Goal: Task Accomplishment & Management: Manage account settings

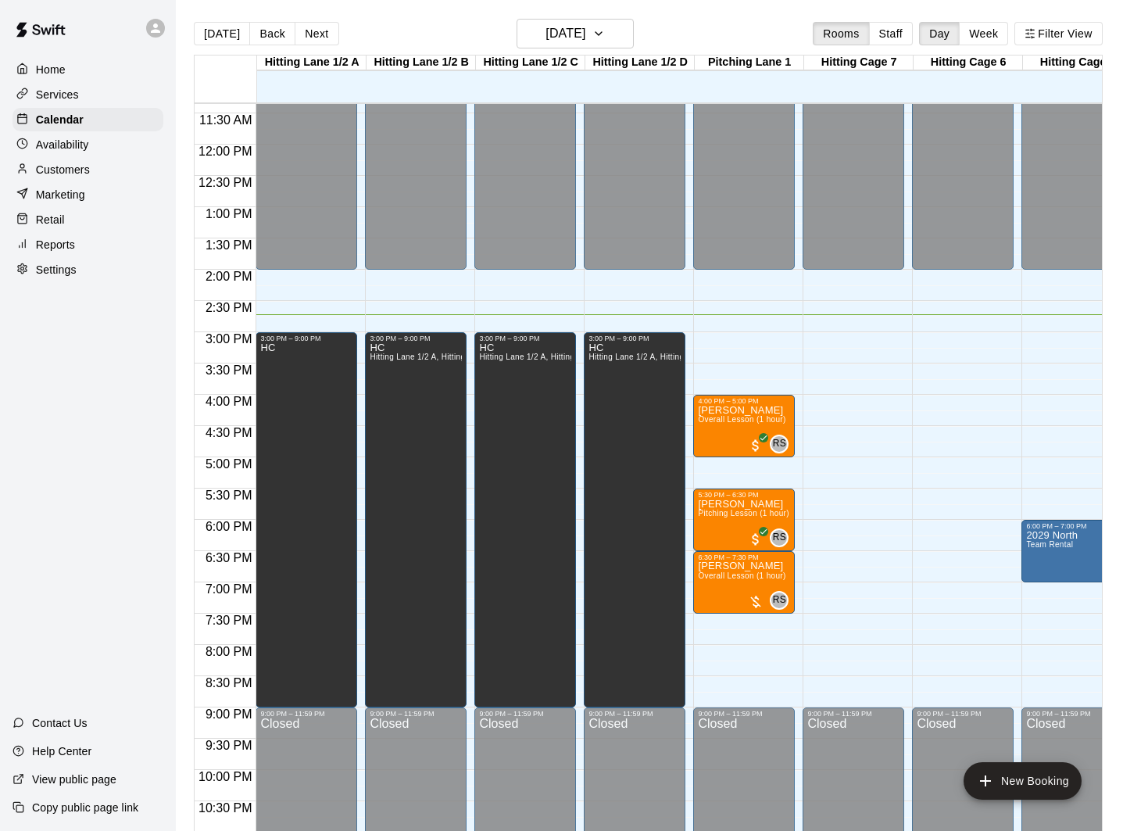
click at [55, 166] on p "Customers" at bounding box center [63, 170] width 54 height 16
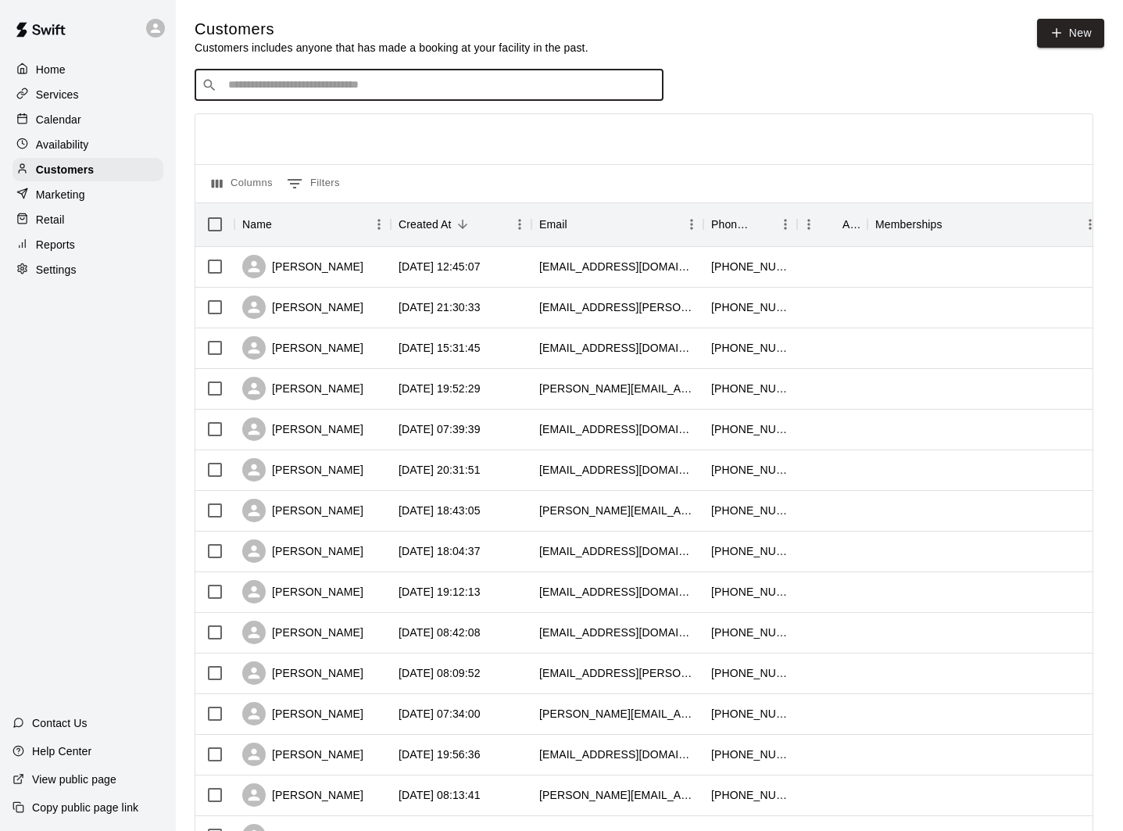
click at [341, 83] on input "Search customers by name or email" at bounding box center [440, 85] width 433 height 16
type input "*****"
click at [372, 138] on div "[PERSON_NAME] [PERSON_NAME][EMAIL_ADDRESS][DOMAIN_NAME]" at bounding box center [444, 126] width 413 height 34
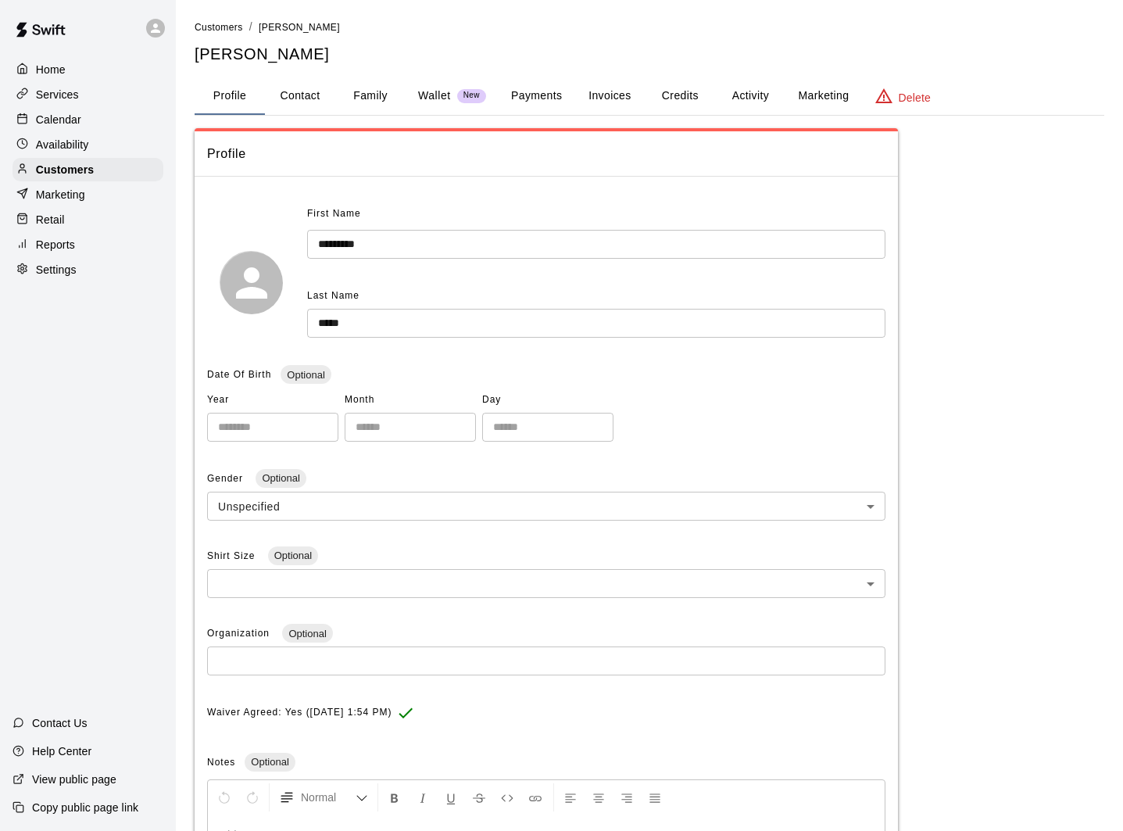
click at [445, 96] on p "Wallet" at bounding box center [434, 96] width 33 height 16
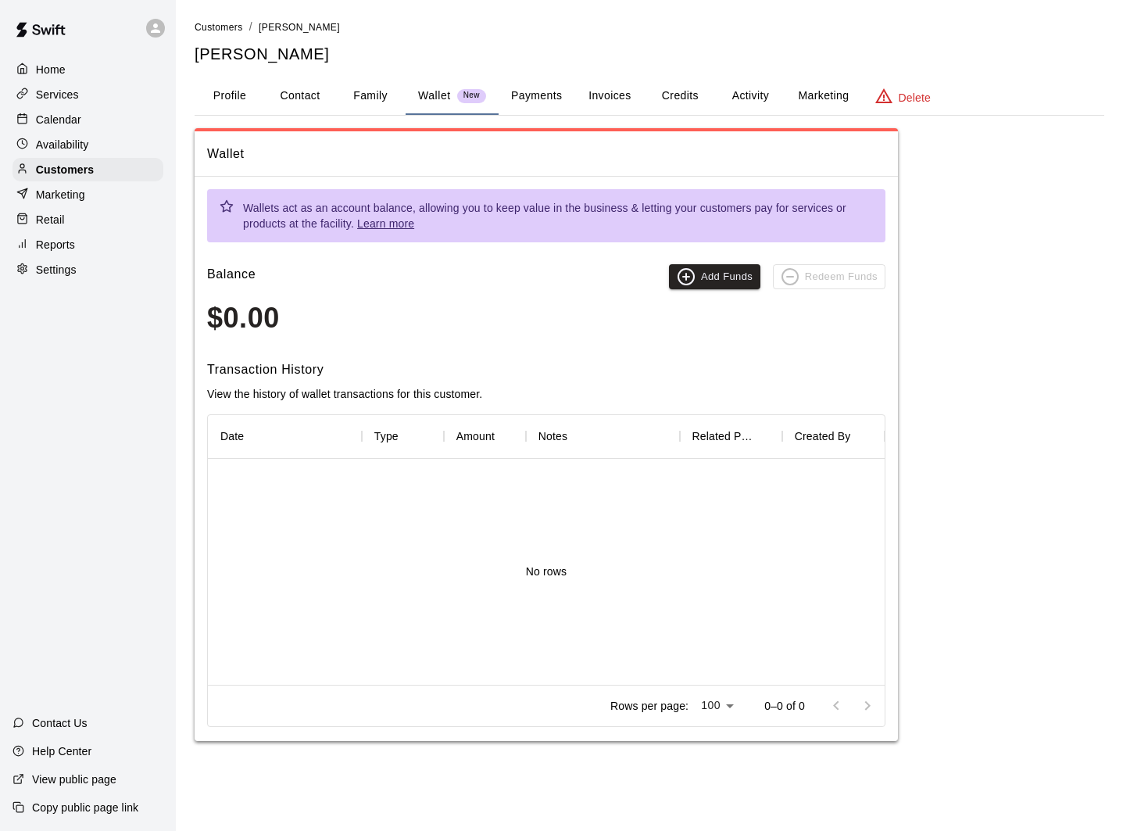
click at [233, 99] on button "Profile" at bounding box center [230, 96] width 70 height 38
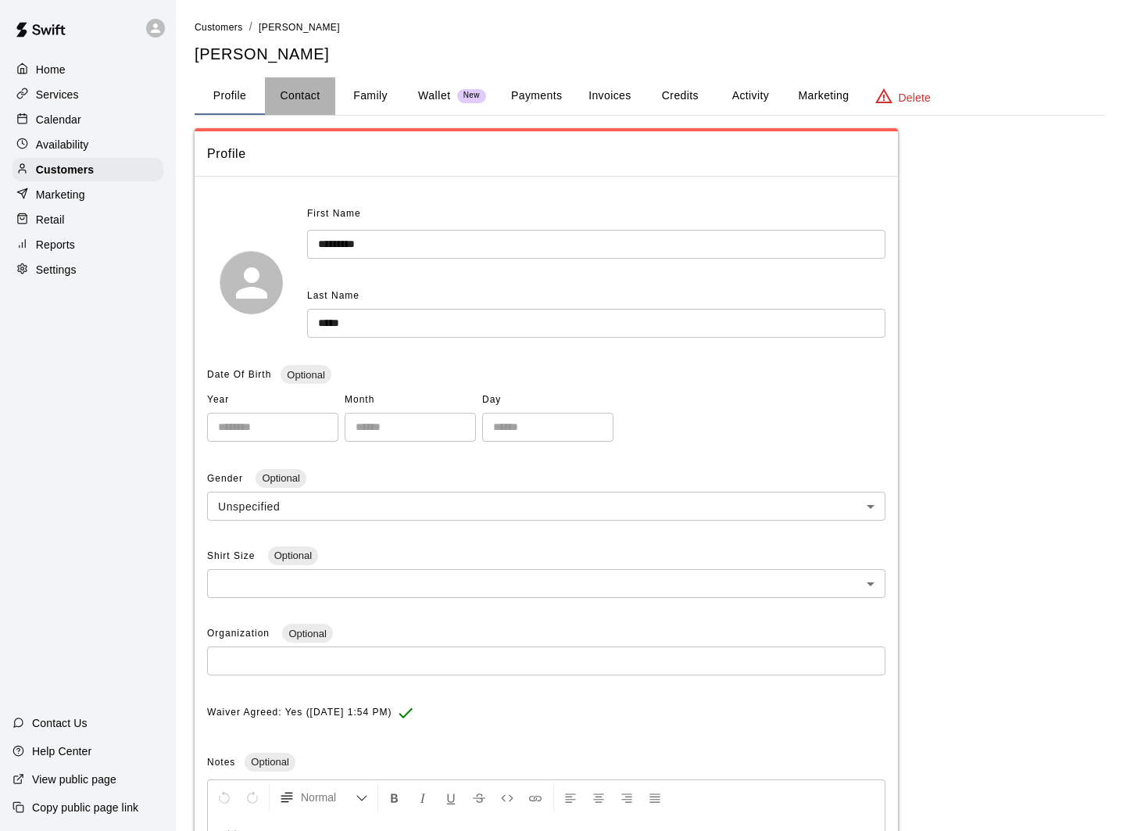
click at [289, 98] on button "Contact" at bounding box center [300, 96] width 70 height 38
select select "**"
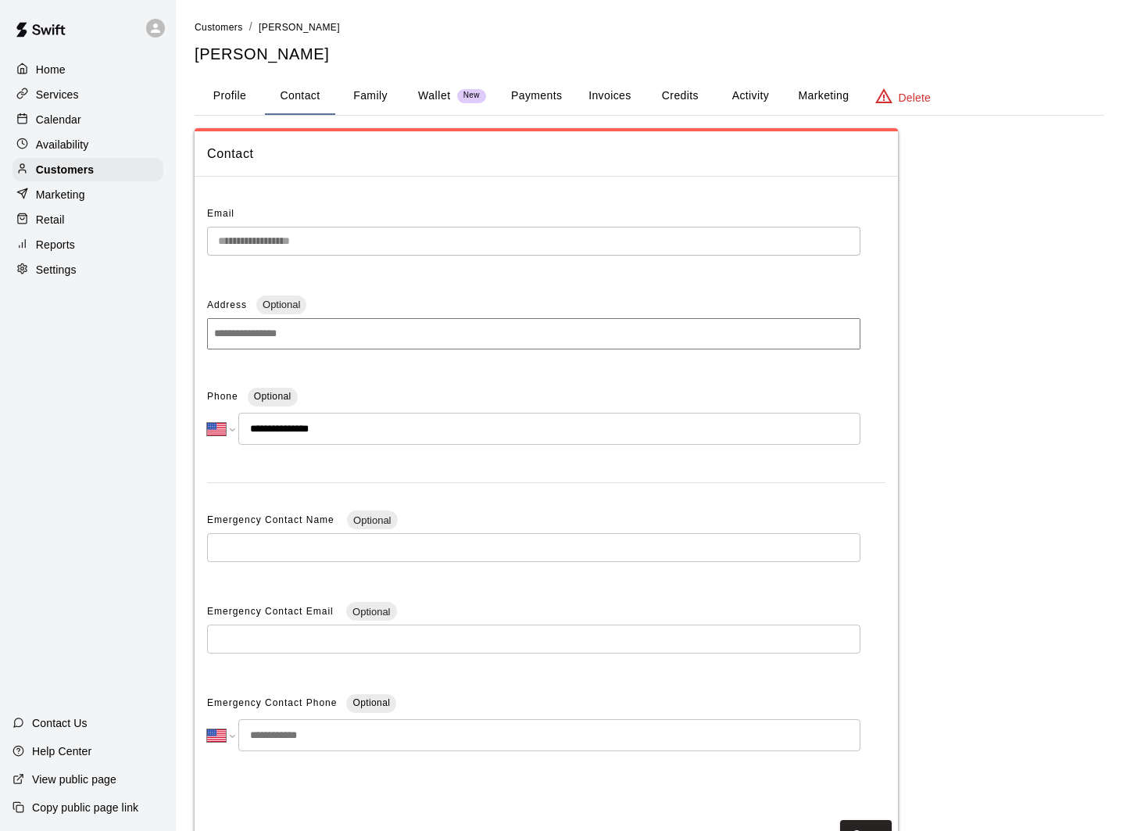
click at [238, 97] on button "Profile" at bounding box center [230, 96] width 70 height 38
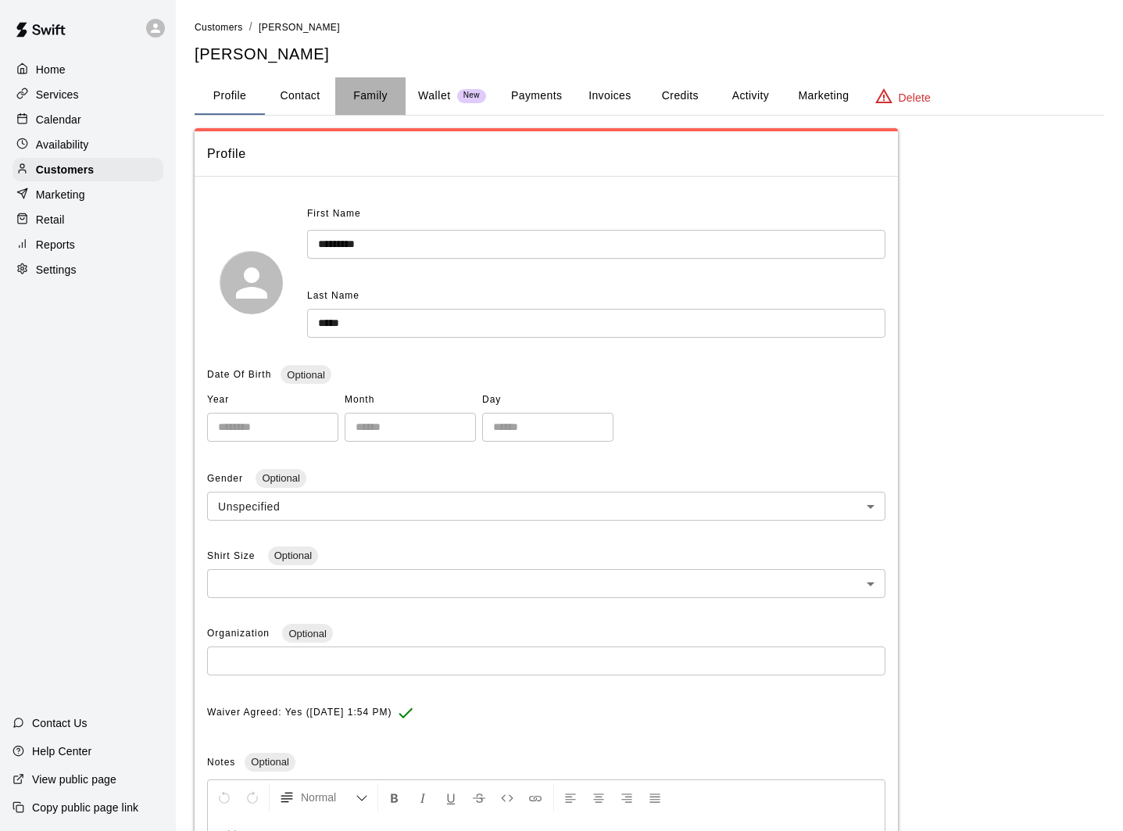
click at [374, 98] on button "Family" at bounding box center [370, 96] width 70 height 38
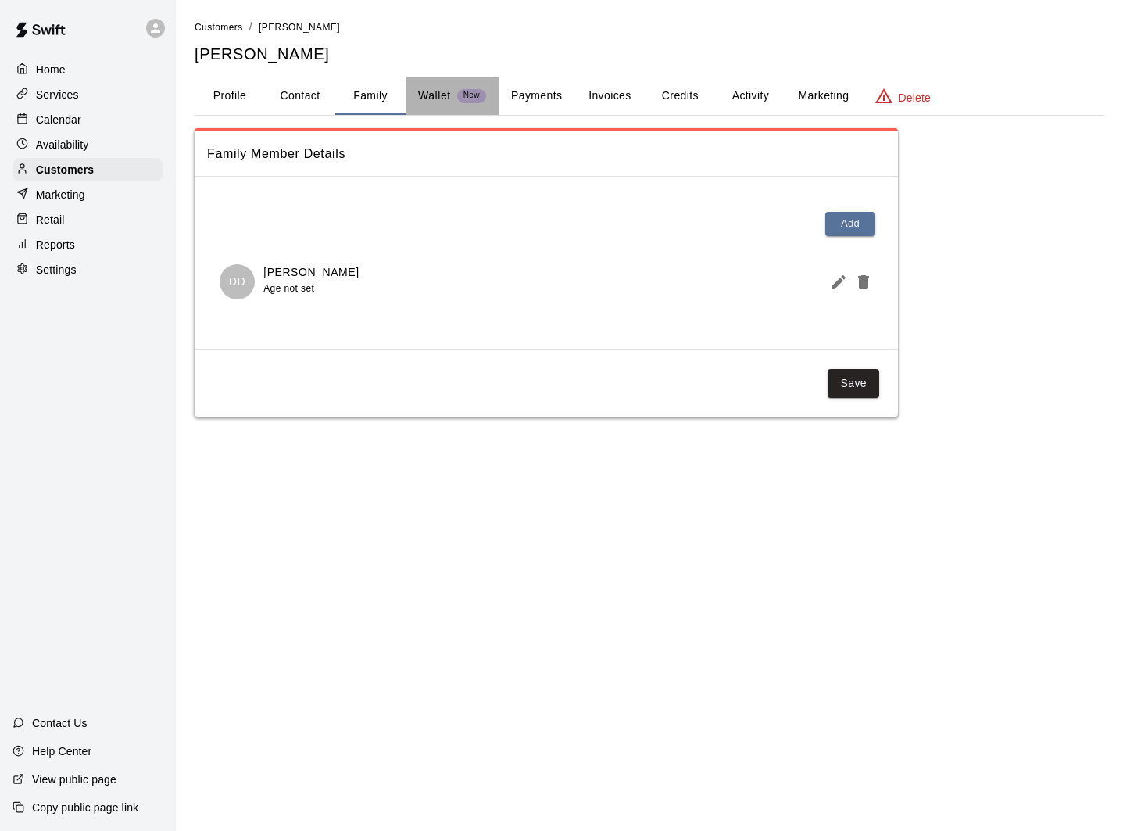
click at [435, 98] on p "Wallet" at bounding box center [434, 96] width 33 height 16
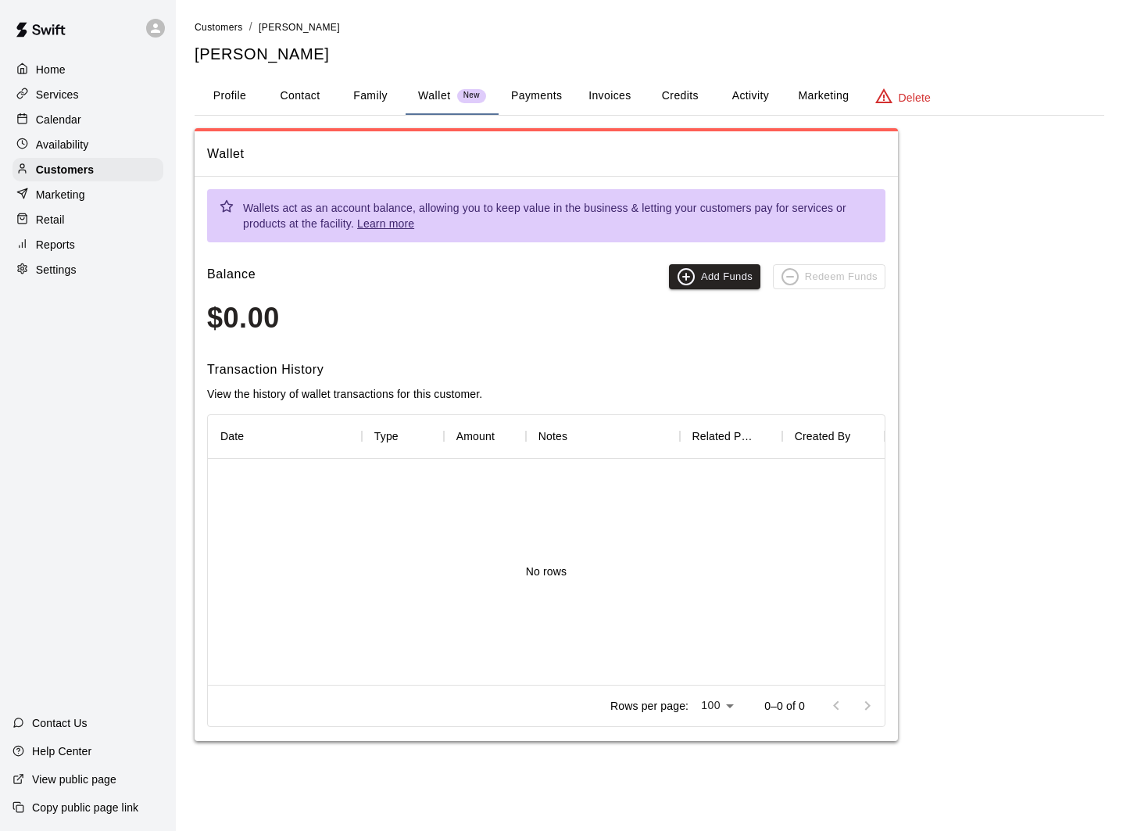
click at [510, 98] on button "Payments" at bounding box center [537, 96] width 76 height 38
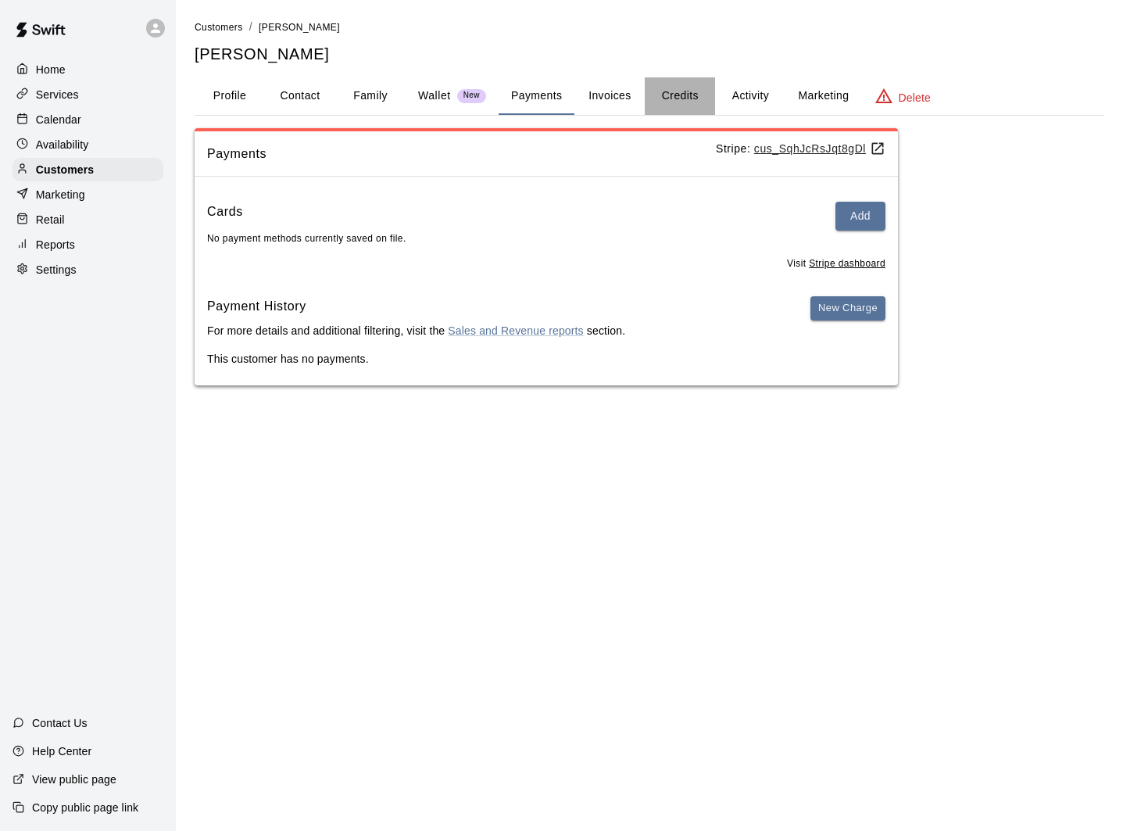
click at [678, 96] on button "Credits" at bounding box center [680, 96] width 70 height 38
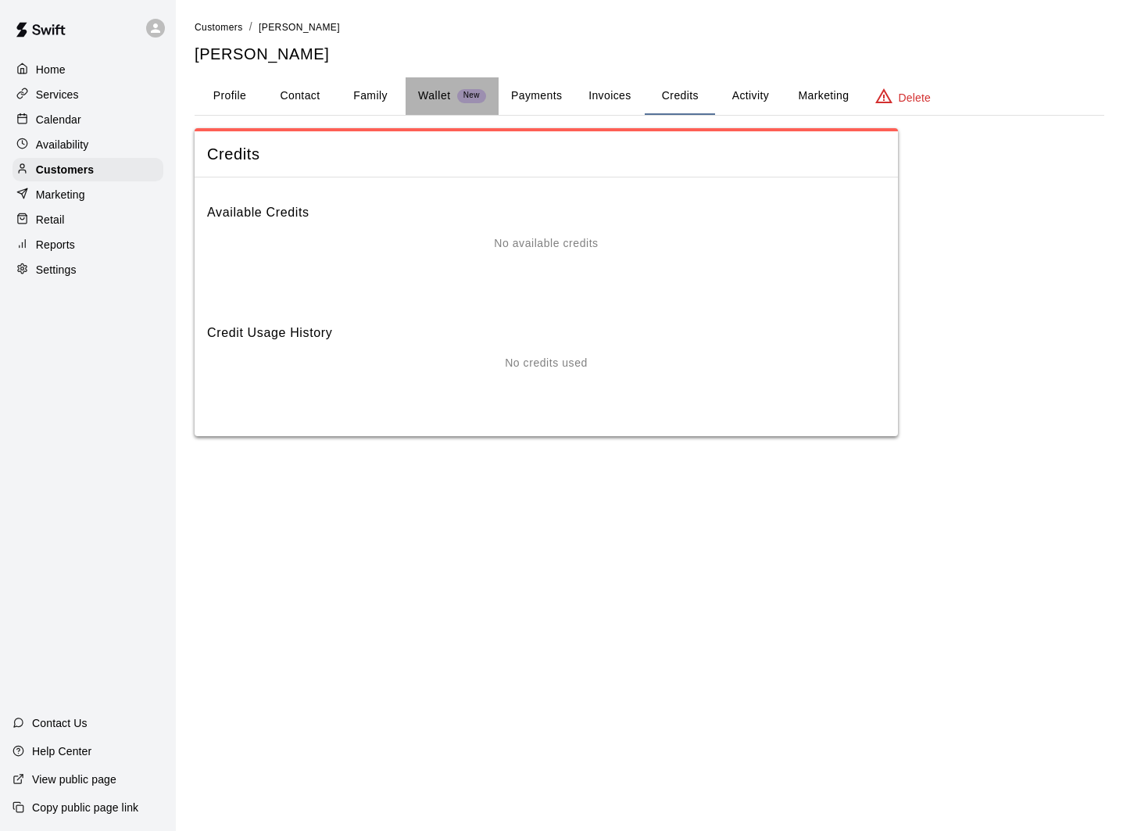
click at [434, 97] on p "Wallet" at bounding box center [434, 96] width 33 height 16
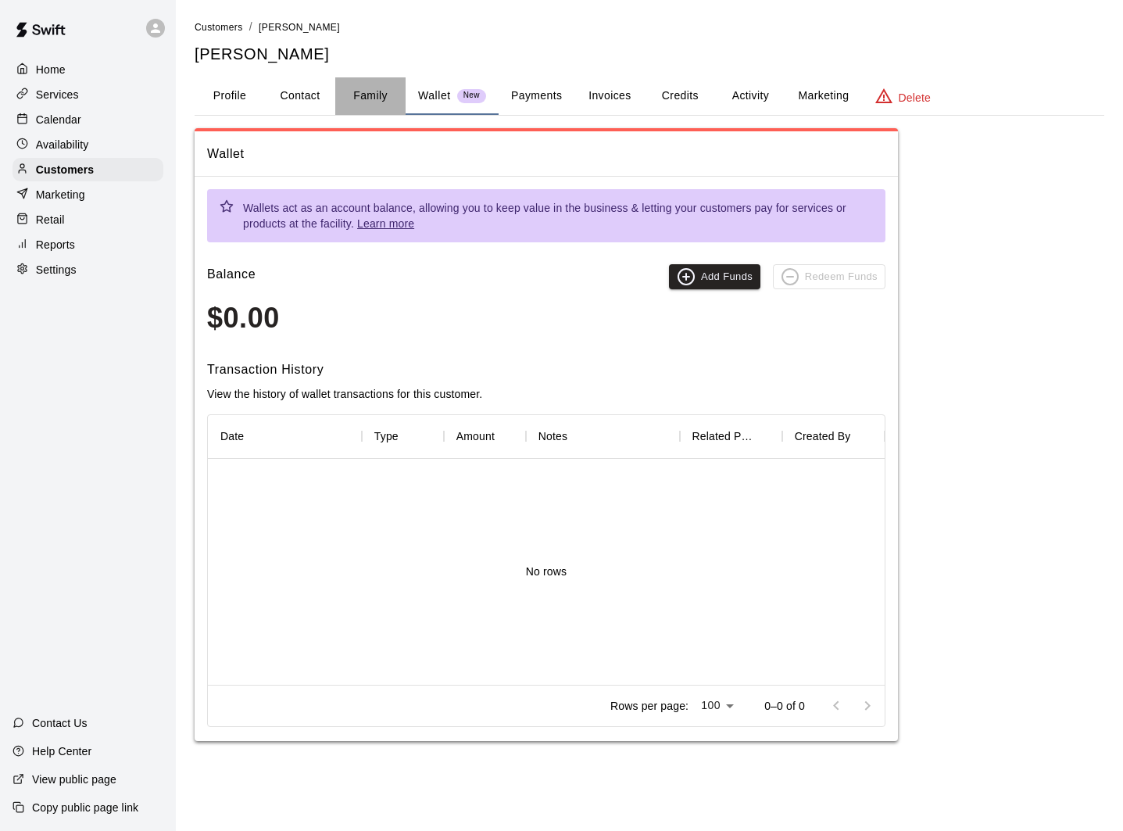
click at [367, 96] on button "Family" at bounding box center [370, 96] width 70 height 38
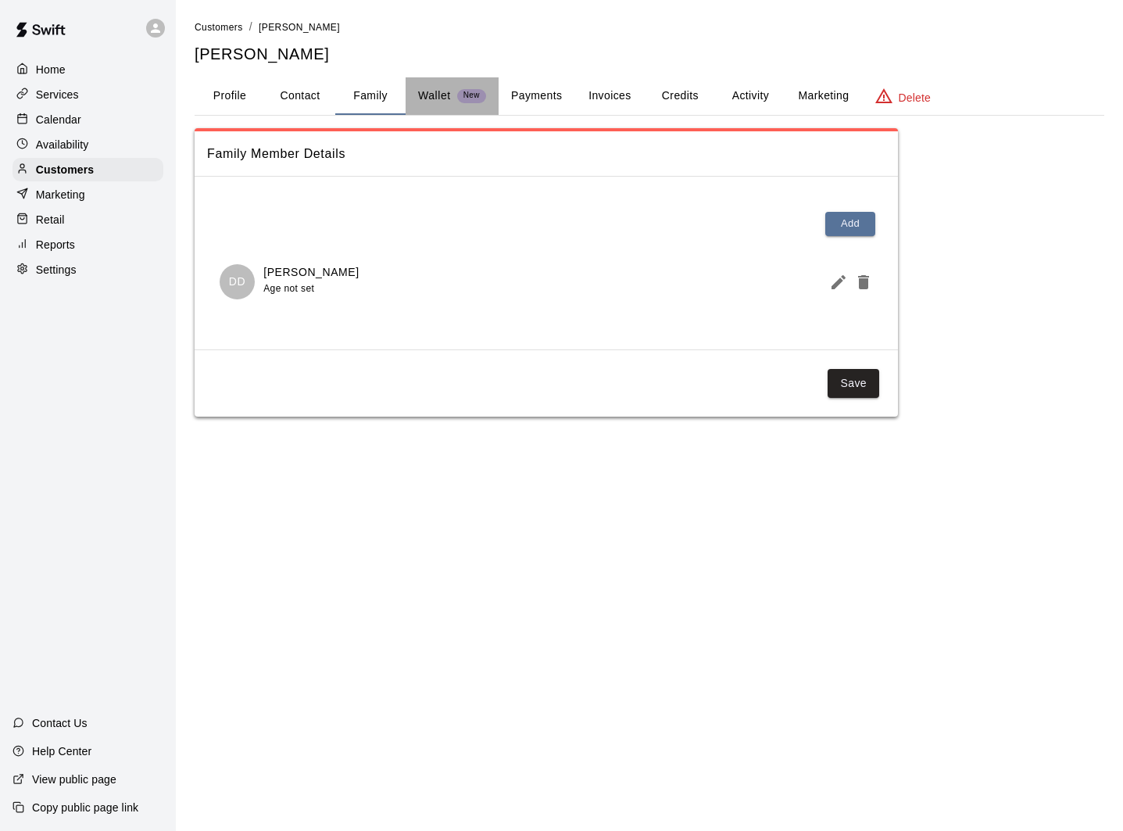
click at [446, 96] on p "Wallet" at bounding box center [434, 96] width 33 height 16
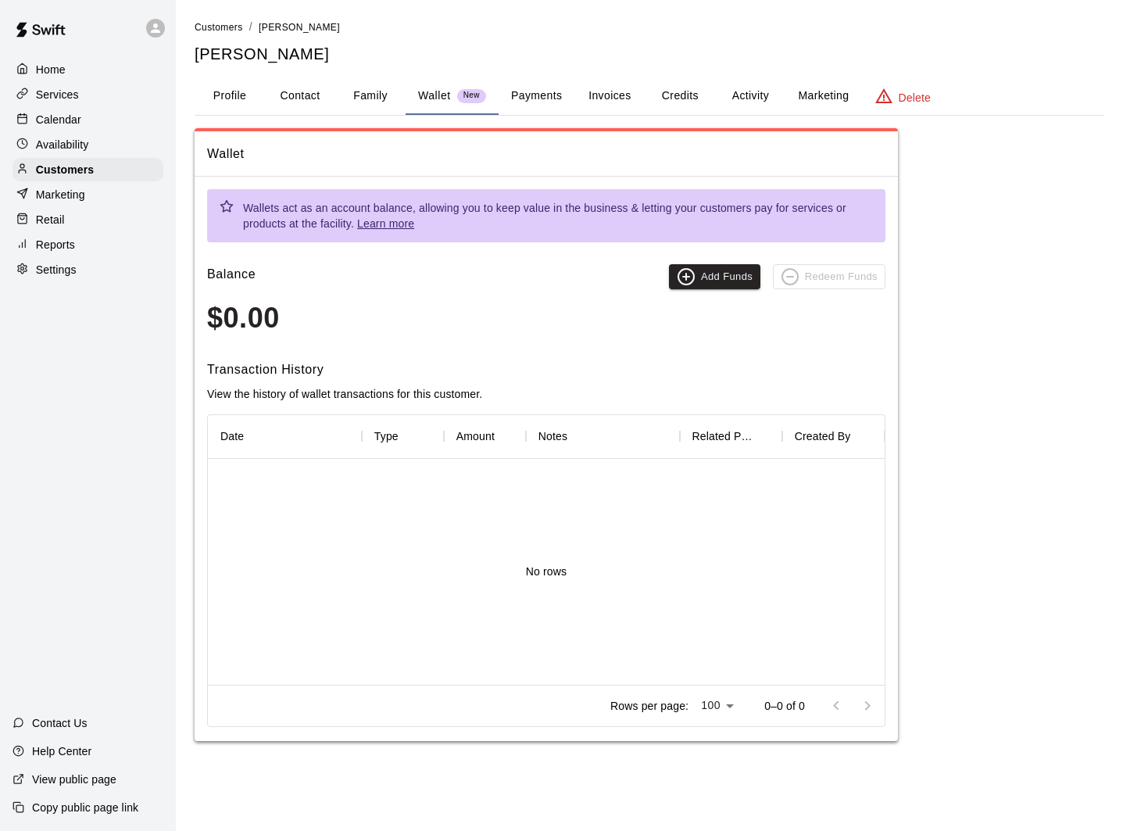
click at [536, 96] on button "Payments" at bounding box center [537, 96] width 76 height 38
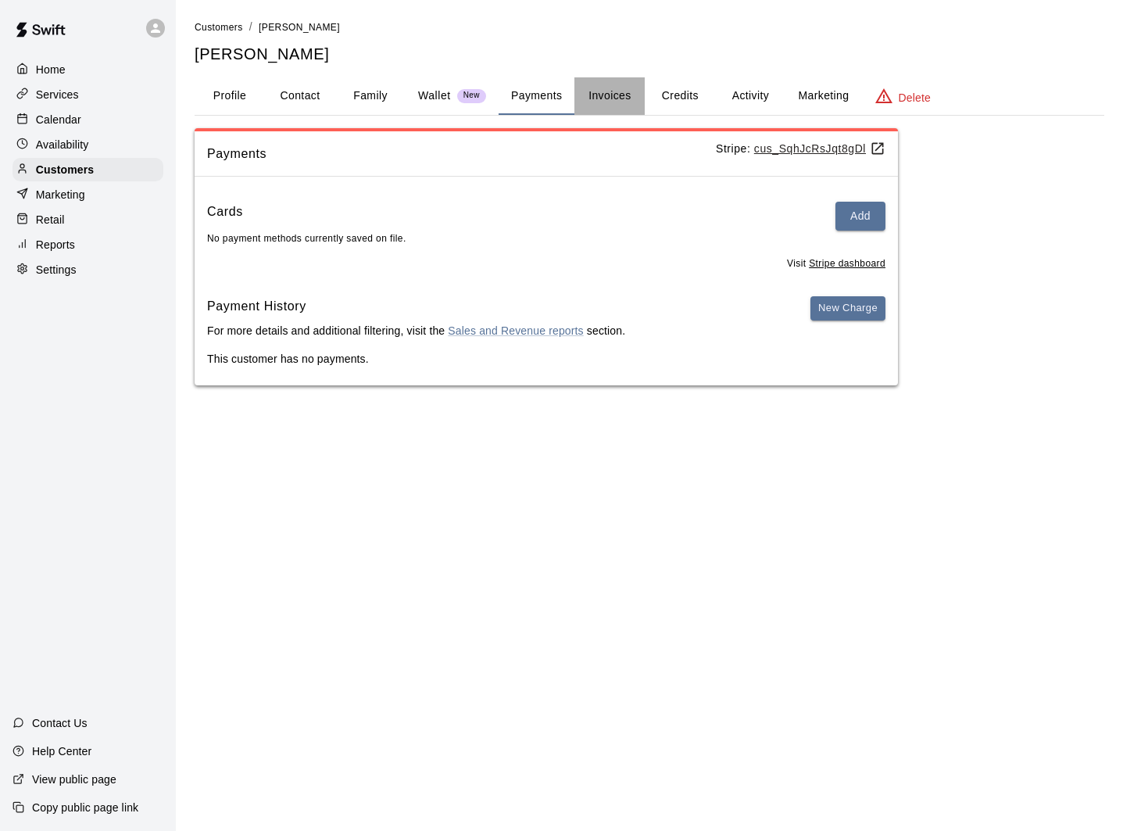
click at [624, 96] on button "Invoices" at bounding box center [609, 96] width 70 height 38
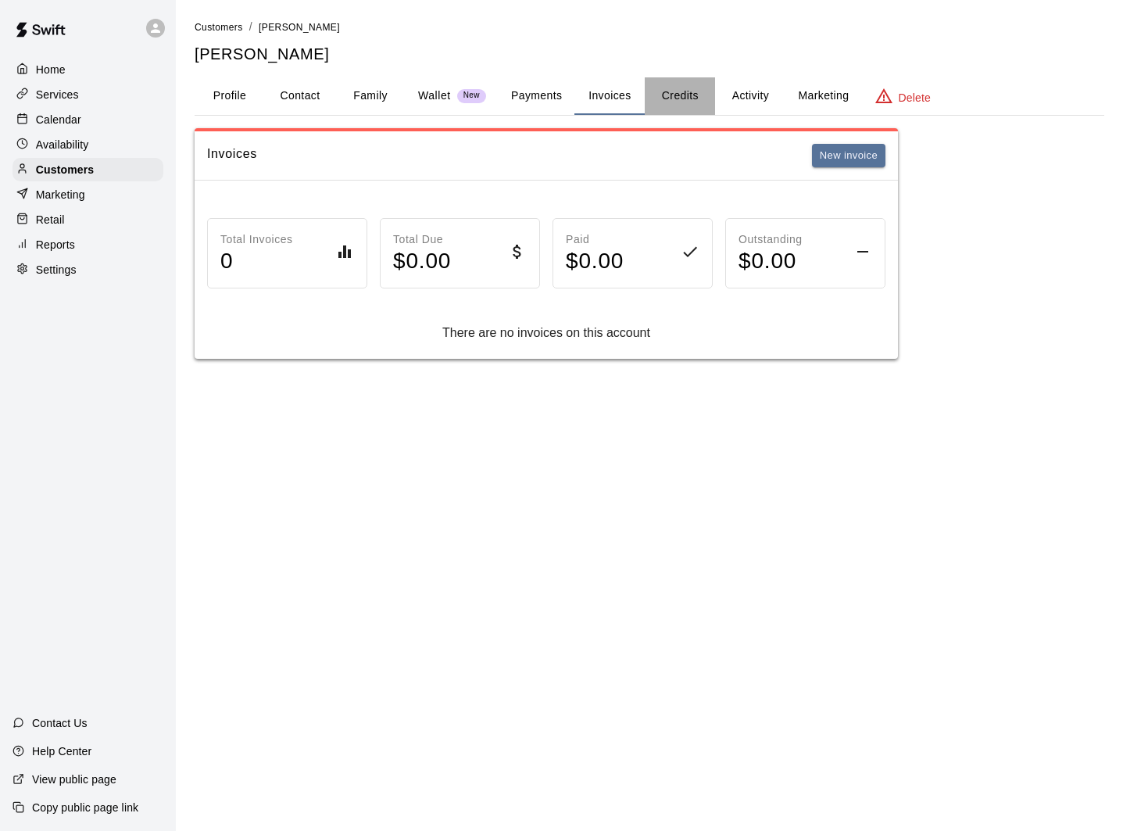
click at [695, 95] on button "Credits" at bounding box center [680, 96] width 70 height 38
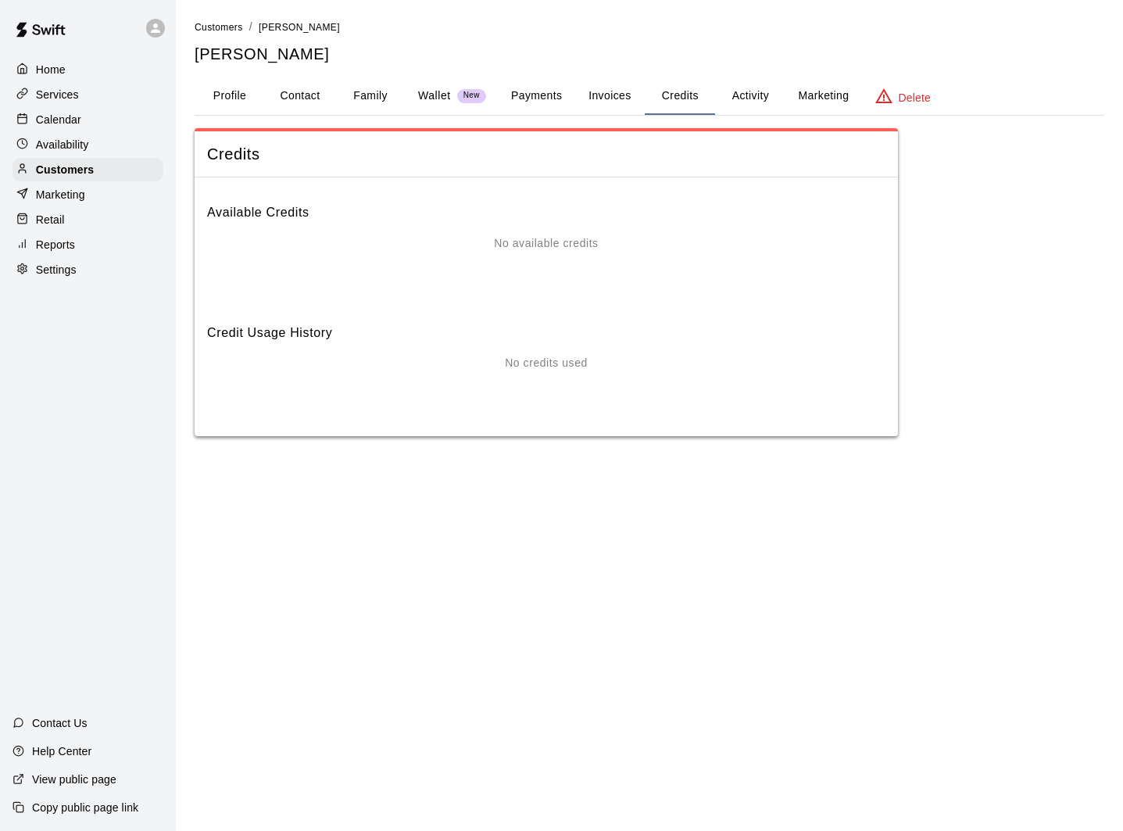
click at [778, 94] on button "Activity" at bounding box center [750, 96] width 70 height 38
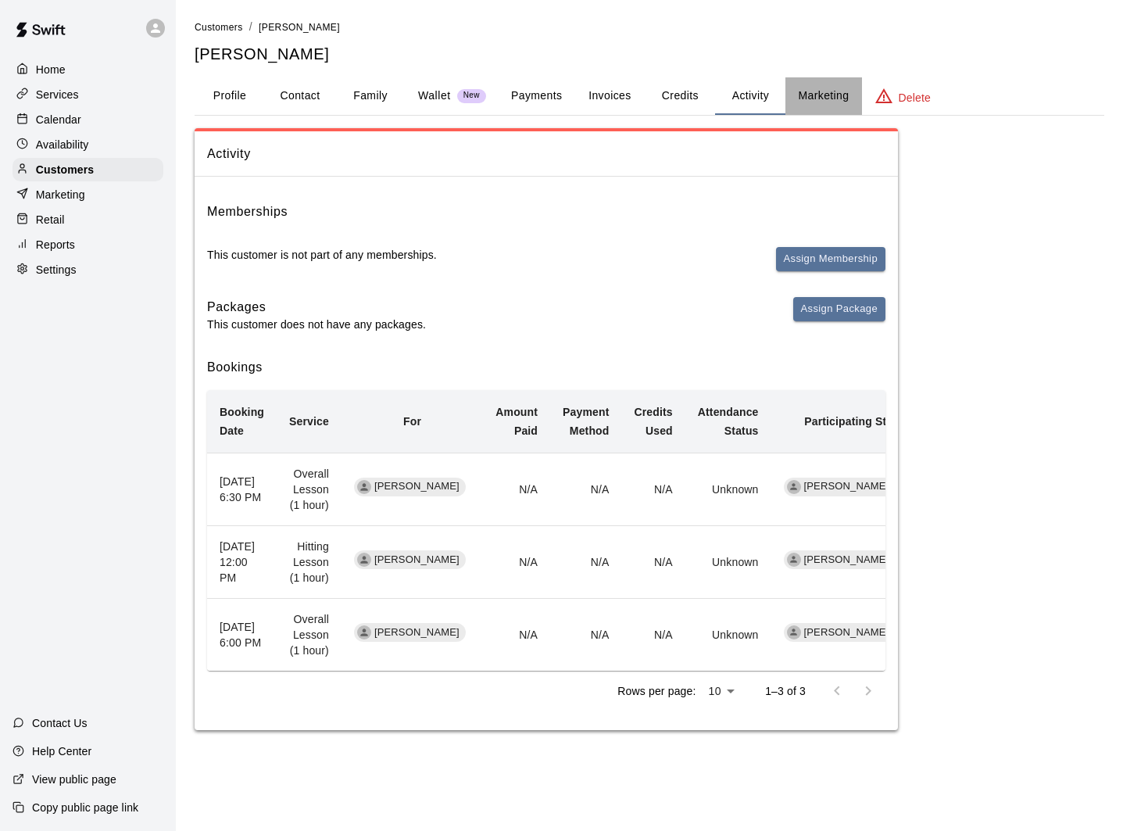
click at [803, 95] on button "Marketing" at bounding box center [823, 96] width 76 height 38
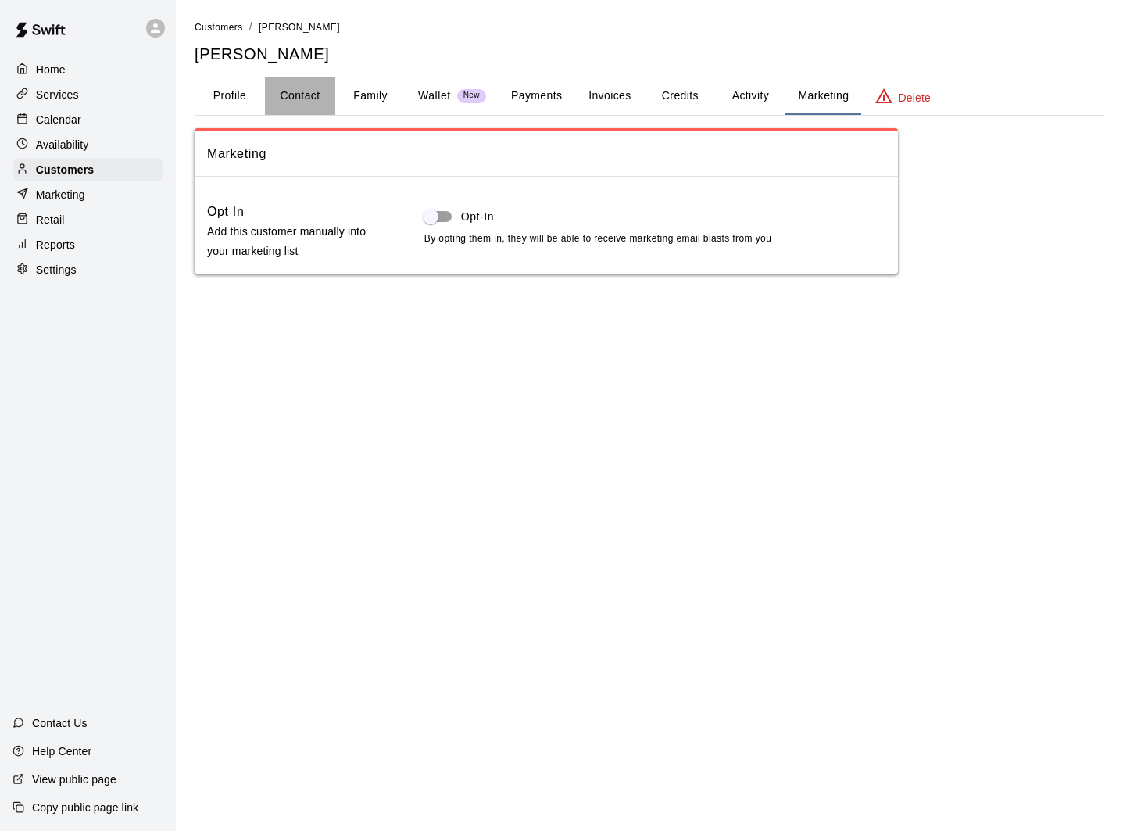
click at [284, 95] on button "Contact" at bounding box center [300, 96] width 70 height 38
select select "**"
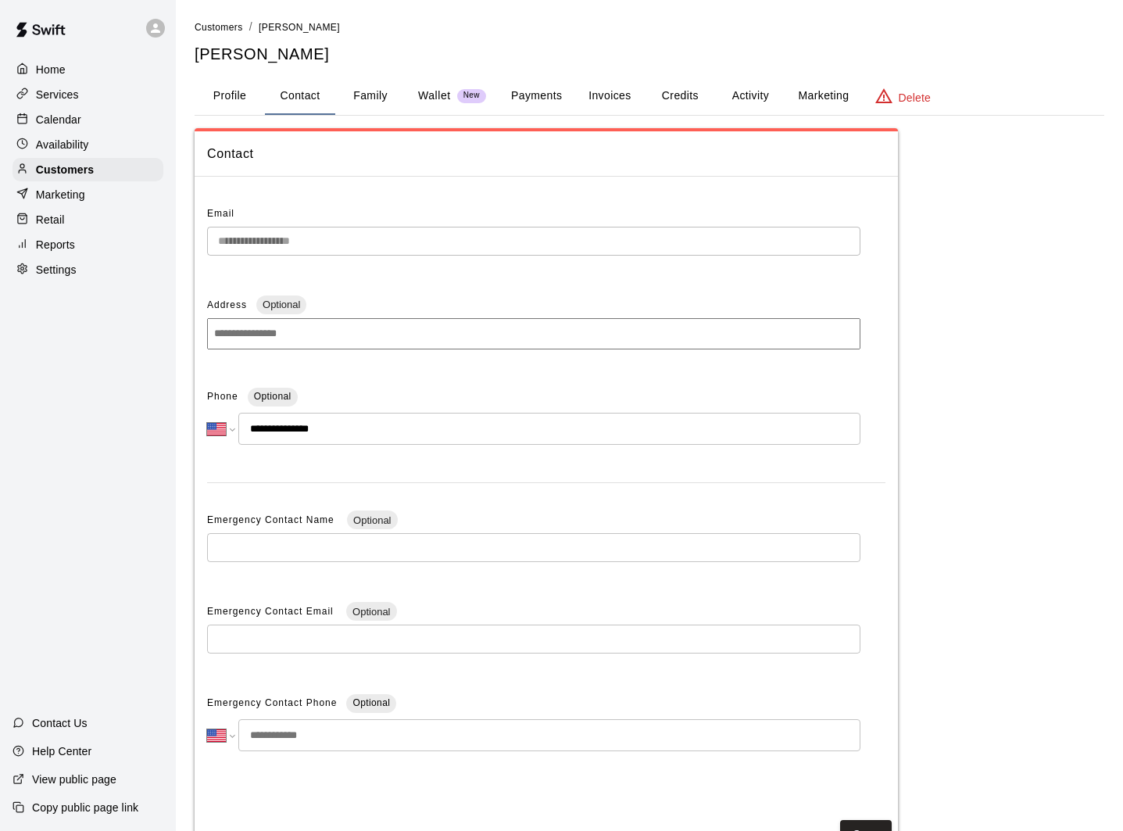
click at [233, 95] on button "Profile" at bounding box center [230, 96] width 70 height 38
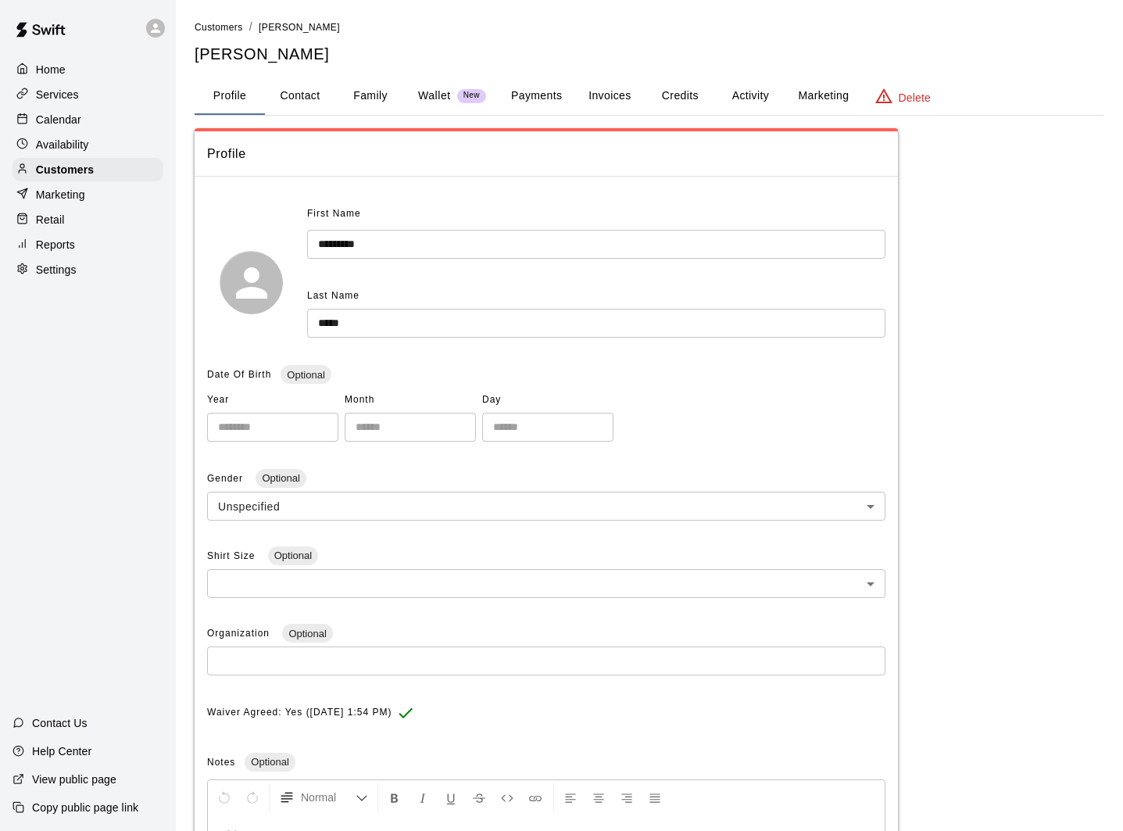
click at [358, 95] on button "Family" at bounding box center [370, 96] width 70 height 38
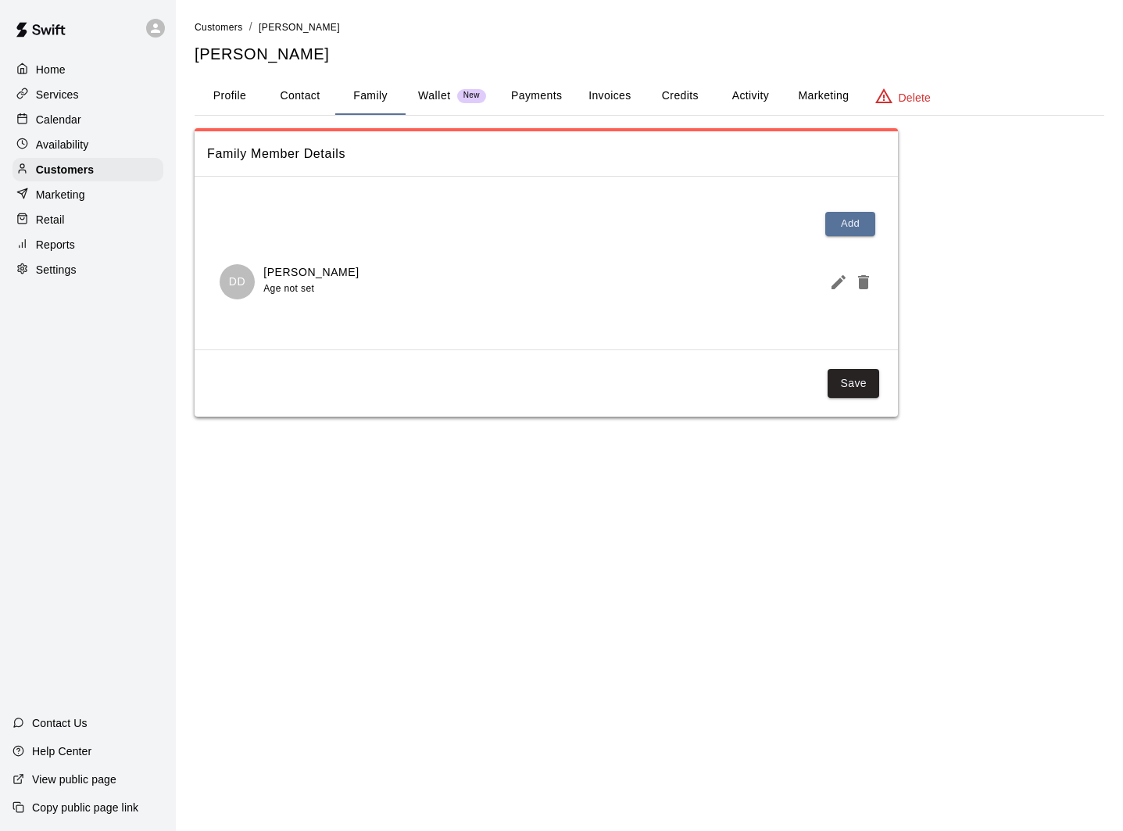
click at [416, 95] on button "Wallet New" at bounding box center [452, 96] width 93 height 38
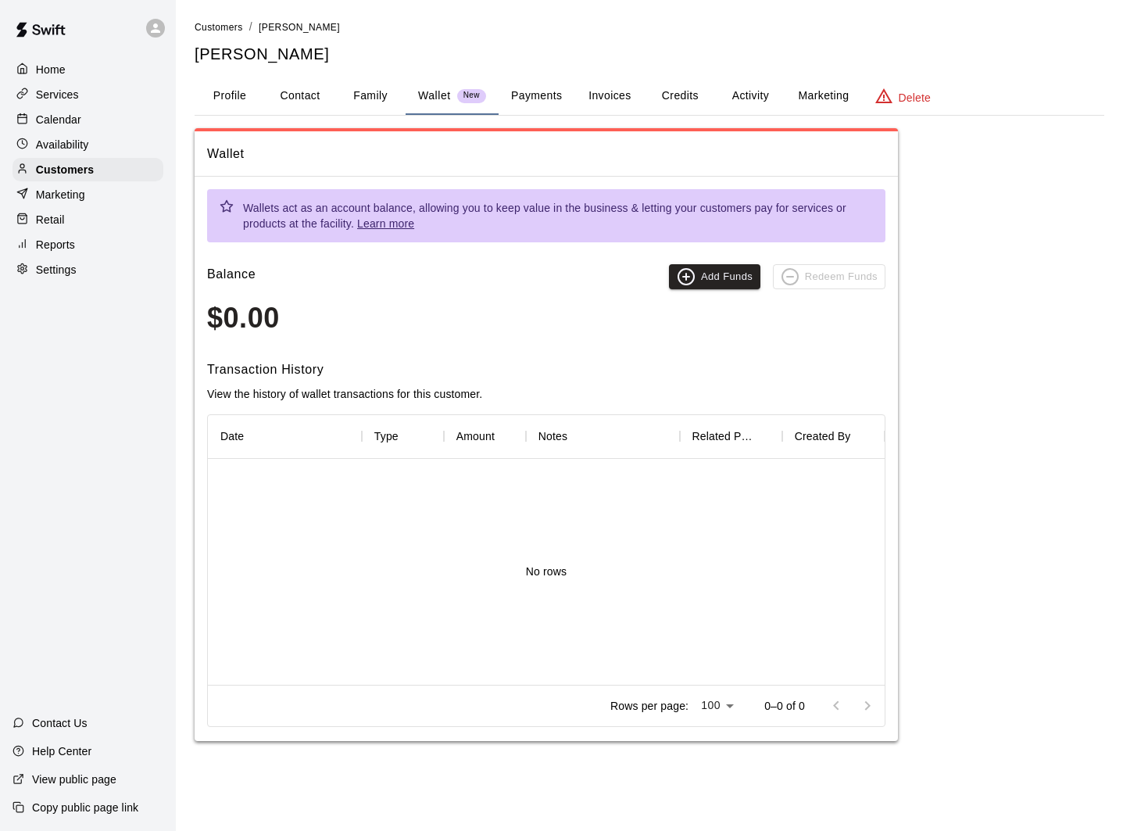
click at [46, 62] on p "Home" at bounding box center [51, 70] width 30 height 16
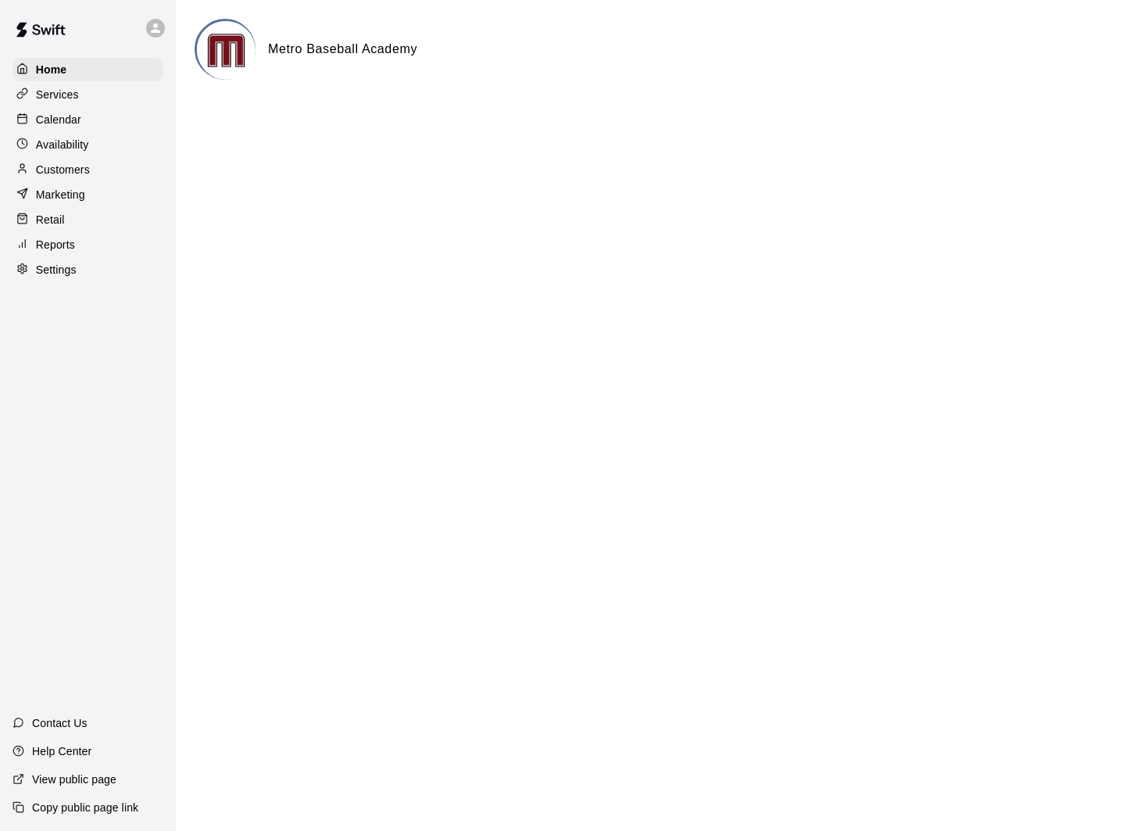
click at [71, 115] on p "Calendar" at bounding box center [58, 120] width 45 height 16
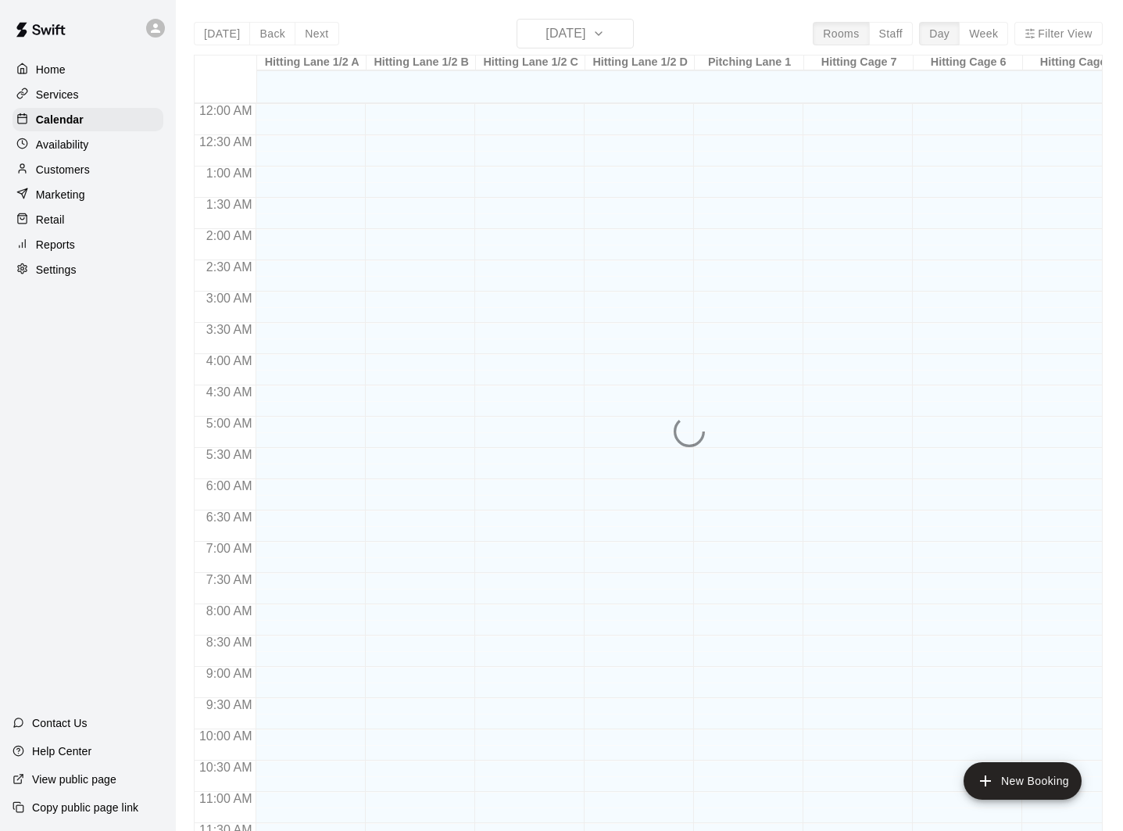
scroll to position [710, 0]
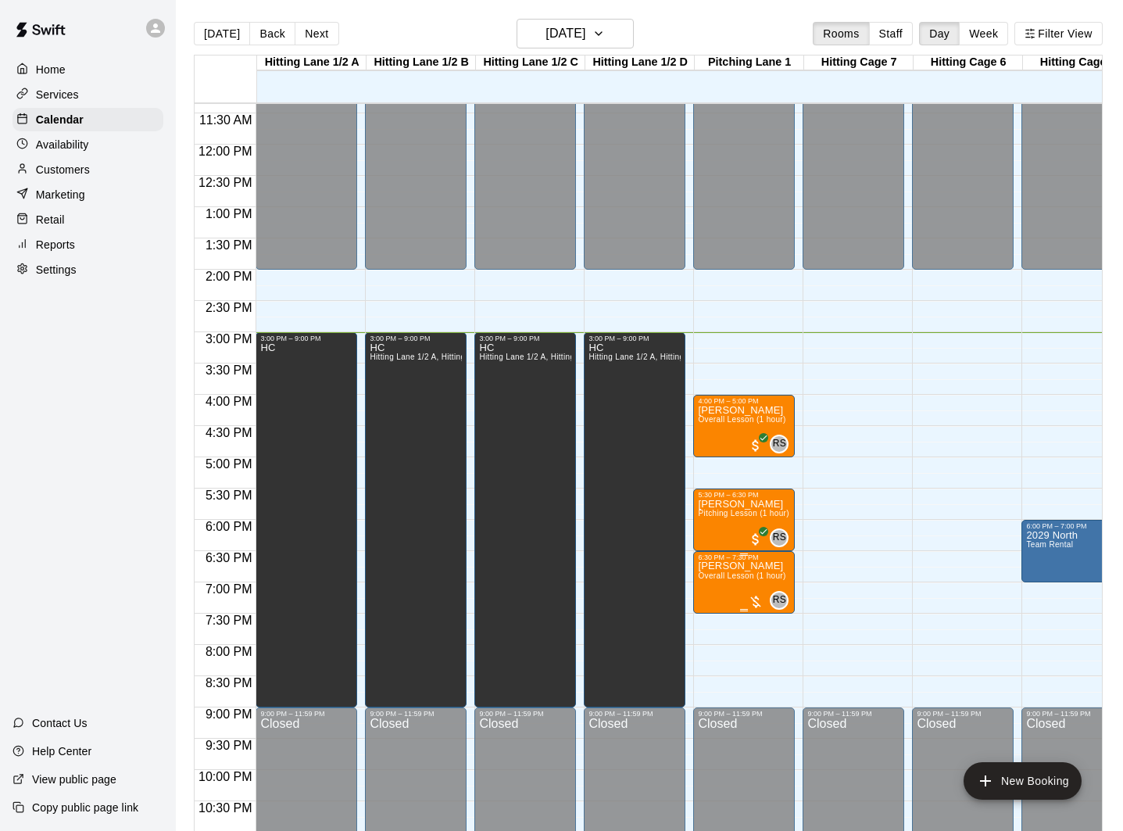
click at [710, 618] on img "edit" at bounding box center [715, 615] width 18 height 18
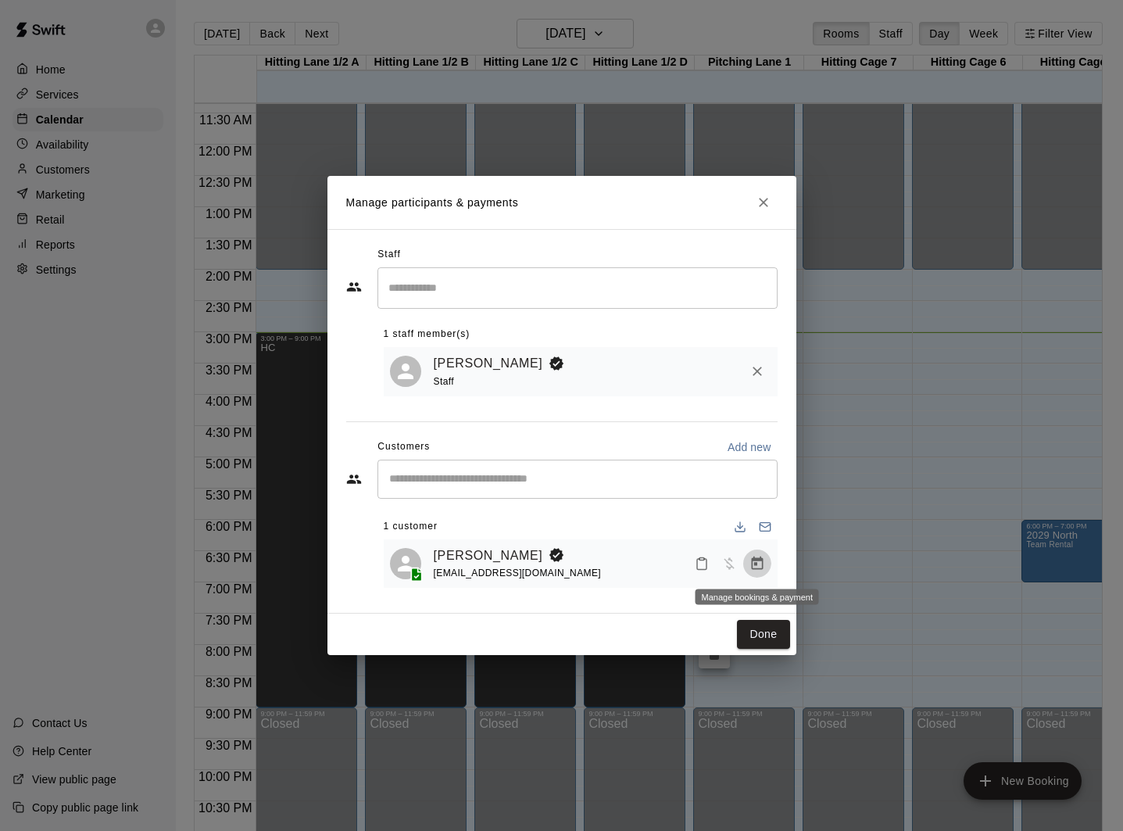
click at [757, 564] on icon "Manage bookings & payment" at bounding box center [758, 564] width 16 height 16
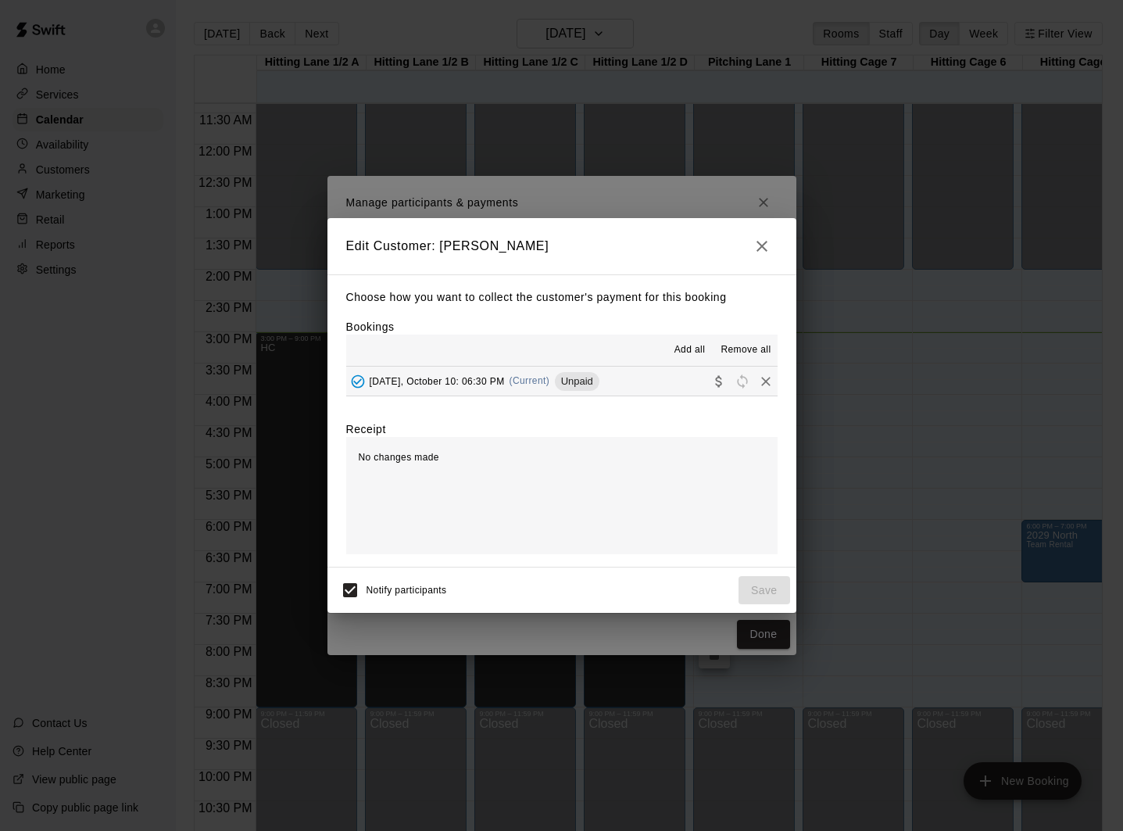
click at [761, 245] on icon "button" at bounding box center [762, 246] width 11 height 11
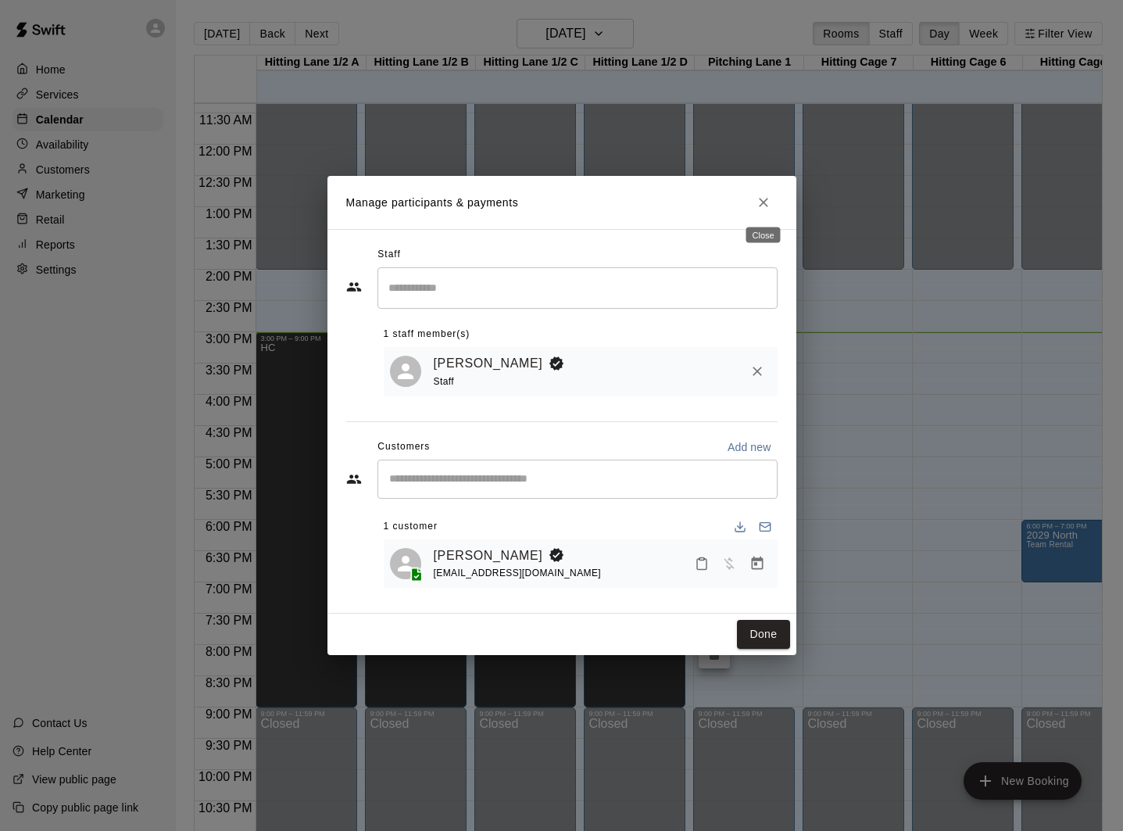
click at [768, 202] on icon "Close" at bounding box center [764, 203] width 16 height 16
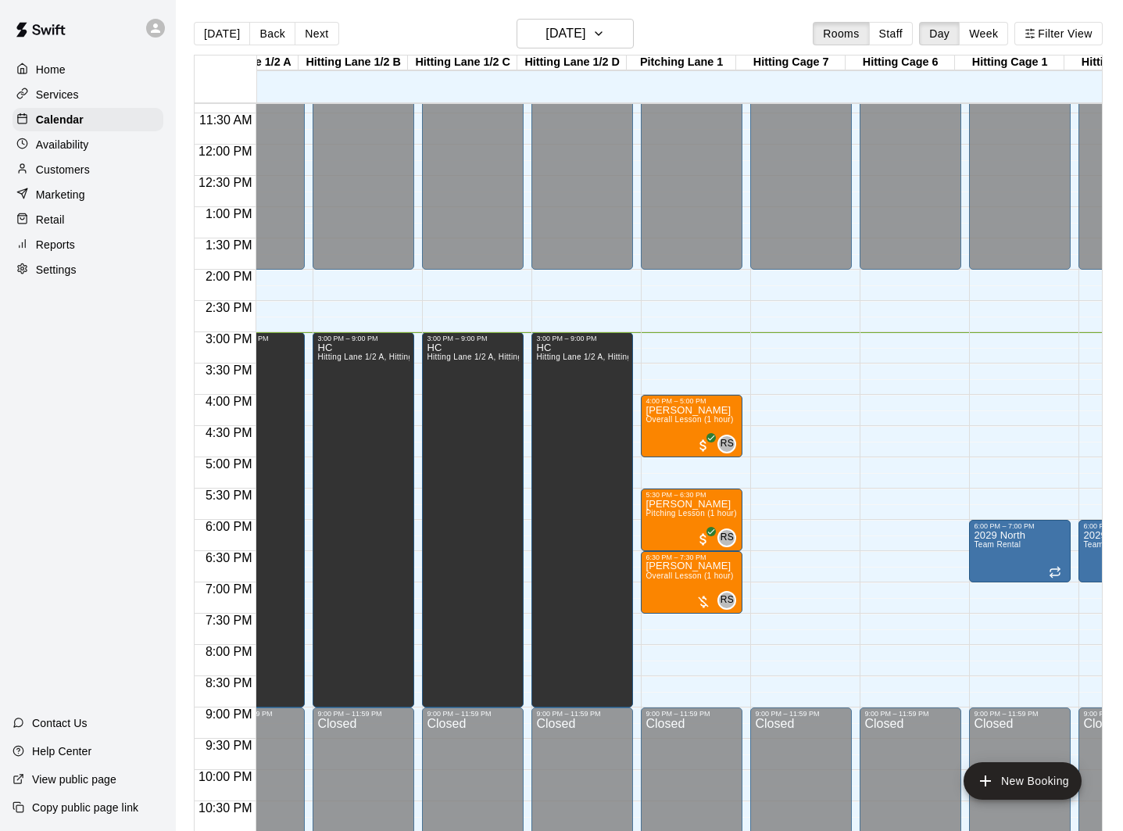
scroll to position [0, 0]
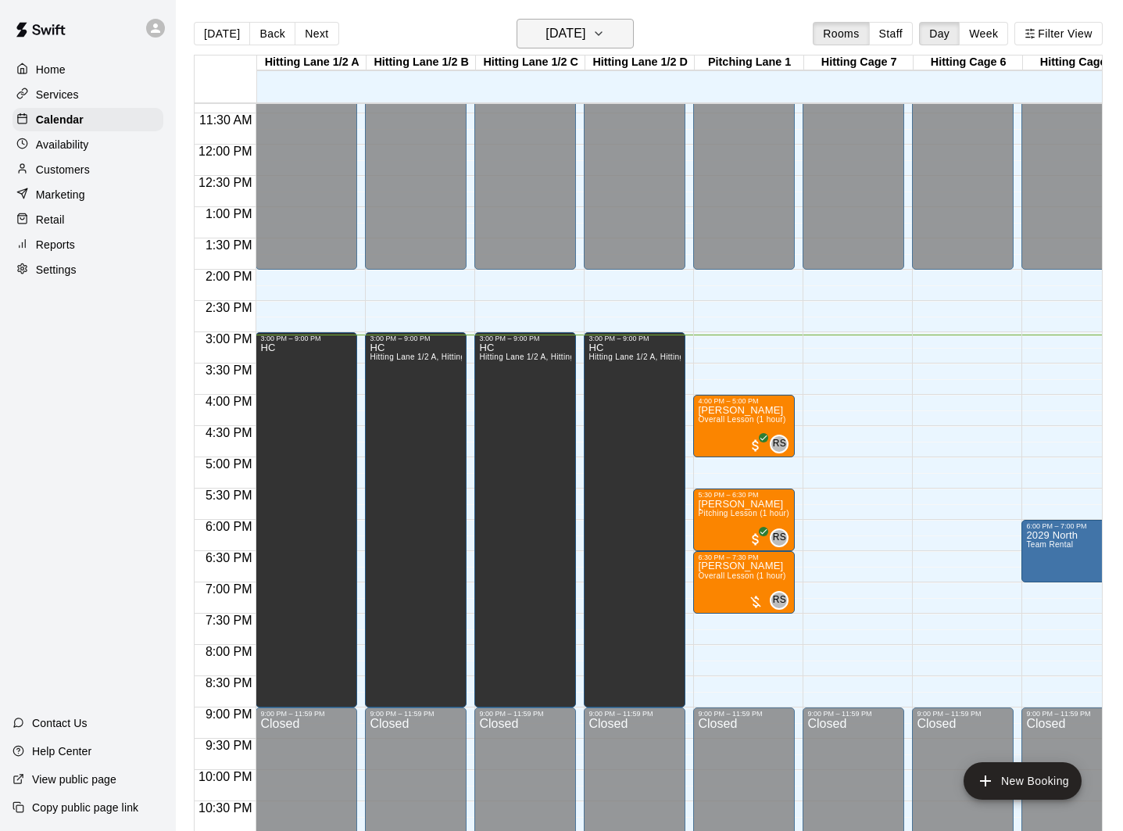
click at [613, 45] on button "[DATE]" at bounding box center [575, 34] width 117 height 30
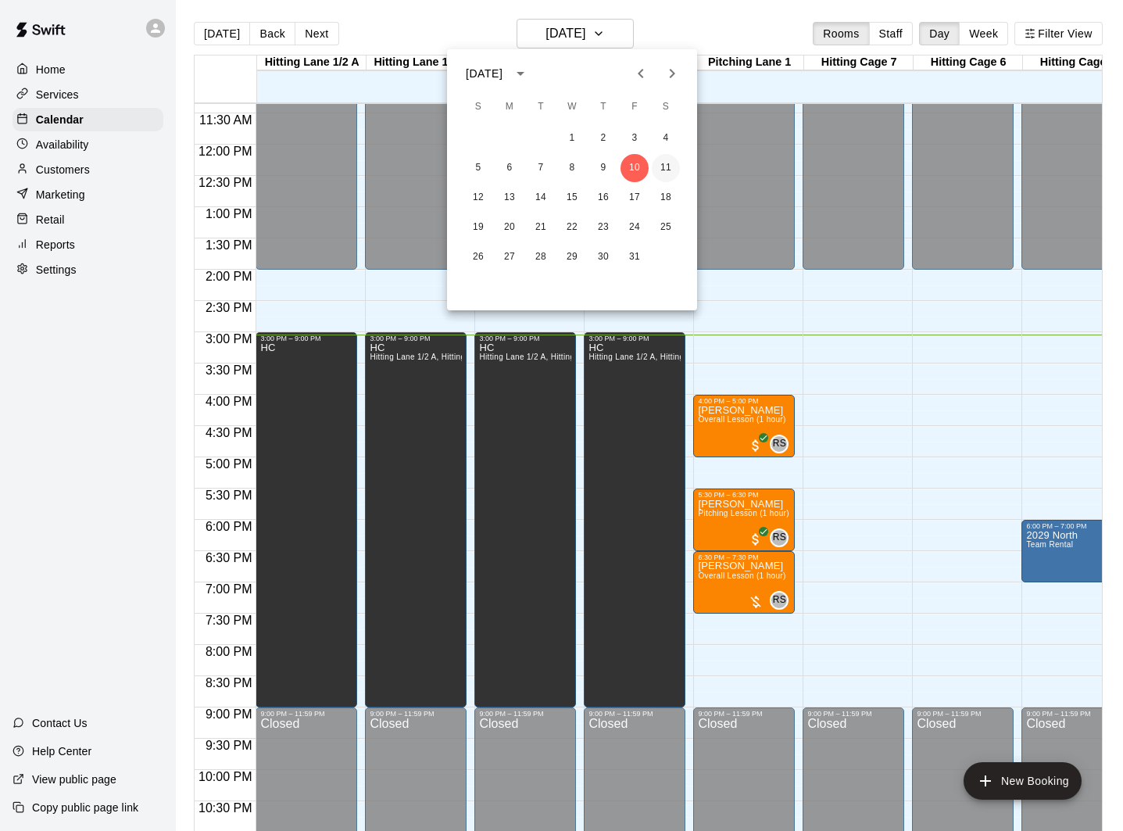
click at [667, 170] on button "11" at bounding box center [666, 168] width 28 height 28
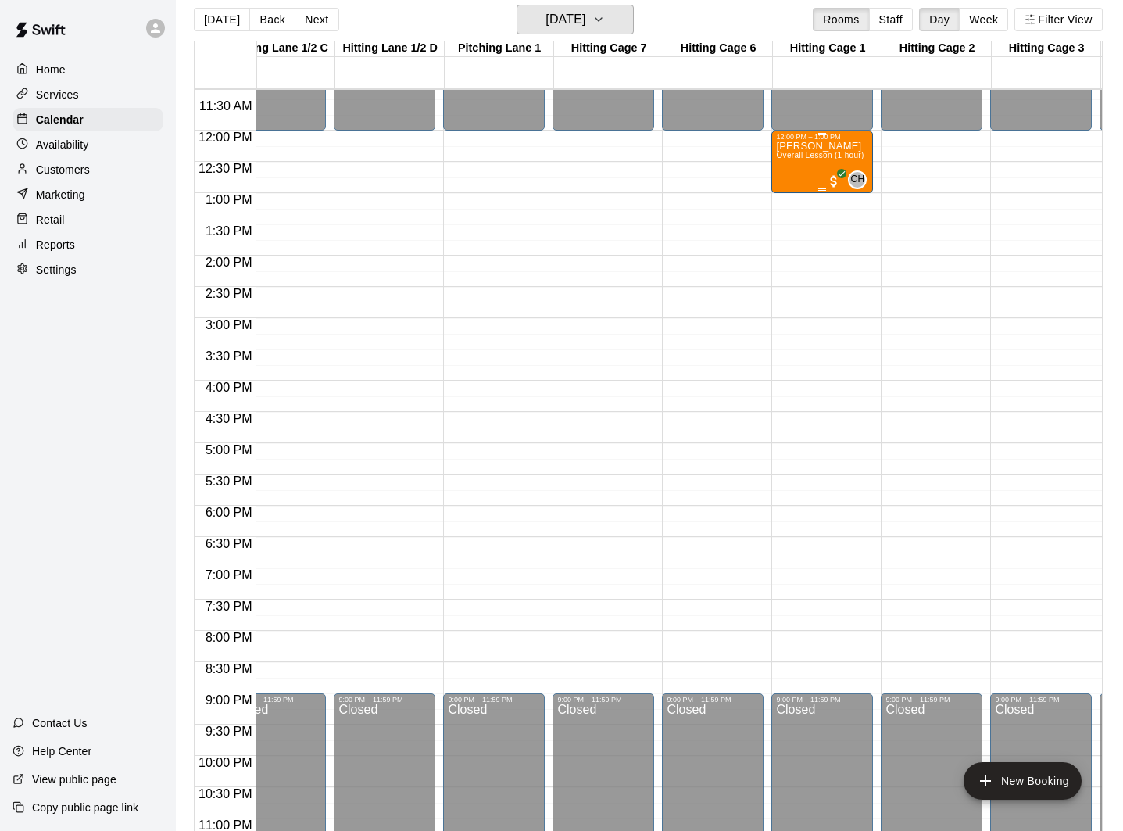
scroll to position [15, 0]
click at [820, 152] on span "Overall Lesson (1 hour)" at bounding box center [820, 154] width 88 height 9
click at [299, 191] on div at bounding box center [561, 415] width 1123 height 831
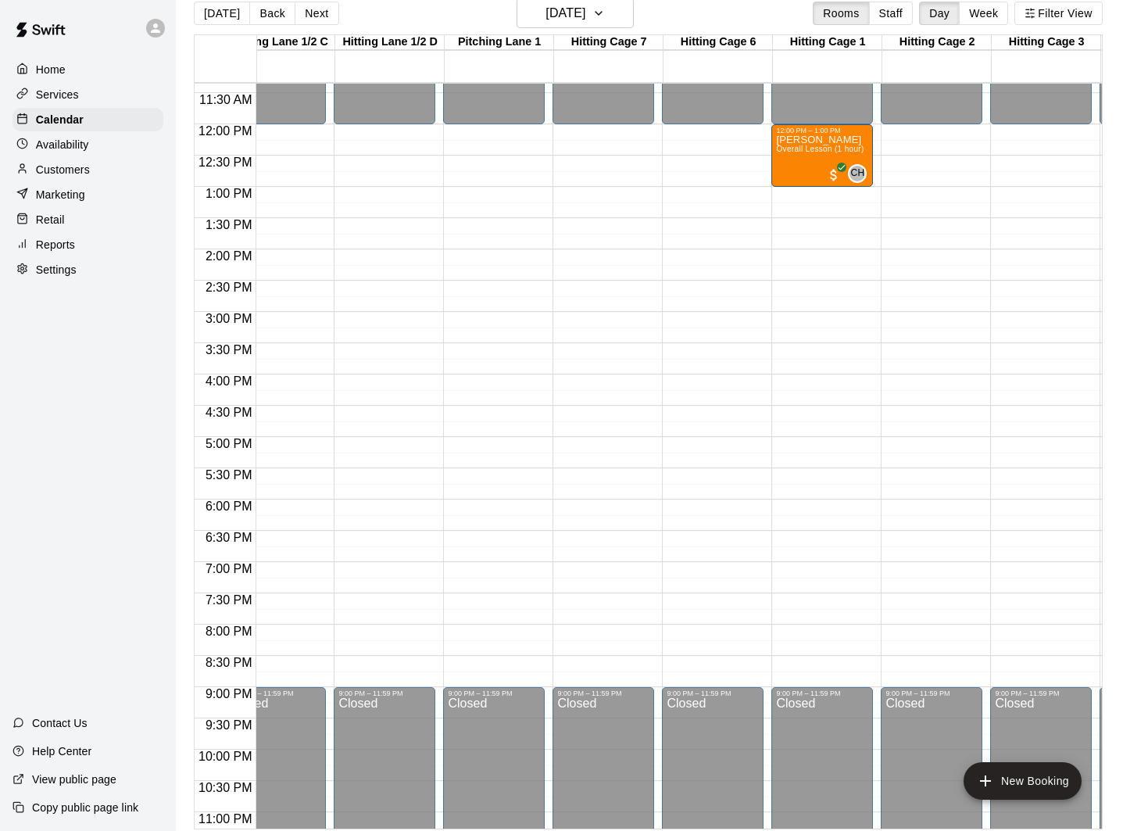
scroll to position [17, 0]
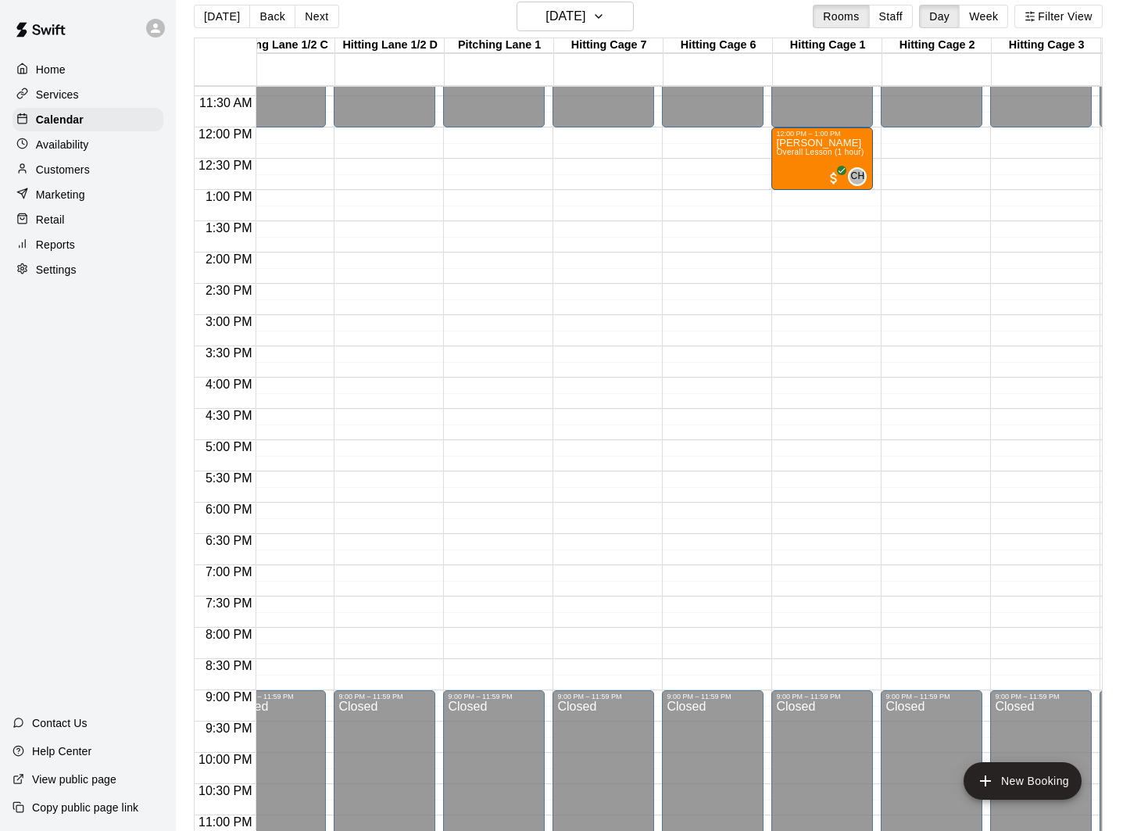
click at [88, 170] on p "Customers" at bounding box center [63, 170] width 54 height 16
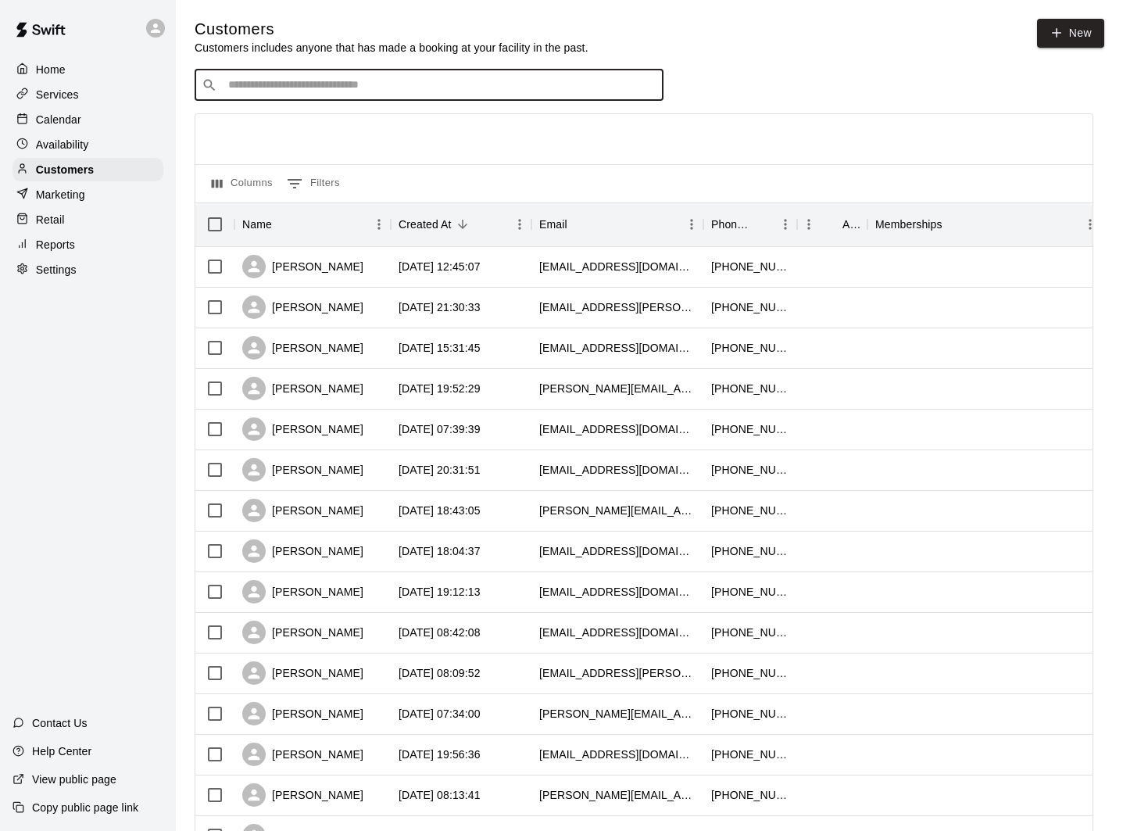
click at [359, 83] on input "Search customers by name or email" at bounding box center [440, 85] width 433 height 16
type input "*****"
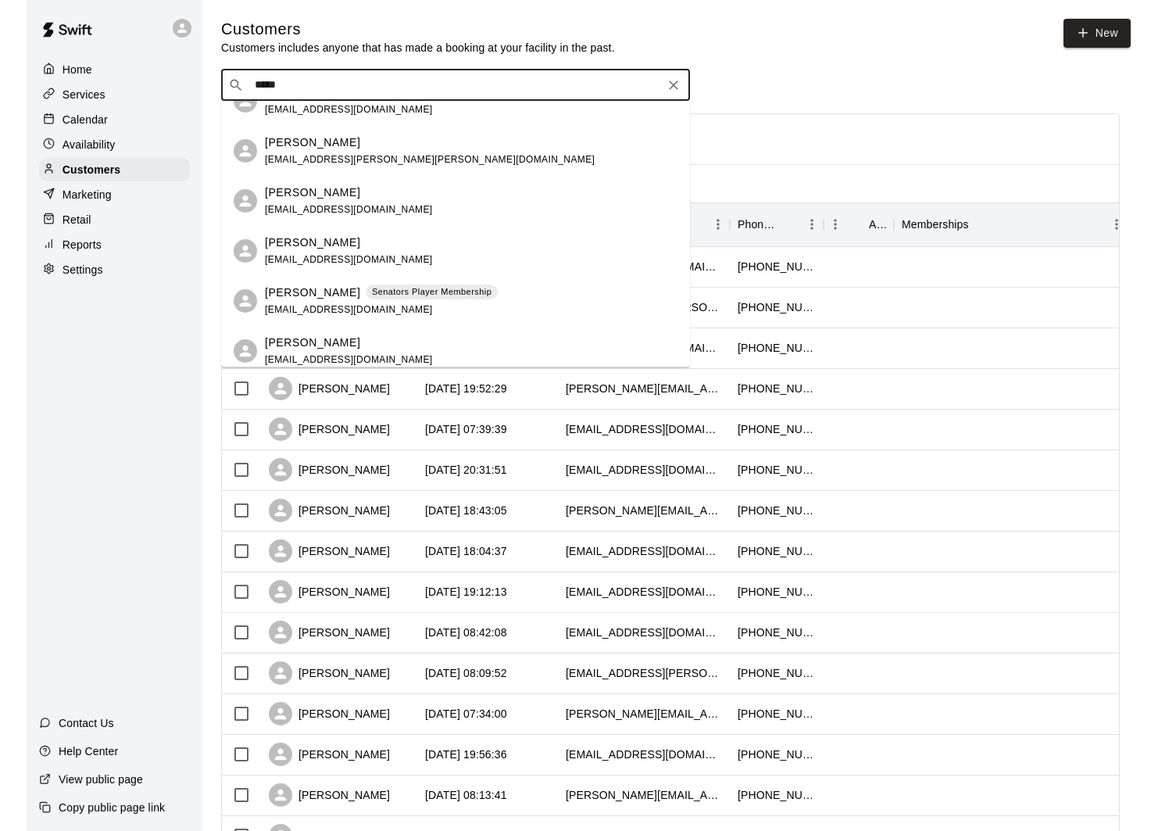
scroll to position [184, 0]
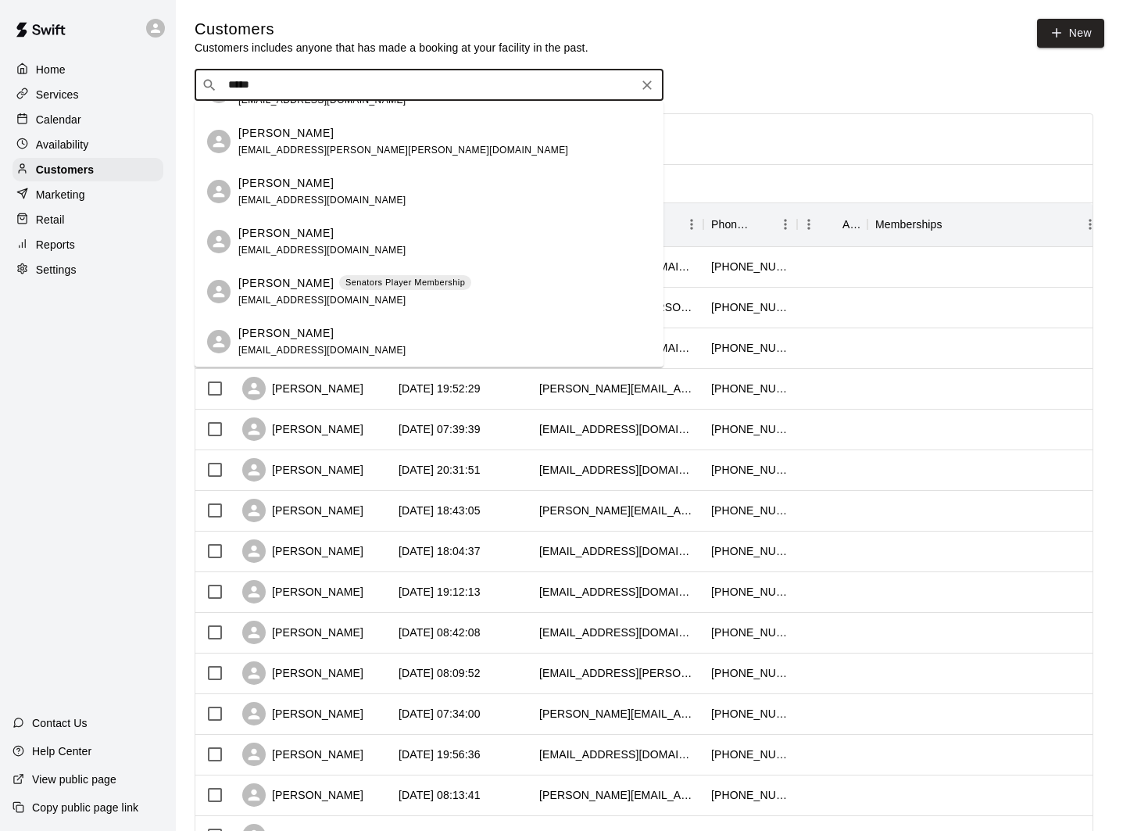
click at [357, 190] on div "[PERSON_NAME]" at bounding box center [322, 183] width 168 height 16
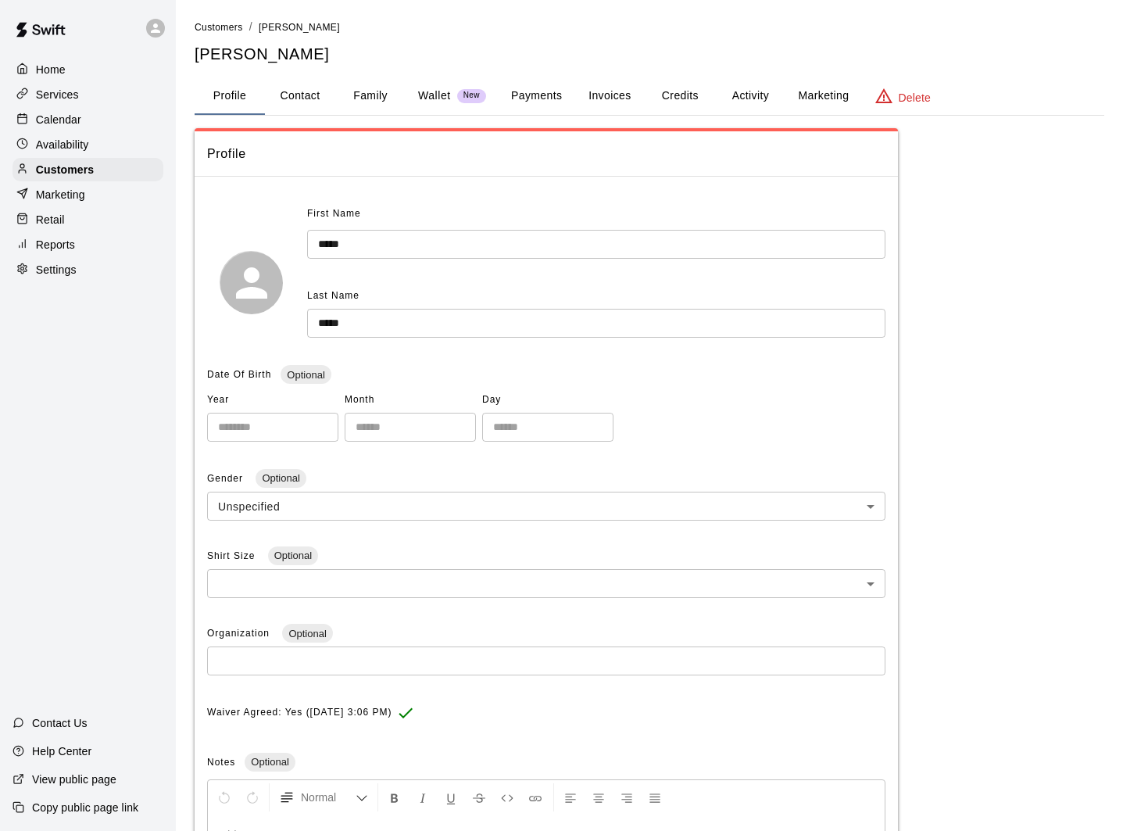
click at [371, 88] on button "Family" at bounding box center [370, 96] width 70 height 38
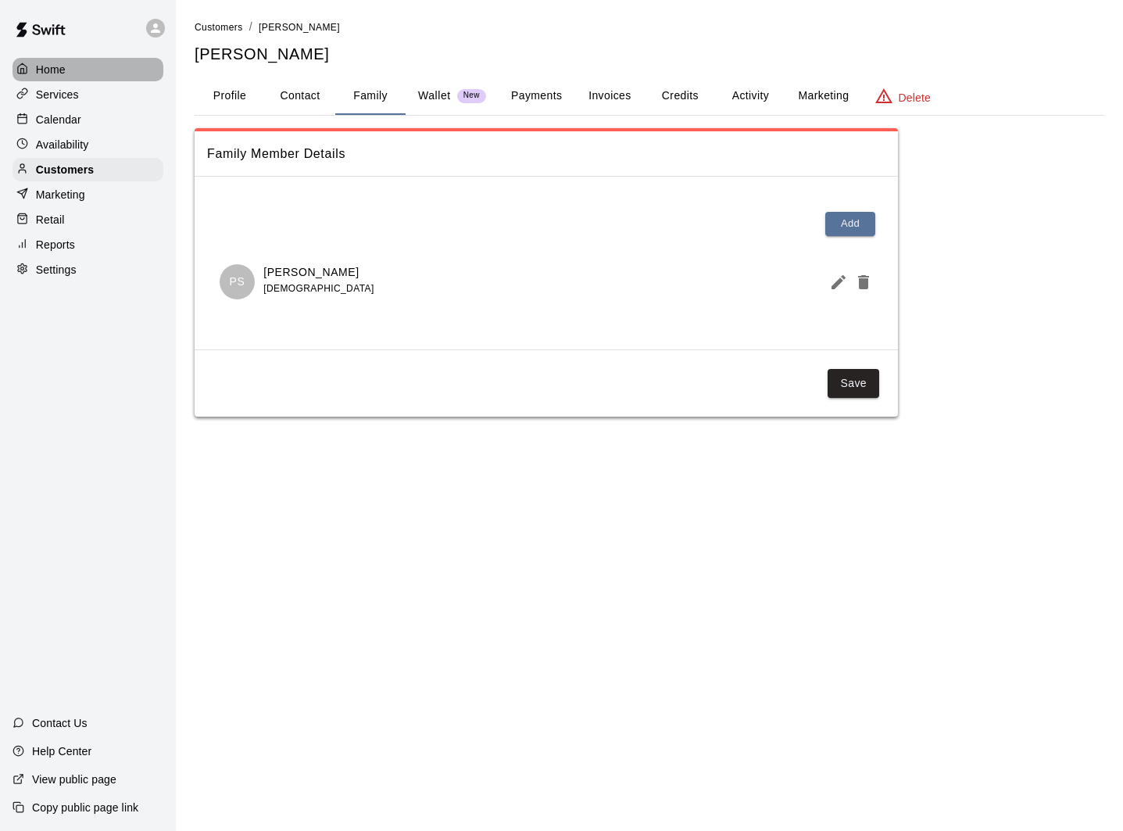
click at [87, 77] on div "Home" at bounding box center [88, 69] width 151 height 23
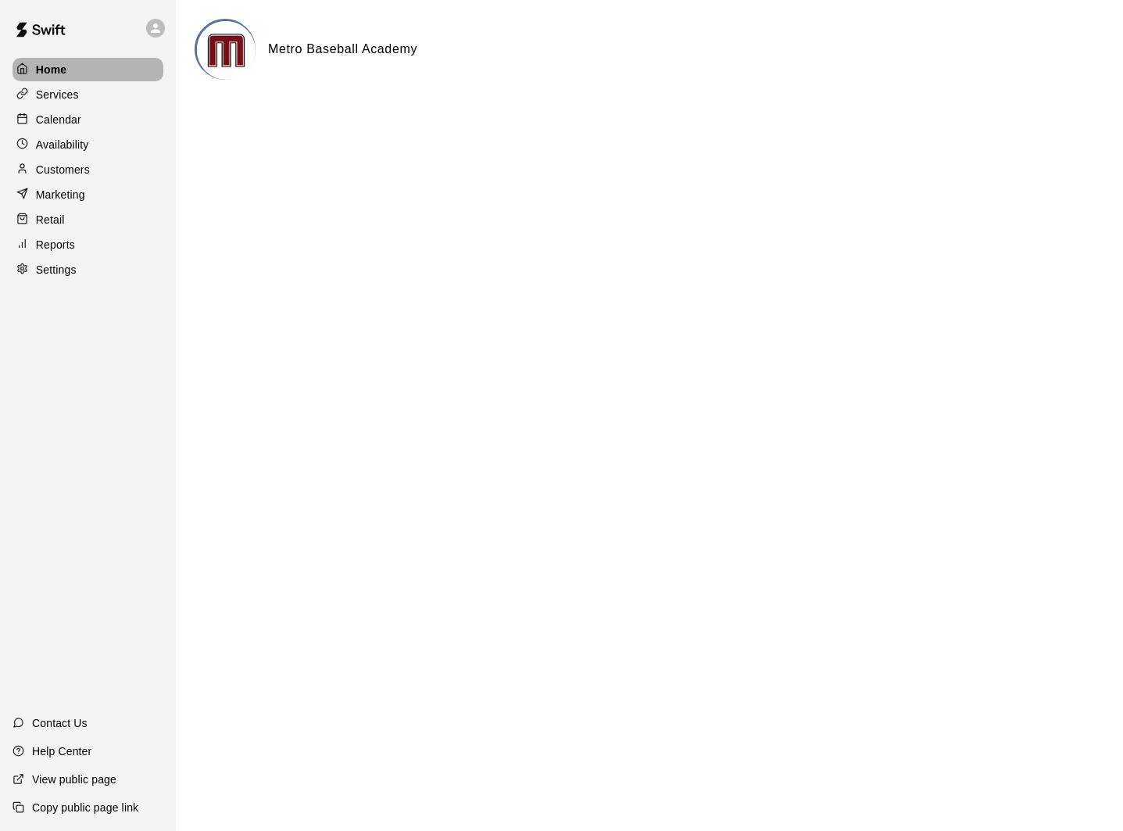
click at [62, 70] on p "Home" at bounding box center [51, 70] width 31 height 16
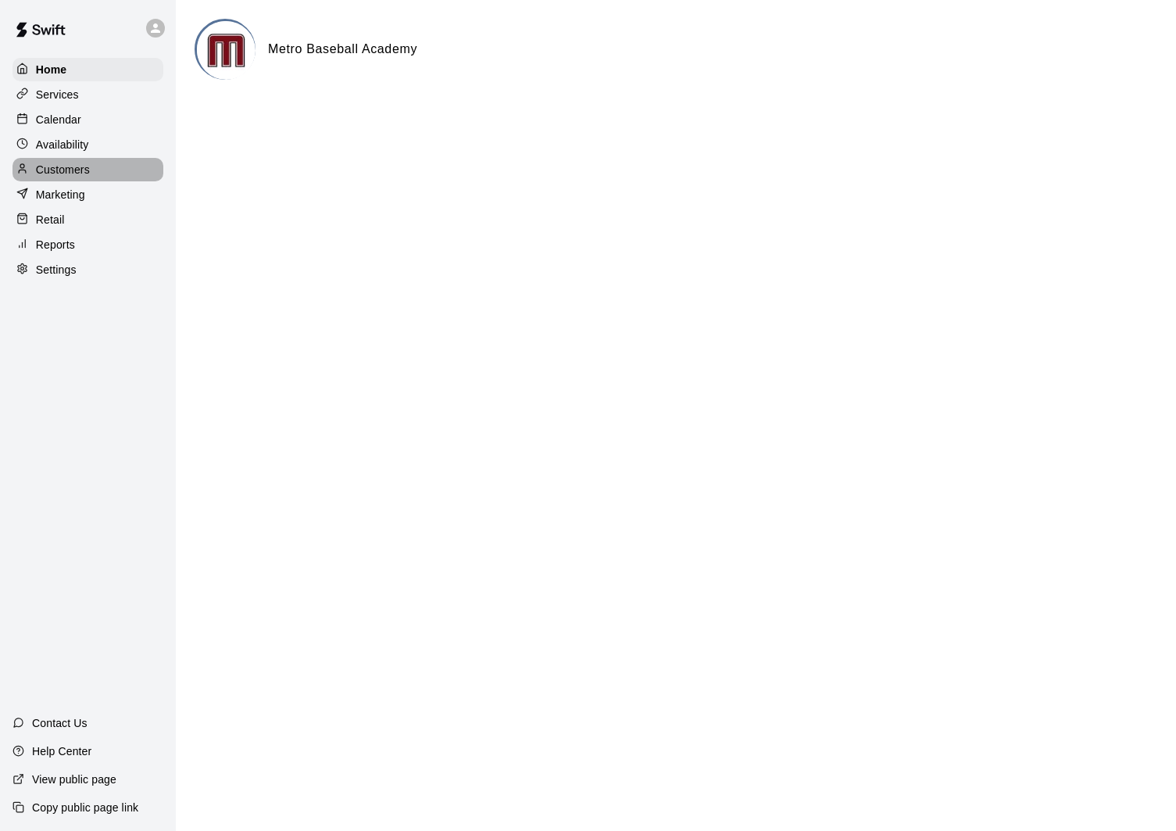
click at [64, 166] on p "Customers" at bounding box center [63, 170] width 54 height 16
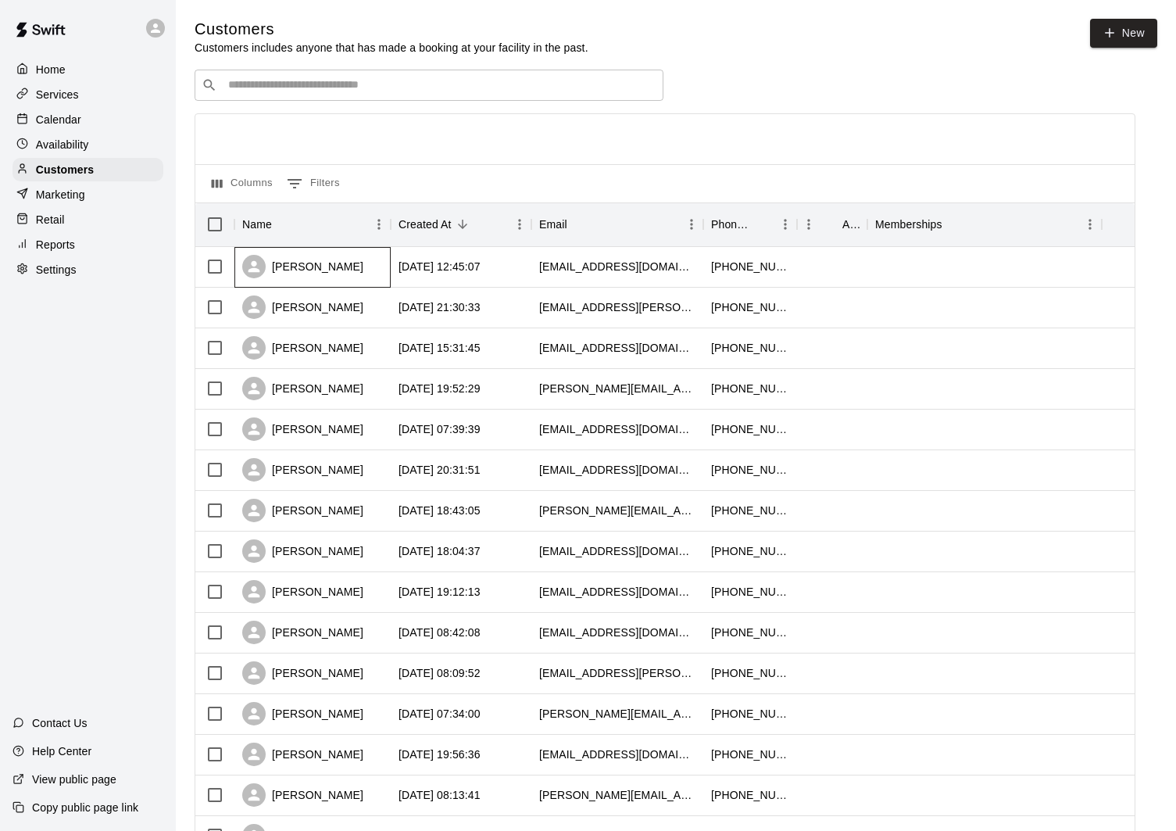
click at [338, 258] on div "[PERSON_NAME]" at bounding box center [312, 267] width 156 height 41
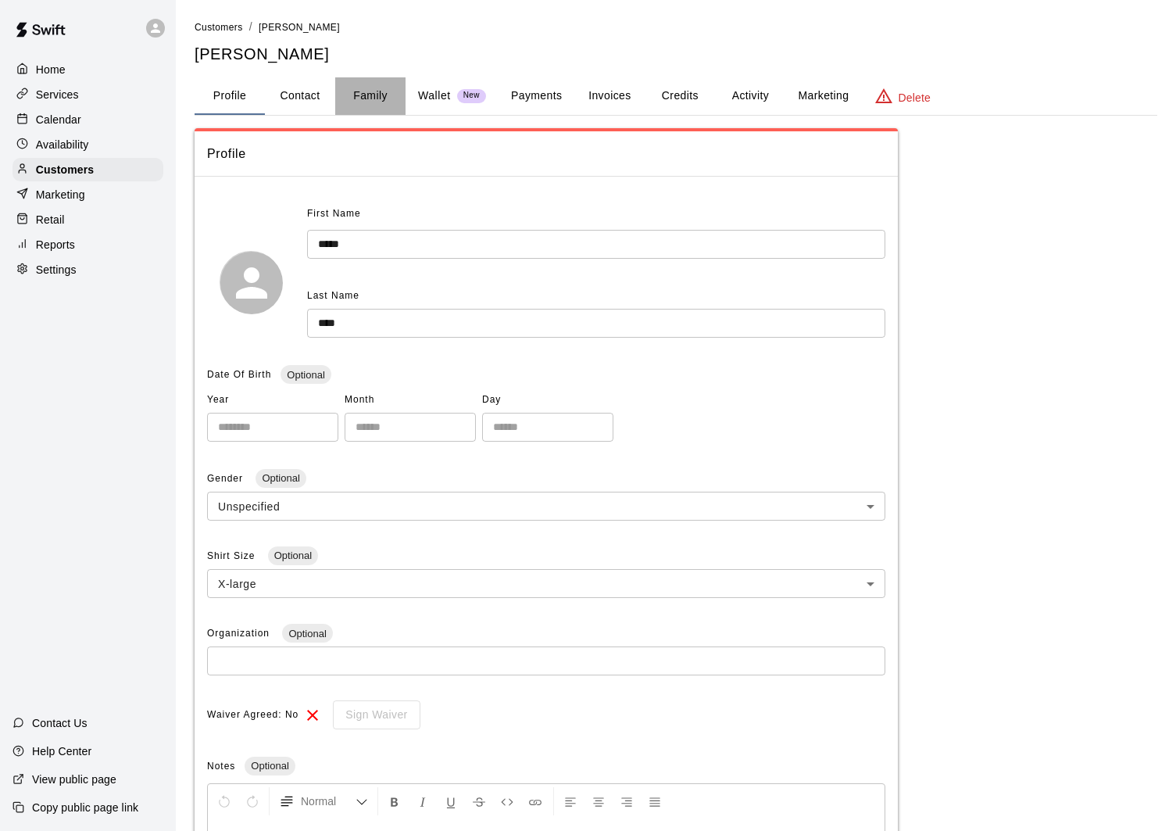
click at [368, 97] on button "Family" at bounding box center [370, 96] width 70 height 38
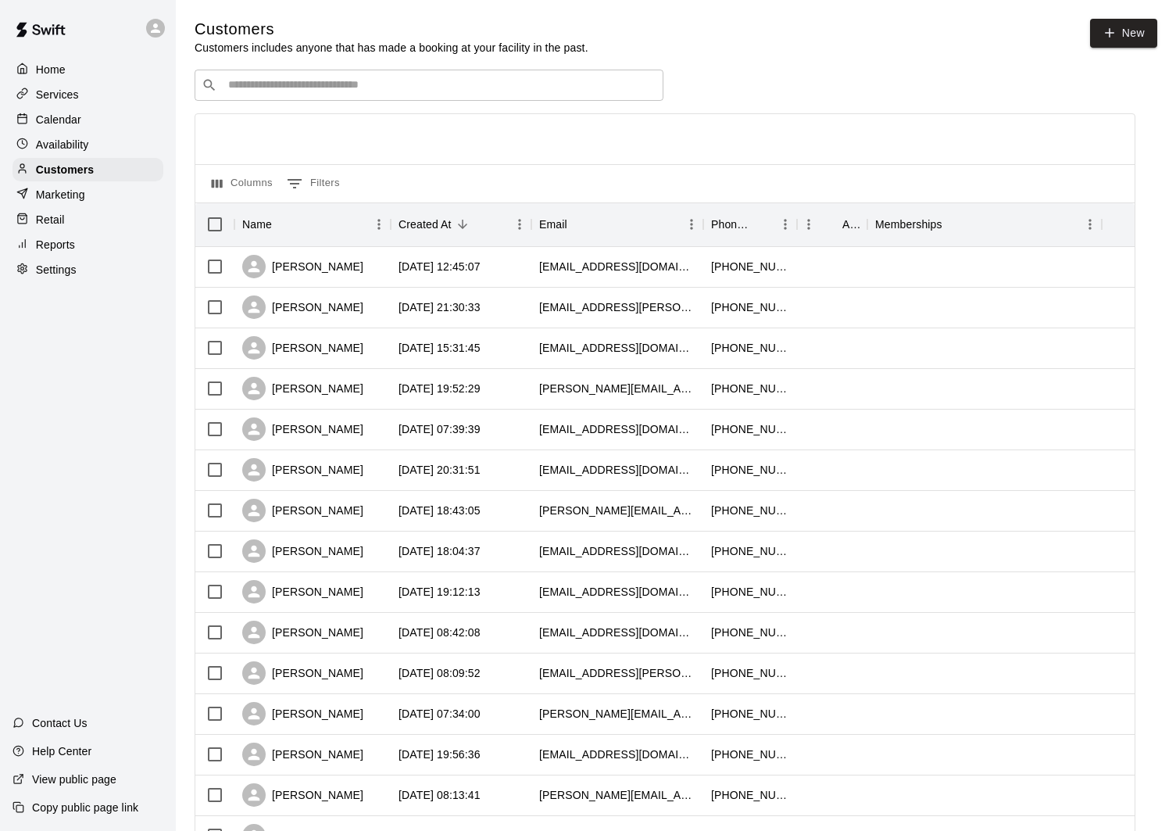
click at [85, 122] on div "Calendar" at bounding box center [88, 119] width 151 height 23
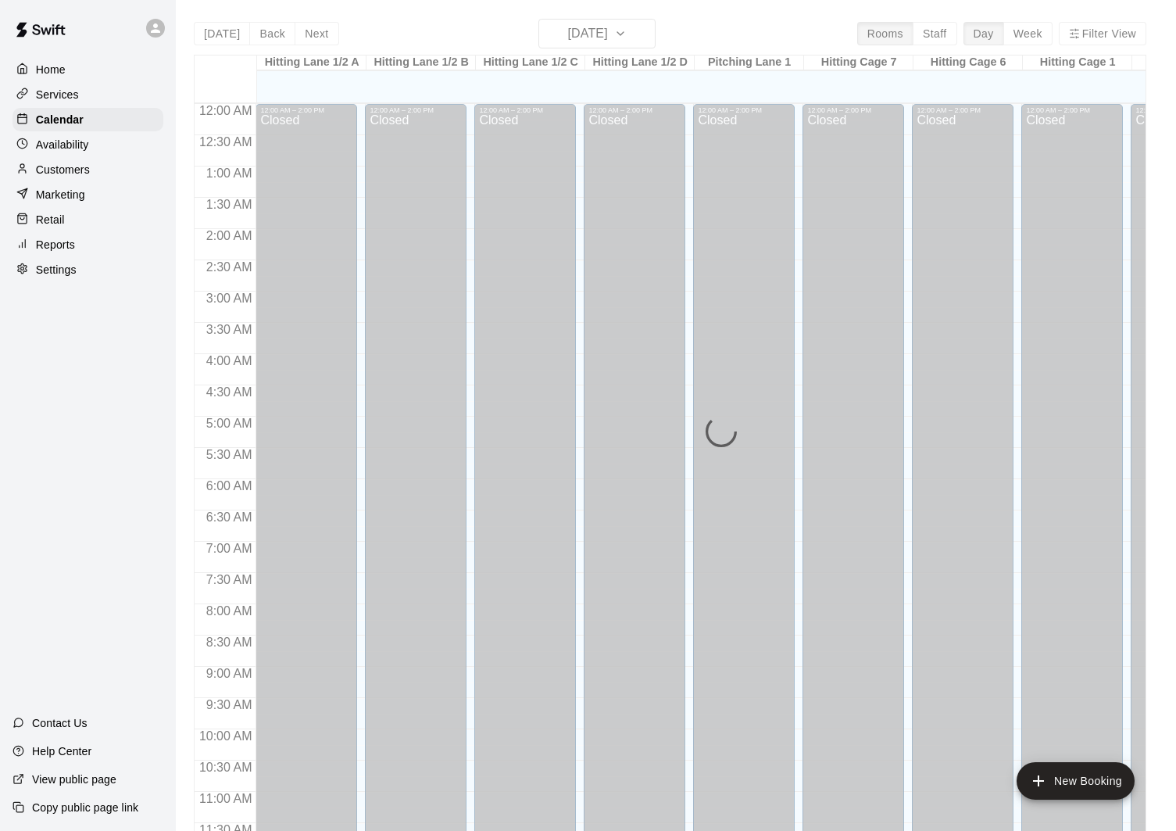
scroll to position [710, 0]
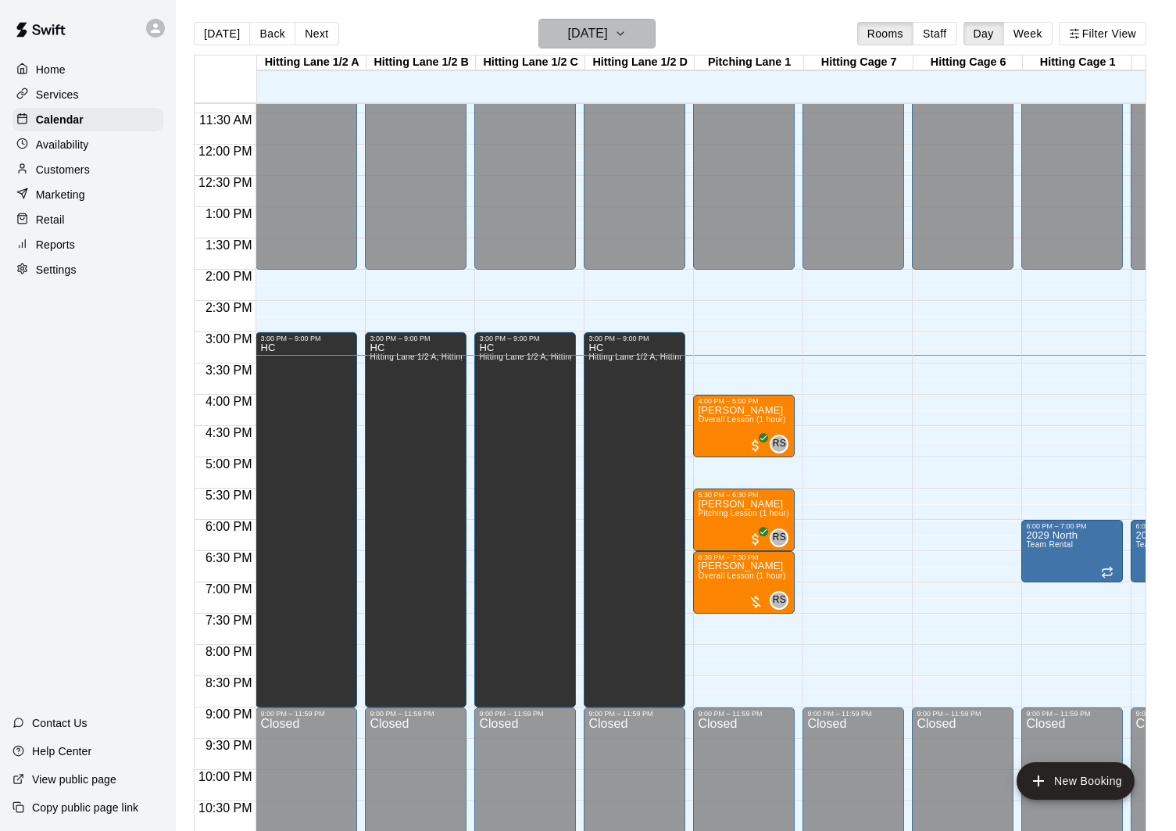
click at [608, 38] on h6 "[DATE]" at bounding box center [588, 34] width 40 height 22
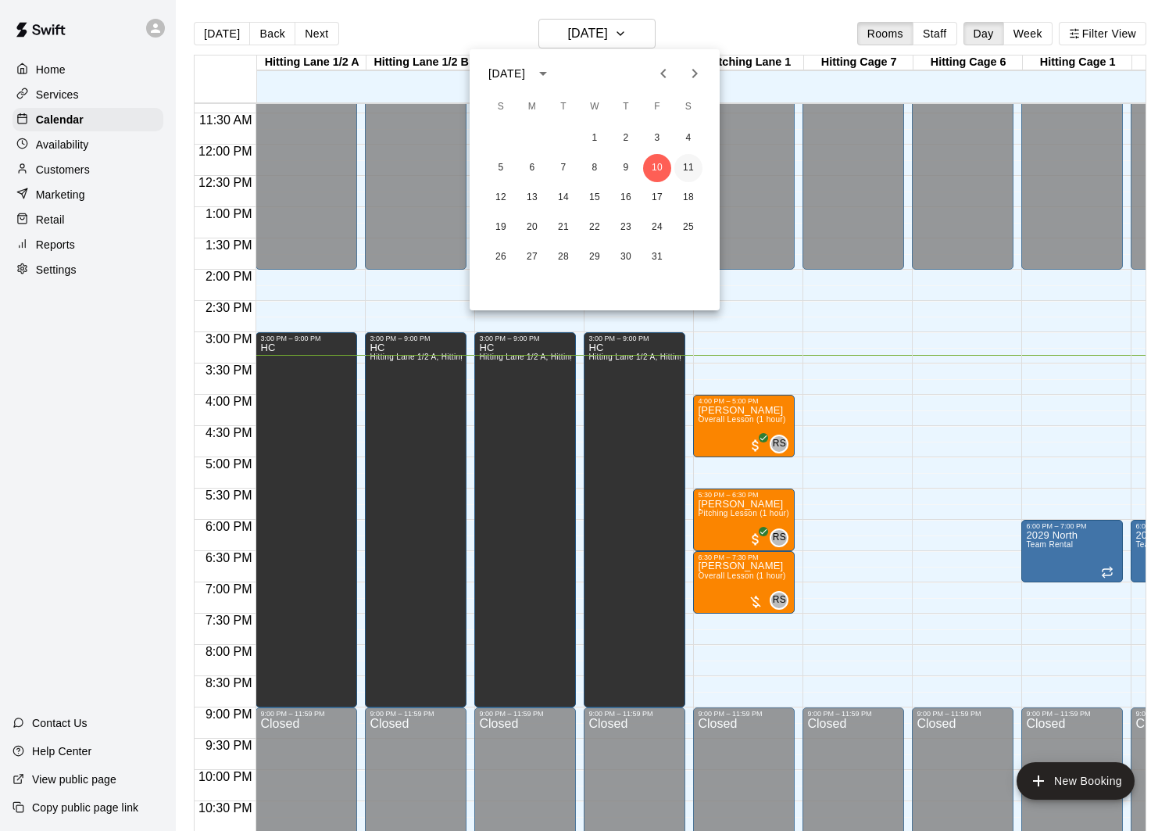
click at [684, 164] on button "11" at bounding box center [688, 168] width 28 height 28
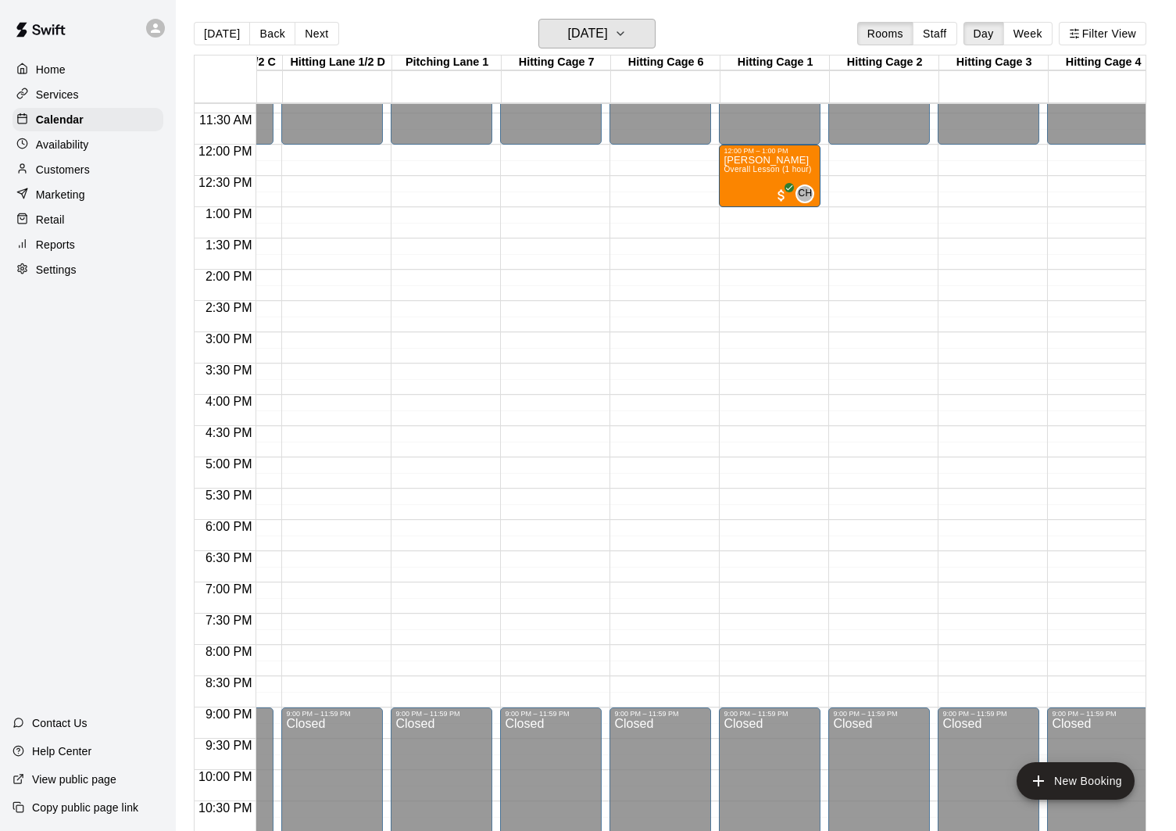
scroll to position [0, 424]
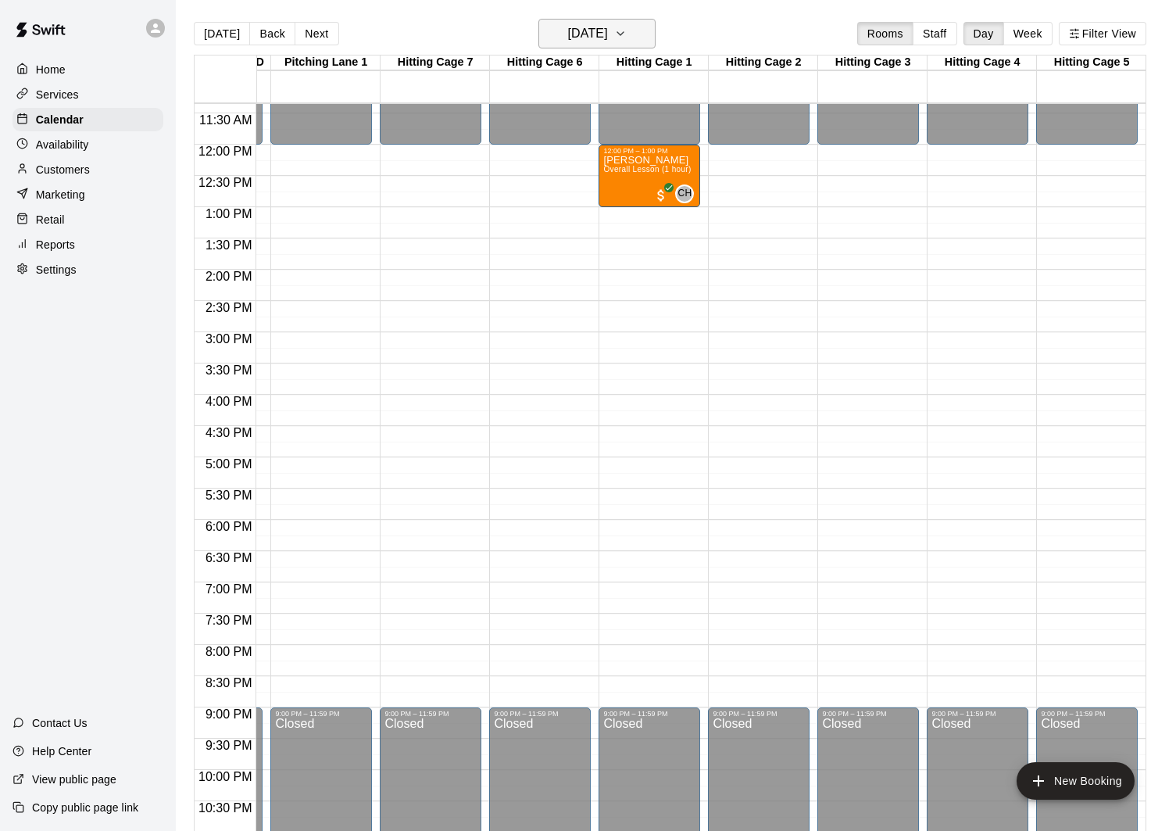
click at [599, 34] on h6 "[DATE]" at bounding box center [588, 34] width 40 height 22
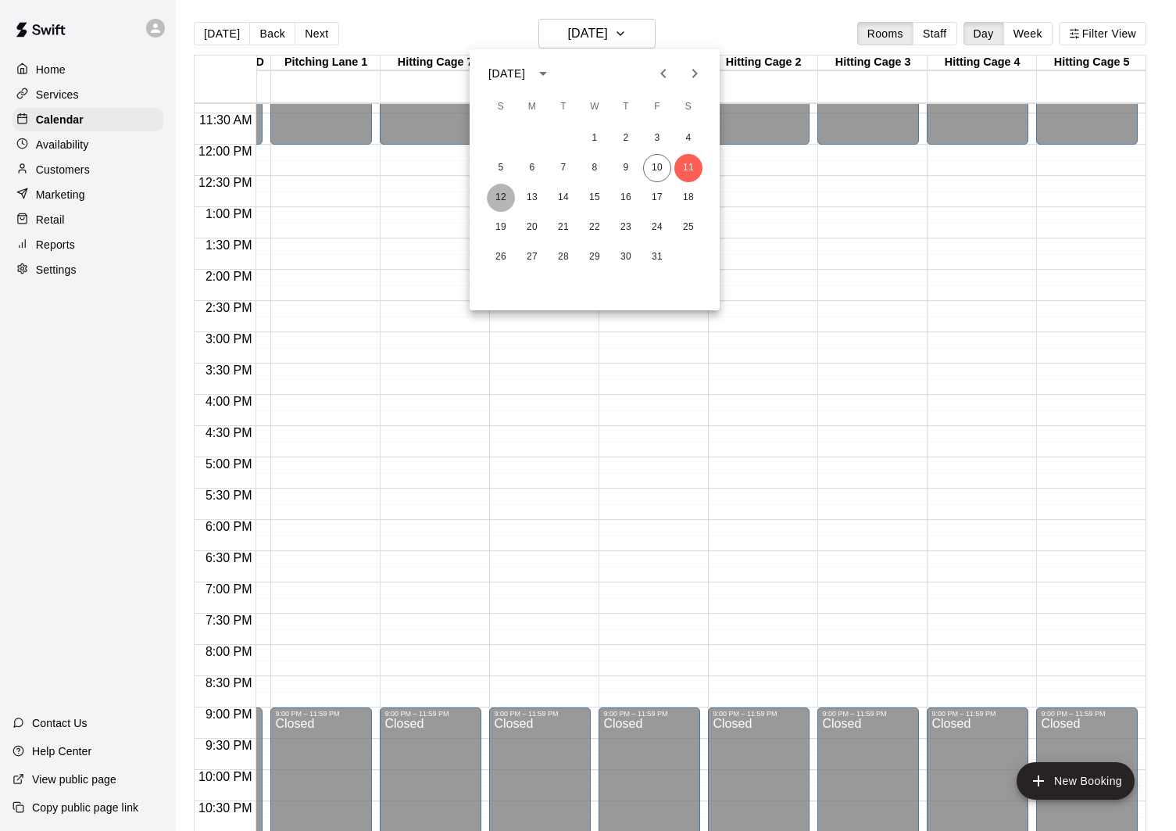
click at [508, 196] on button "12" at bounding box center [501, 198] width 28 height 28
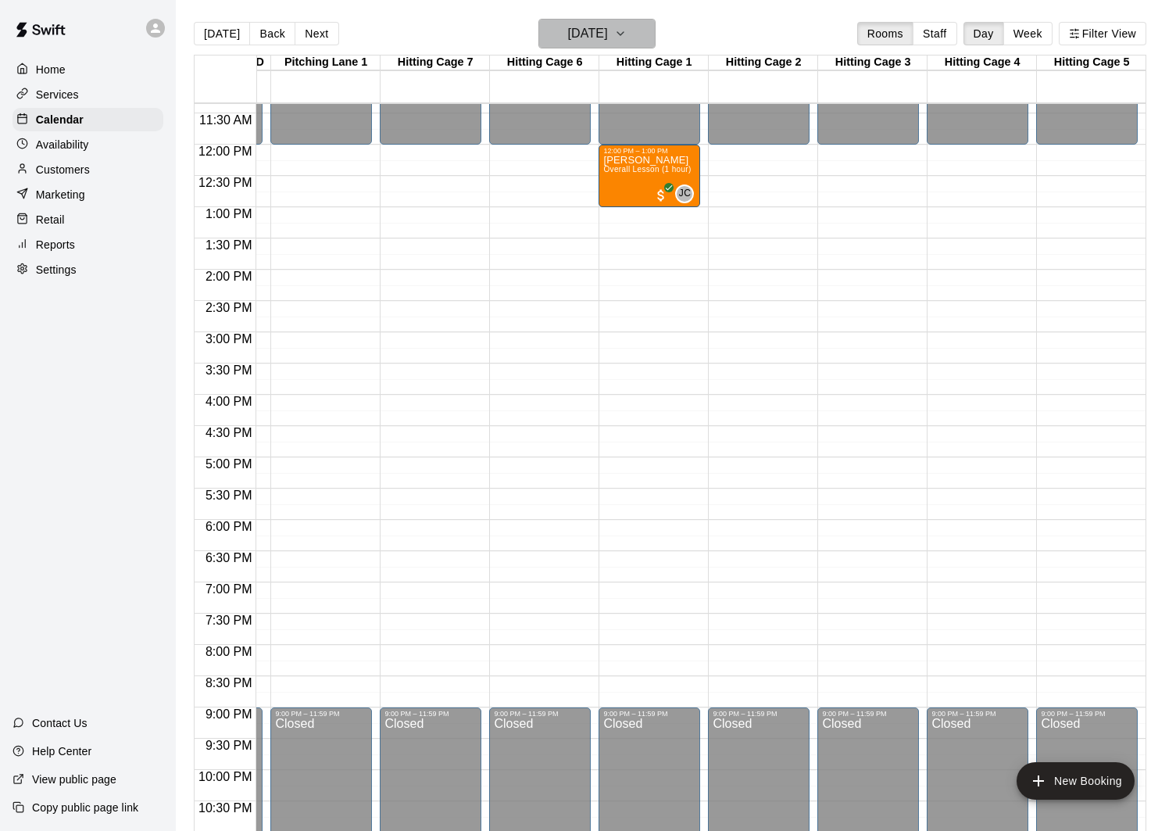
click at [606, 27] on h6 "[DATE]" at bounding box center [588, 34] width 40 height 22
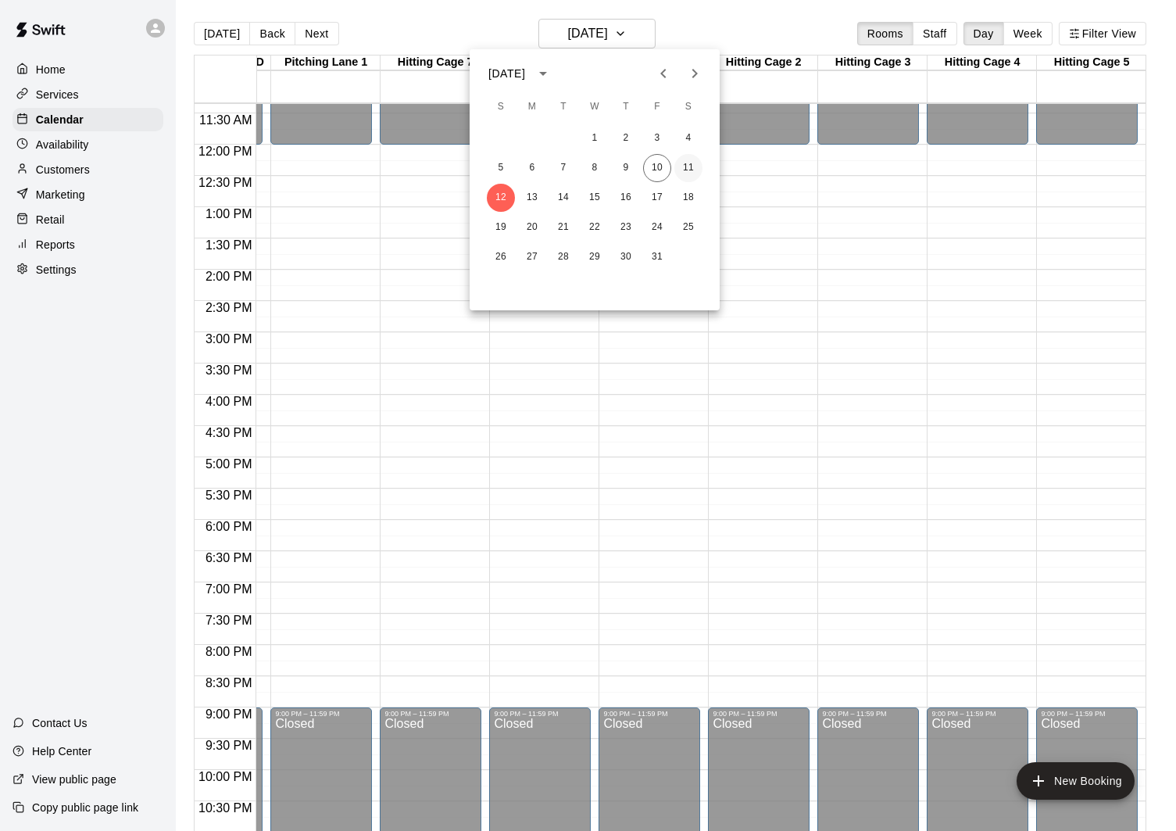
click at [691, 163] on button "11" at bounding box center [688, 168] width 28 height 28
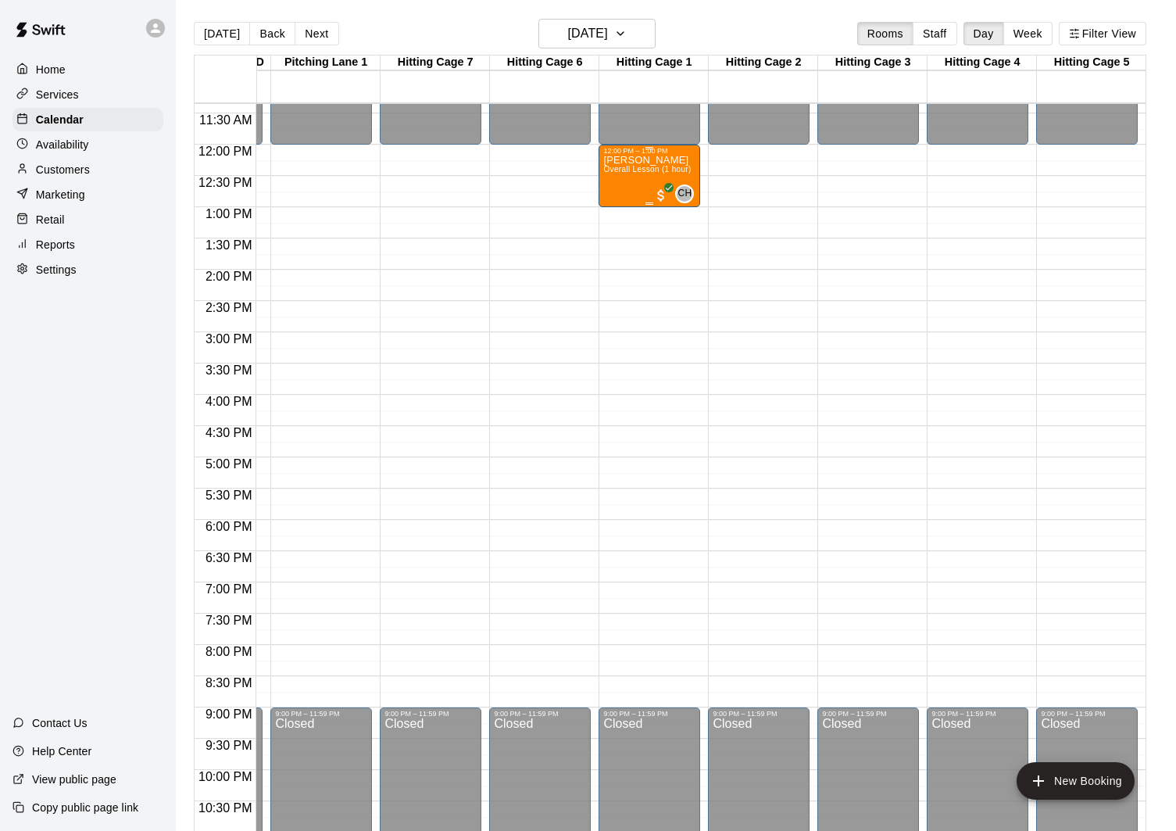
click at [657, 183] on div "[PERSON_NAME] Overall Lesson (1 hour)" at bounding box center [647, 570] width 88 height 831
click at [616, 203] on img "edit" at bounding box center [619, 209] width 18 height 18
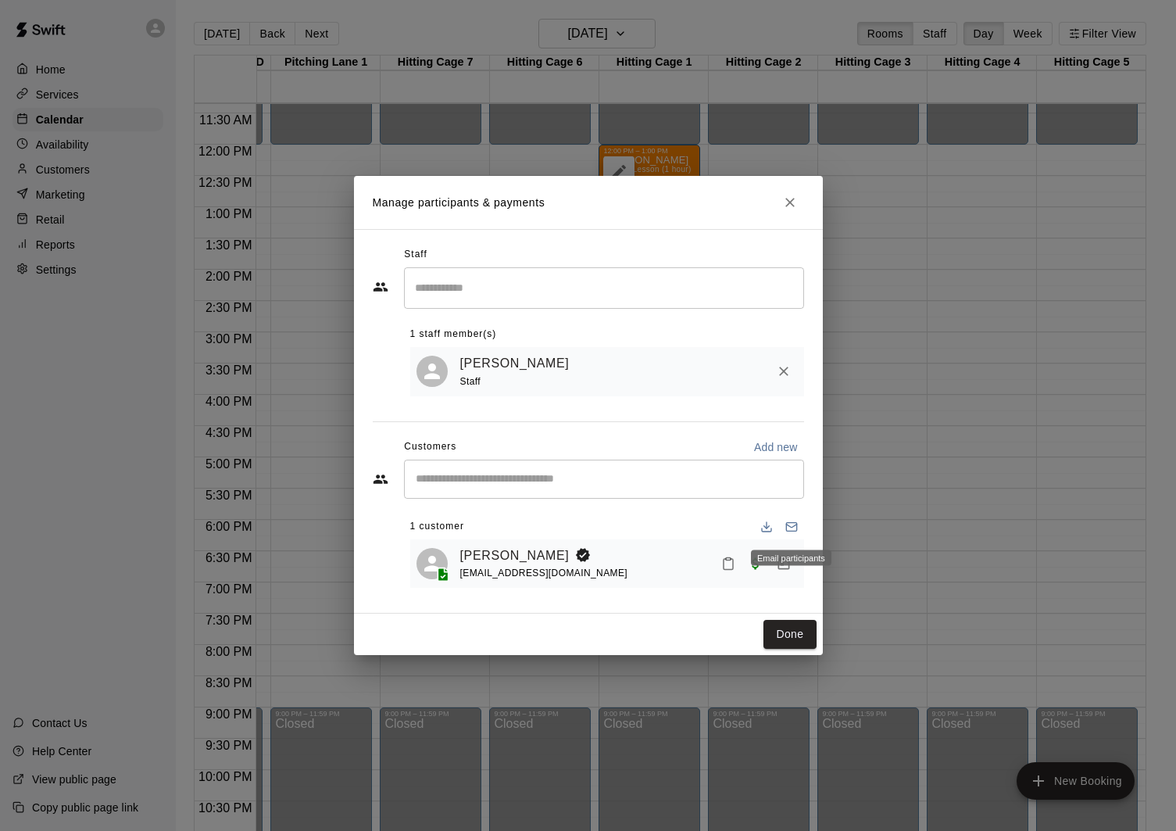
click at [791, 530] on rect "Email participants" at bounding box center [791, 526] width 10 height 9
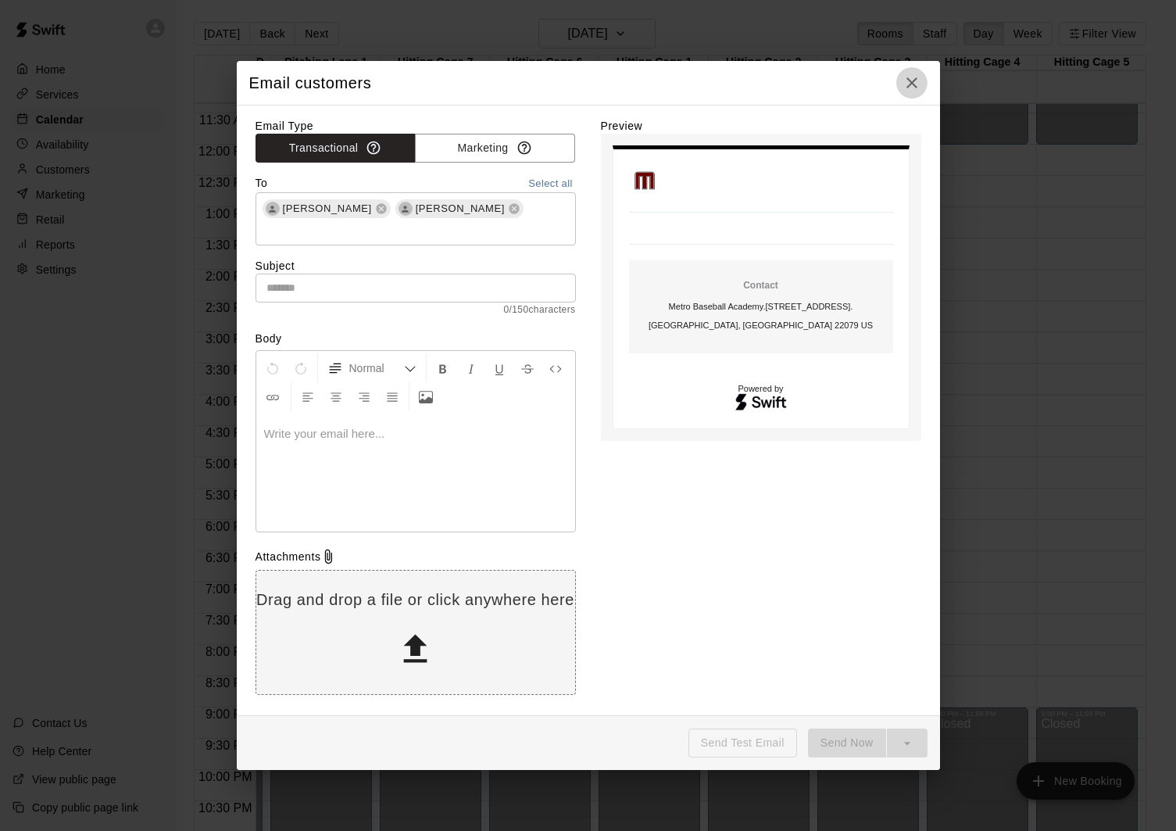
click at [912, 86] on icon "button" at bounding box center [912, 82] width 19 height 19
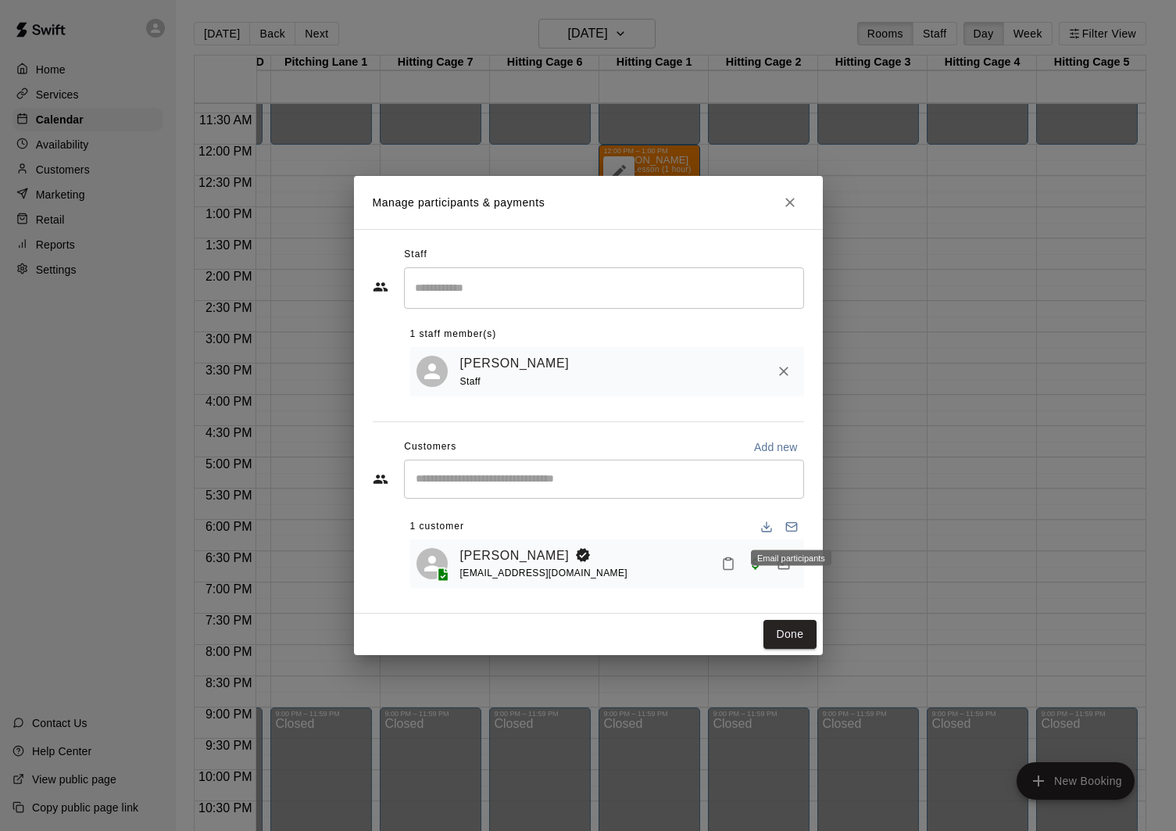
click at [794, 522] on rect "Email participants" at bounding box center [791, 526] width 10 height 9
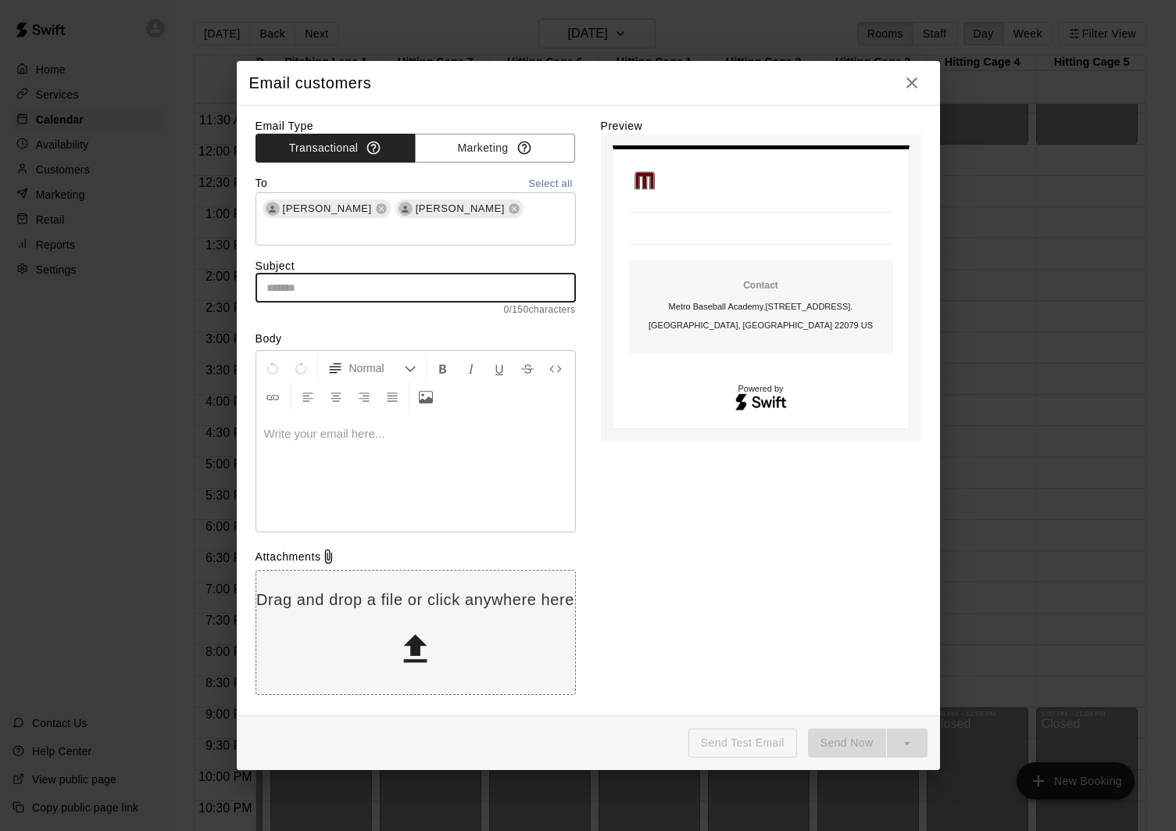
click at [398, 280] on input "text" at bounding box center [416, 288] width 320 height 29
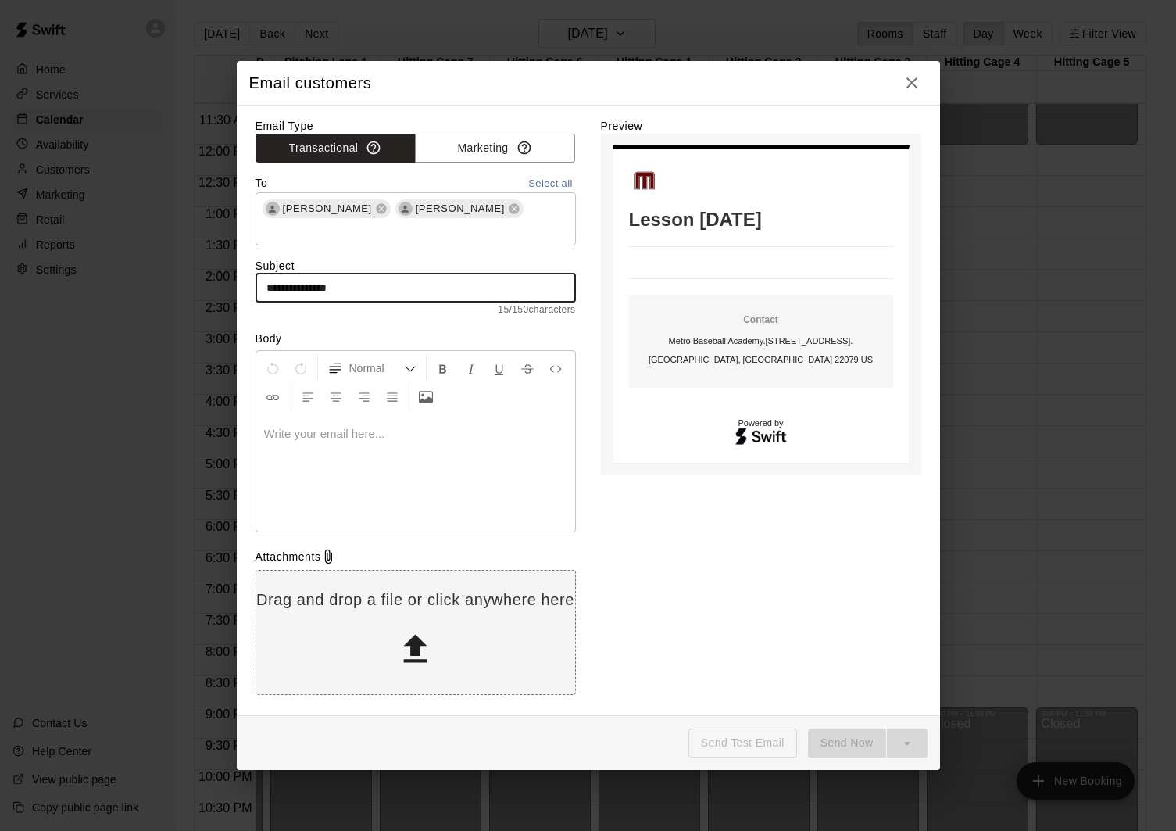
type input "**********"
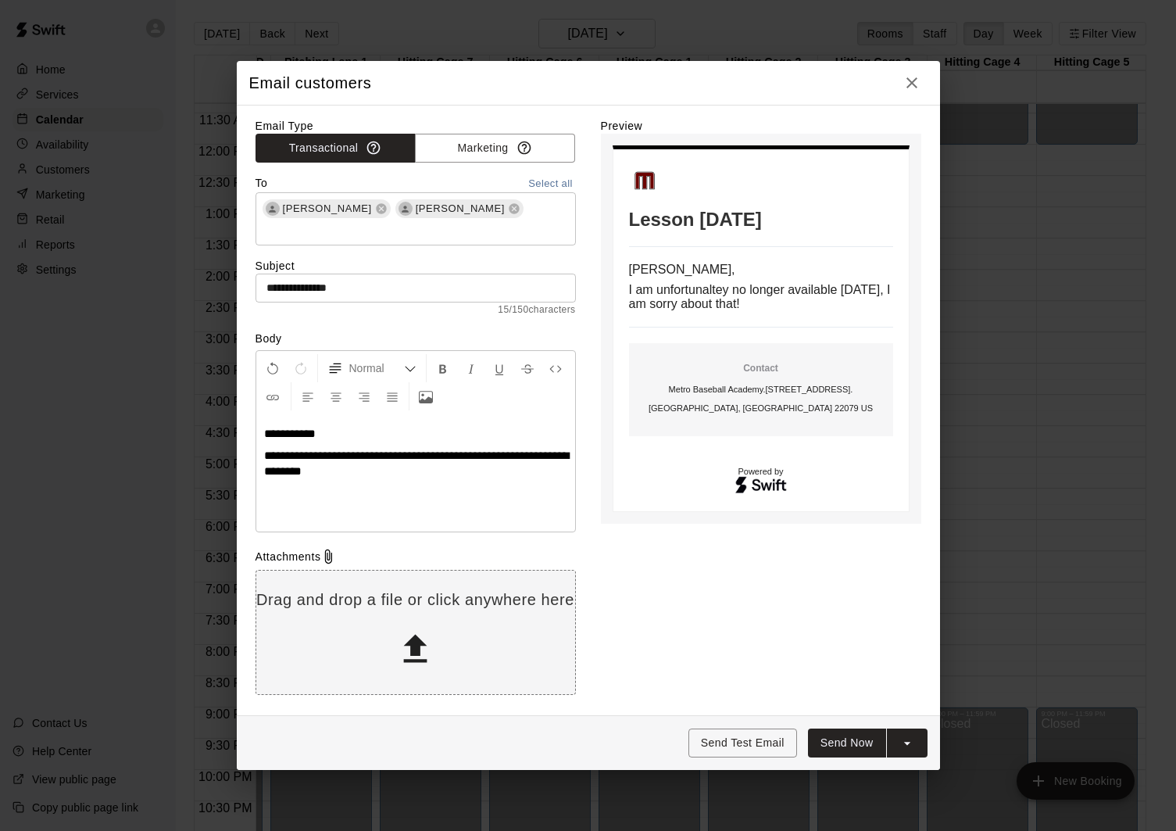
click at [335, 449] on span "**********" at bounding box center [416, 462] width 305 height 27
click at [336, 449] on span "**********" at bounding box center [416, 462] width 305 height 27
click at [397, 467] on p "**********" at bounding box center [415, 463] width 303 height 31
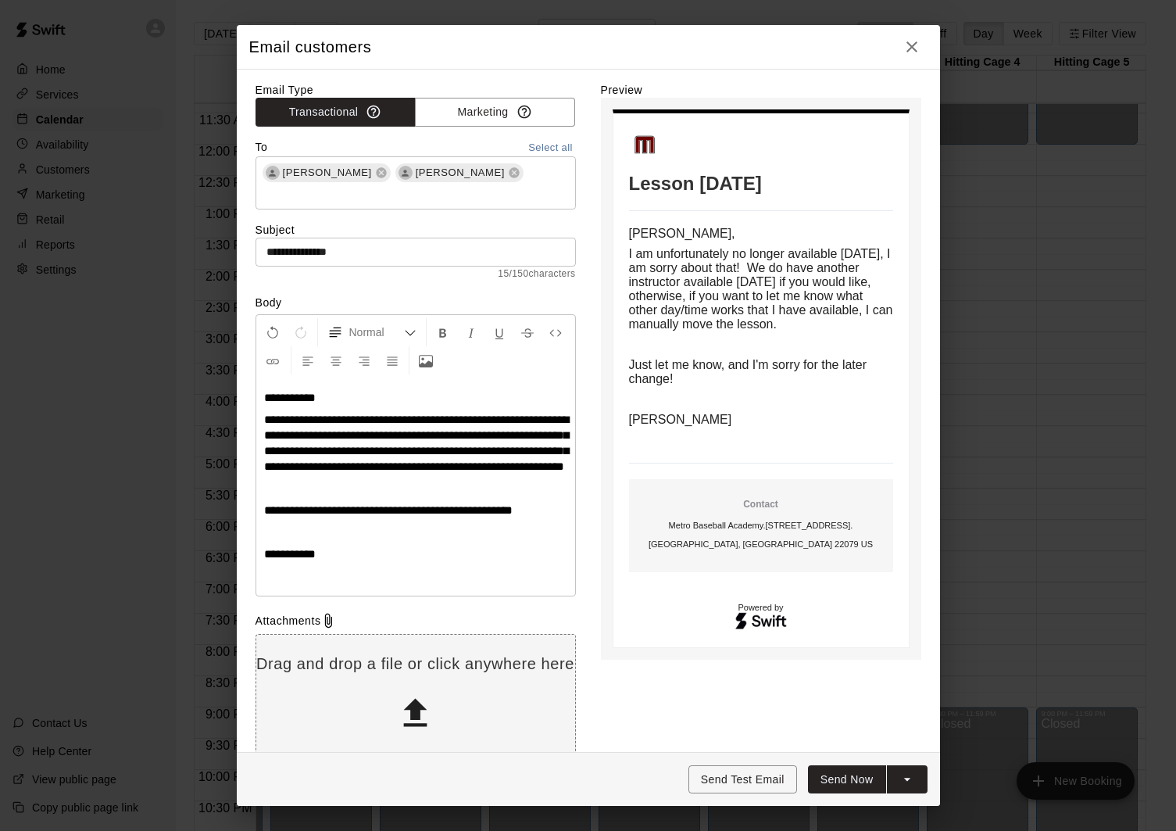
scroll to position [24, 0]
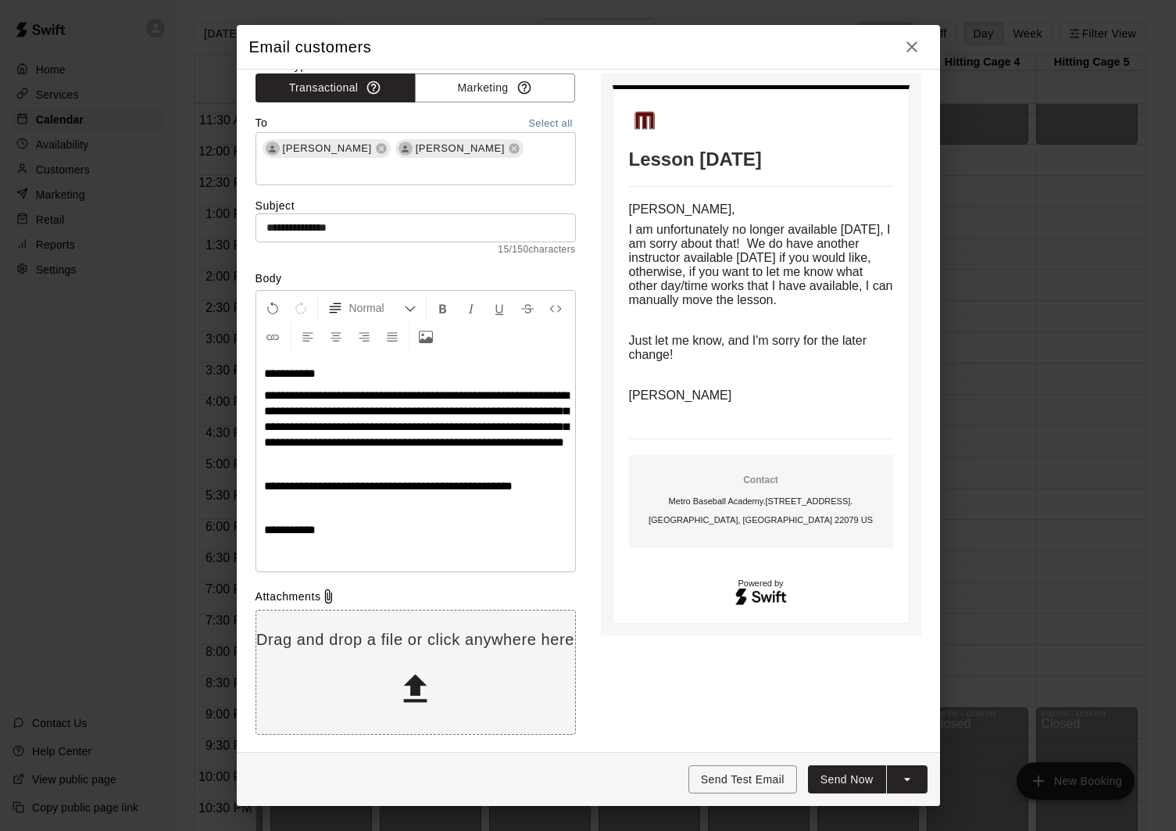
click at [368, 409] on span "**********" at bounding box center [416, 418] width 305 height 59
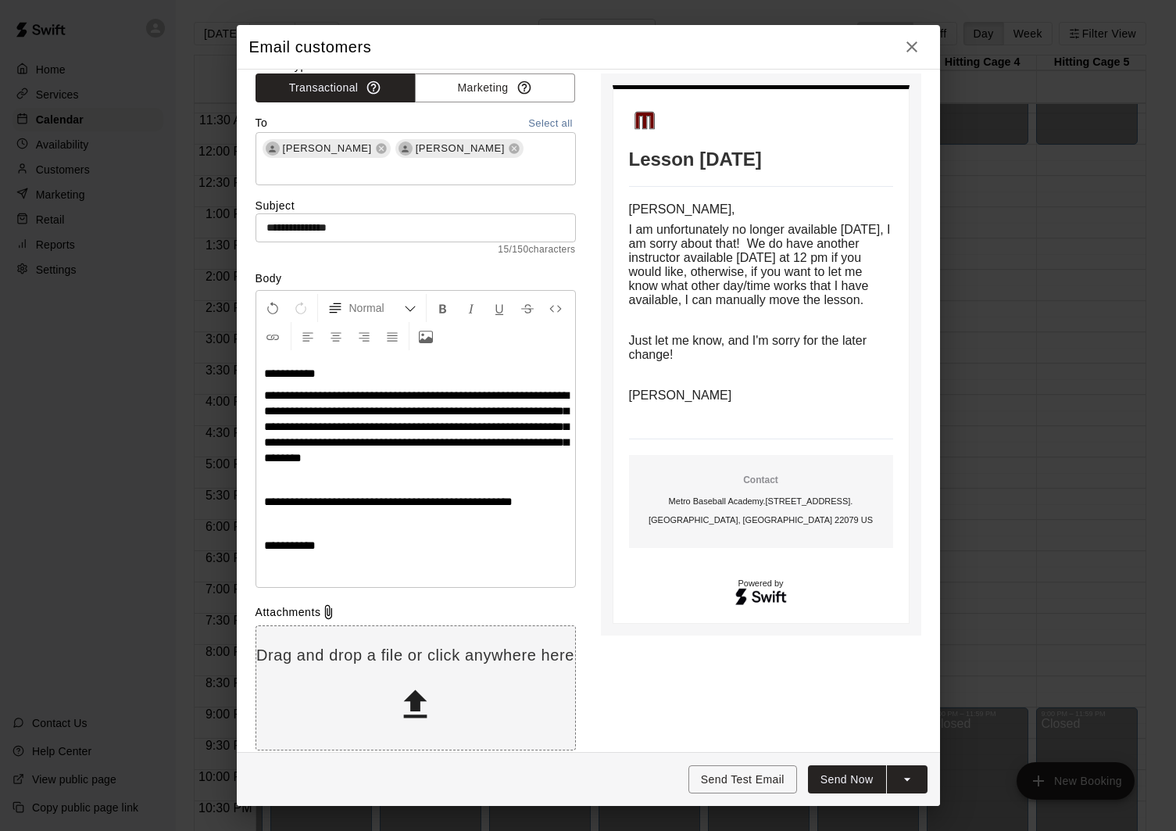
click at [443, 560] on p at bounding box center [415, 568] width 303 height 16
click at [496, 496] on span "**********" at bounding box center [388, 502] width 249 height 12
click at [460, 556] on div "**********" at bounding box center [415, 470] width 319 height 233
drag, startPoint x: 495, startPoint y: 483, endPoint x: 470, endPoint y: 482, distance: 24.2
click at [470, 496] on span "**********" at bounding box center [386, 502] width 244 height 12
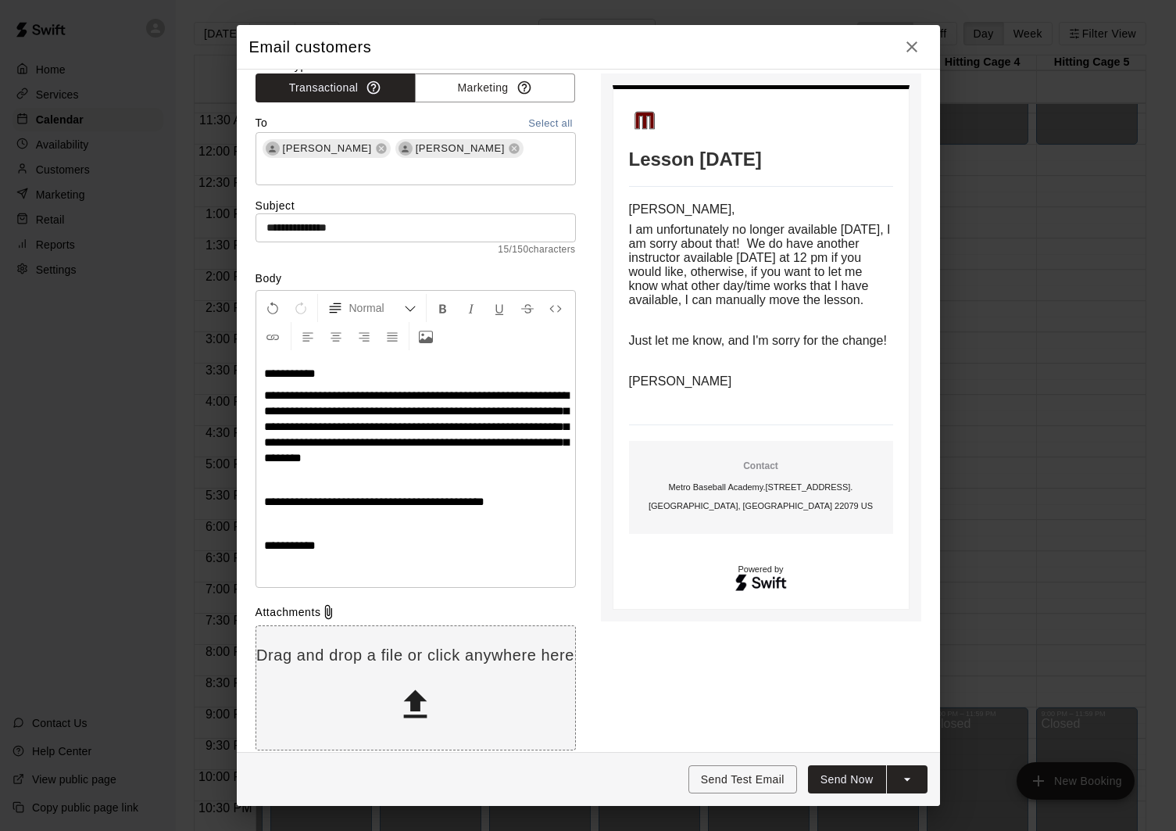
click at [445, 560] on p at bounding box center [415, 568] width 303 height 16
click at [843, 777] on button "Send Now" at bounding box center [847, 779] width 78 height 29
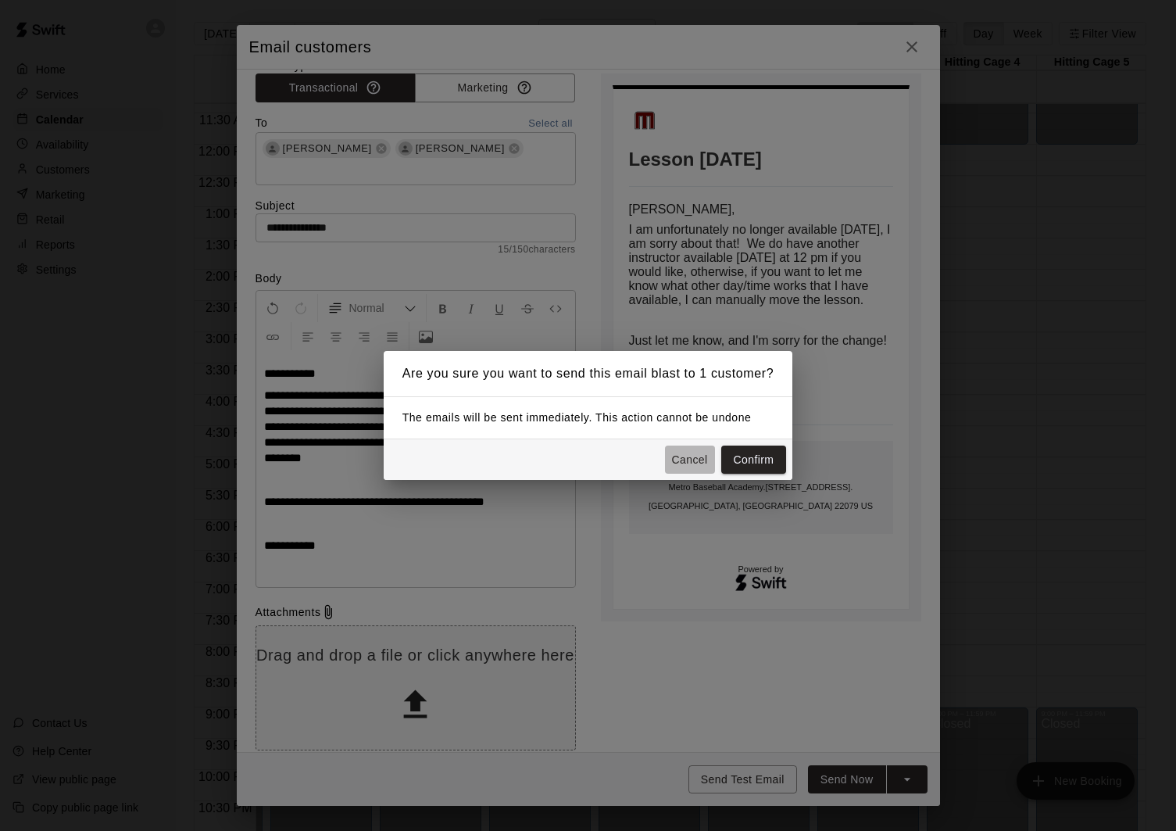
click at [678, 460] on button "Cancel" at bounding box center [690, 459] width 50 height 29
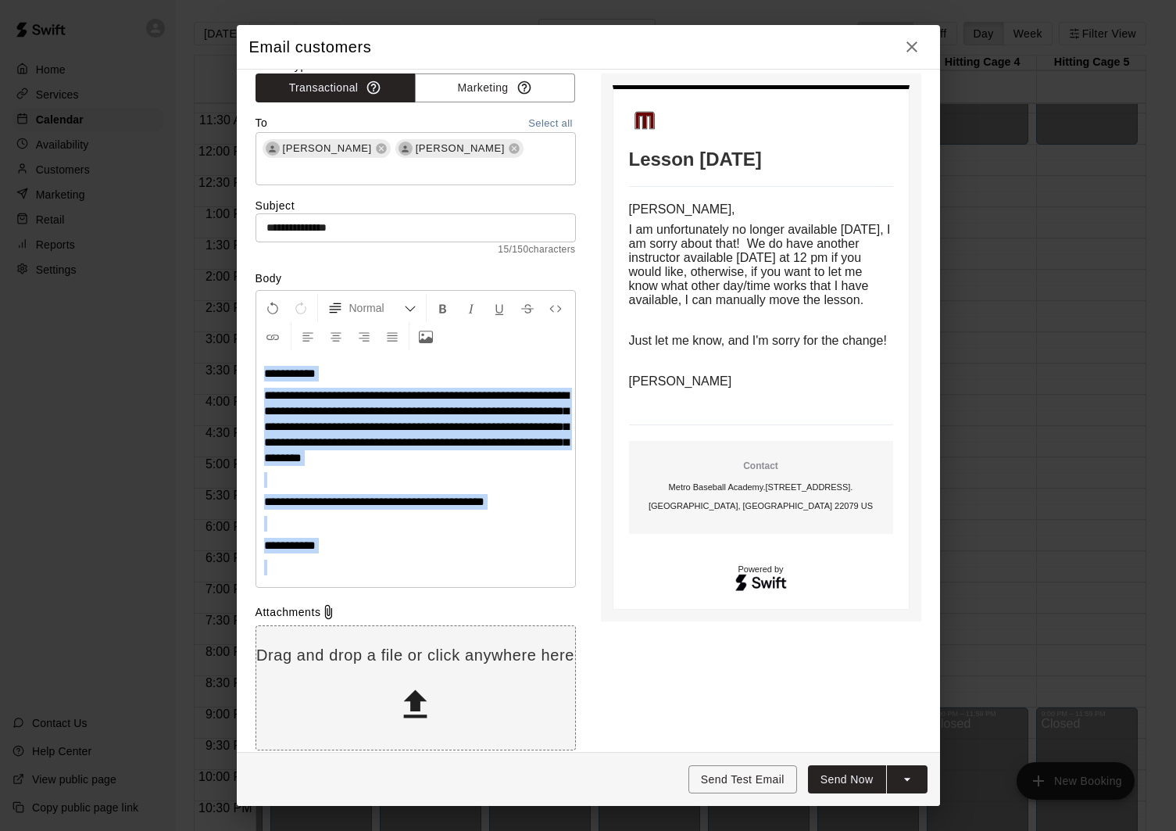
drag, startPoint x: 327, startPoint y: 538, endPoint x: 231, endPoint y: 335, distance: 225.2
click at [231, 335] on div "**********" at bounding box center [588, 415] width 1176 height 831
copy div "**********"
click at [914, 50] on icon "button" at bounding box center [912, 46] width 11 height 11
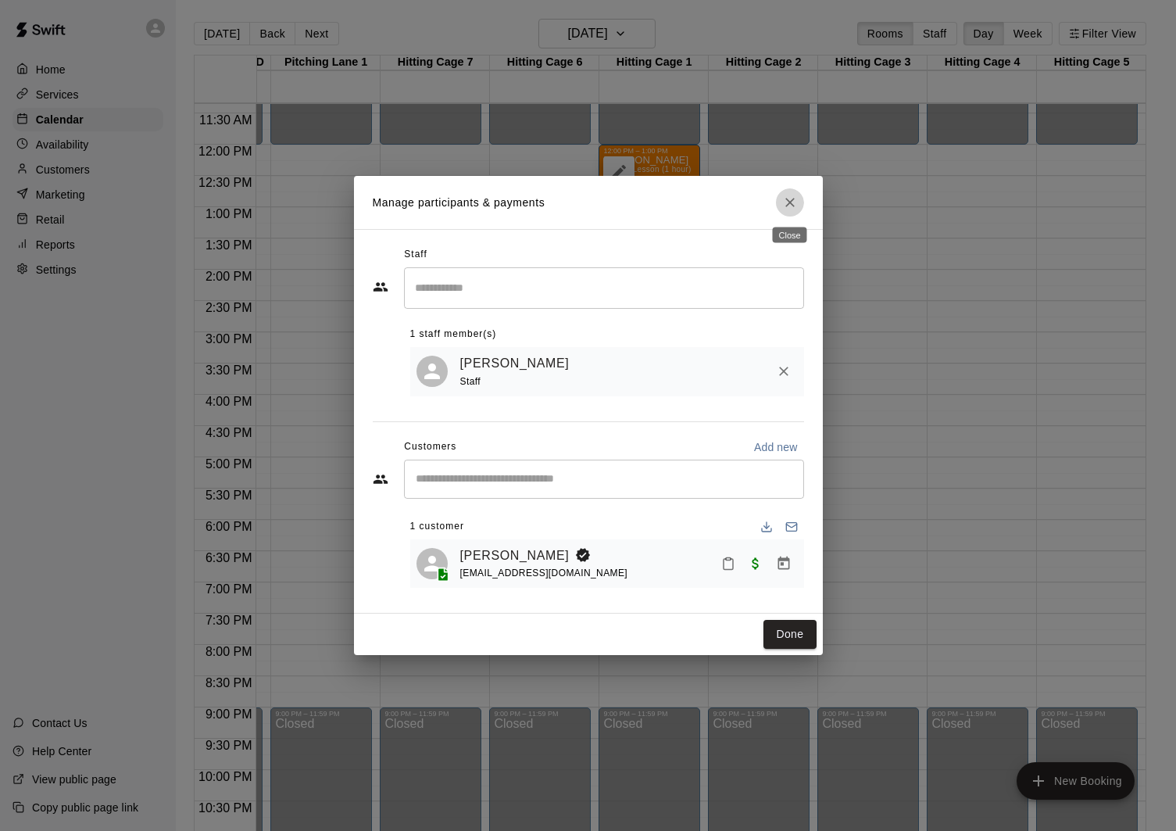
click at [792, 204] on icon "Close" at bounding box center [789, 202] width 9 height 9
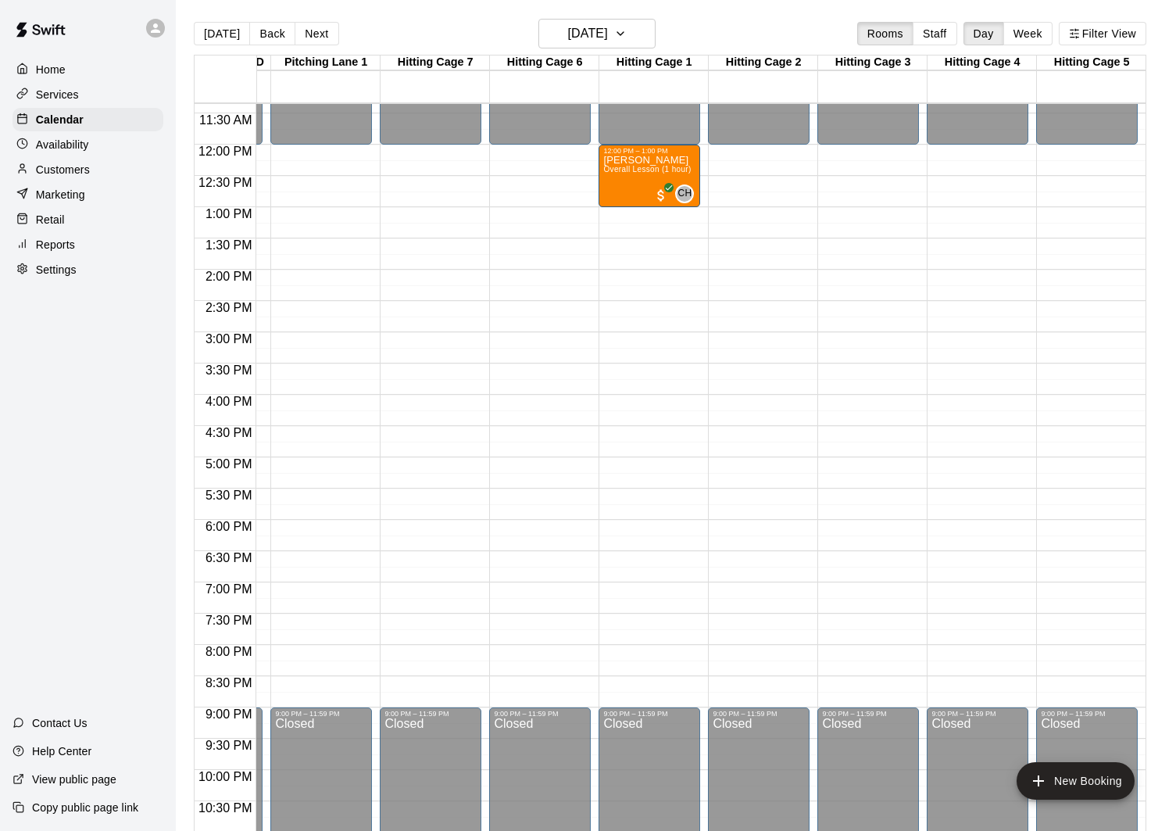
click at [78, 162] on p "Customers" at bounding box center [63, 170] width 54 height 16
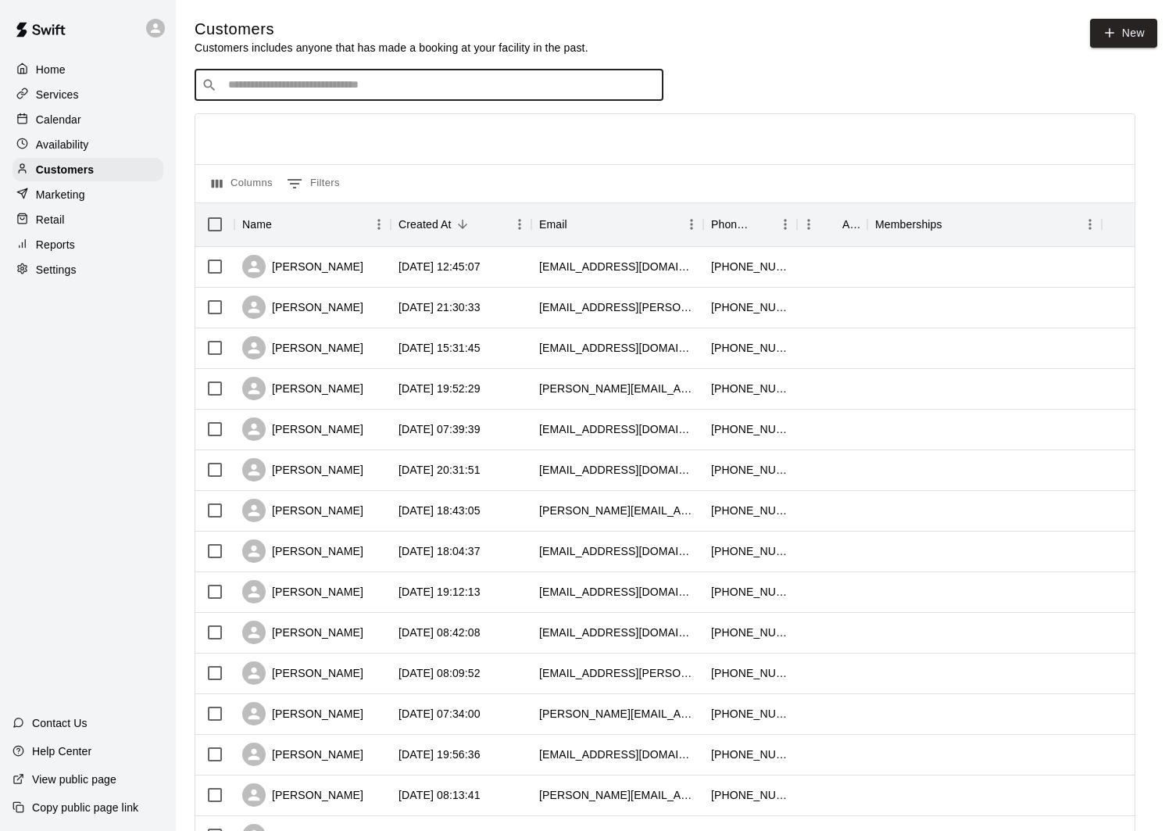
click at [356, 79] on input "Search customers by name or email" at bounding box center [440, 85] width 433 height 16
type input "**********"
click at [360, 117] on div "[PERSON_NAME]" at bounding box center [322, 117] width 168 height 16
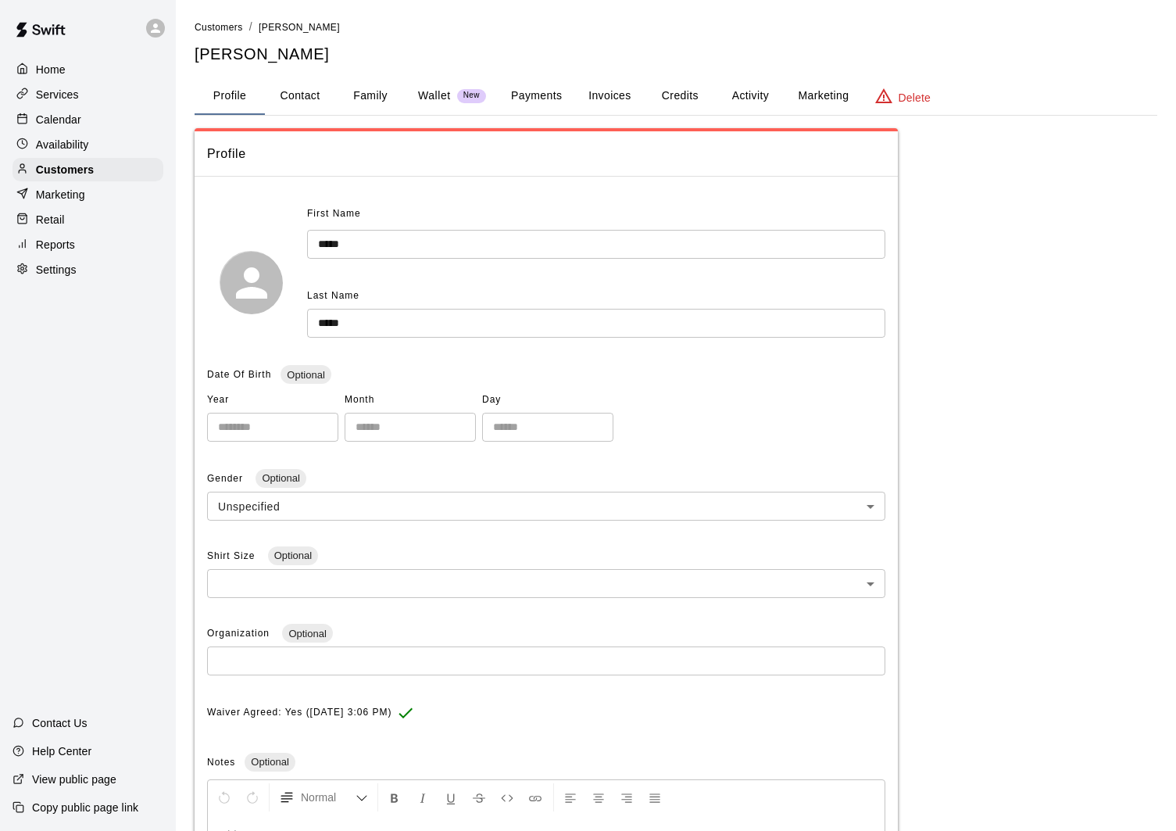
click at [295, 102] on button "Contact" at bounding box center [300, 96] width 70 height 38
select select "**"
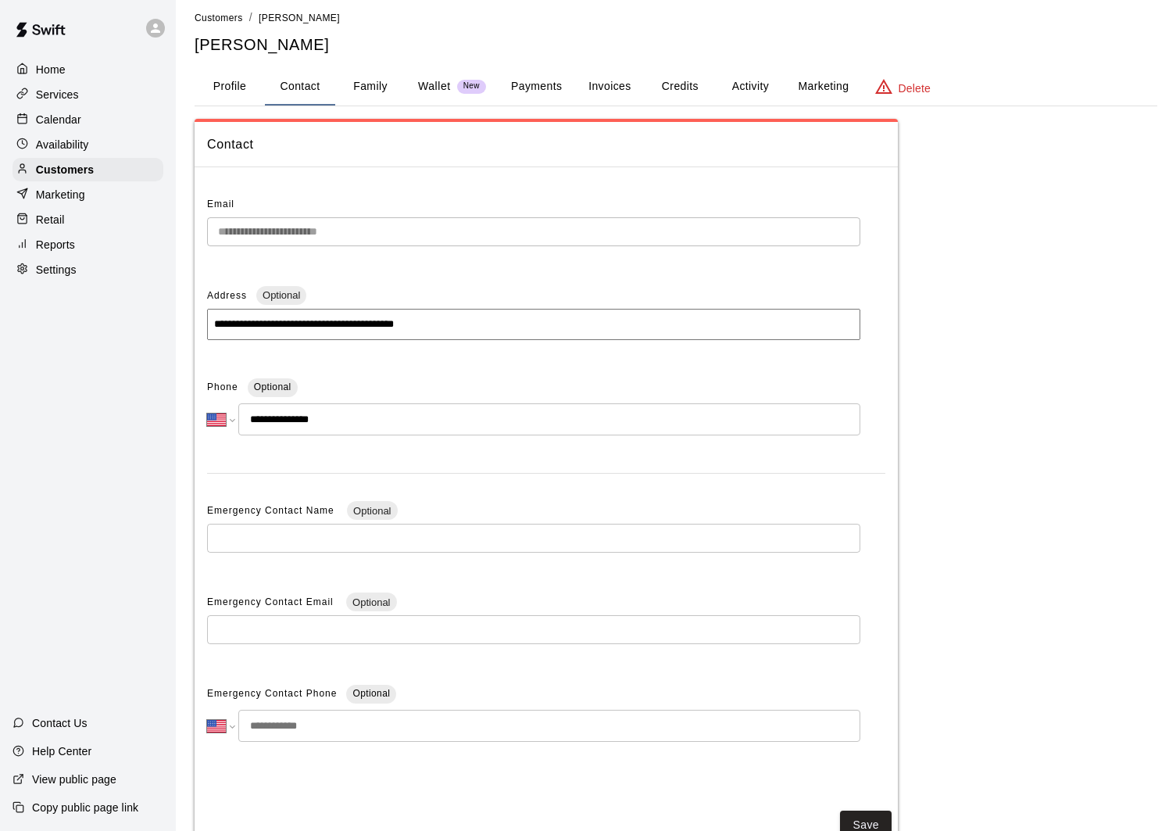
scroll to position [64, 0]
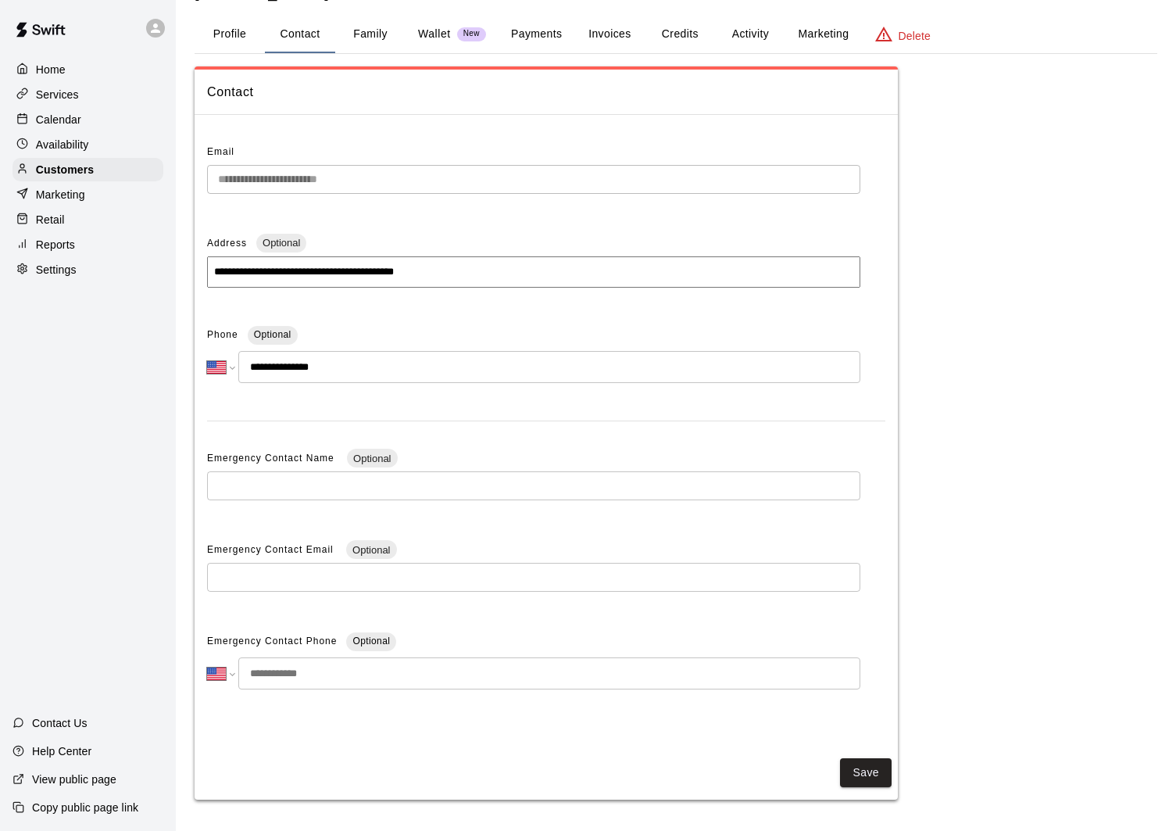
click at [101, 126] on div "Calendar" at bounding box center [88, 119] width 151 height 23
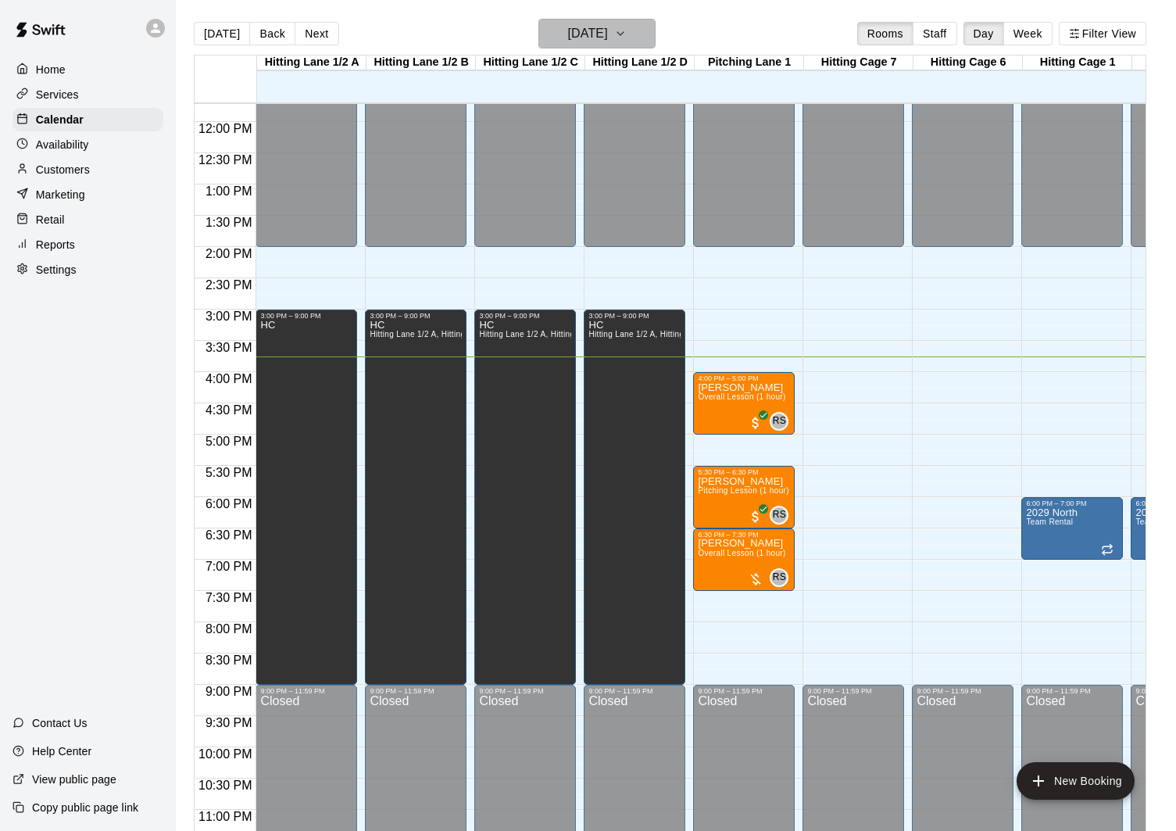
click at [603, 34] on h6 "[DATE]" at bounding box center [588, 34] width 40 height 22
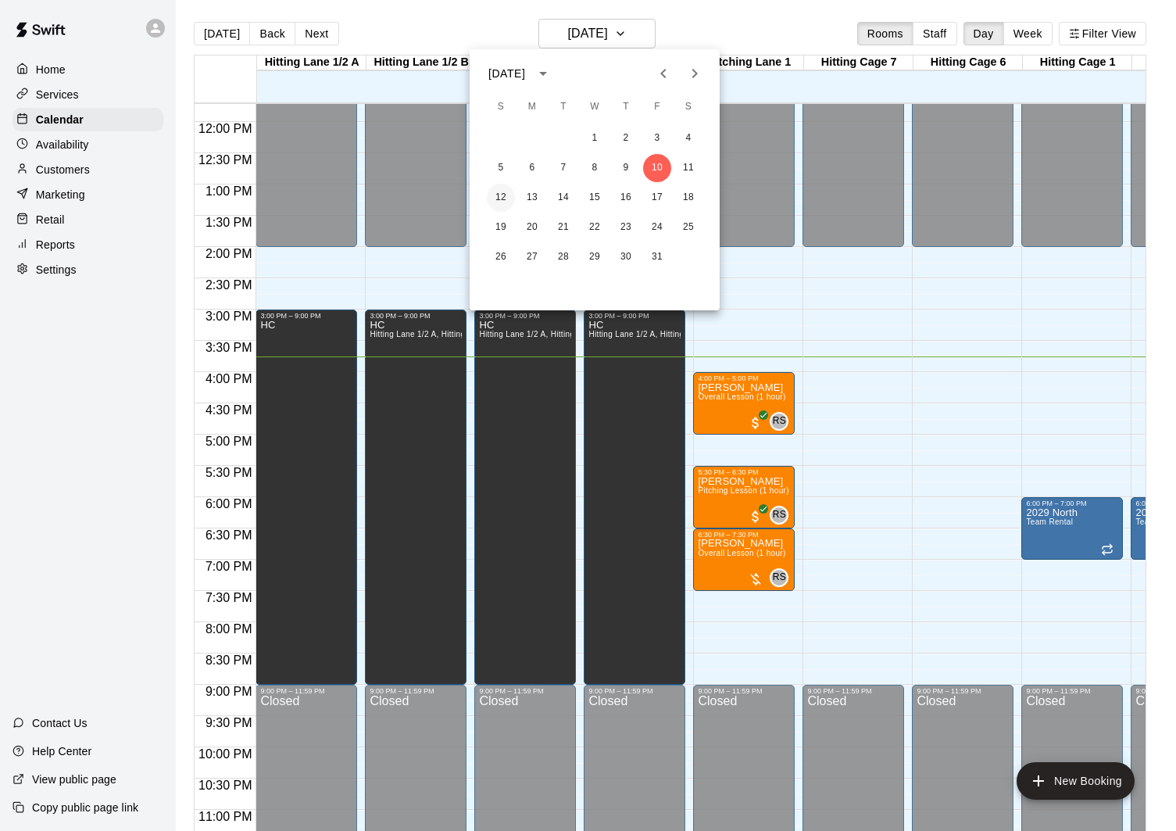
click at [503, 192] on button "12" at bounding box center [501, 198] width 28 height 28
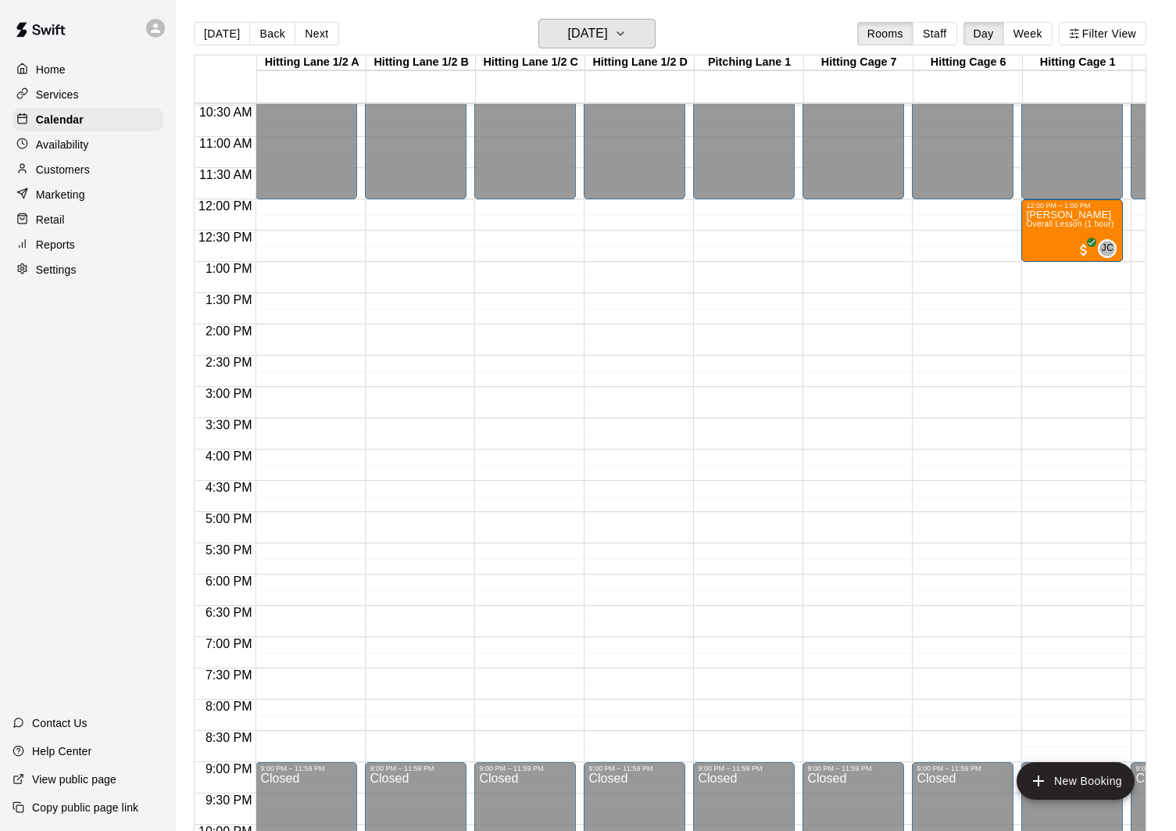
scroll to position [654, 0]
click at [101, 139] on div "Availability" at bounding box center [88, 144] width 151 height 23
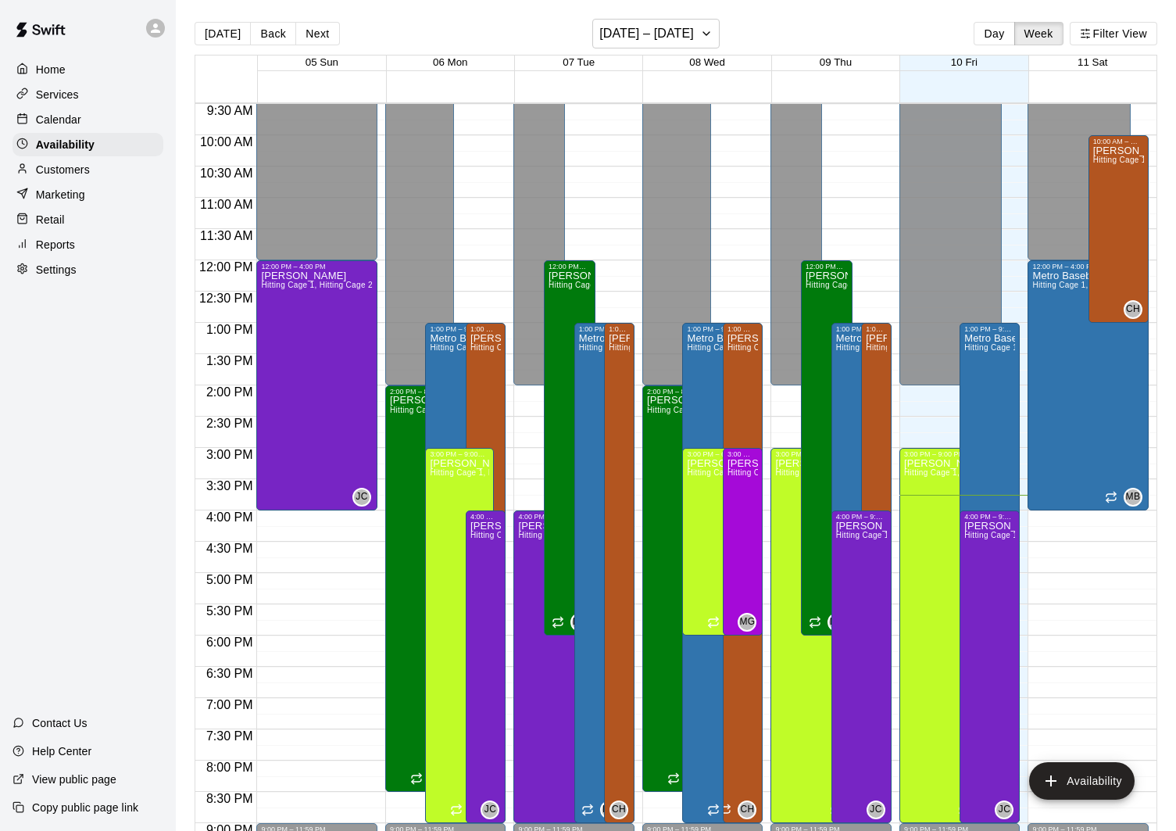
scroll to position [589, 0]
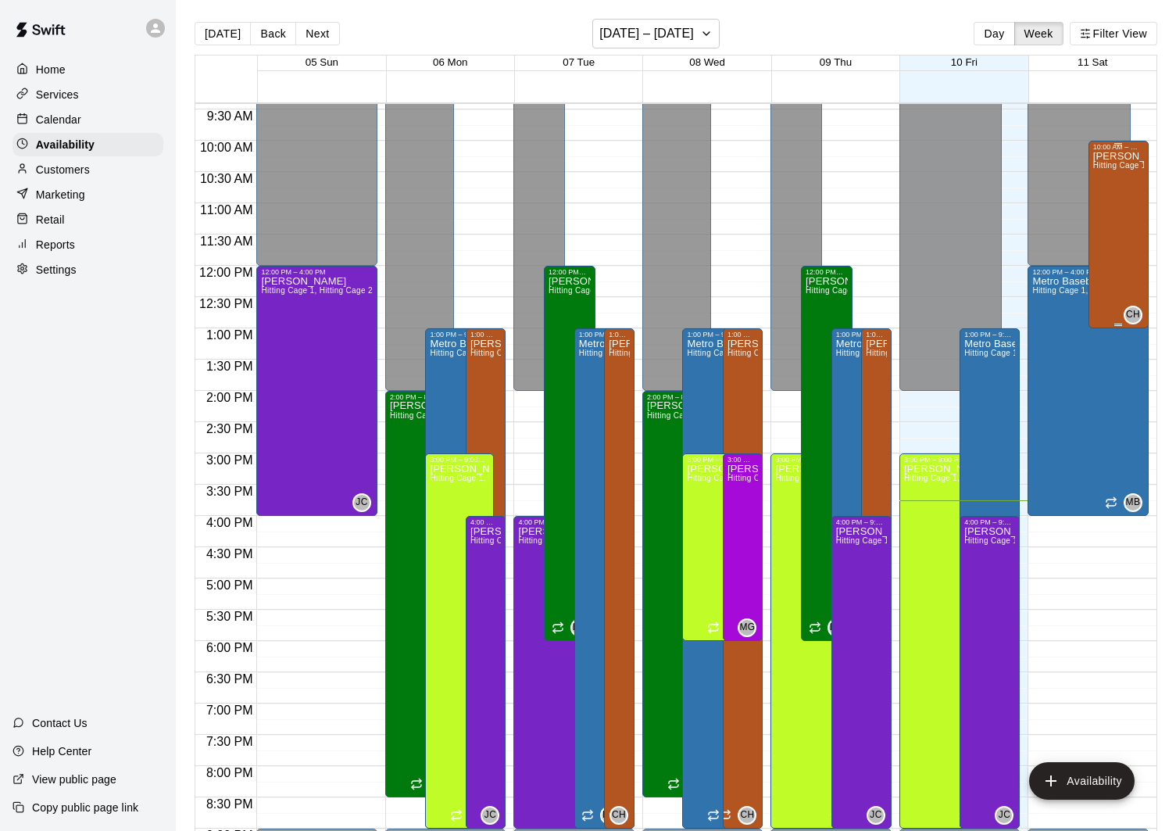
click at [1108, 216] on div "[PERSON_NAME] Hitting Cage 1, Hitting Cage 2, Hitting Cage 3, Hitting Cage 4, H…" at bounding box center [1118, 566] width 51 height 831
click at [1093, 258] on div at bounding box center [588, 415] width 1176 height 831
click at [693, 42] on button "[DATE] – [DATE]" at bounding box center [655, 34] width 127 height 30
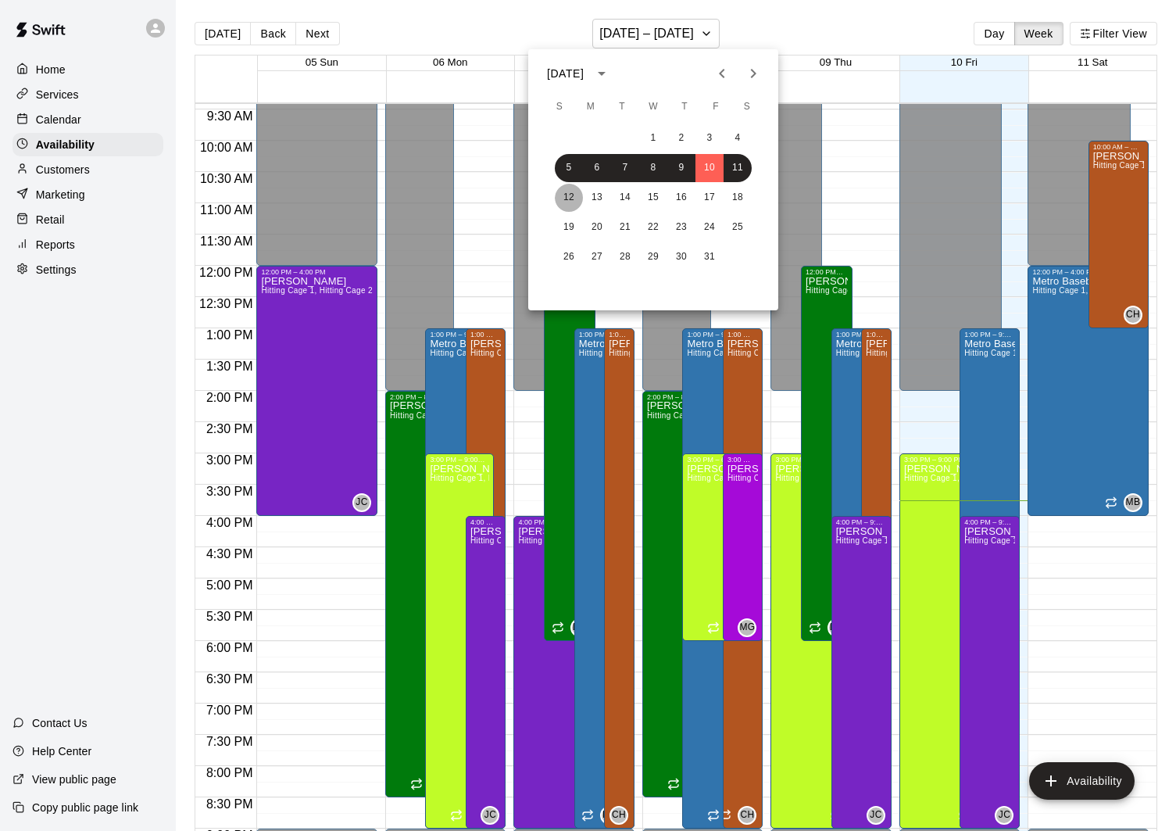
click at [578, 198] on button "12" at bounding box center [569, 198] width 28 height 28
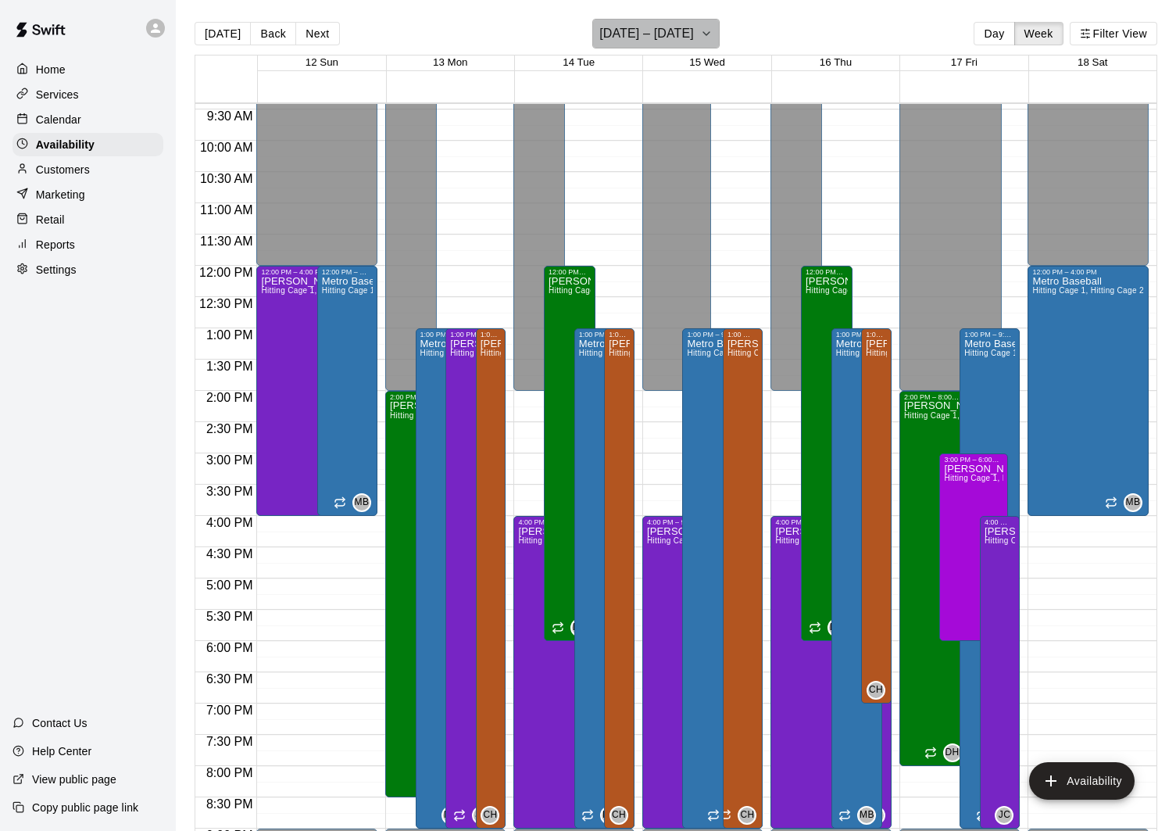
click at [691, 37] on button "[DATE] – [DATE]" at bounding box center [655, 34] width 127 height 30
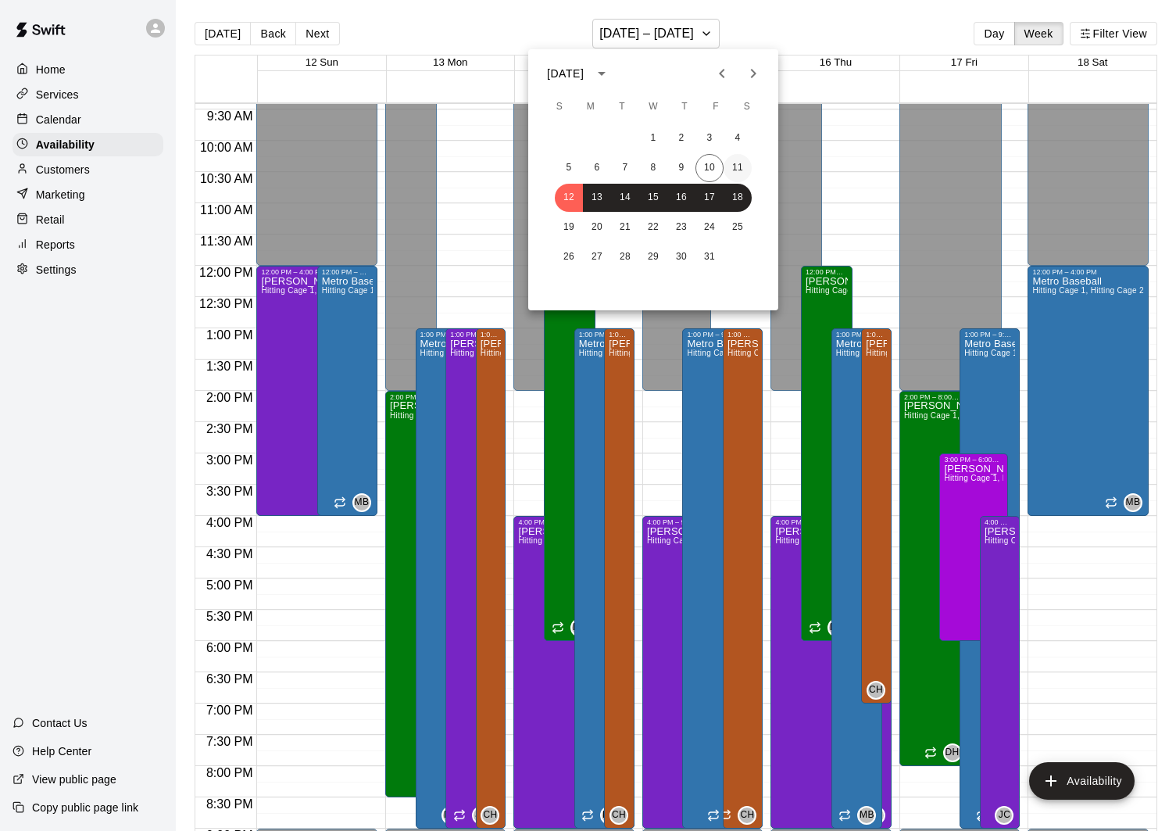
click at [739, 168] on button "11" at bounding box center [738, 168] width 28 height 28
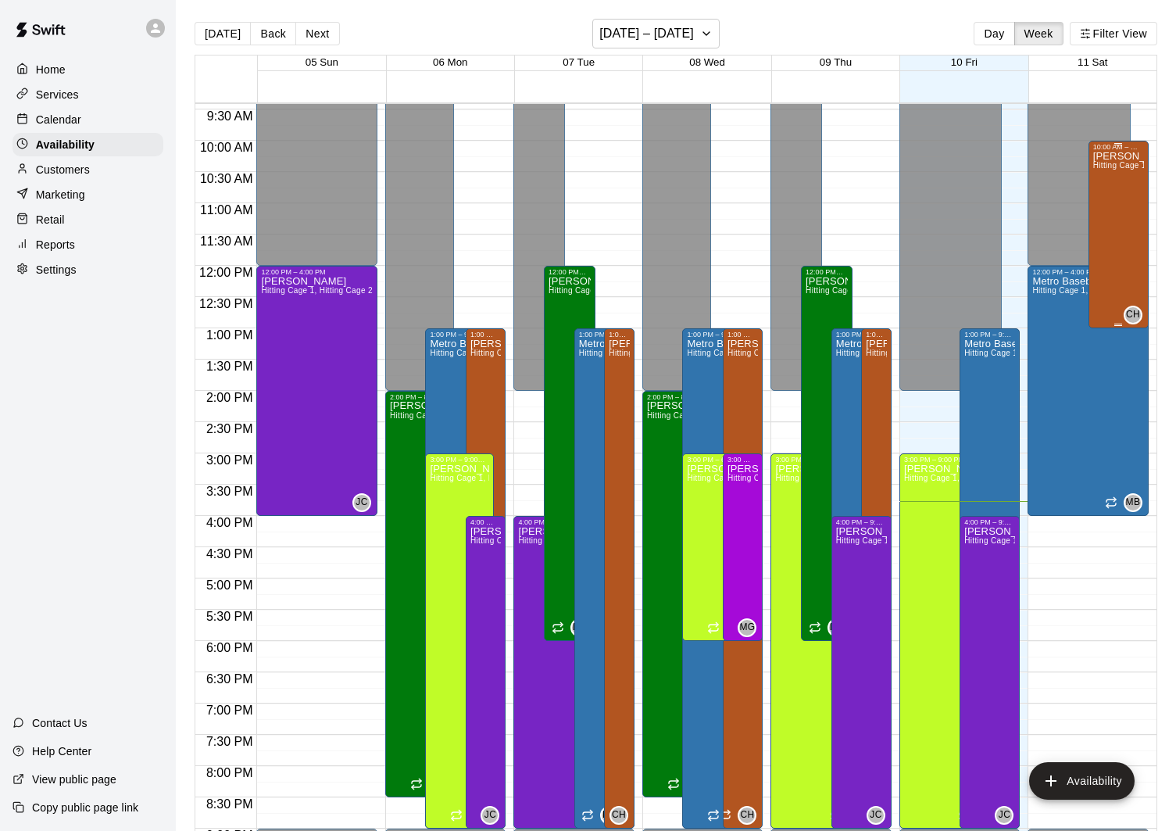
click at [1114, 257] on div "[PERSON_NAME] Hitting Cage 1, Hitting Cage 2, Hitting Cage 3, Hitting Cage 4, H…" at bounding box center [1118, 566] width 51 height 831
click at [1108, 206] on icon "delete" at bounding box center [1109, 206] width 11 height 14
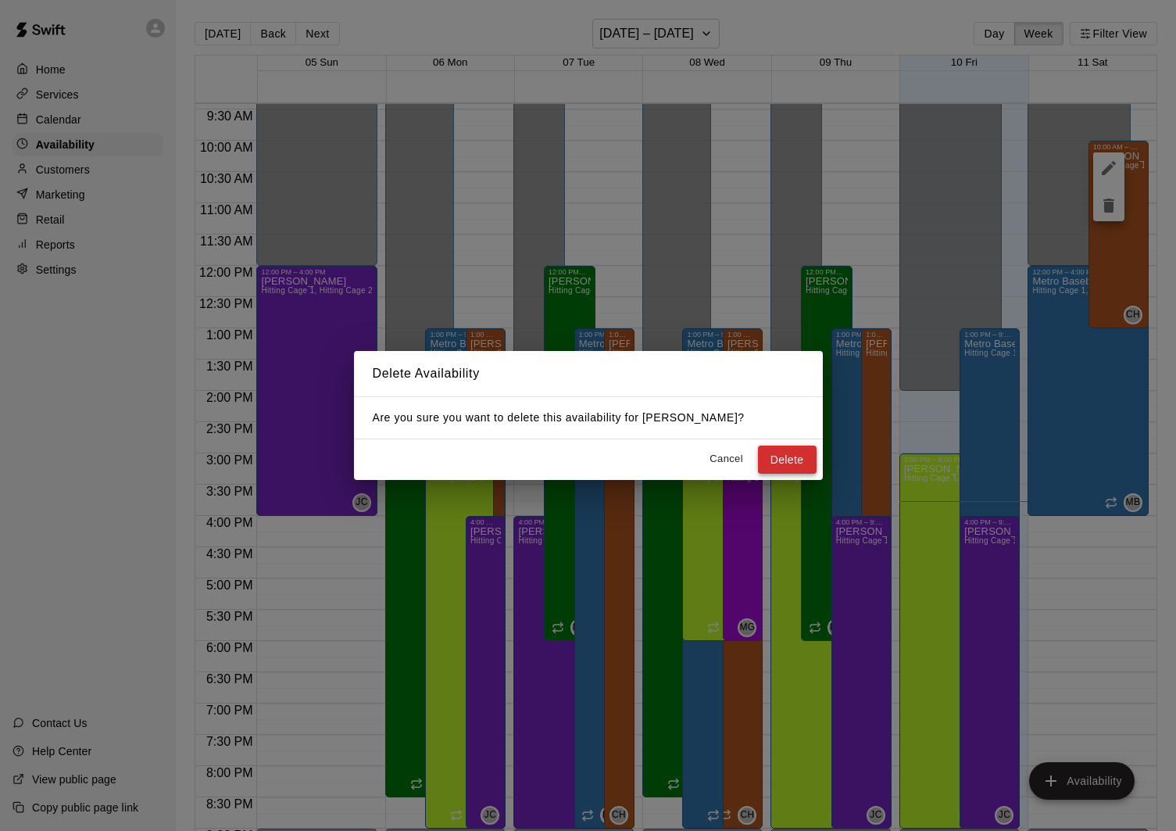
click at [802, 457] on button "Delete" at bounding box center [787, 459] width 59 height 29
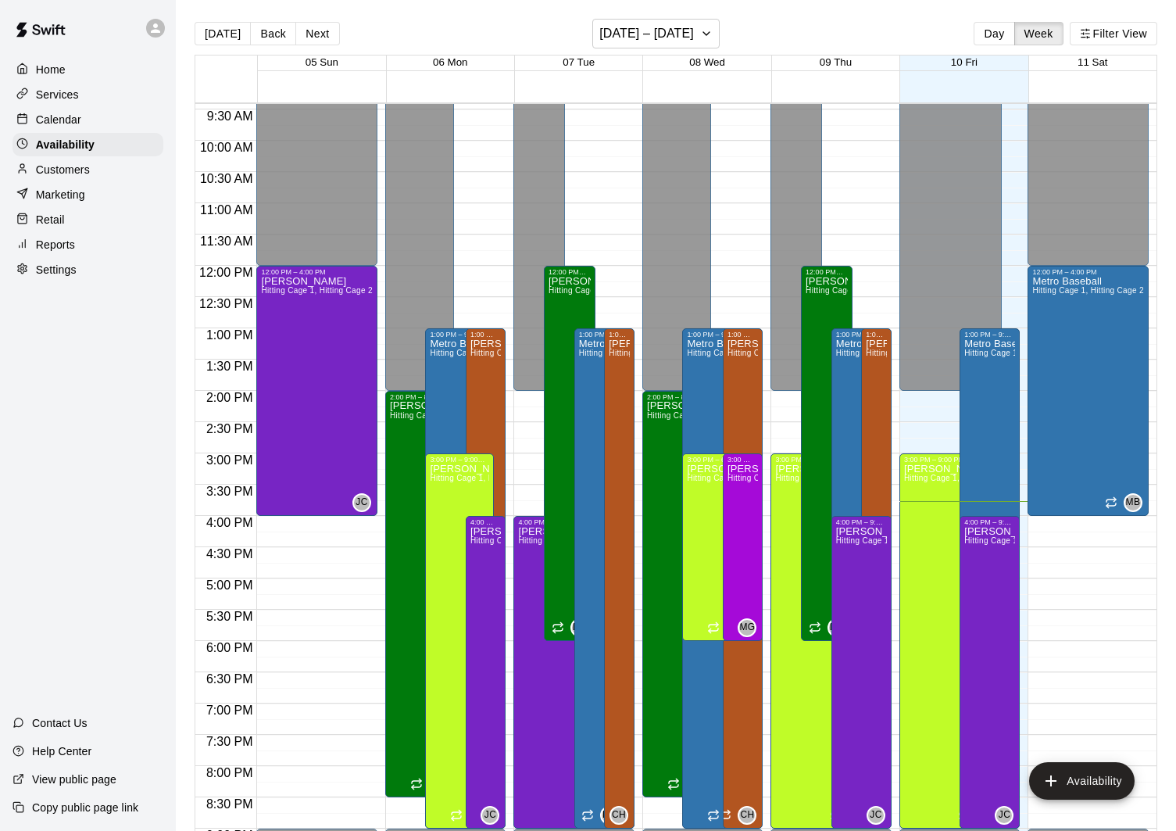
click at [93, 120] on div "Calendar" at bounding box center [88, 119] width 151 height 23
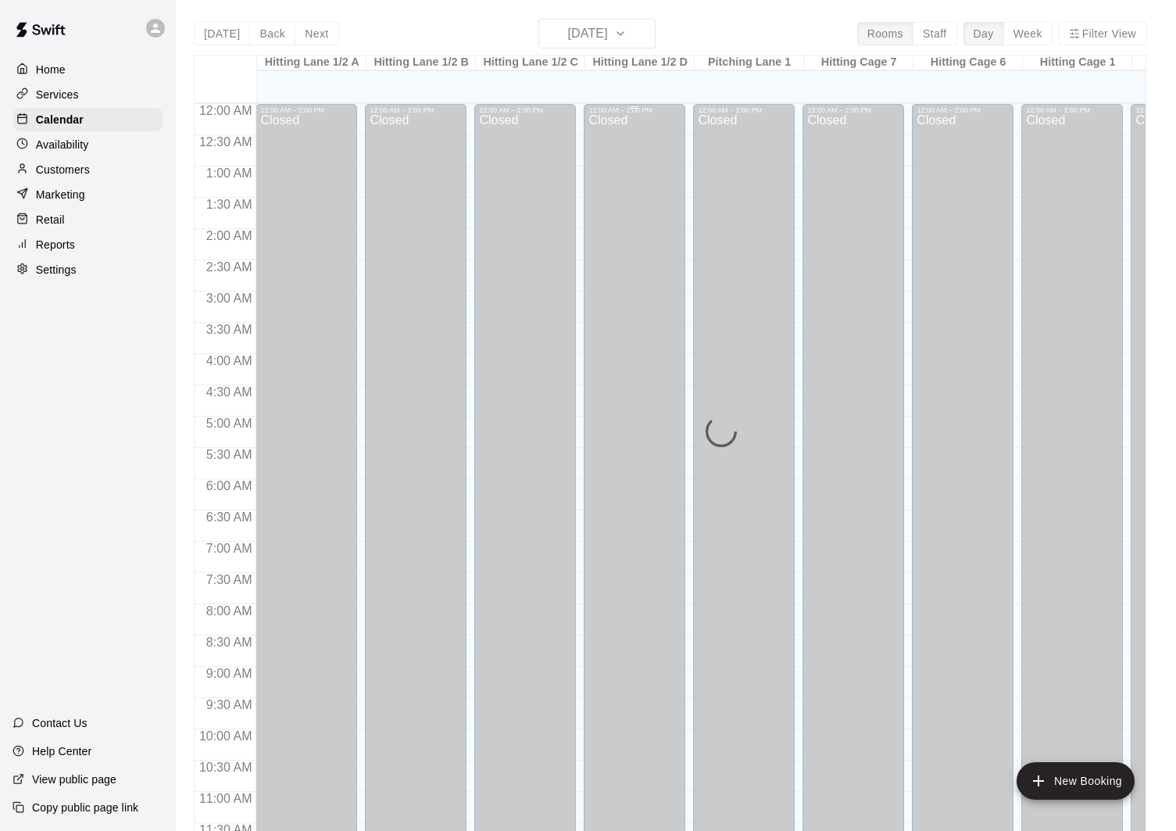
scroll to position [710, 0]
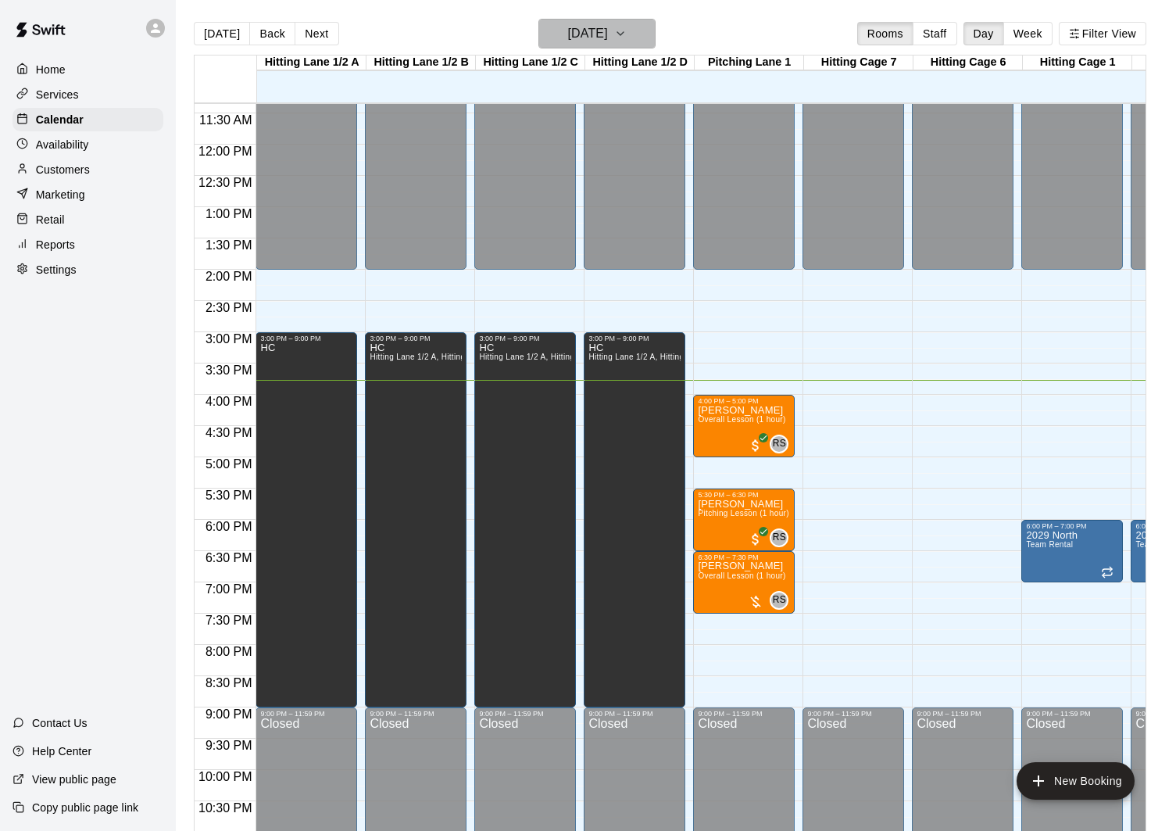
click at [602, 42] on h6 "[DATE]" at bounding box center [588, 34] width 40 height 22
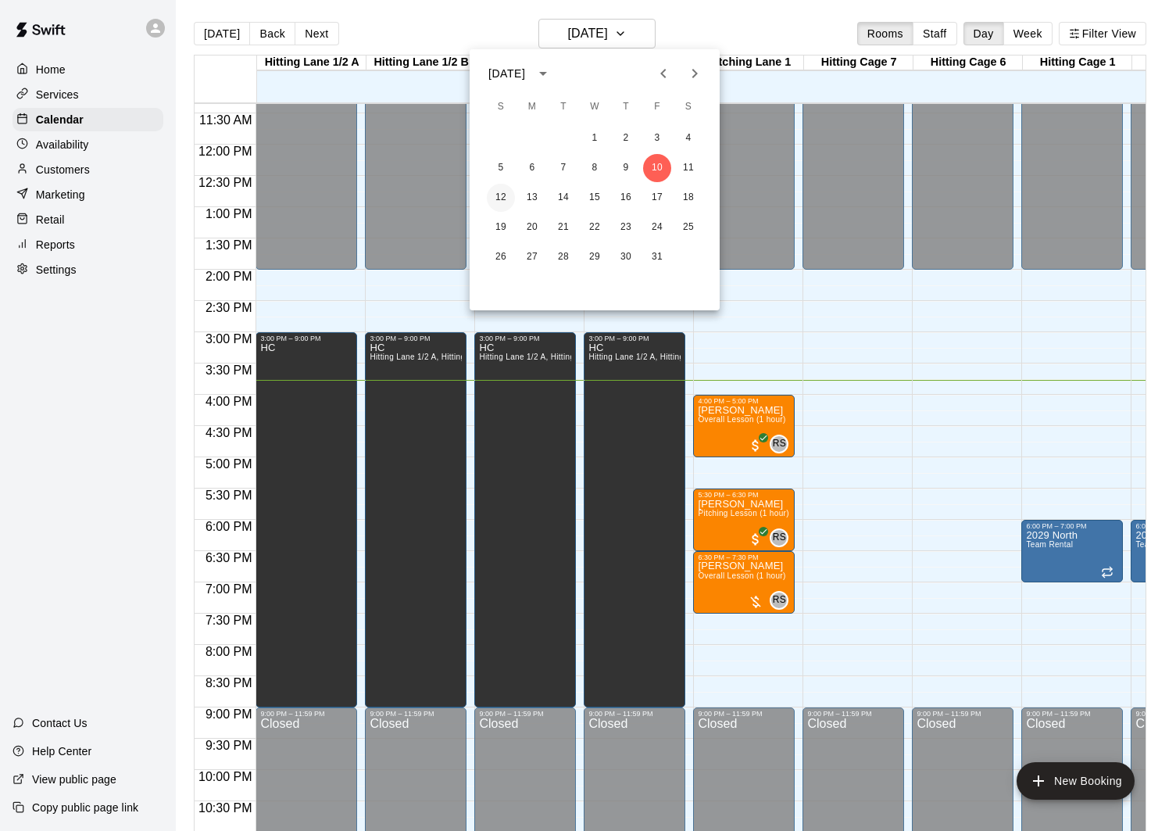
click at [495, 199] on button "12" at bounding box center [501, 198] width 28 height 28
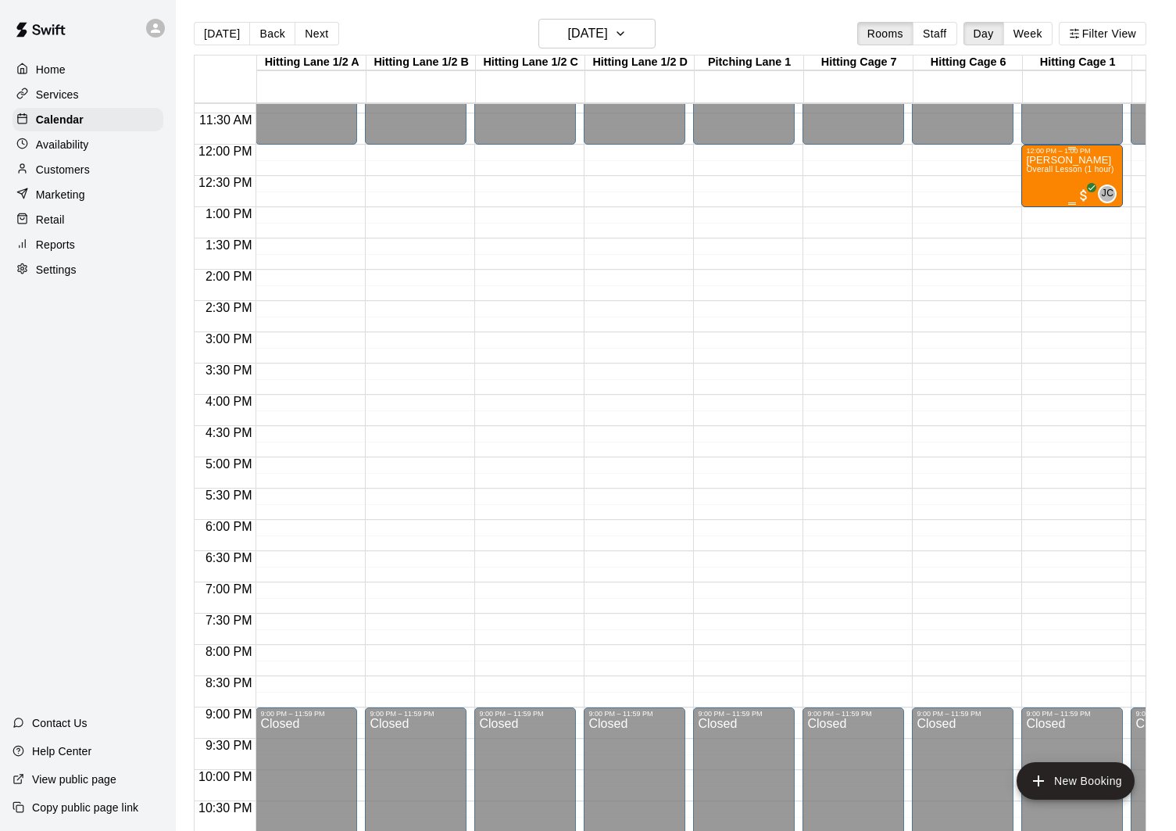
click at [1054, 160] on p "[PERSON_NAME]" at bounding box center [1070, 160] width 88 height 0
click at [1089, 185] on div at bounding box center [588, 415] width 1176 height 831
click at [82, 165] on p "Customers" at bounding box center [63, 170] width 54 height 16
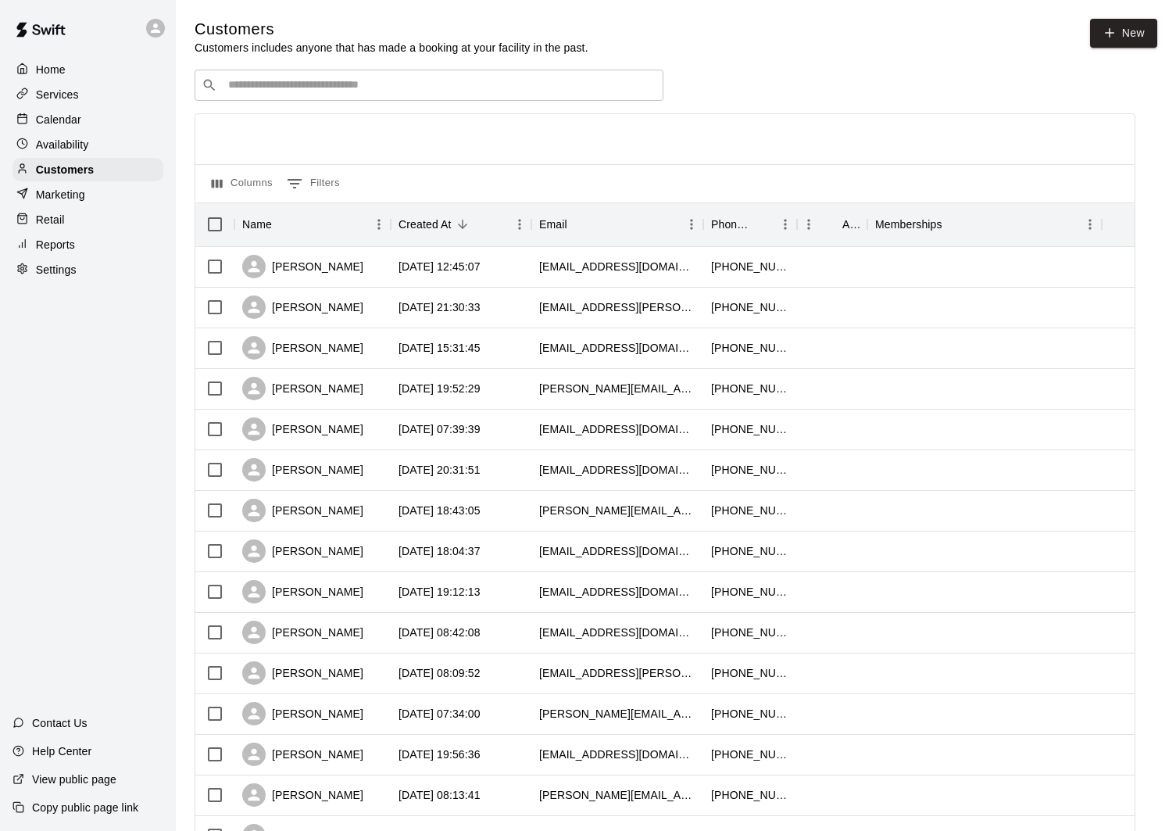
click at [370, 72] on div "​ ​" at bounding box center [429, 85] width 469 height 31
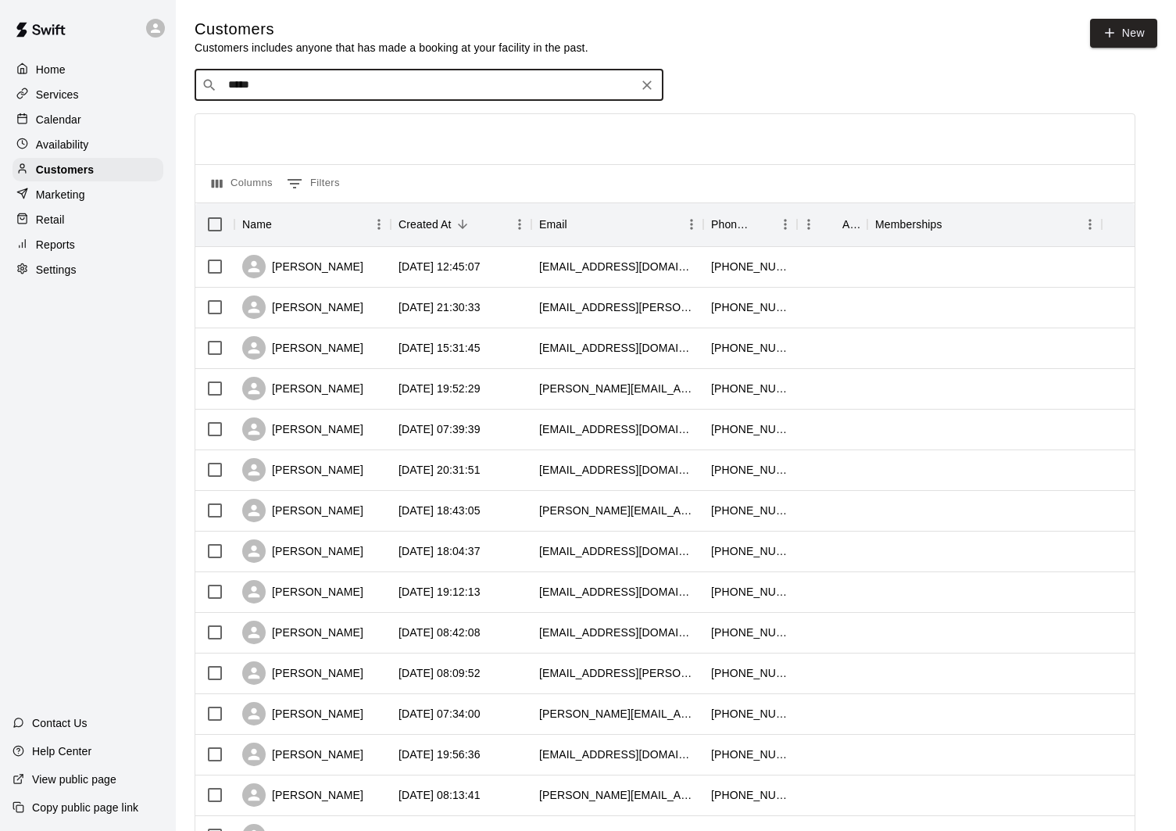
type input "******"
drag, startPoint x: 356, startPoint y: 102, endPoint x: 356, endPoint y: 120, distance: 18.8
click at [356, 120] on div "[PERSON_NAME] [EMAIL_ADDRESS][DOMAIN_NAME]" at bounding box center [444, 126] width 413 height 34
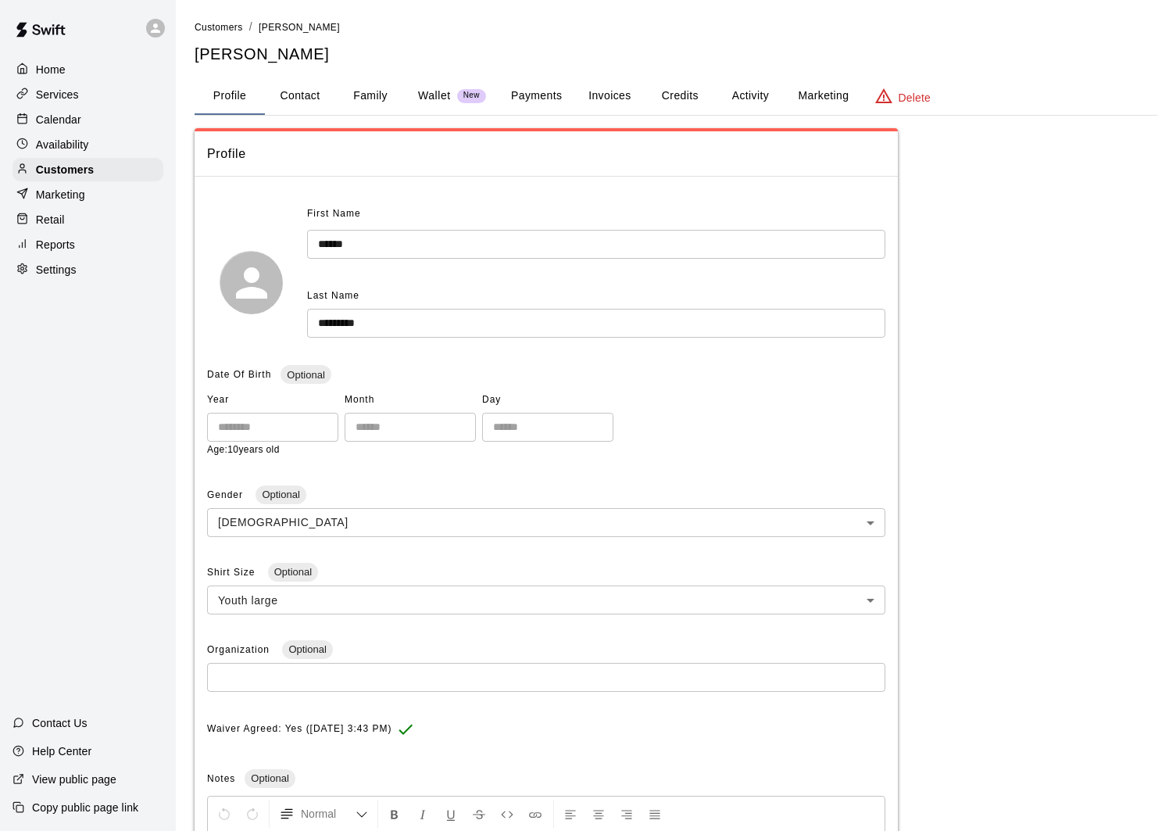
click at [317, 91] on button "Contact" at bounding box center [300, 96] width 70 height 38
select select "**"
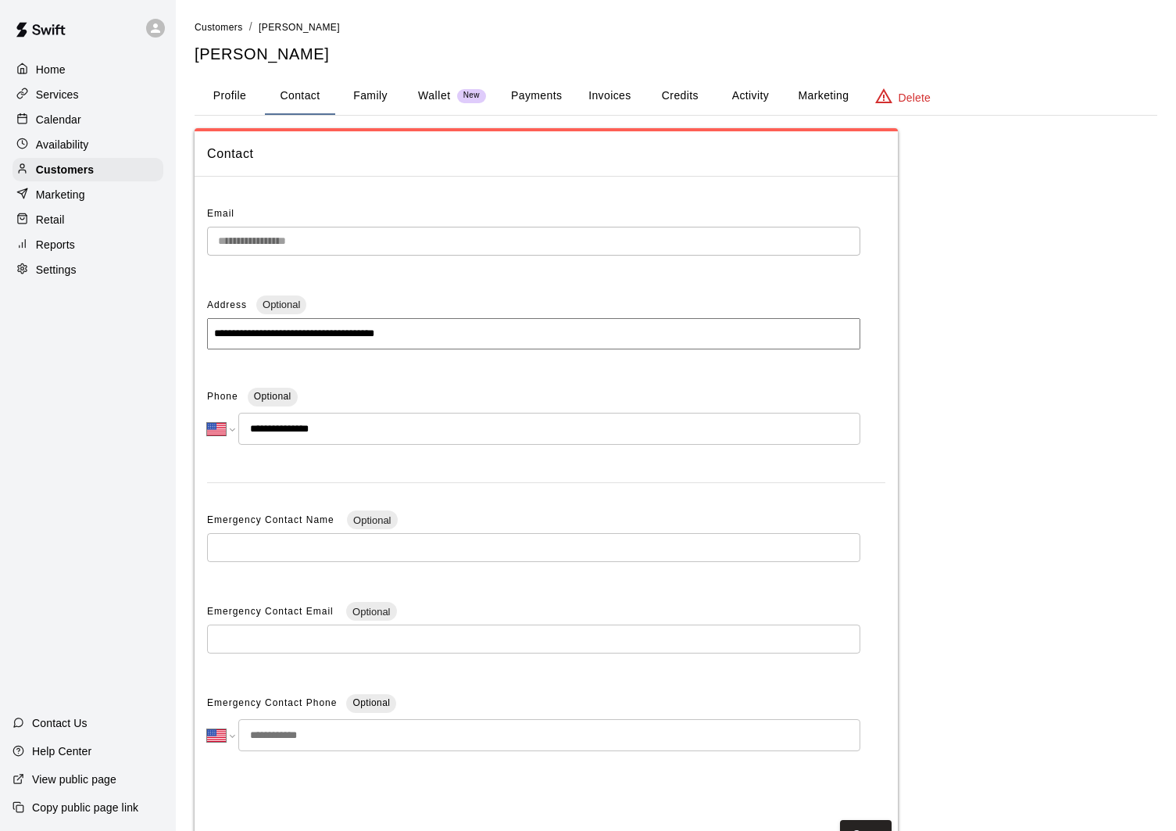
click at [202, 232] on div "**********" at bounding box center [546, 495] width 703 height 612
click at [83, 115] on div "Calendar" at bounding box center [88, 119] width 151 height 23
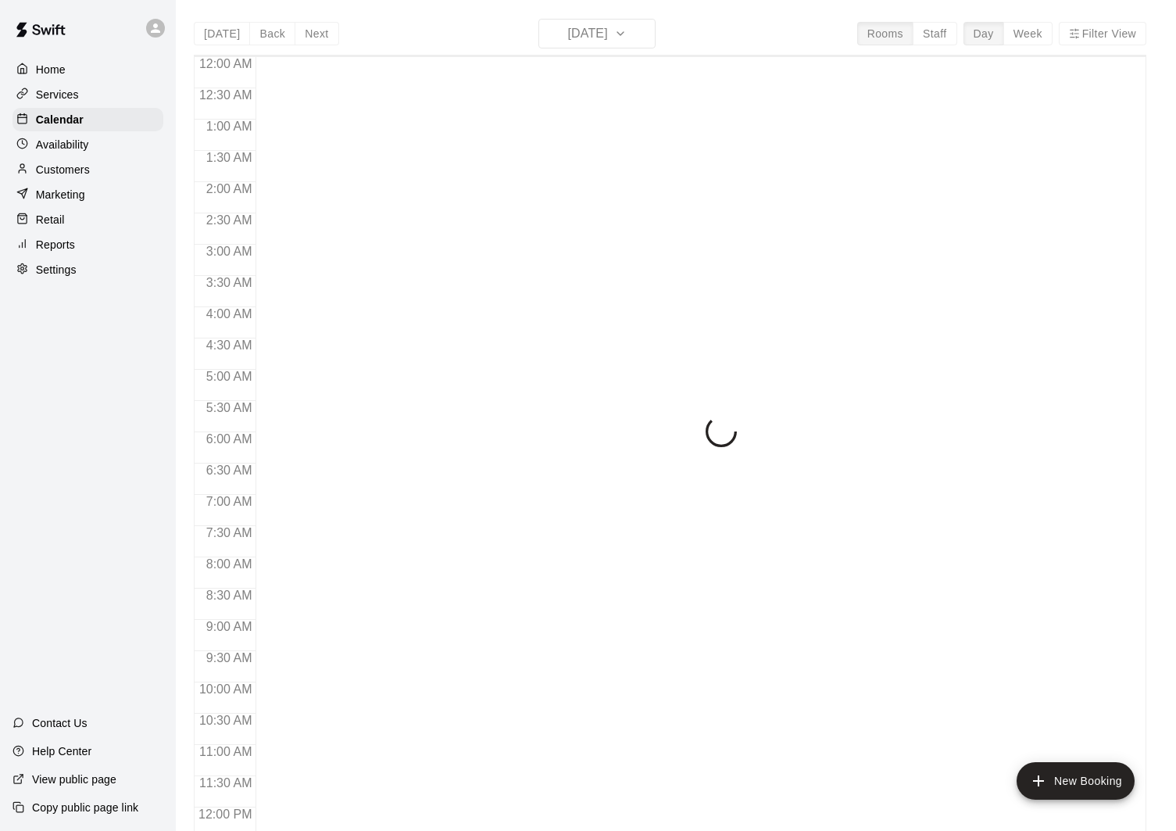
scroll to position [710, 0]
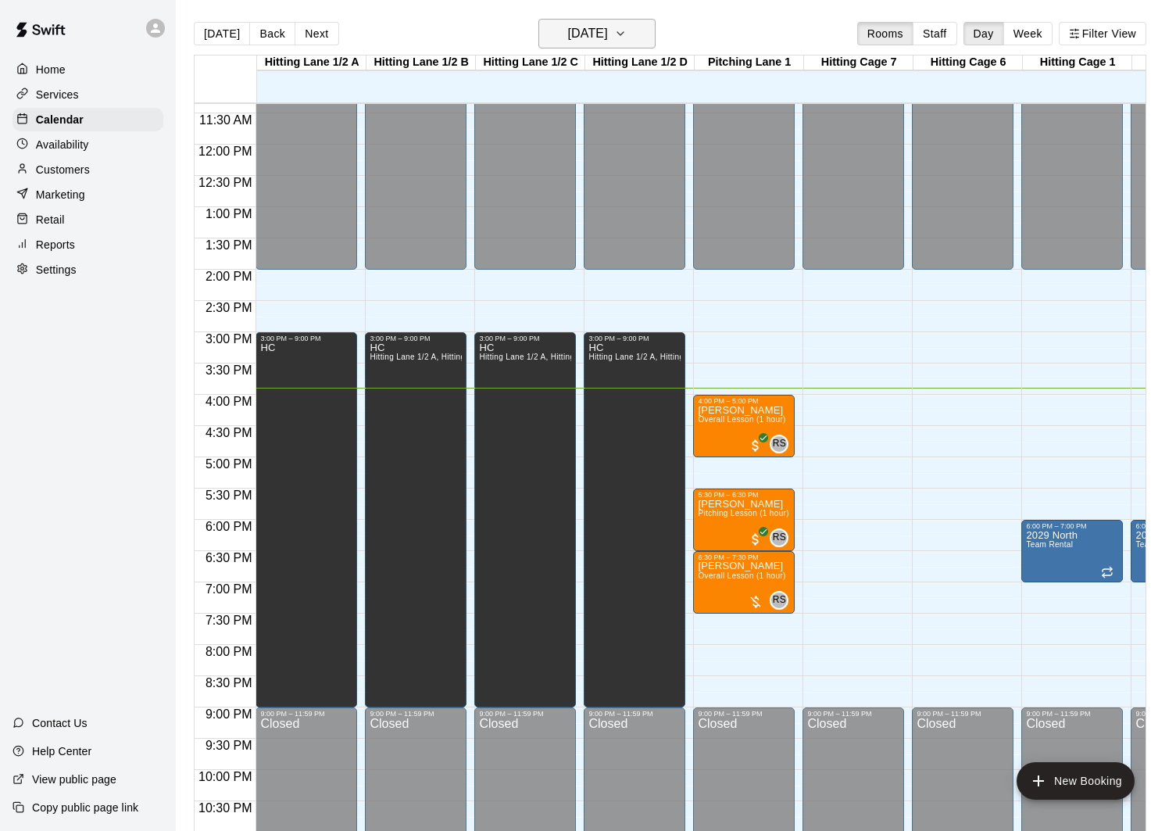
click at [601, 27] on h6 "[DATE]" at bounding box center [588, 34] width 40 height 22
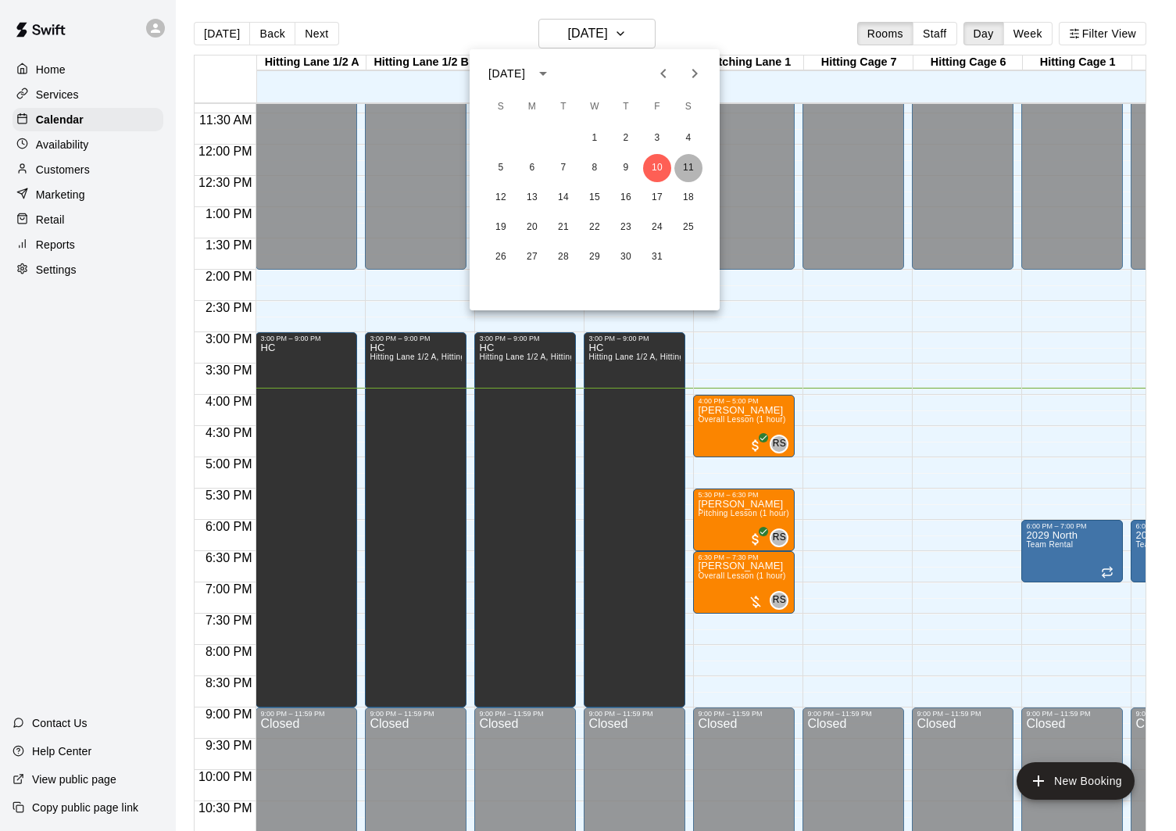
click at [681, 170] on button "11" at bounding box center [688, 168] width 28 height 28
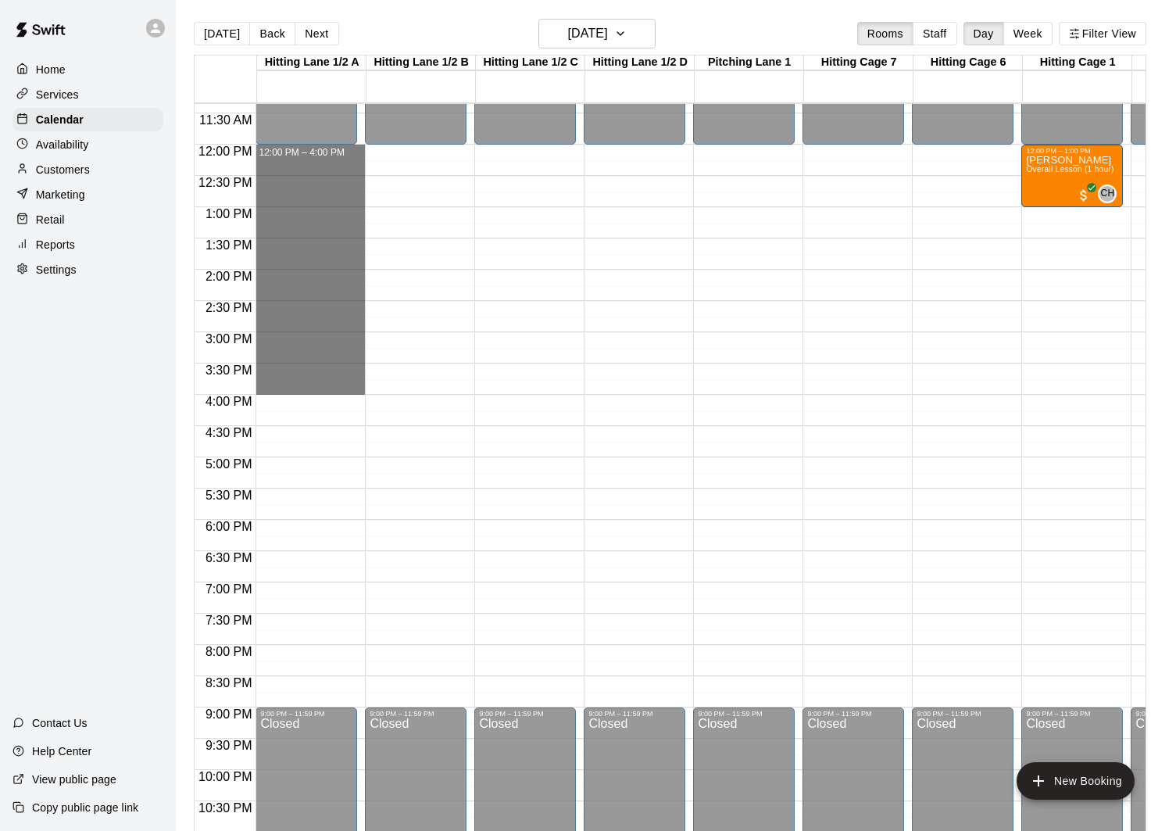
drag, startPoint x: 341, startPoint y: 153, endPoint x: 333, endPoint y: 385, distance: 232.3
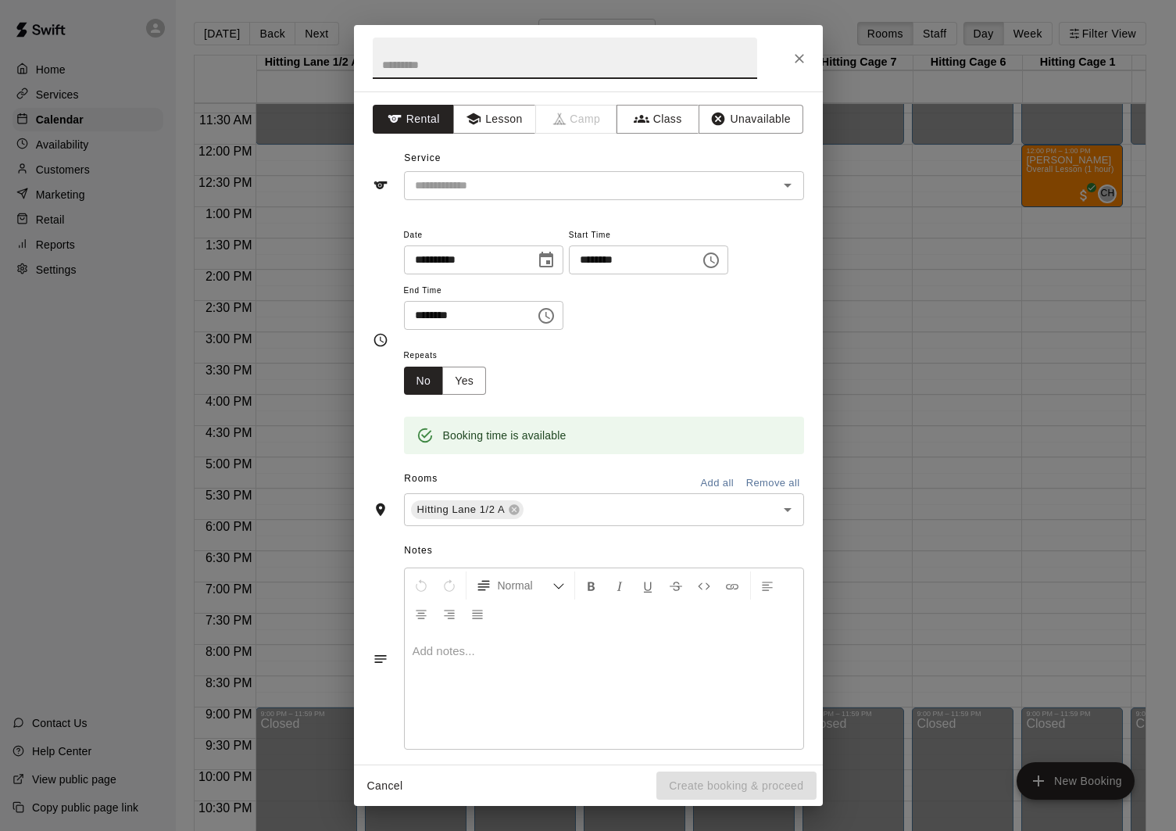
drag, startPoint x: 747, startPoint y: 115, endPoint x: 560, endPoint y: 88, distance: 188.7
click at [746, 115] on button "Unavailable" at bounding box center [751, 119] width 105 height 29
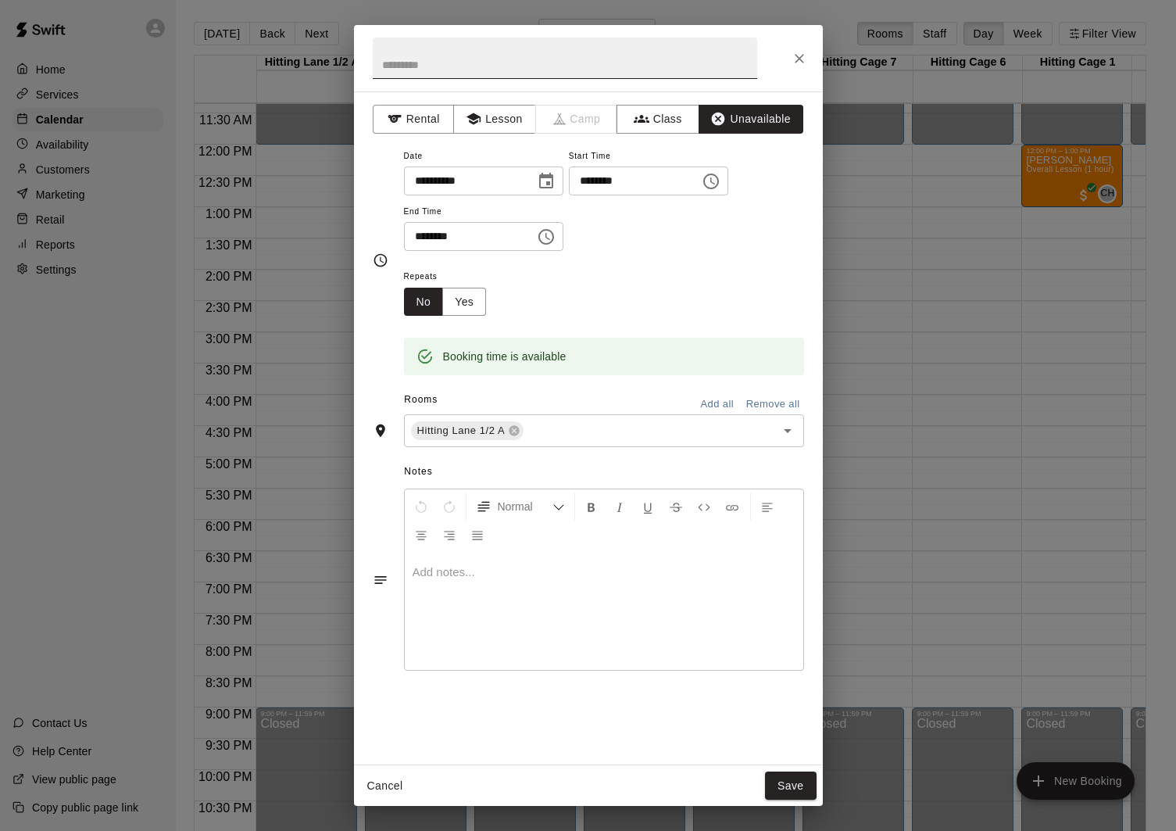
click at [525, 72] on input "text" at bounding box center [565, 58] width 385 height 41
click at [593, 443] on div "Hitting Lane 1/2 A ​" at bounding box center [604, 430] width 400 height 33
type input "**"
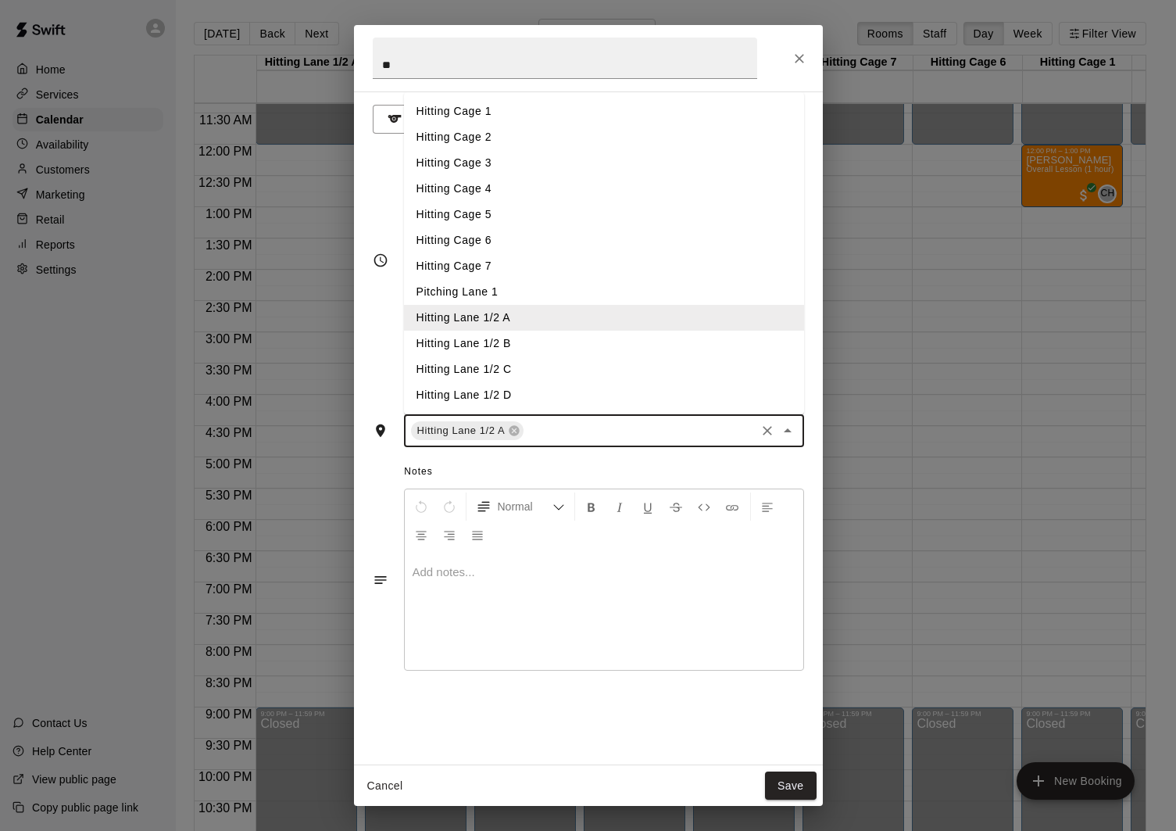
drag, startPoint x: 568, startPoint y: 345, endPoint x: 569, endPoint y: 356, distance: 11.7
click at [568, 345] on li "Hitting Lane 1/2 B" at bounding box center [604, 344] width 400 height 26
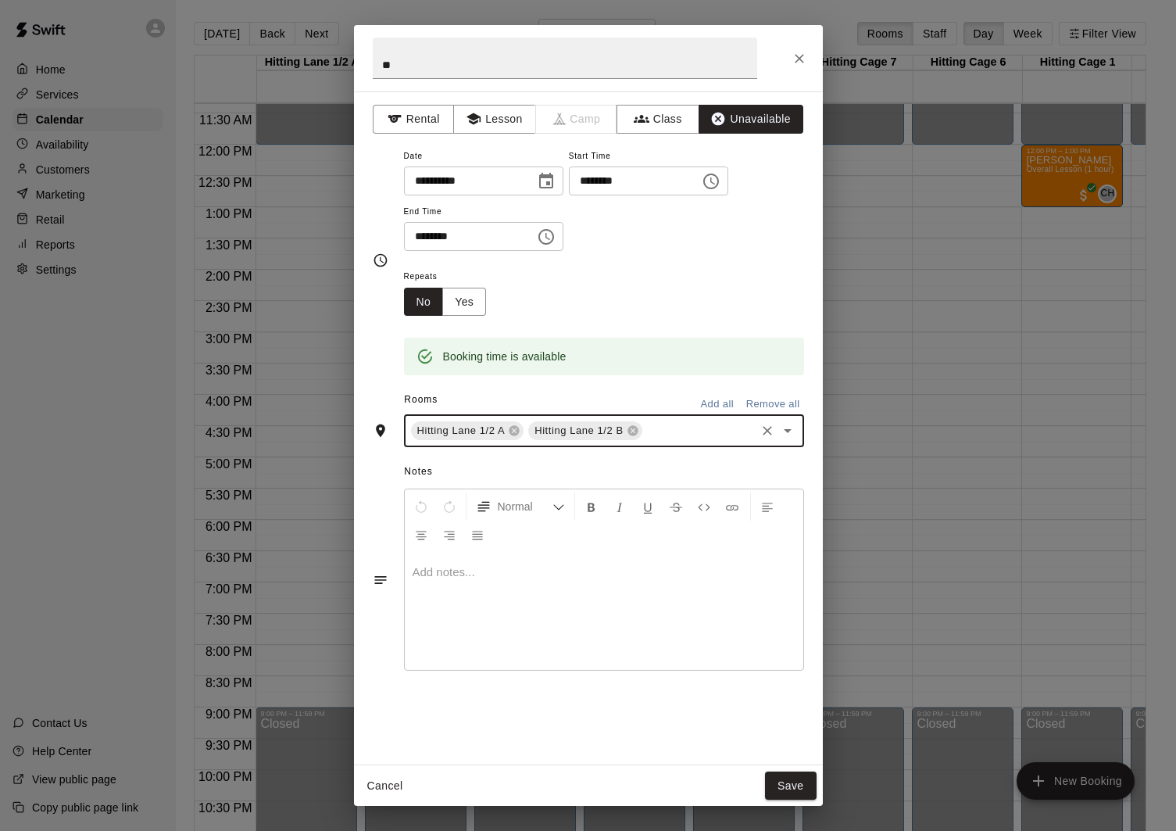
click at [667, 421] on input "text" at bounding box center [699, 431] width 109 height 20
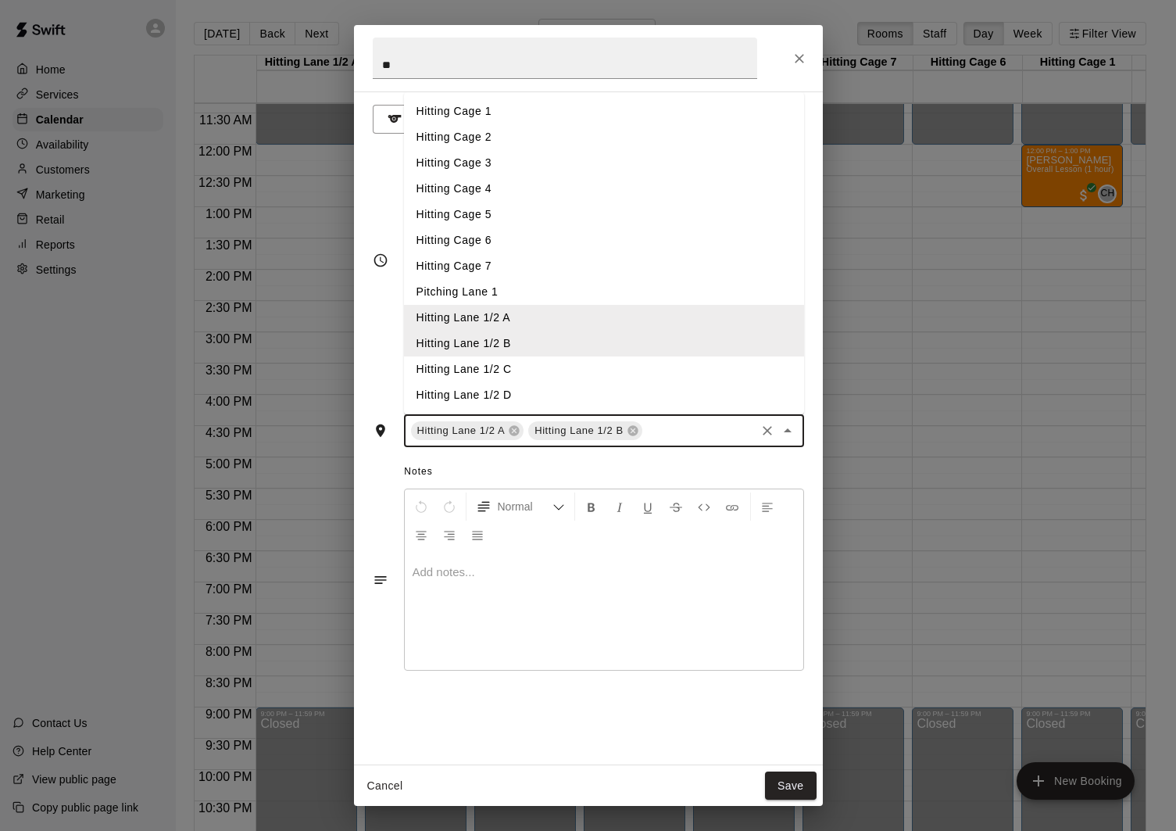
click at [560, 359] on li "Hitting Lane 1/2 C" at bounding box center [604, 369] width 400 height 26
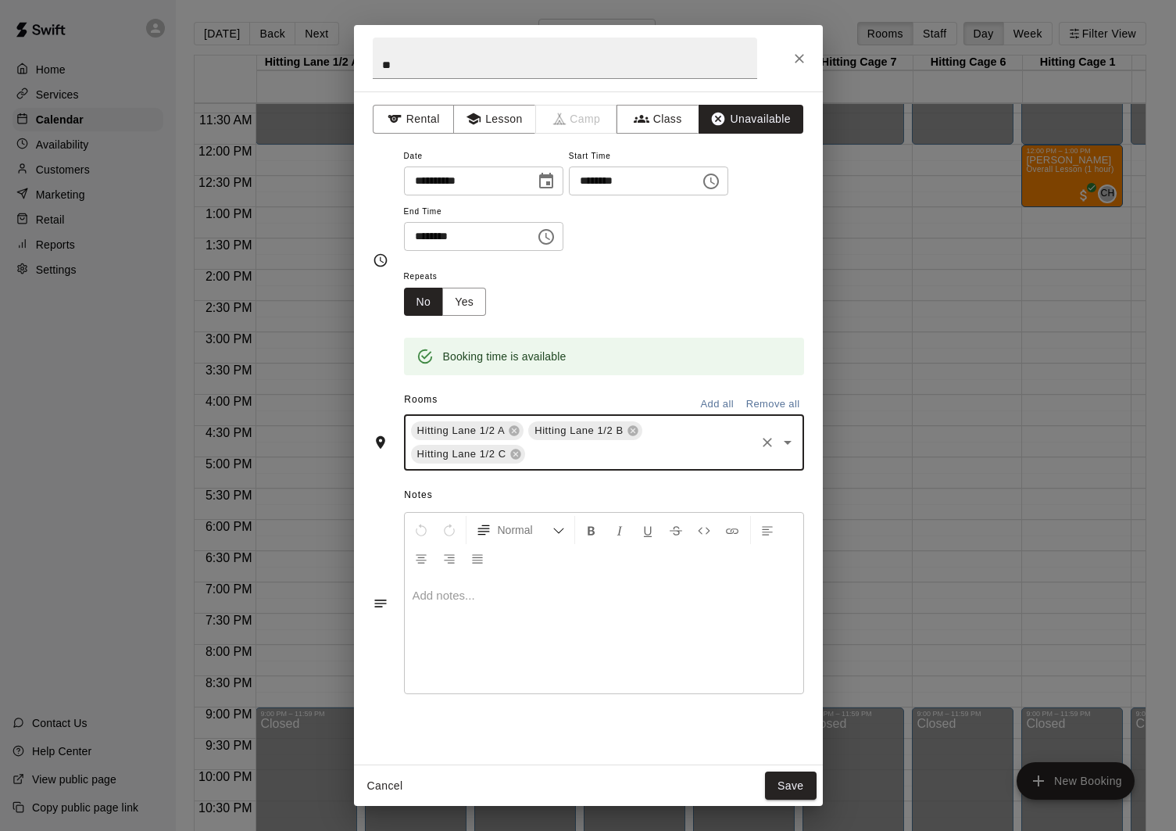
click at [677, 443] on div "Hitting Lane 1/2 A Hitting Lane 1/2 B Hitting Lane 1/2 C ​" at bounding box center [604, 442] width 400 height 56
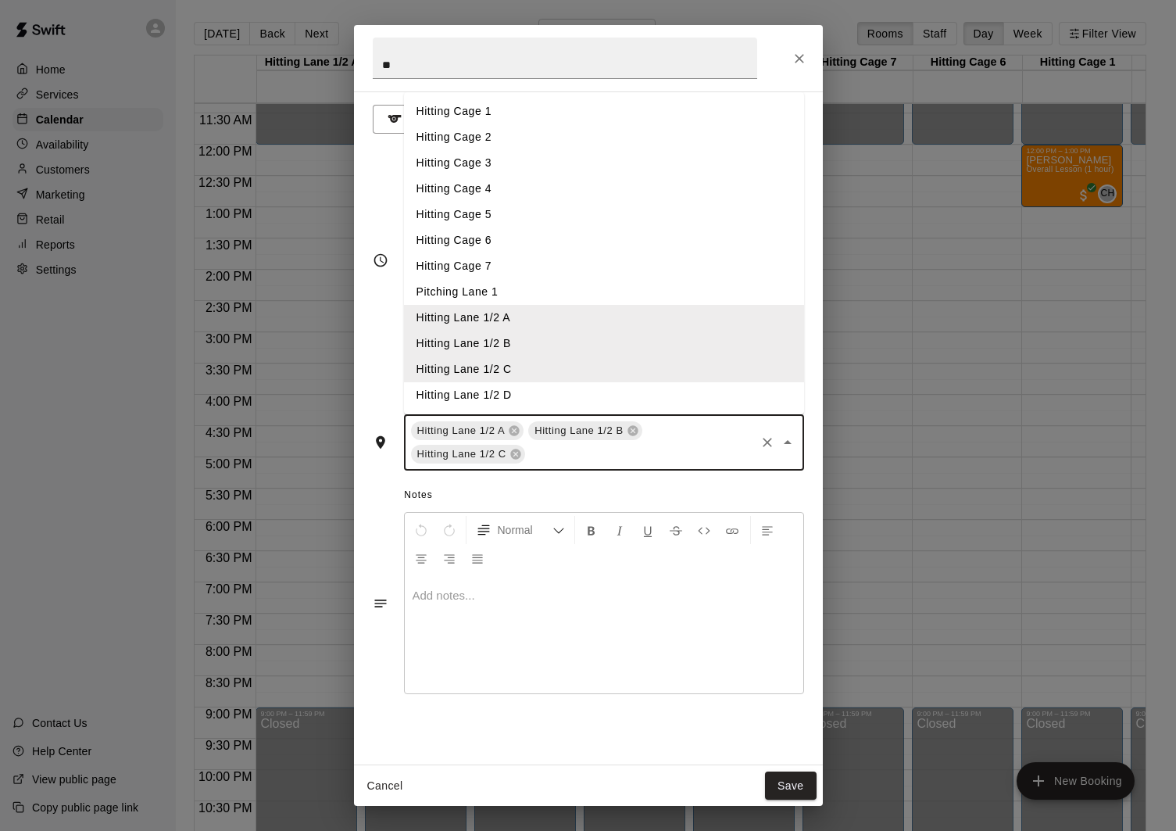
click at [558, 388] on li "Hitting Lane 1/2 D" at bounding box center [604, 395] width 400 height 26
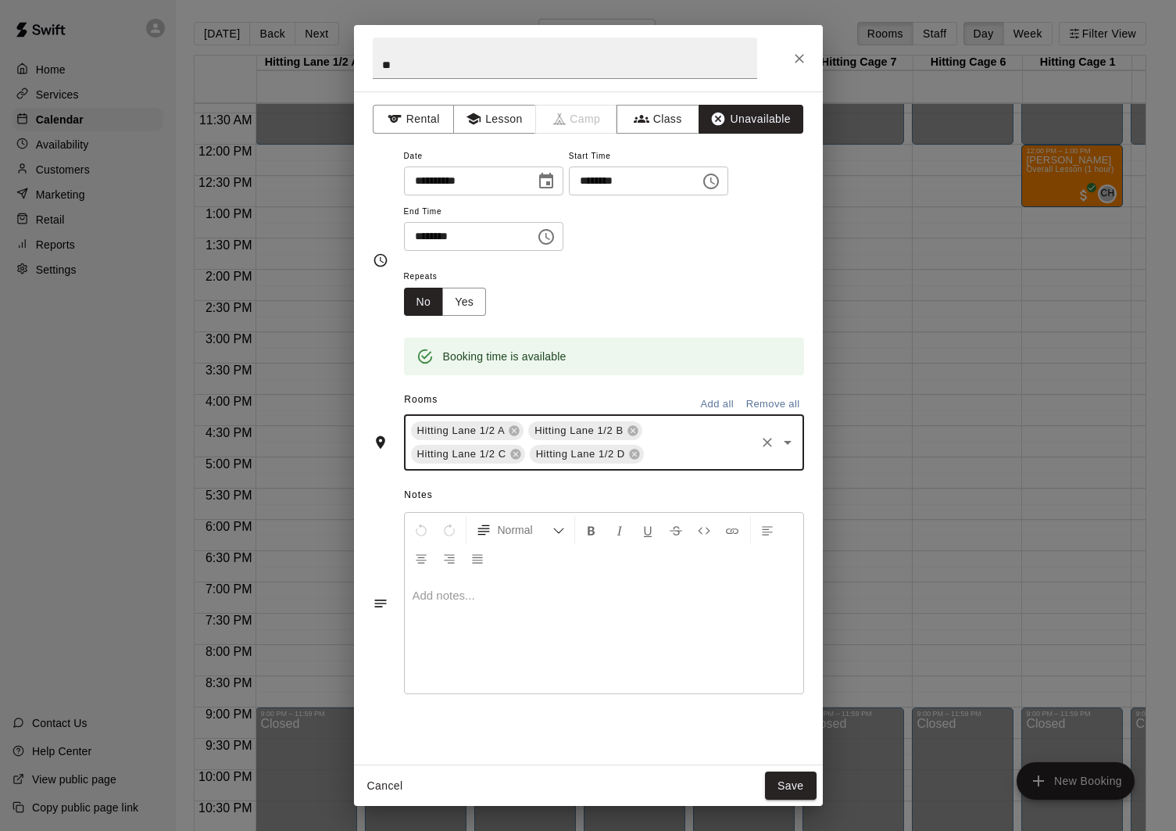
click at [794, 795] on button "Save" at bounding box center [791, 785] width 52 height 29
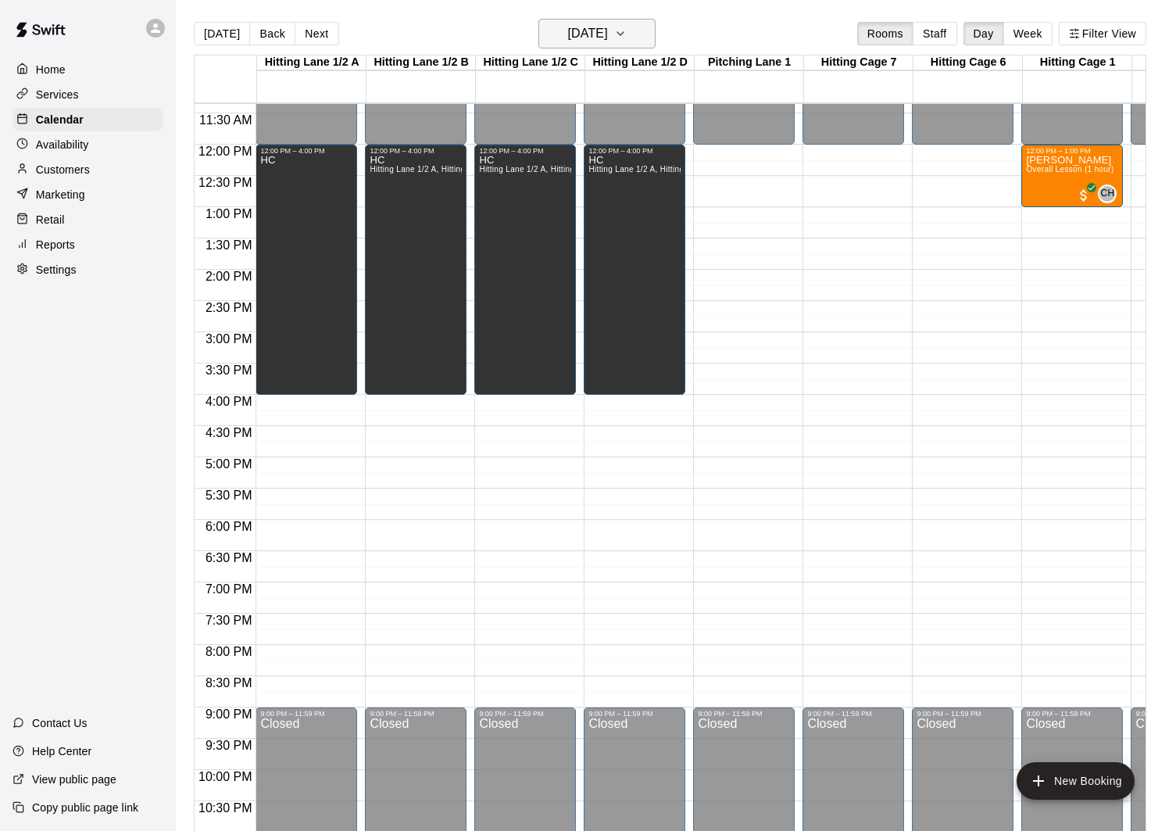
click at [606, 38] on h6 "[DATE]" at bounding box center [588, 34] width 40 height 22
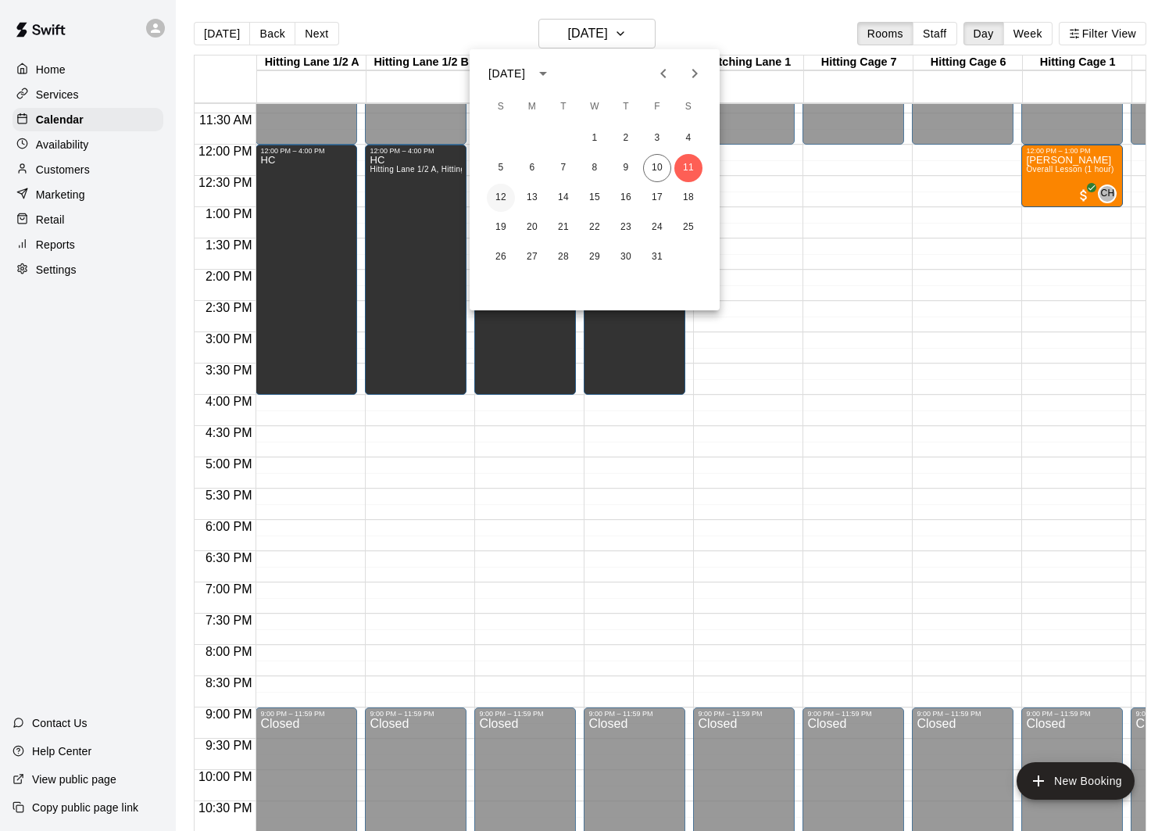
click at [509, 199] on button "12" at bounding box center [501, 198] width 28 height 28
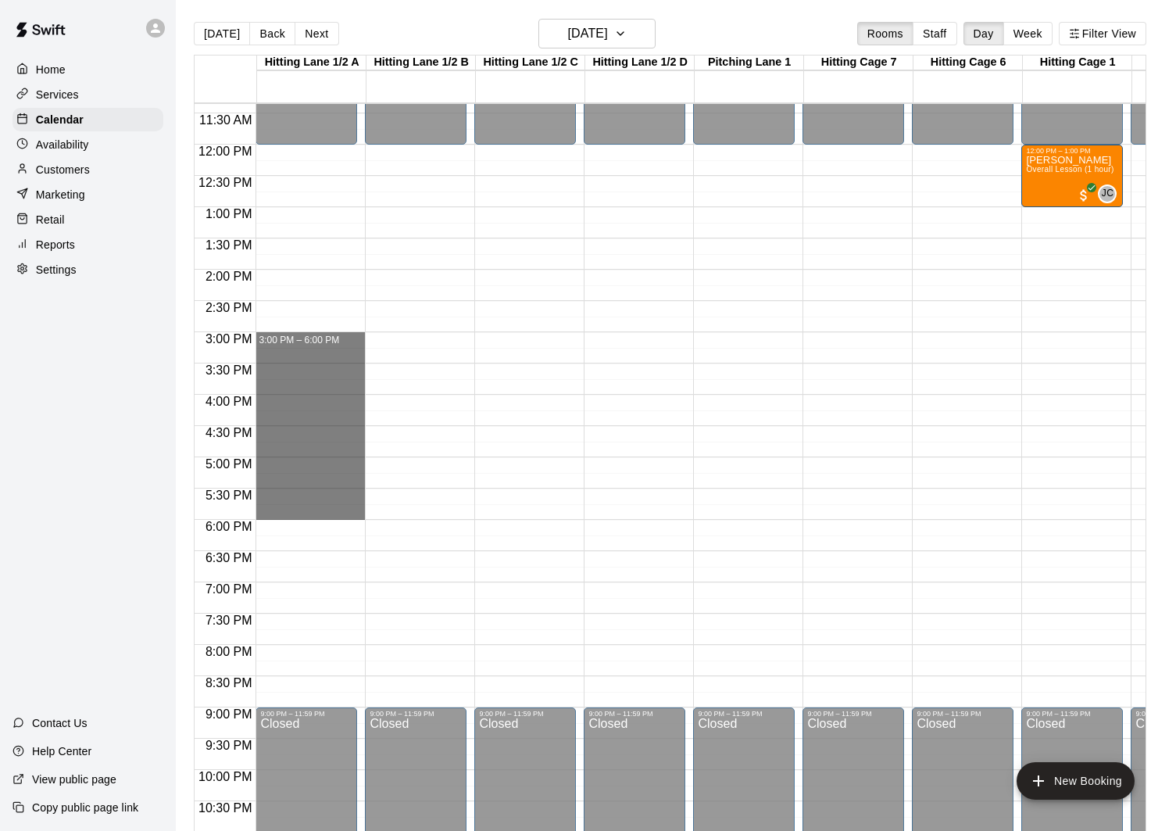
drag, startPoint x: 300, startPoint y: 342, endPoint x: 313, endPoint y: 520, distance: 178.6
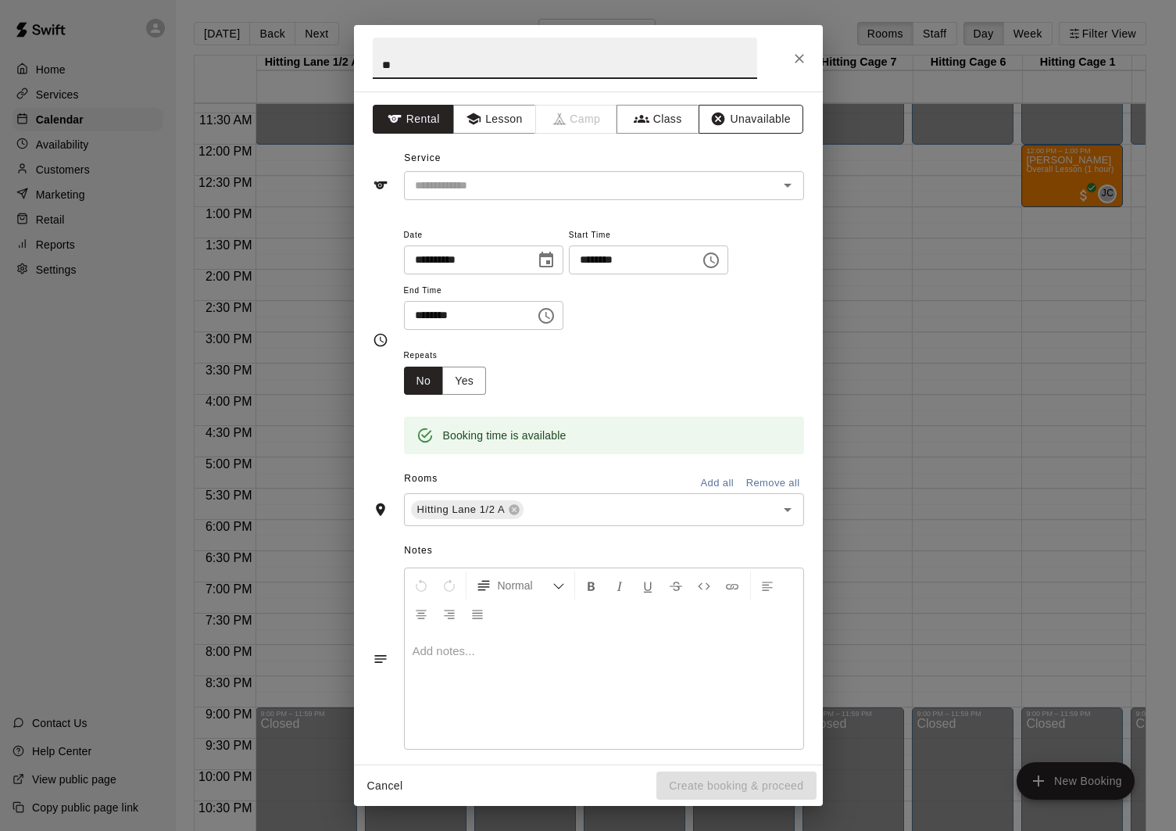
type input "**"
click at [738, 120] on button "Unavailable" at bounding box center [751, 119] width 105 height 29
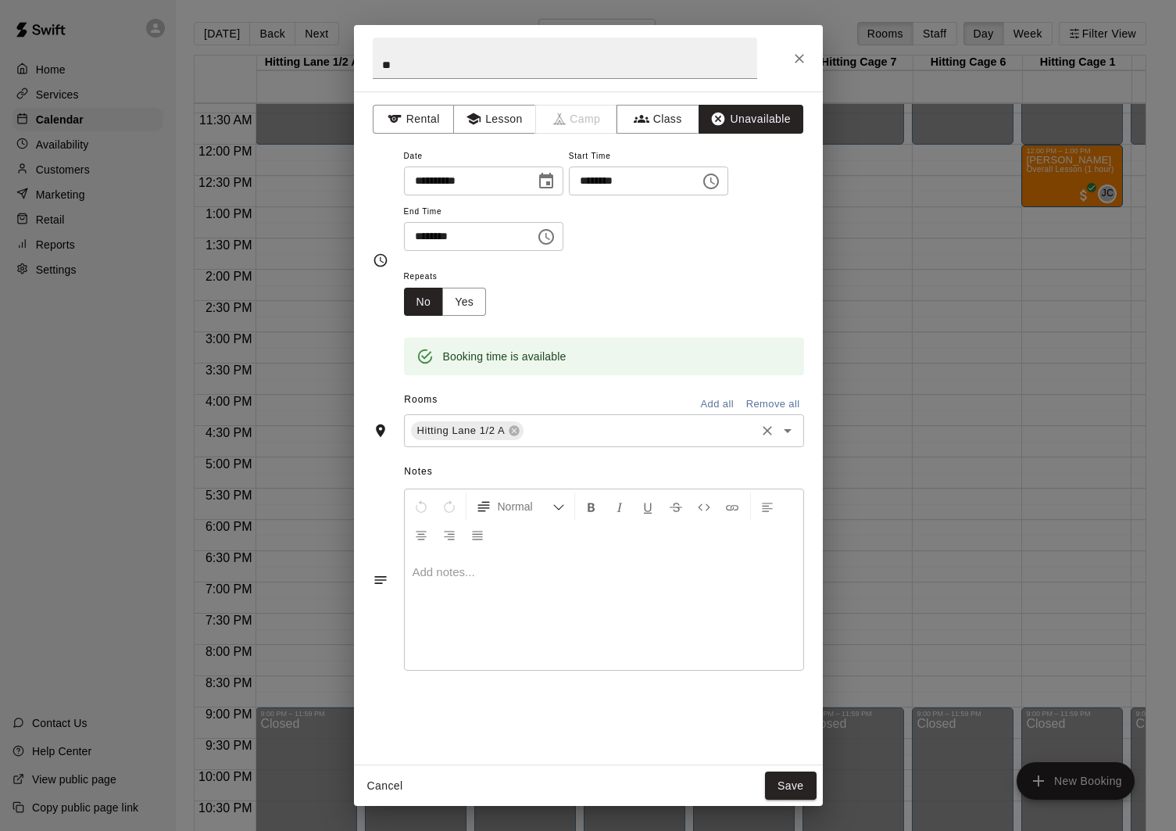
drag, startPoint x: 569, startPoint y: 428, endPoint x: 567, endPoint y: 440, distance: 12.0
click at [569, 428] on input "text" at bounding box center [639, 431] width 227 height 20
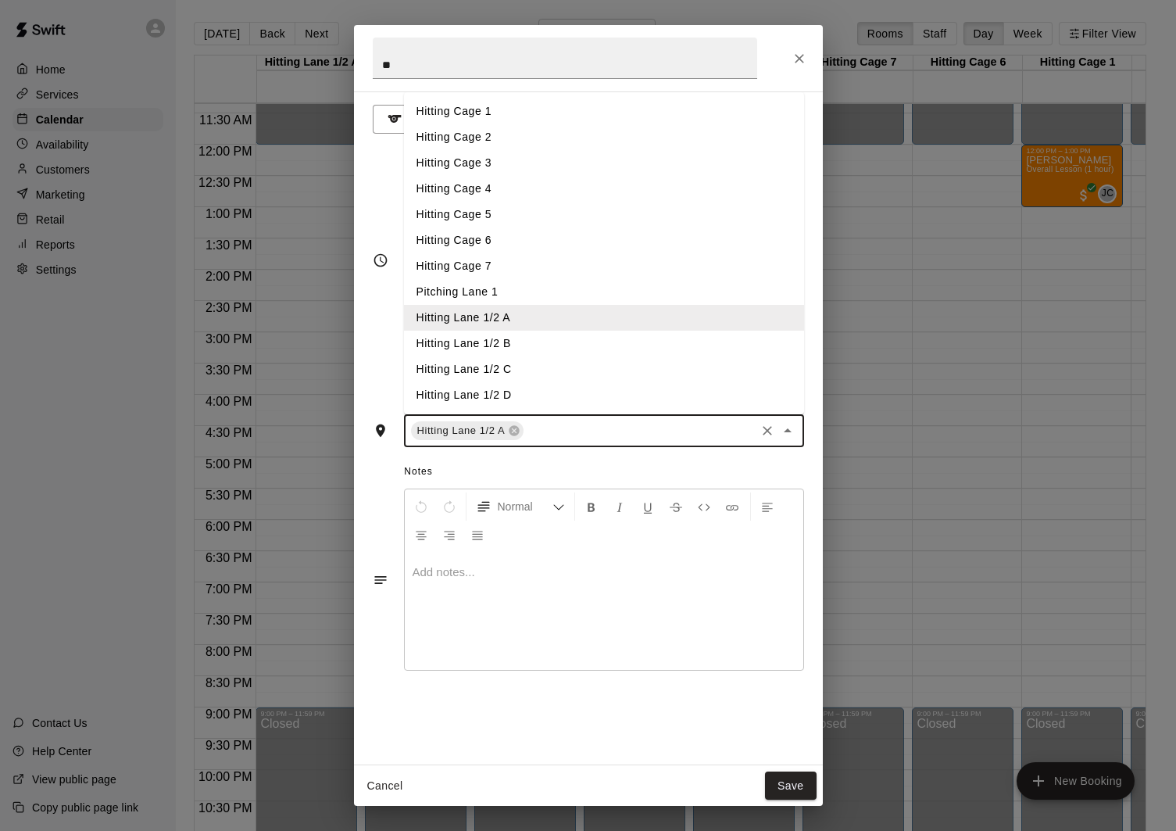
drag, startPoint x: 570, startPoint y: 344, endPoint x: 601, endPoint y: 398, distance: 62.3
click at [570, 344] on li "Hitting Lane 1/2 B" at bounding box center [604, 344] width 400 height 26
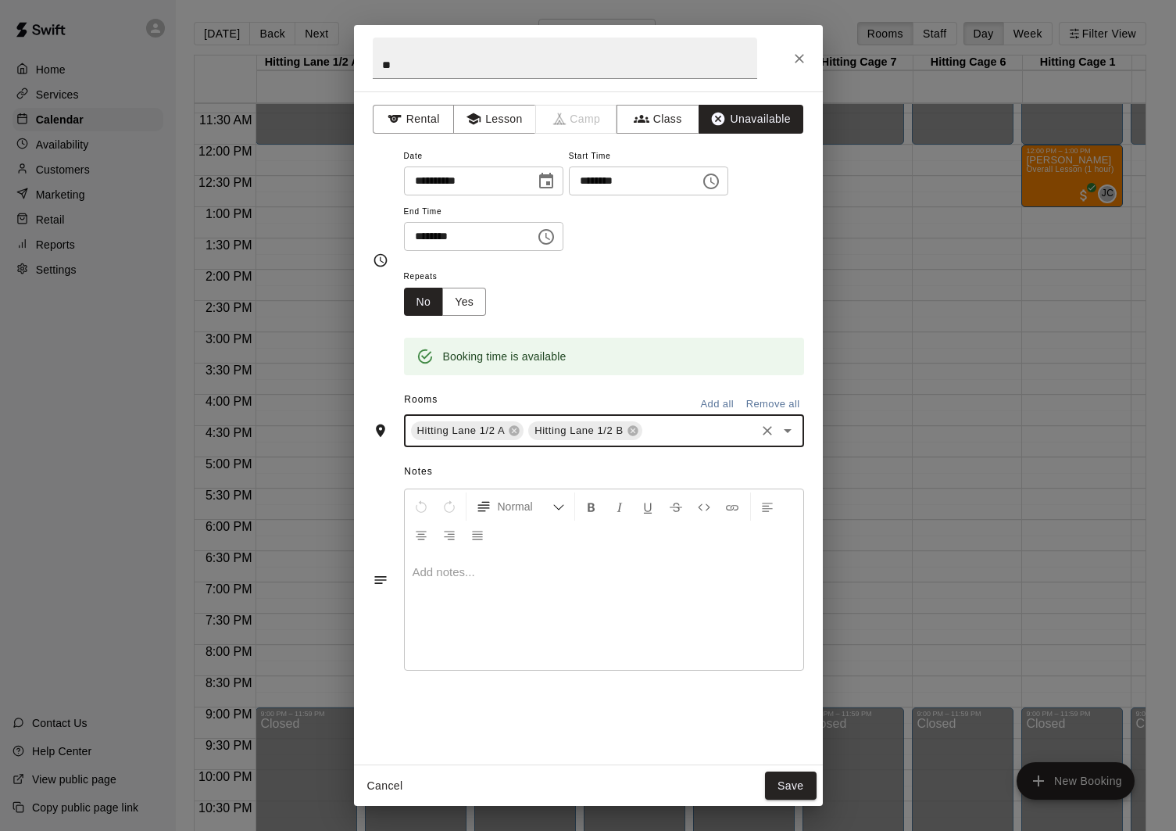
click at [672, 426] on input "text" at bounding box center [699, 431] width 109 height 20
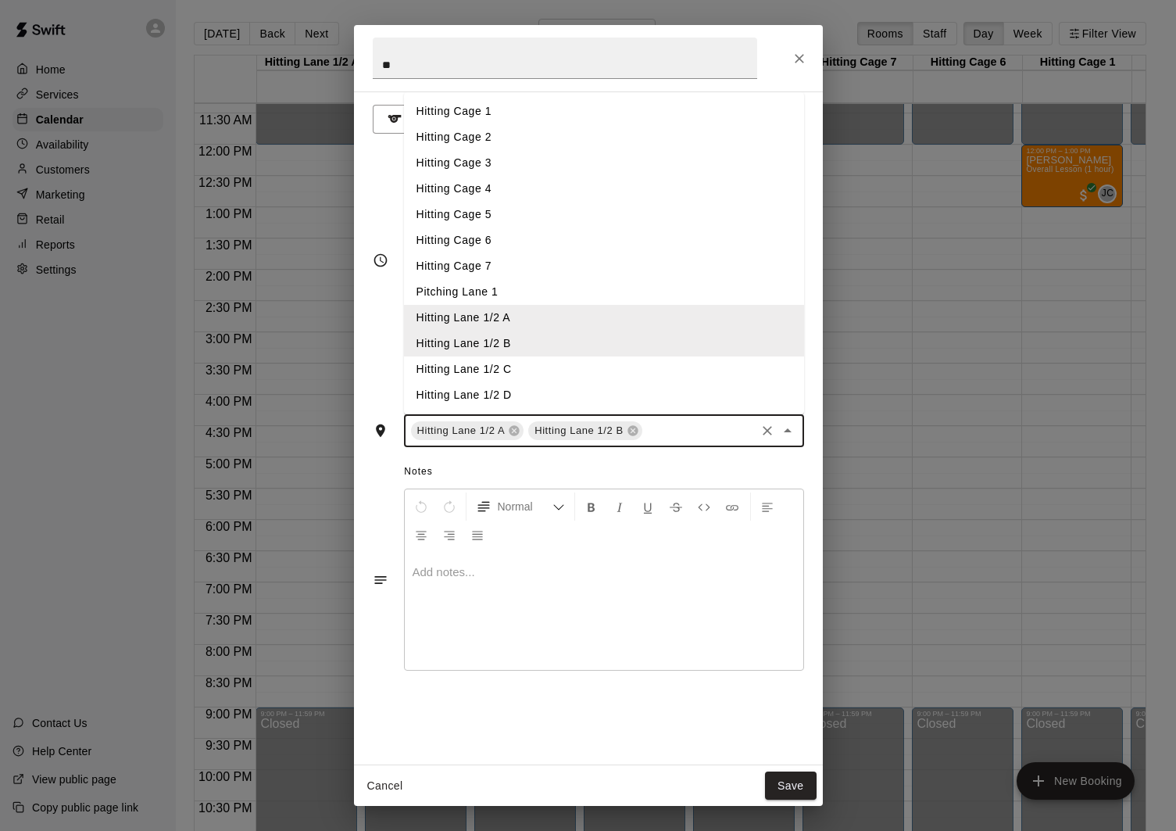
click at [576, 360] on li "Hitting Lane 1/2 C" at bounding box center [604, 369] width 400 height 26
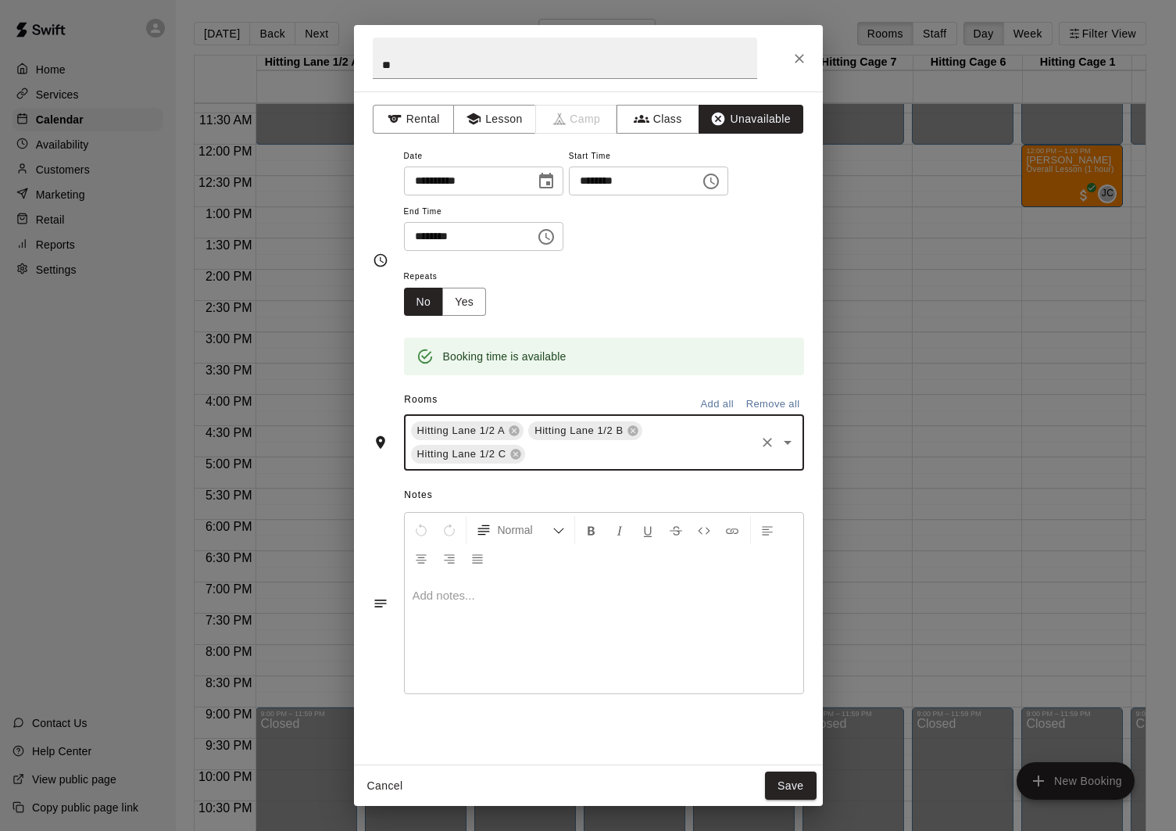
click at [681, 446] on input "text" at bounding box center [641, 455] width 226 height 20
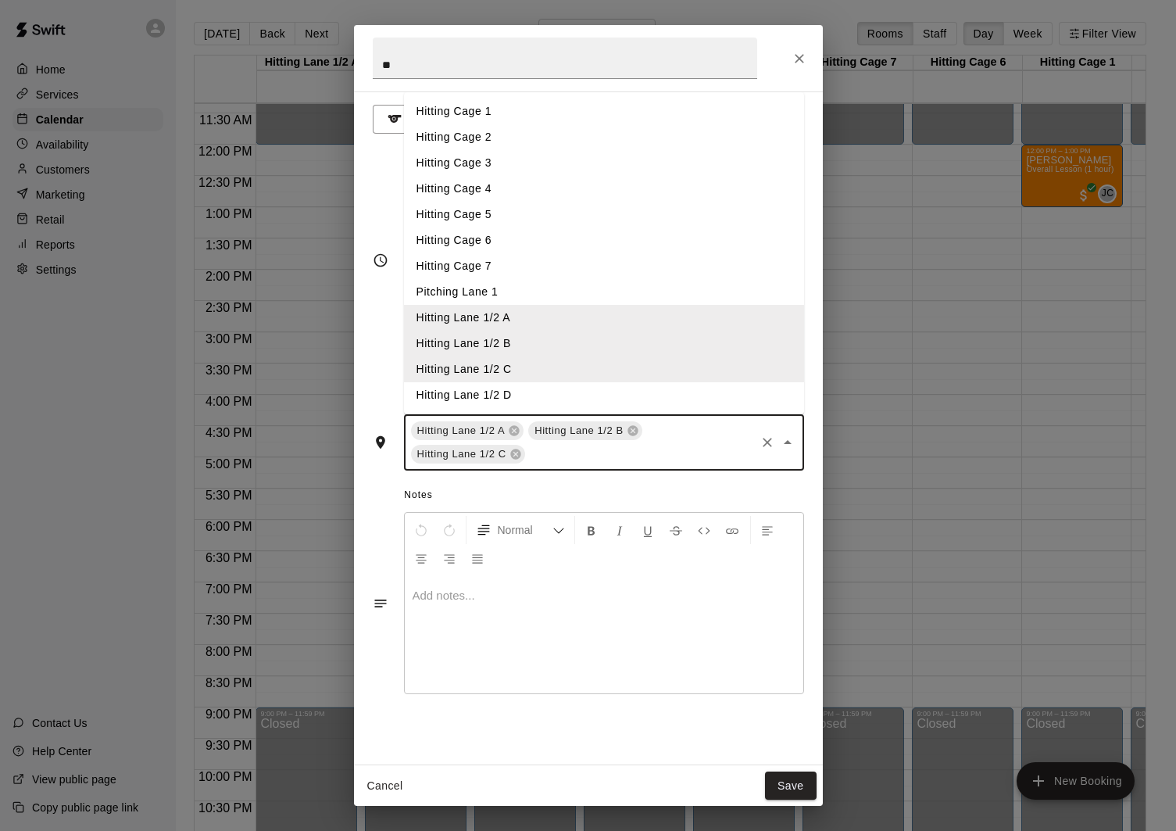
click at [566, 389] on li "Hitting Lane 1/2 D" at bounding box center [604, 395] width 400 height 26
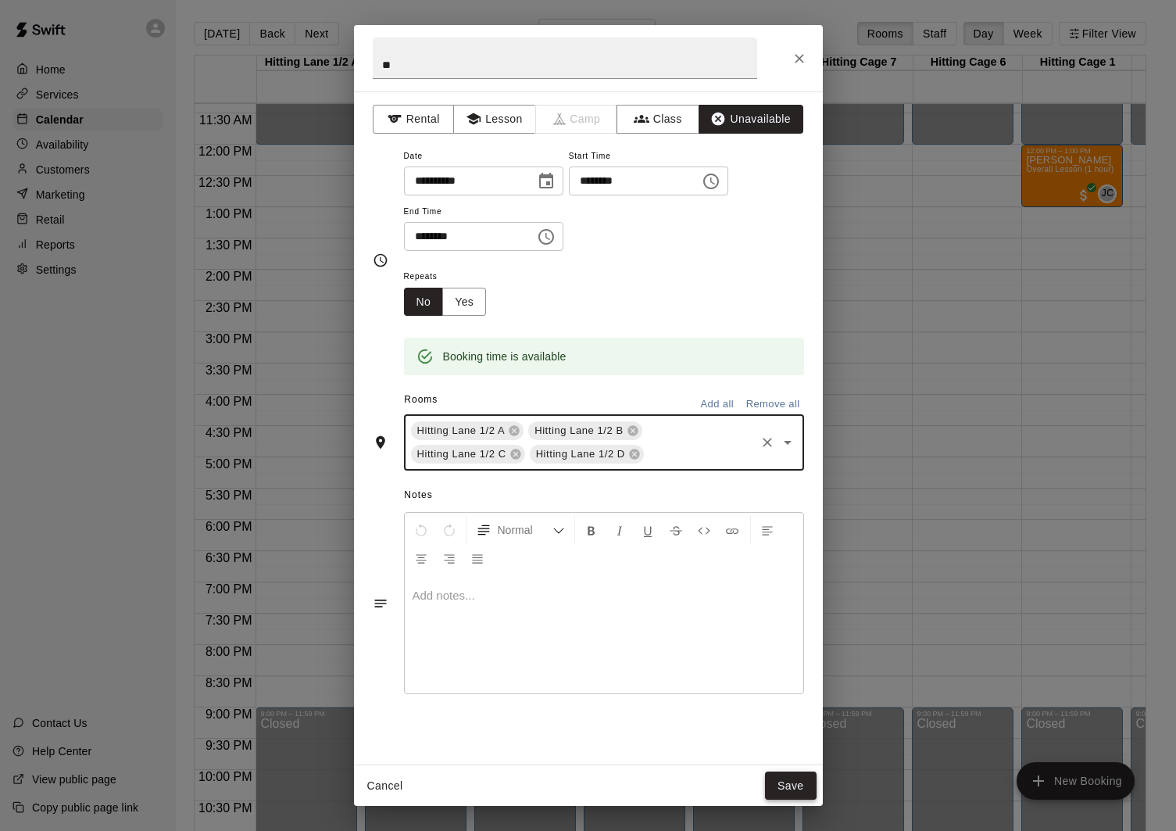
click at [789, 785] on button "Save" at bounding box center [791, 785] width 52 height 29
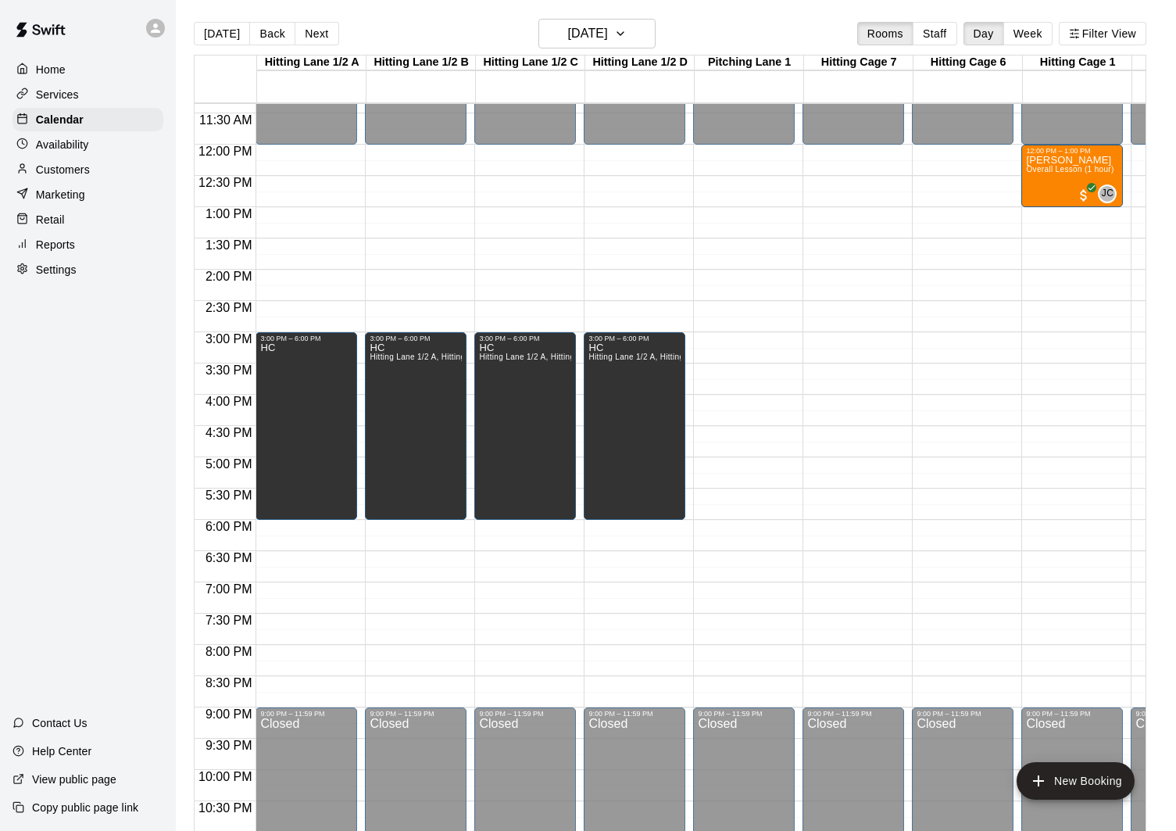
click at [86, 146] on p "Availability" at bounding box center [62, 145] width 53 height 16
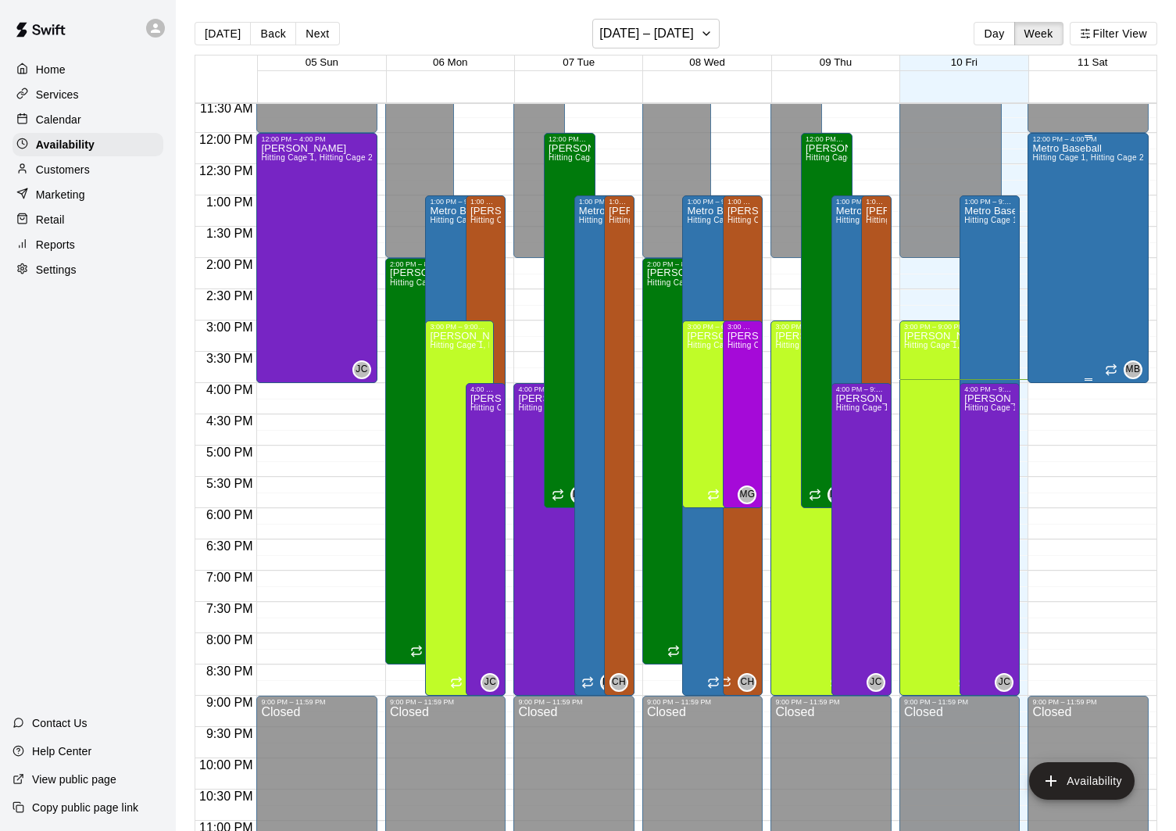
scroll to position [711, 0]
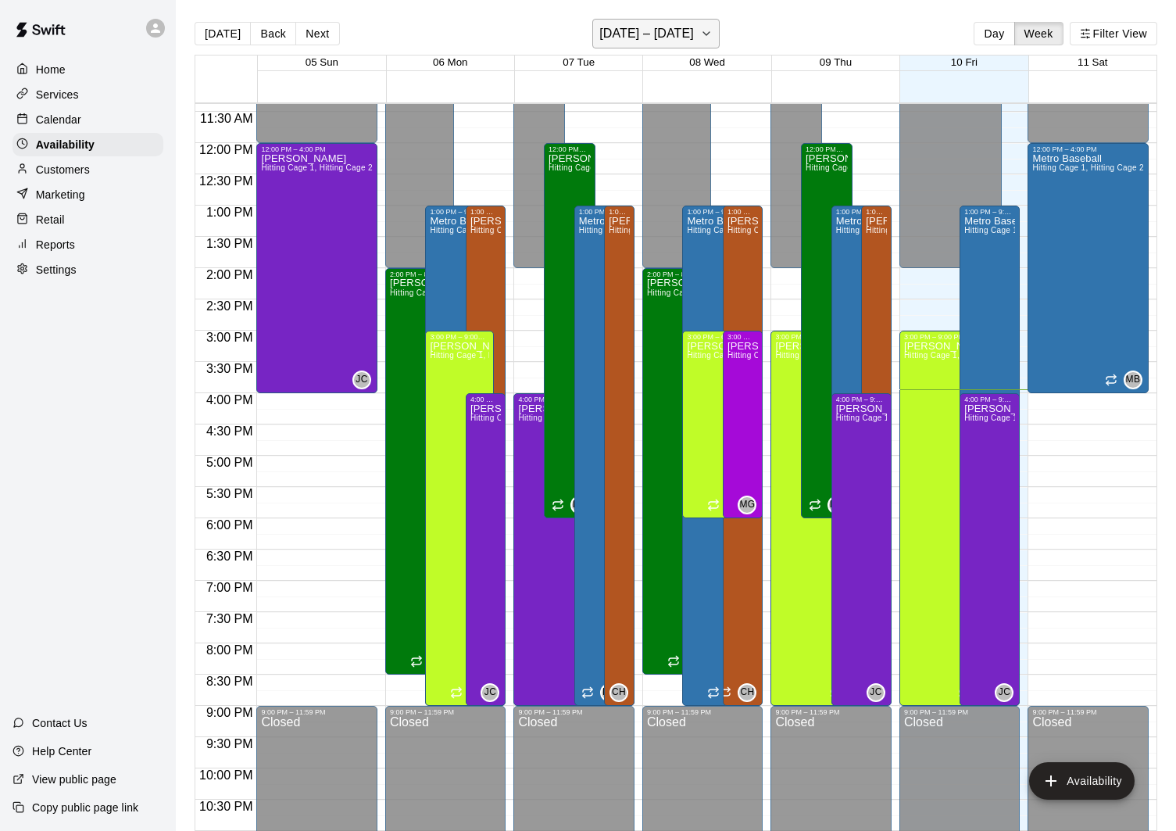
click at [680, 40] on h6 "[DATE] – [DATE]" at bounding box center [646, 34] width 95 height 22
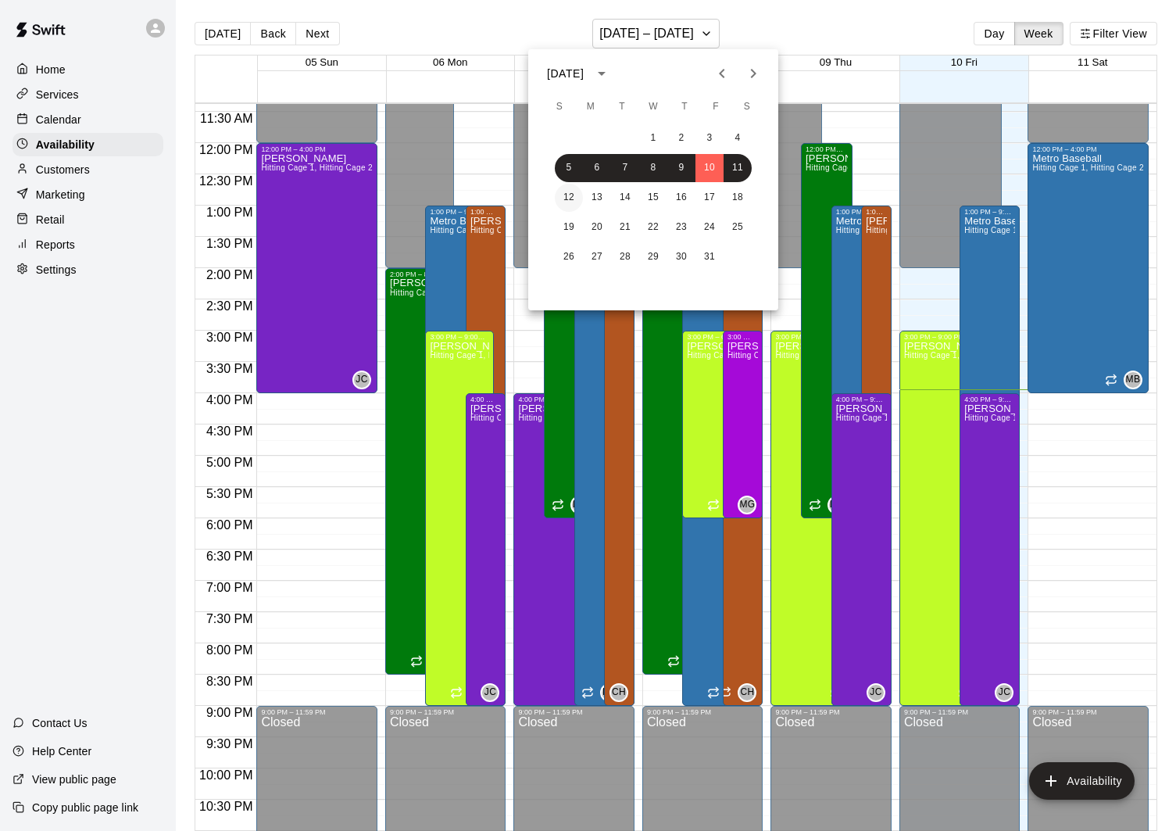
click at [578, 199] on button "12" at bounding box center [569, 198] width 28 height 28
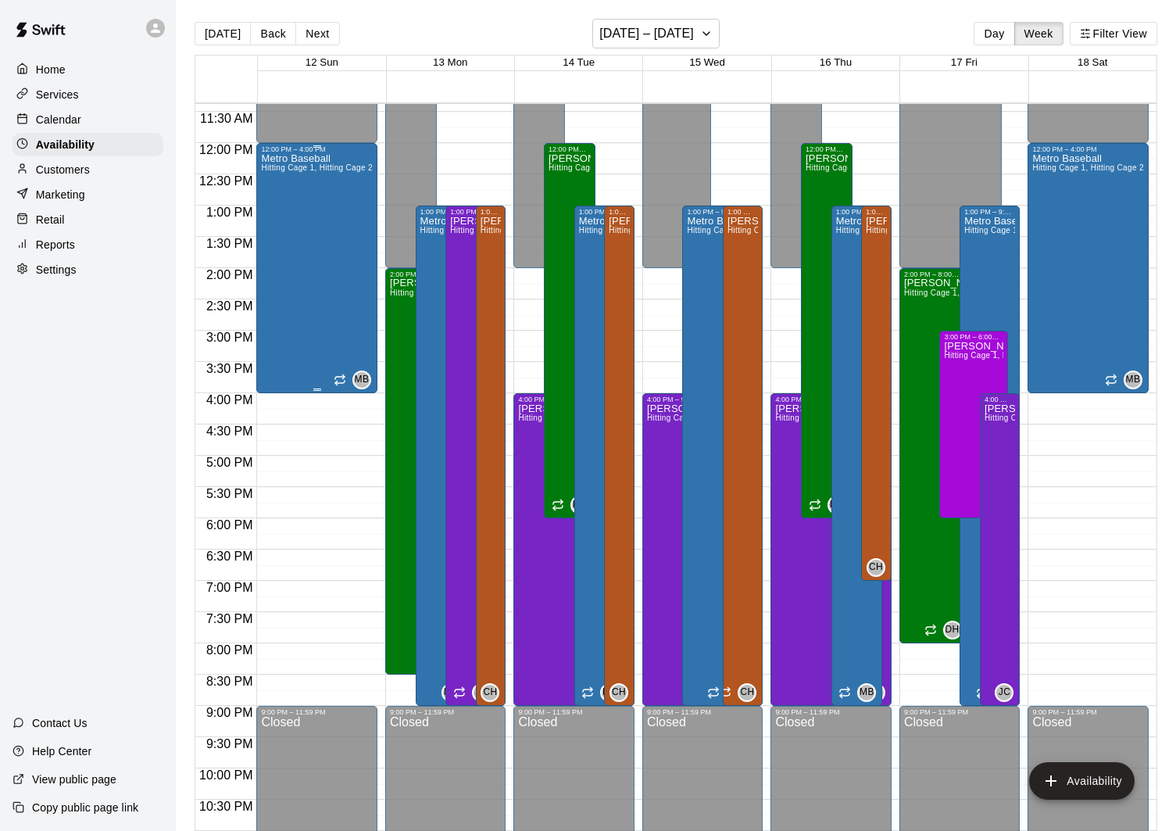
click at [313, 270] on div "Metro Baseball Hitting Cage 1, Hitting Cage 2, Hitting Cage 3, Hitting Cage 4, …" at bounding box center [317, 568] width 112 height 831
click at [277, 174] on icon "edit" at bounding box center [277, 170] width 14 height 14
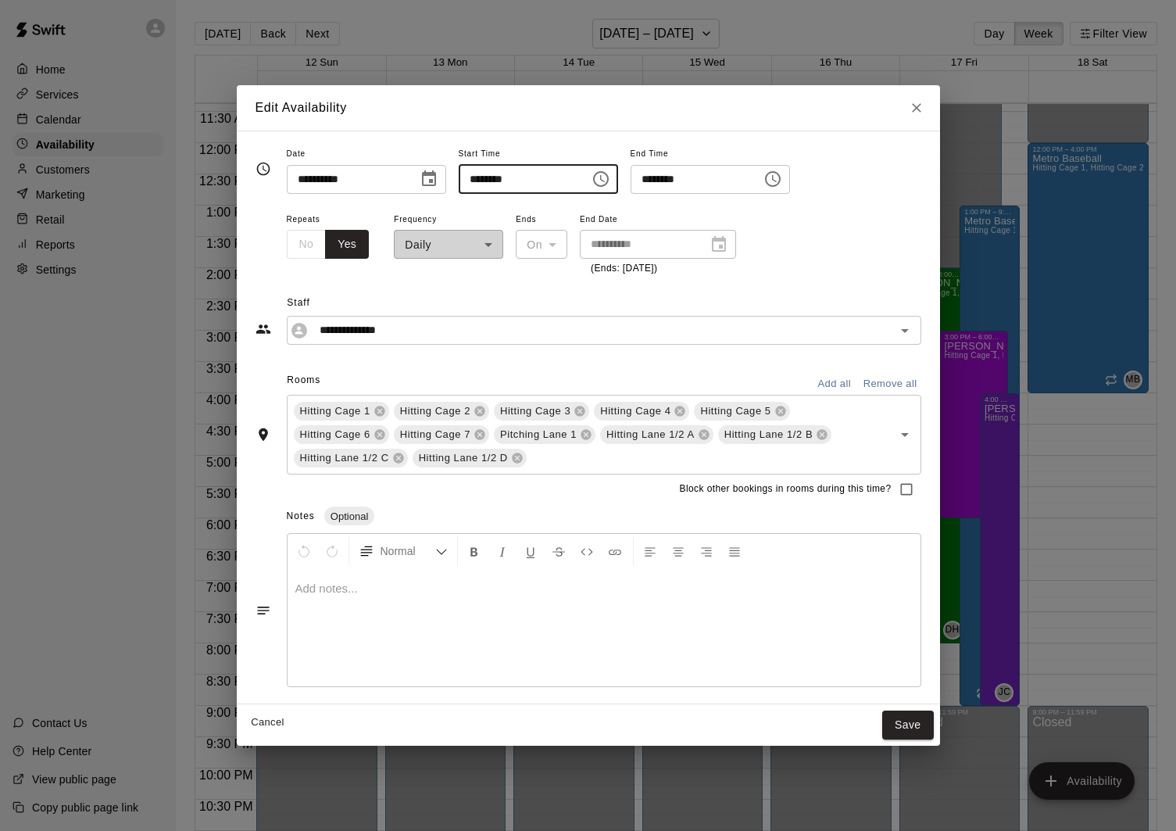
click at [485, 177] on input "********" at bounding box center [519, 179] width 120 height 29
type input "********"
click at [660, 181] on input "********" at bounding box center [691, 179] width 120 height 29
type input "********"
click at [833, 262] on div "**********" at bounding box center [604, 243] width 635 height 68
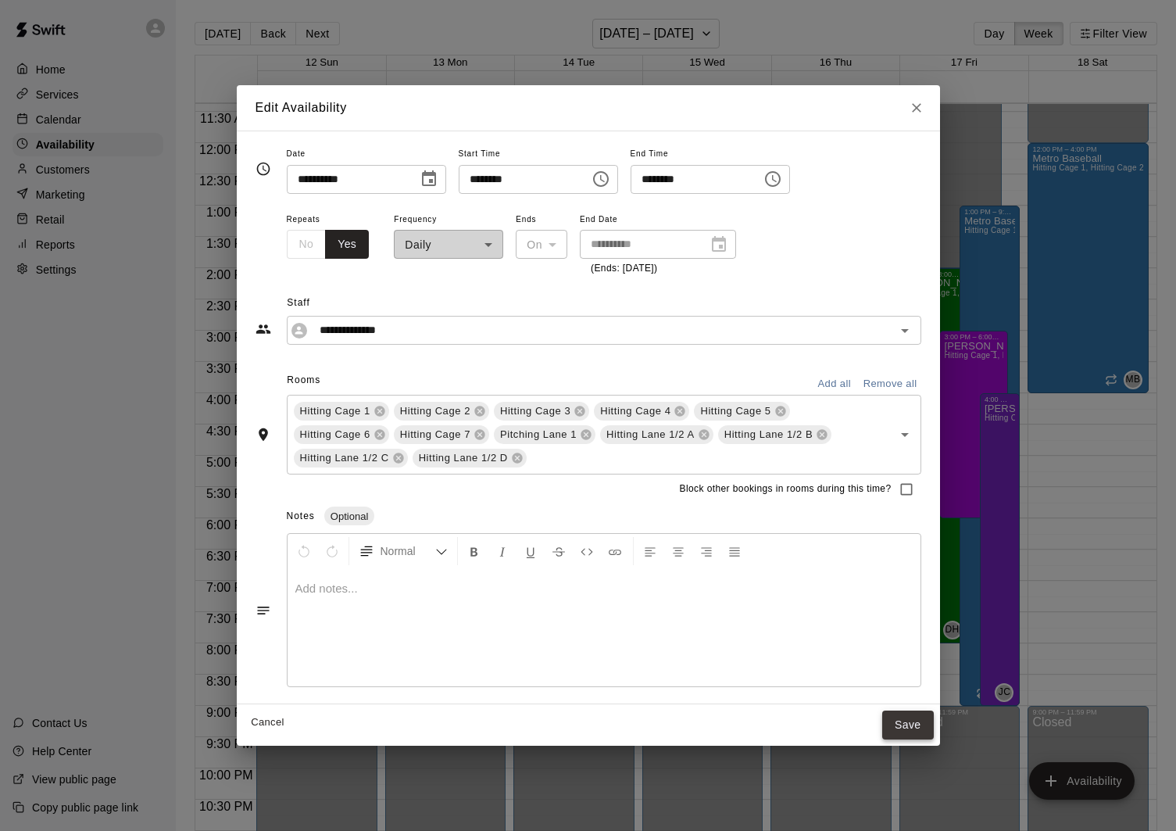
click at [914, 728] on button "Save" at bounding box center [908, 724] width 52 height 29
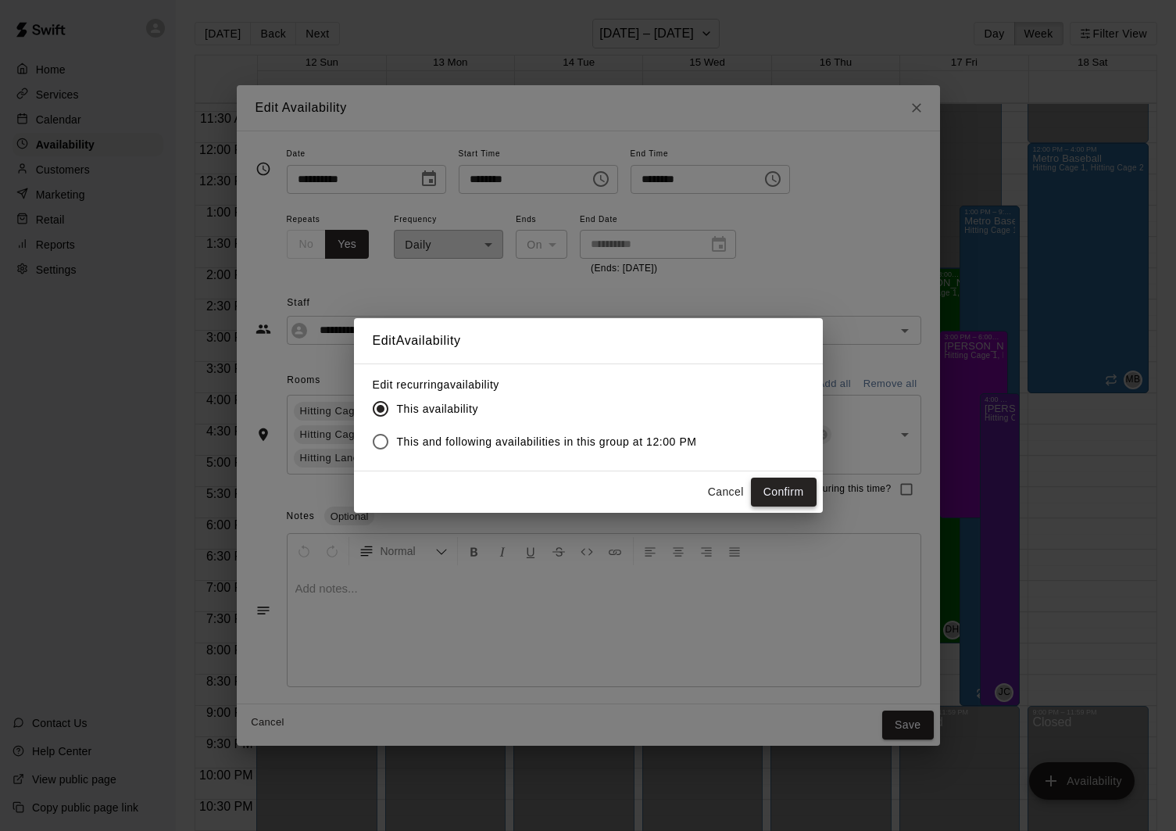
click at [771, 492] on button "Confirm" at bounding box center [784, 492] width 66 height 29
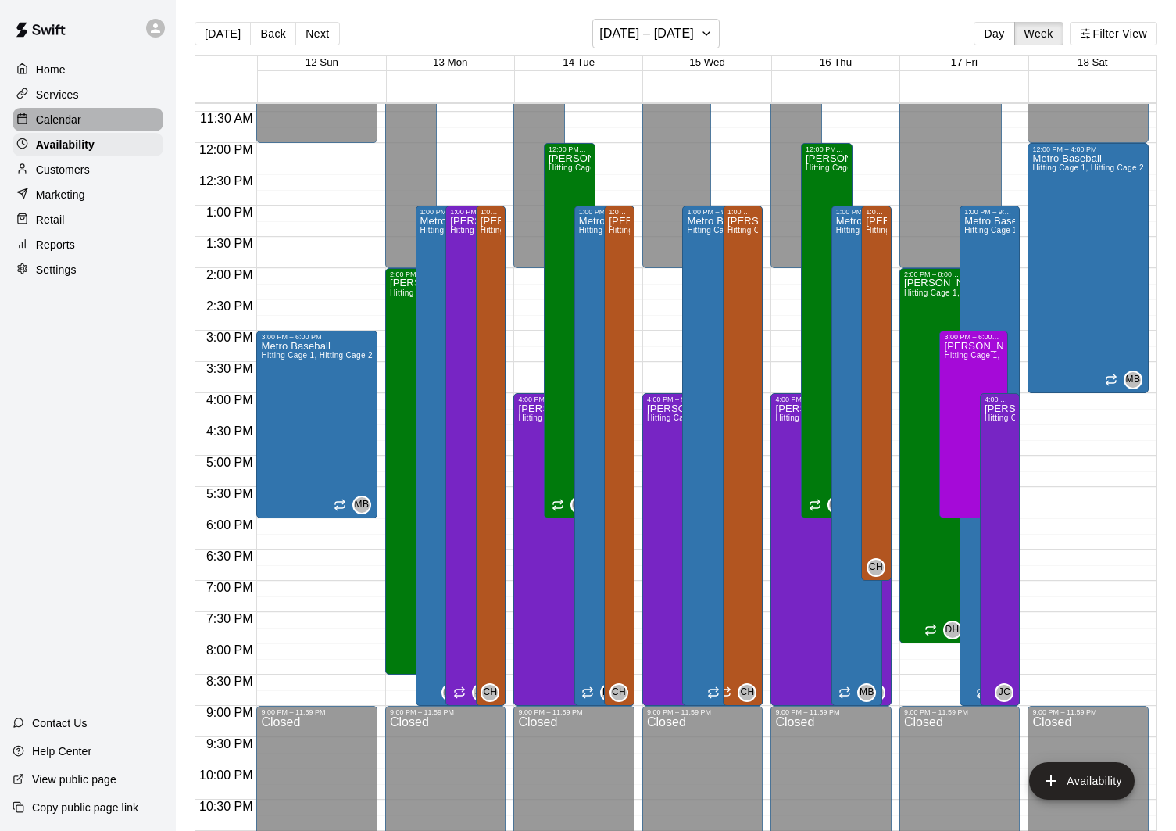
click at [107, 124] on div "Calendar" at bounding box center [88, 119] width 151 height 23
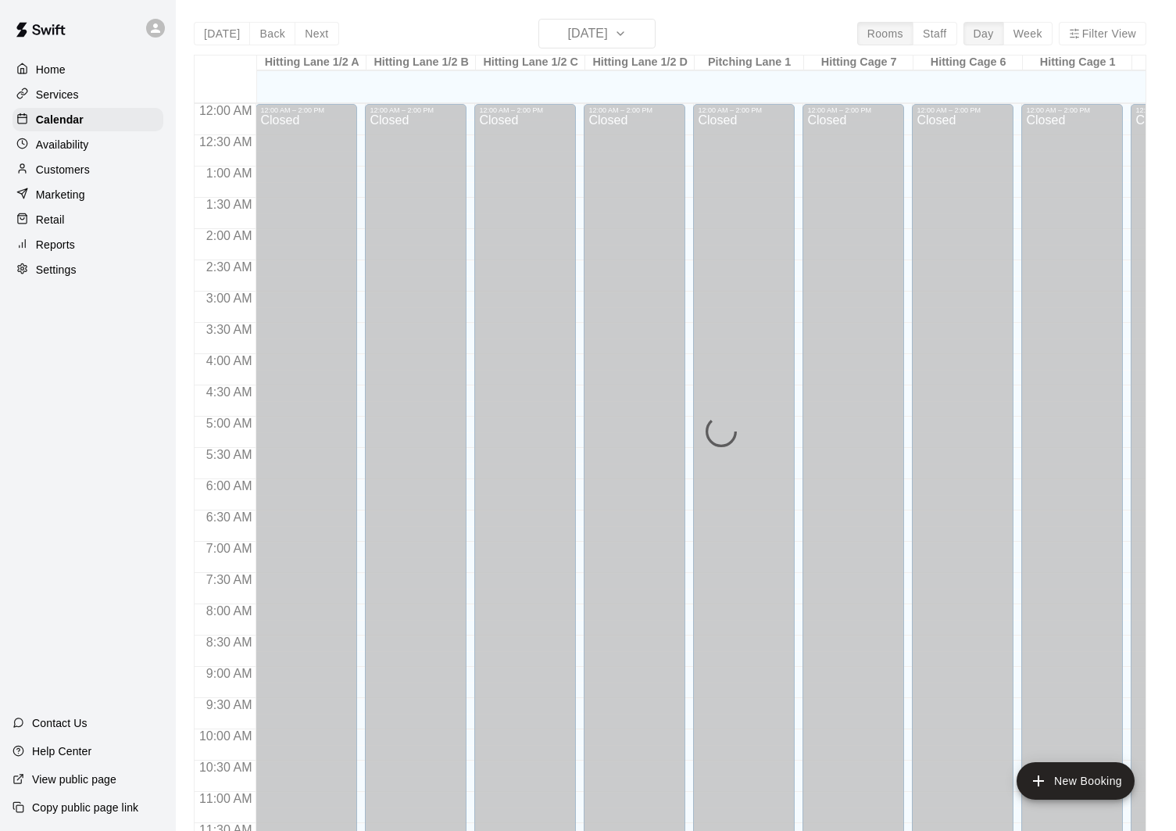
scroll to position [710, 0]
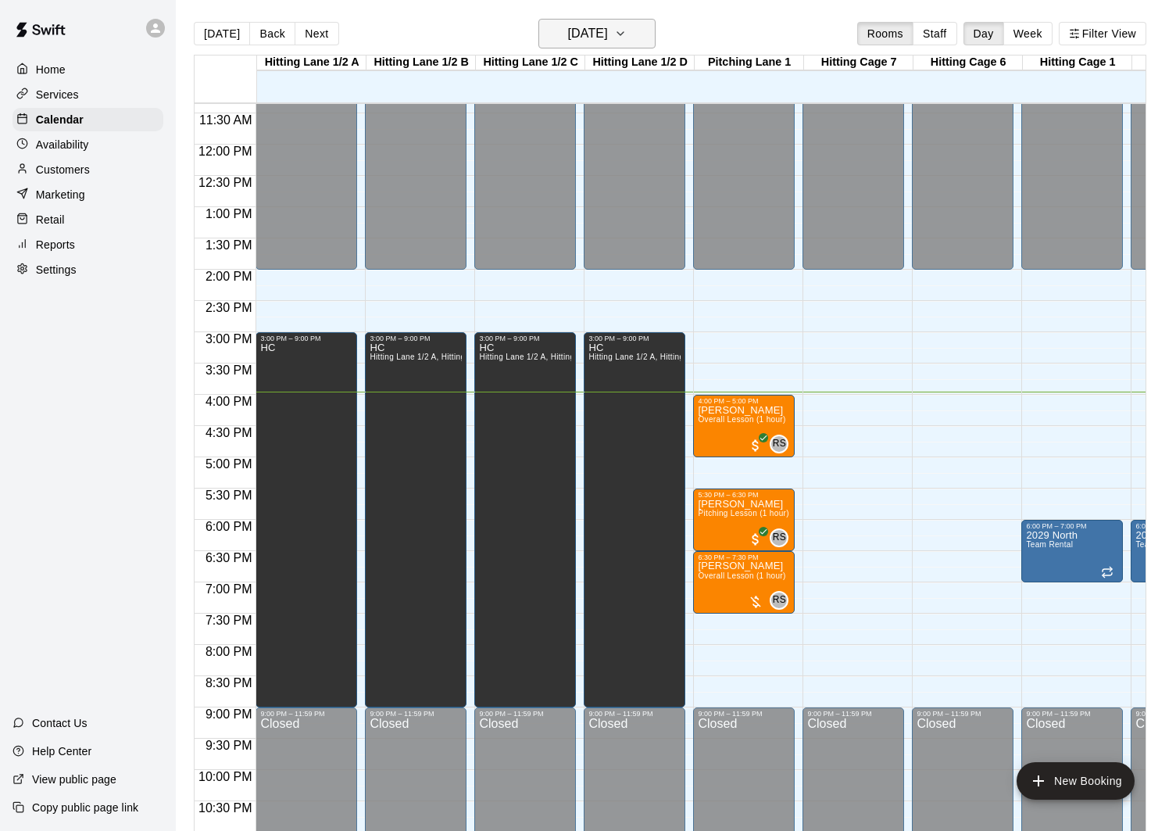
click at [568, 36] on h6 "[DATE]" at bounding box center [588, 34] width 40 height 22
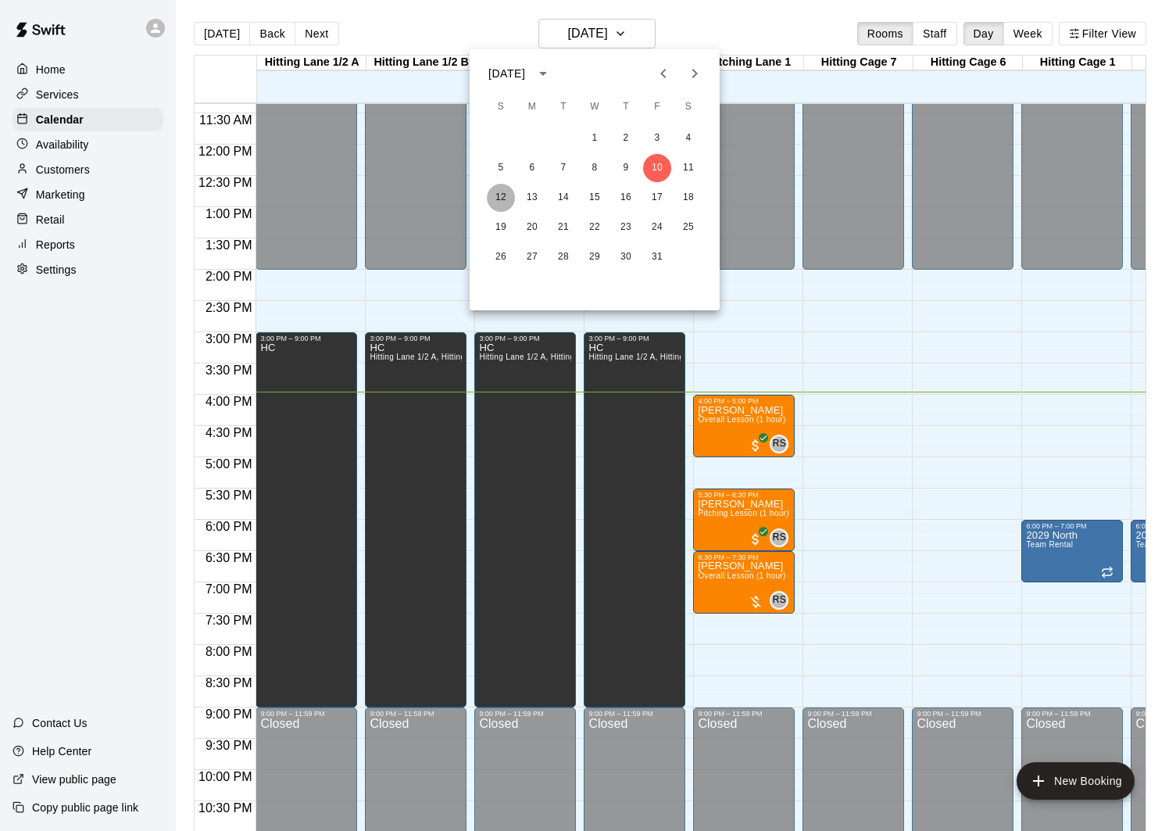
click at [504, 198] on button "12" at bounding box center [501, 198] width 28 height 28
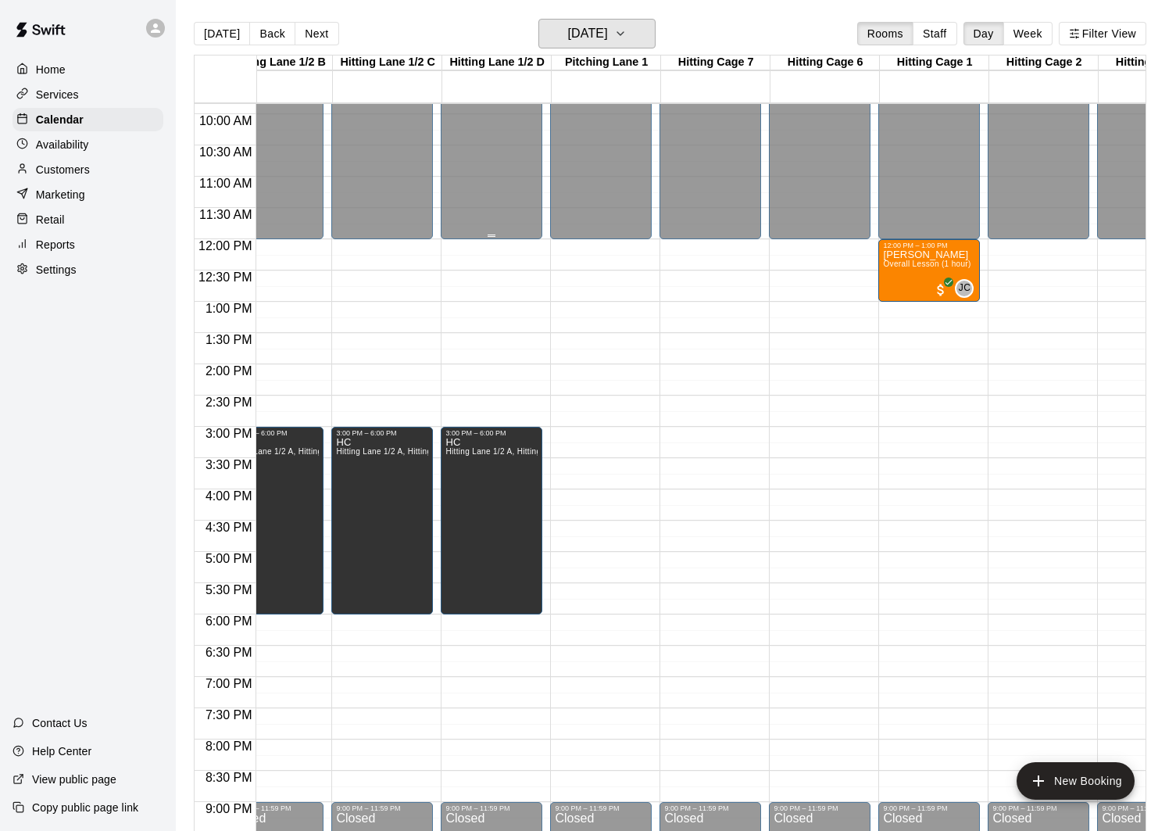
scroll to position [0, 0]
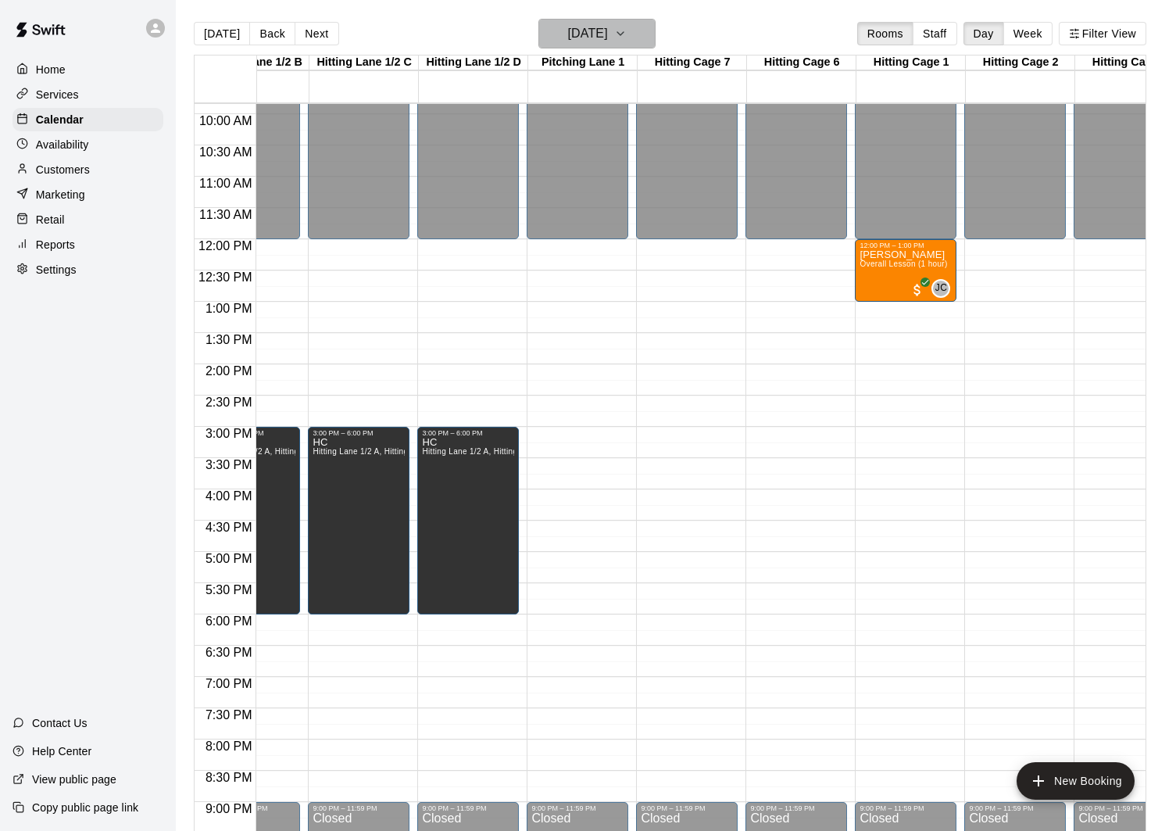
click at [608, 38] on h6 "[DATE]" at bounding box center [588, 34] width 40 height 22
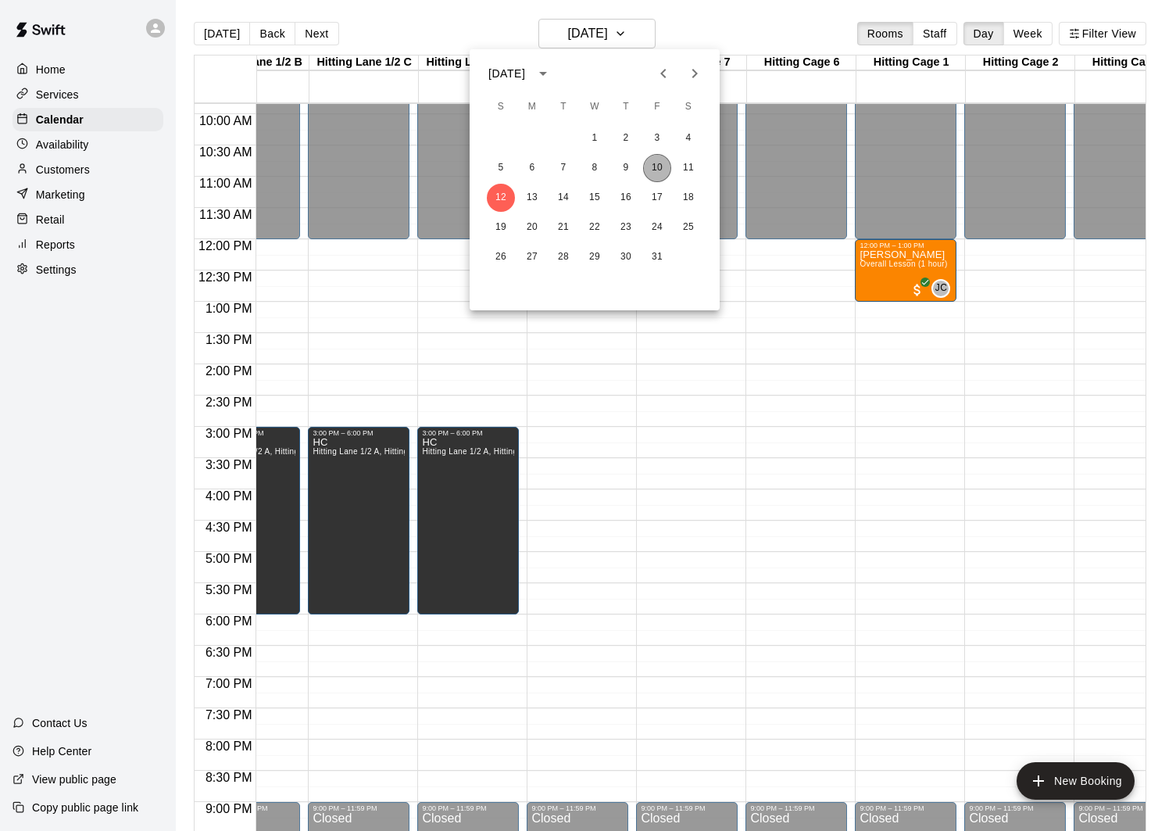
click at [662, 170] on button "10" at bounding box center [657, 168] width 28 height 28
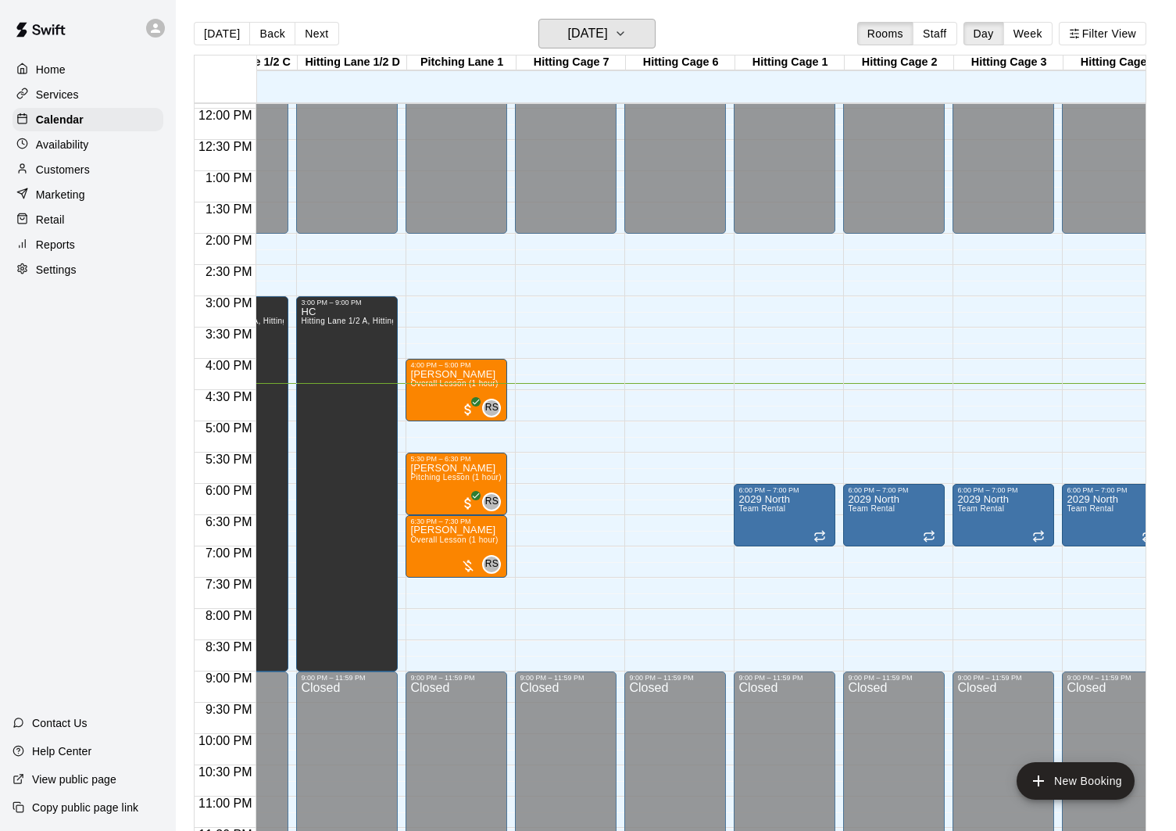
scroll to position [0, 274]
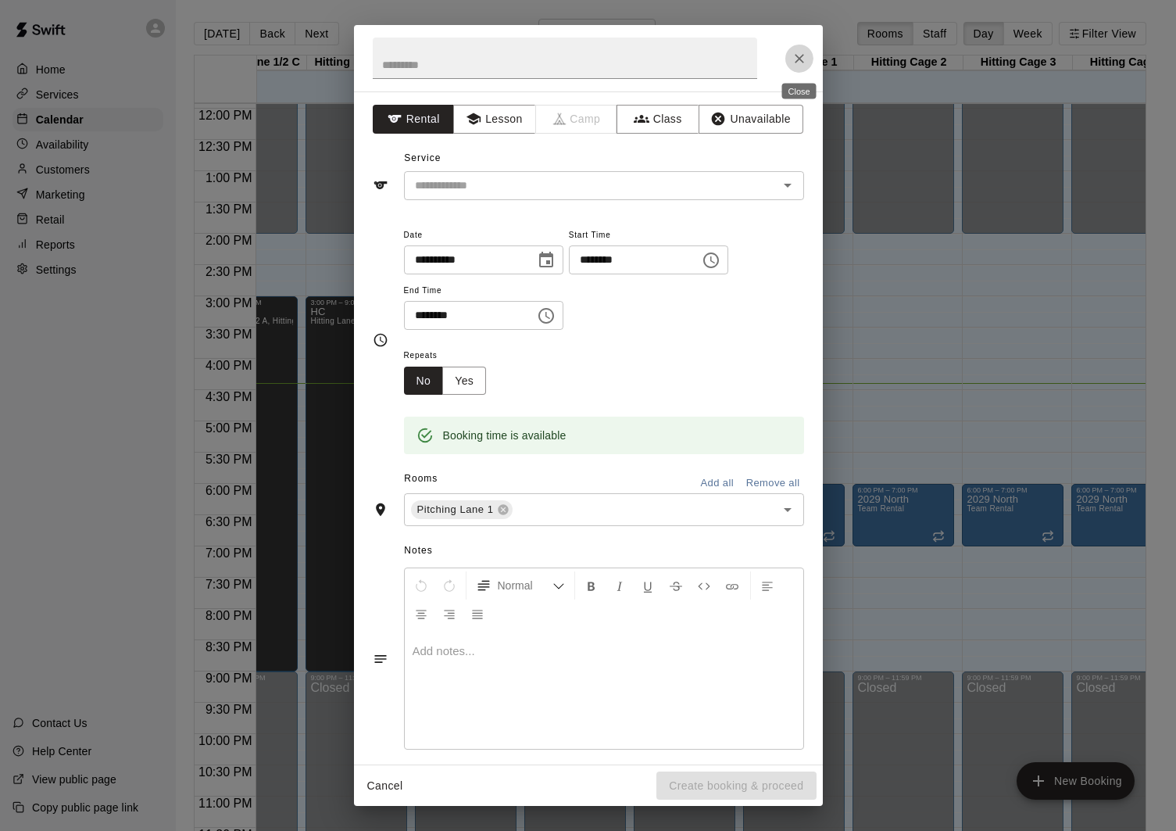
click at [802, 52] on icon "Close" at bounding box center [800, 59] width 16 height 16
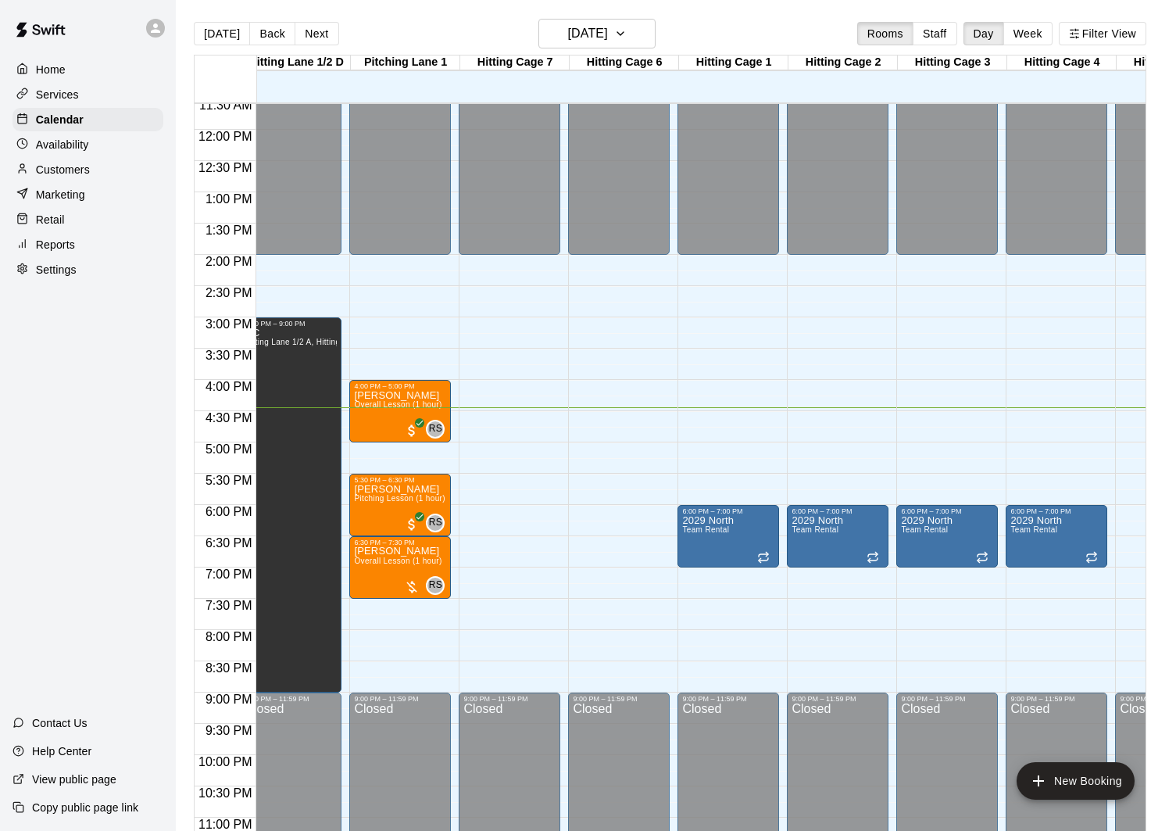
scroll to position [0, 424]
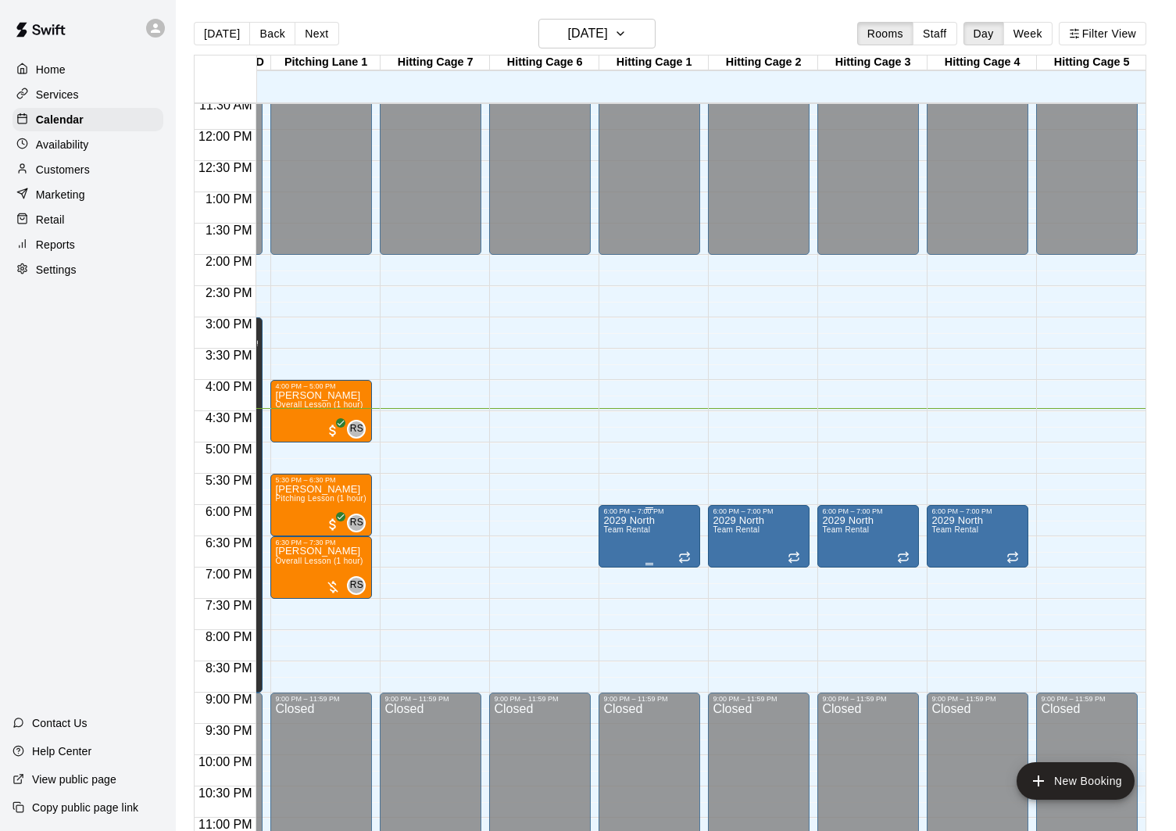
click at [621, 567] on img "edit" at bounding box center [619, 569] width 18 height 18
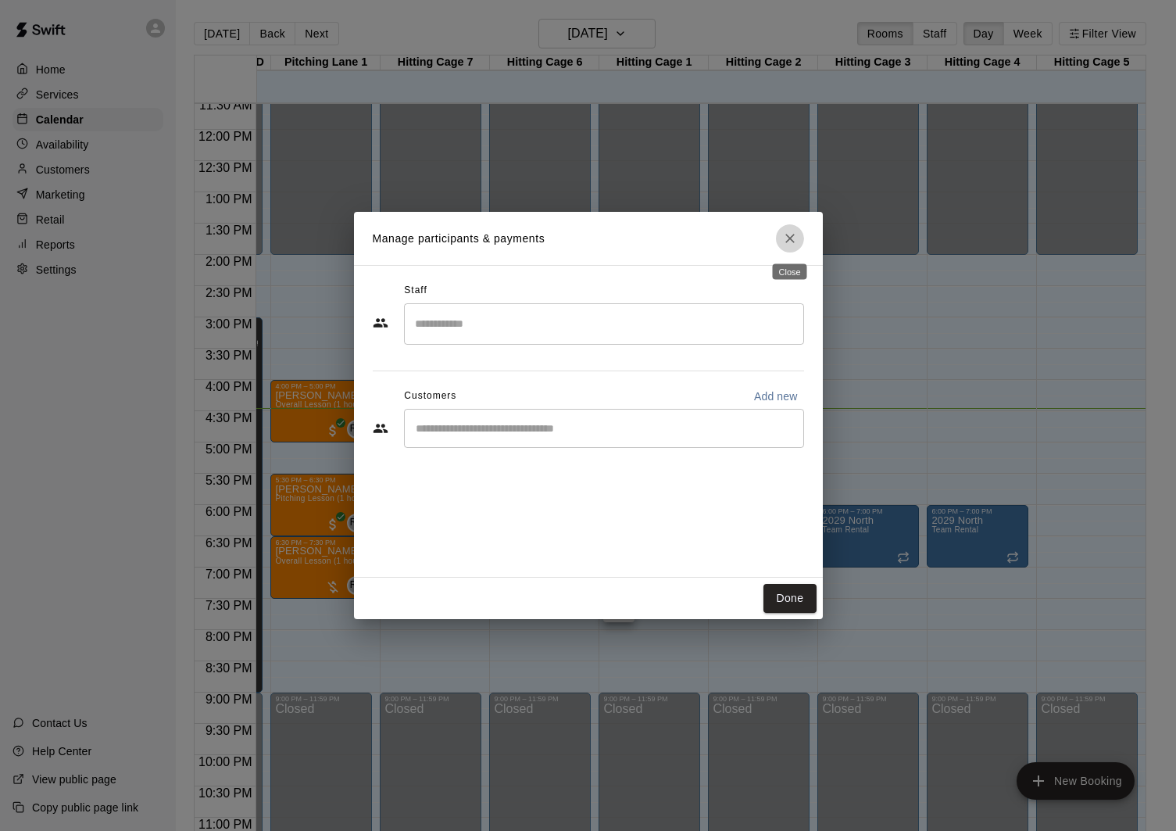
click at [789, 244] on icon "Close" at bounding box center [790, 239] width 16 height 16
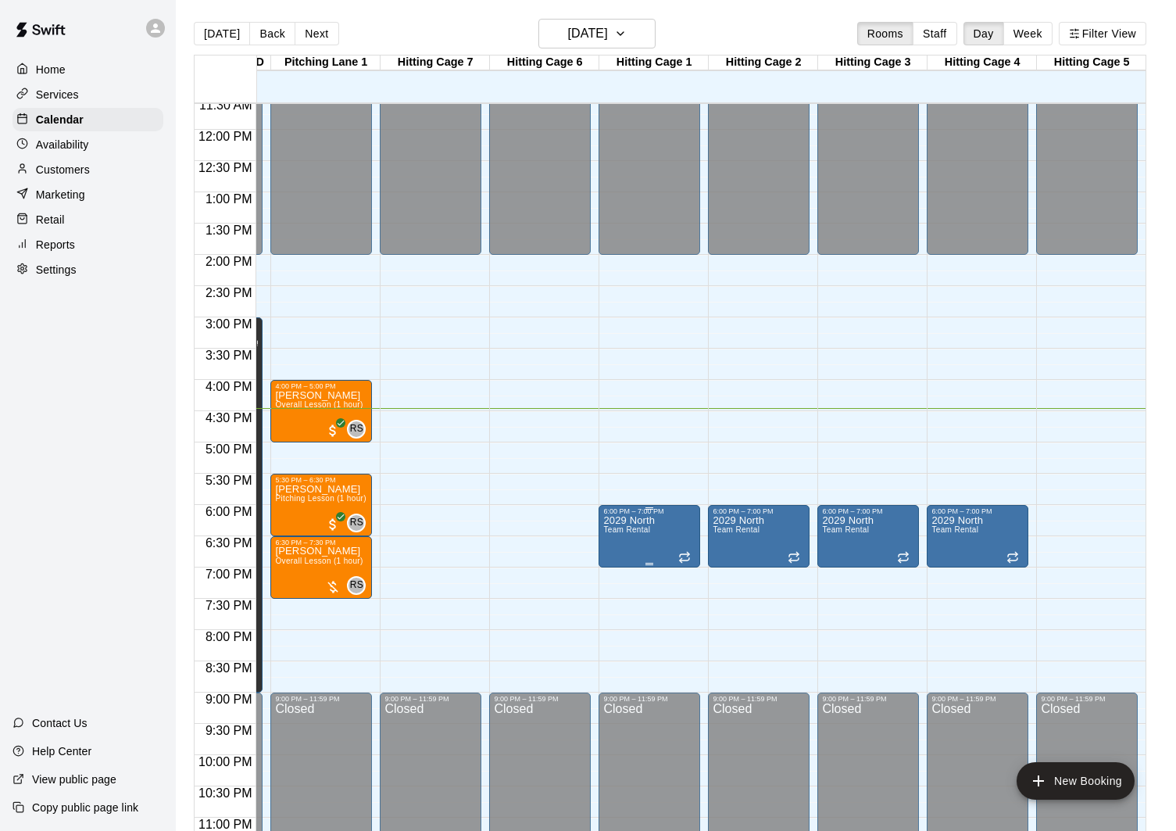
click at [699, 467] on div at bounding box center [588, 415] width 1176 height 831
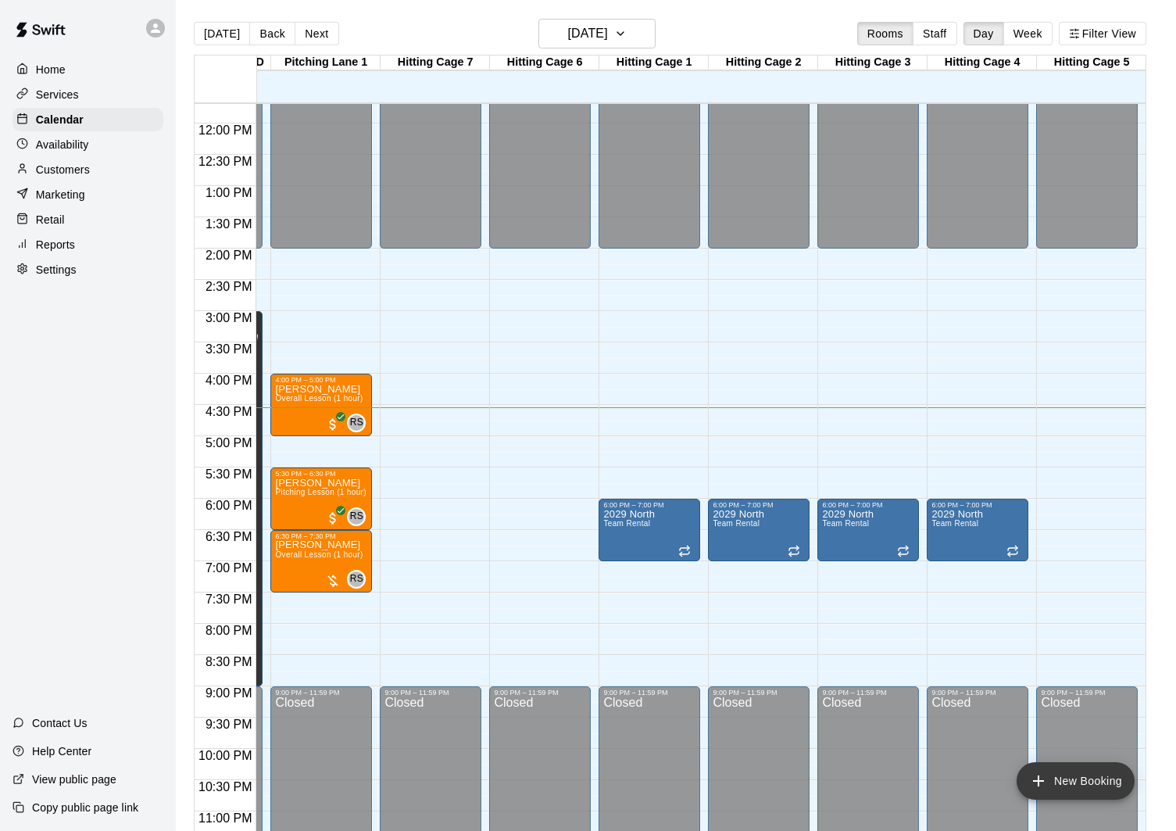
click at [1097, 777] on button "New Booking" at bounding box center [1076, 781] width 118 height 38
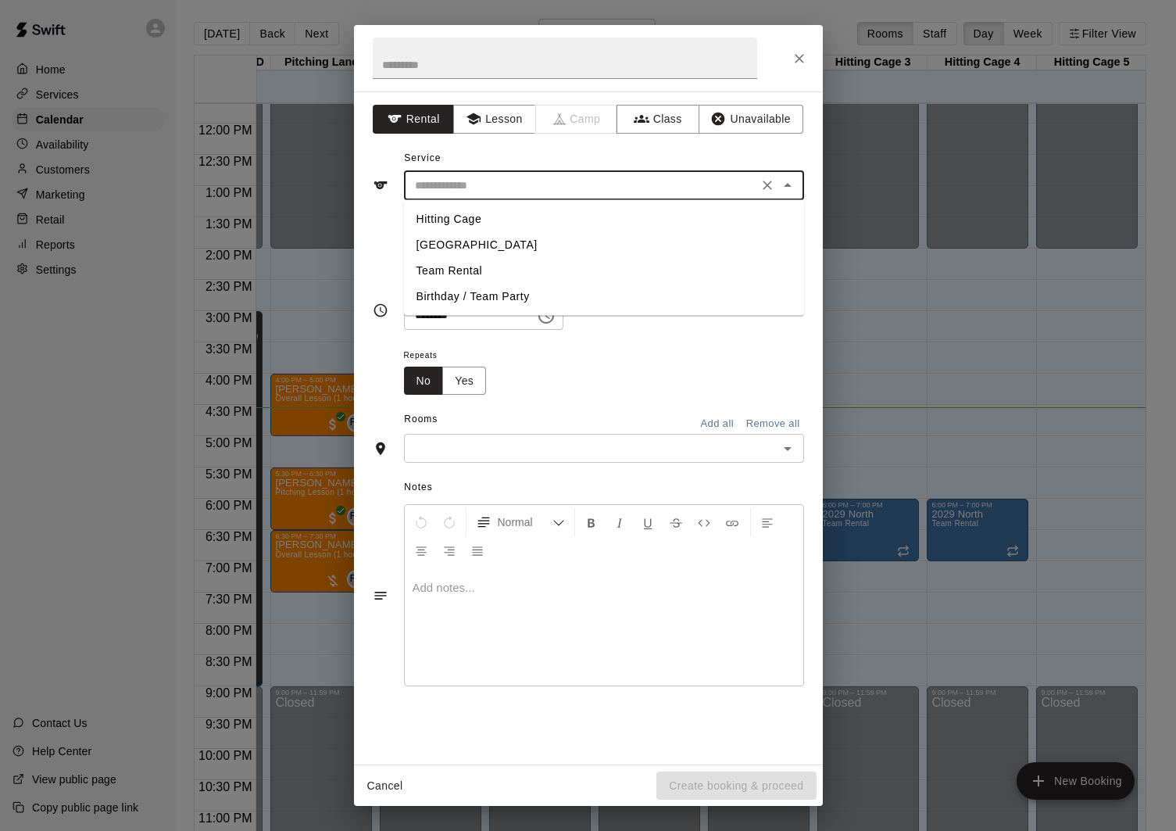
click at [679, 189] on input "text" at bounding box center [581, 186] width 345 height 20
click at [542, 245] on li "[GEOGRAPHIC_DATA]" at bounding box center [604, 245] width 400 height 26
type input "**********"
click at [721, 263] on icon "Choose time, selected time is 3:00 PM" at bounding box center [711, 260] width 19 height 19
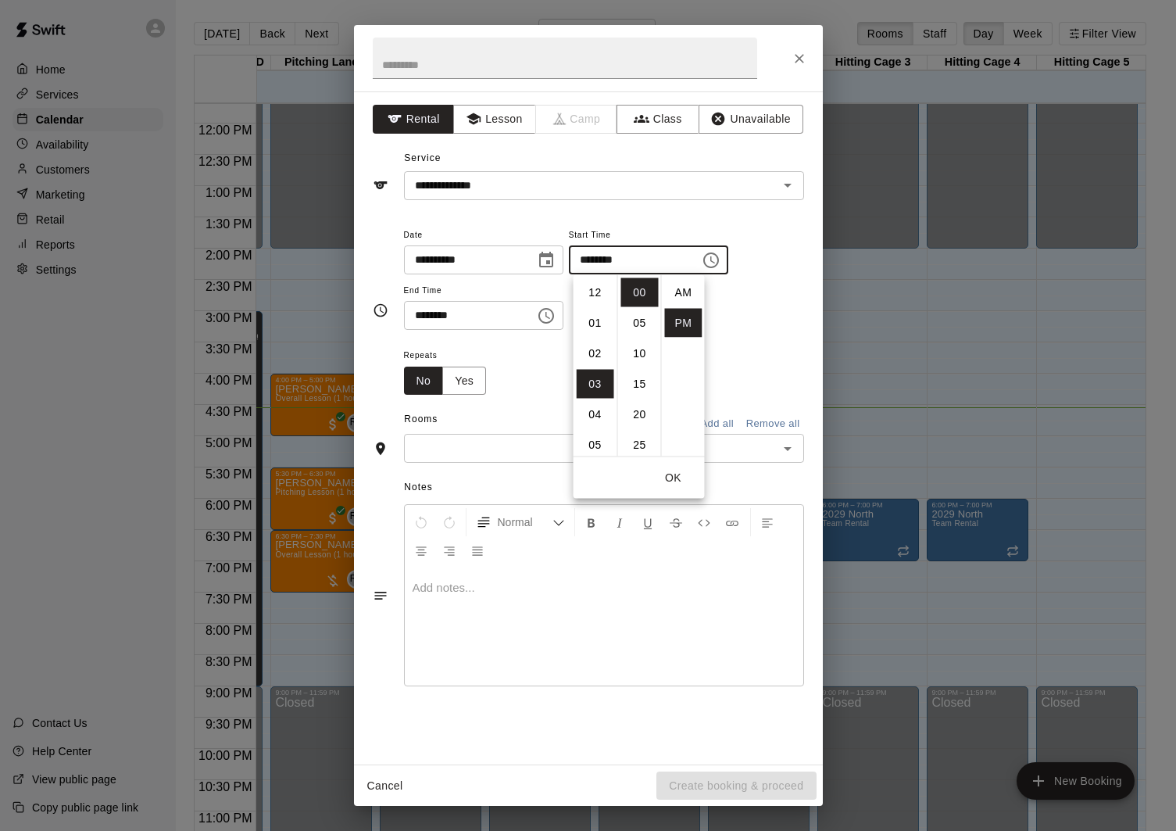
scroll to position [28, 0]
click at [767, 294] on div "**********" at bounding box center [604, 278] width 400 height 106
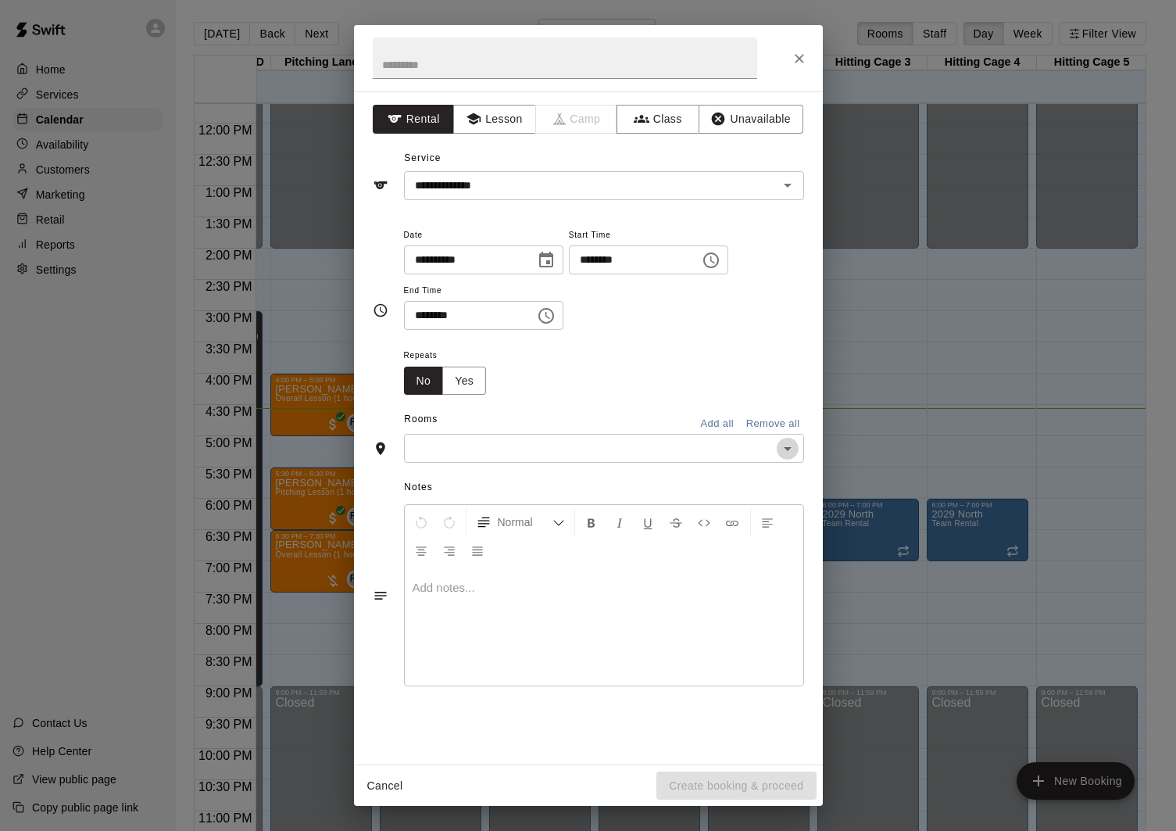
click at [789, 448] on icon "Open" at bounding box center [787, 448] width 19 height 19
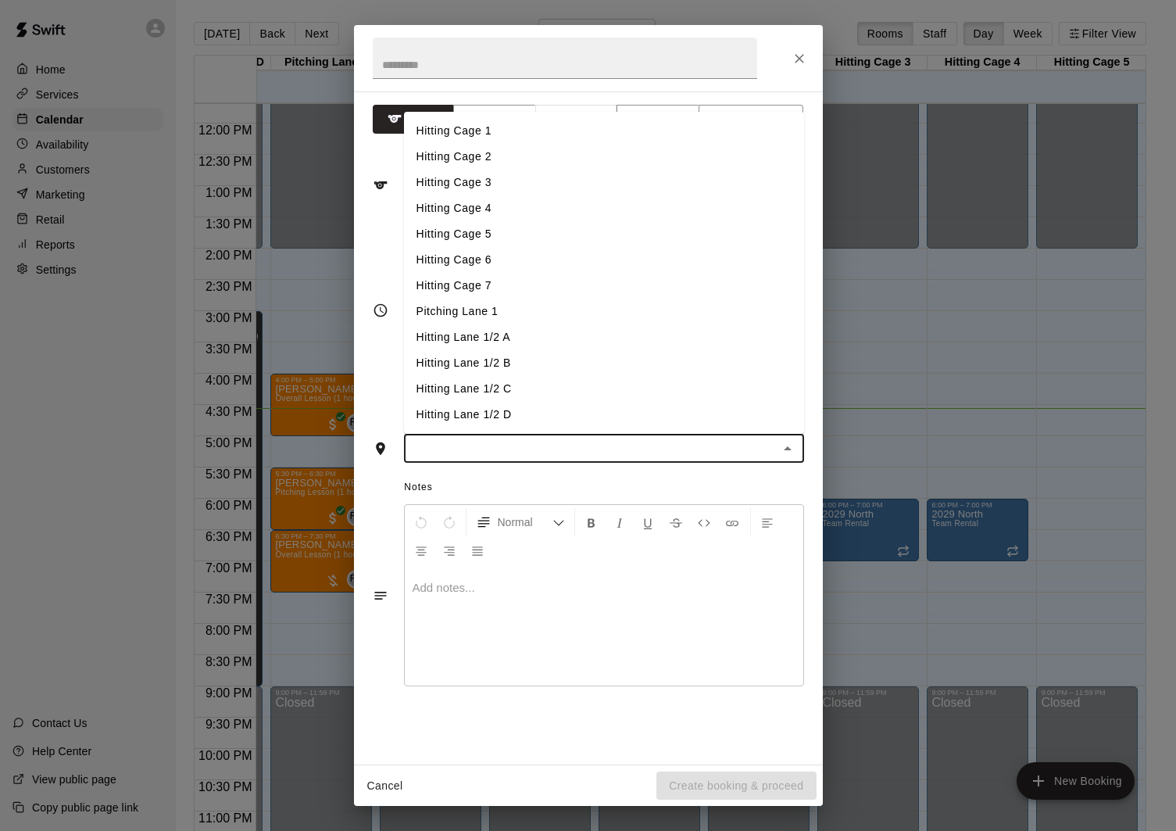
click at [541, 318] on li "Pitching Lane 1" at bounding box center [604, 312] width 400 height 26
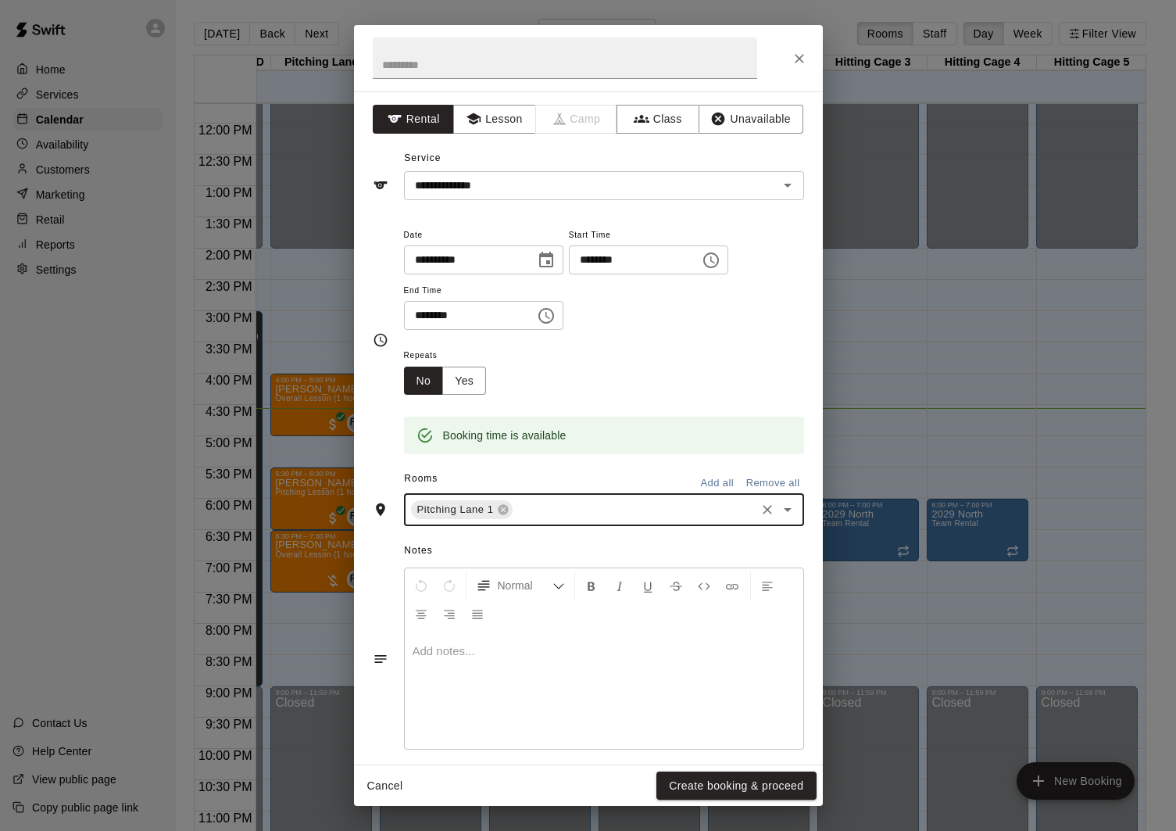
scroll to position [14, 0]
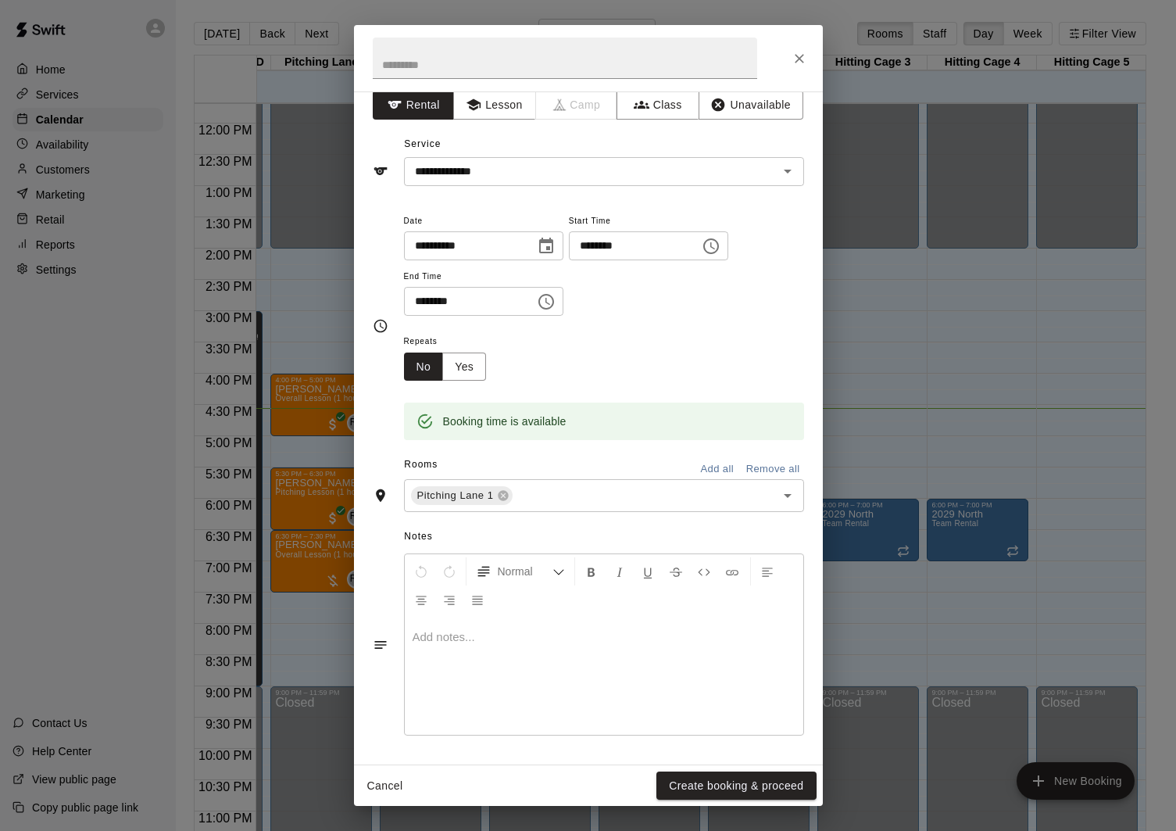
click at [525, 639] on p at bounding box center [604, 637] width 383 height 16
click at [800, 66] on icon "Close" at bounding box center [800, 59] width 16 height 16
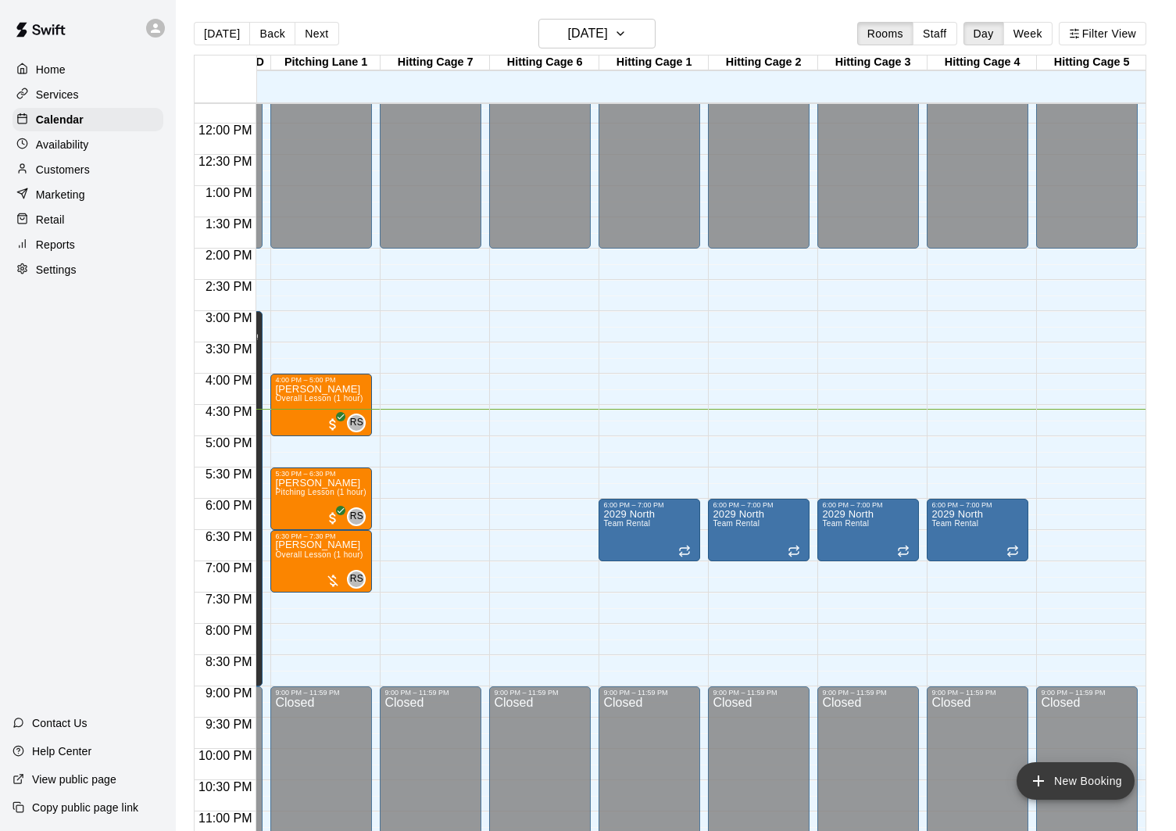
click at [1086, 791] on button "New Booking" at bounding box center [1076, 781] width 118 height 38
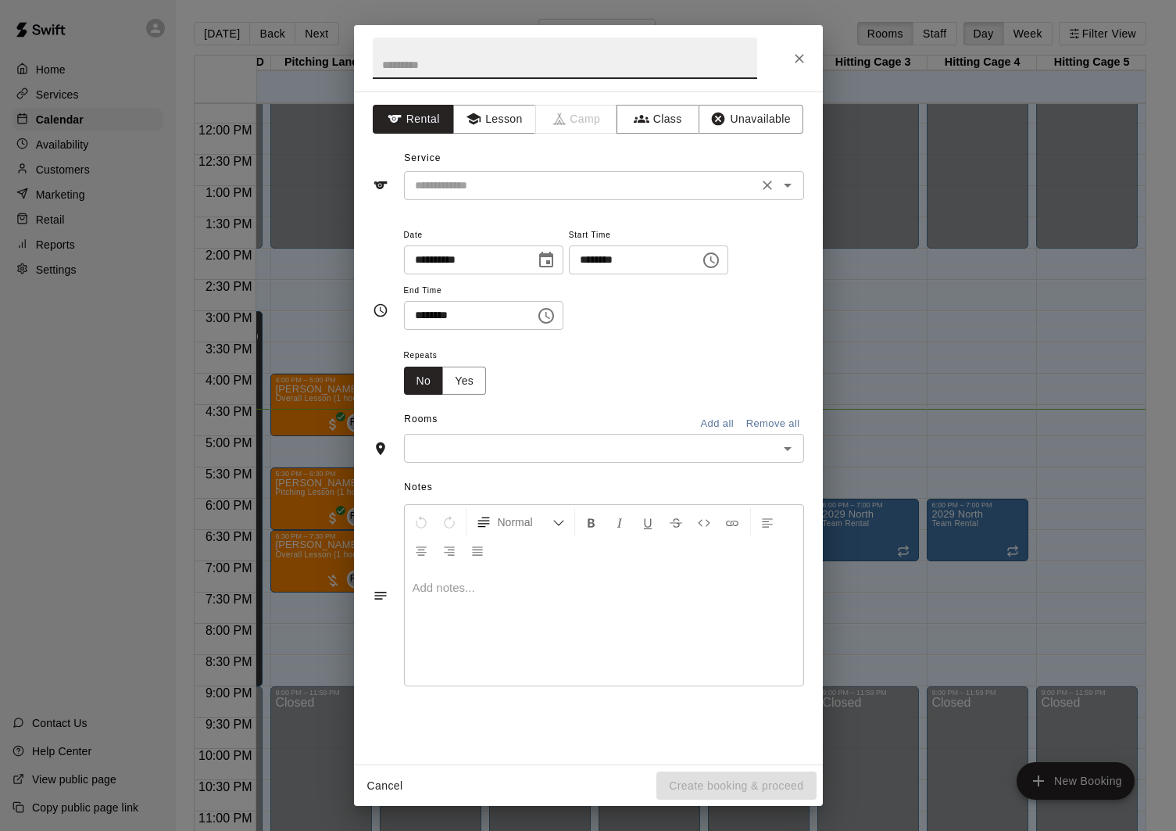
click at [650, 184] on input "text" at bounding box center [581, 186] width 345 height 20
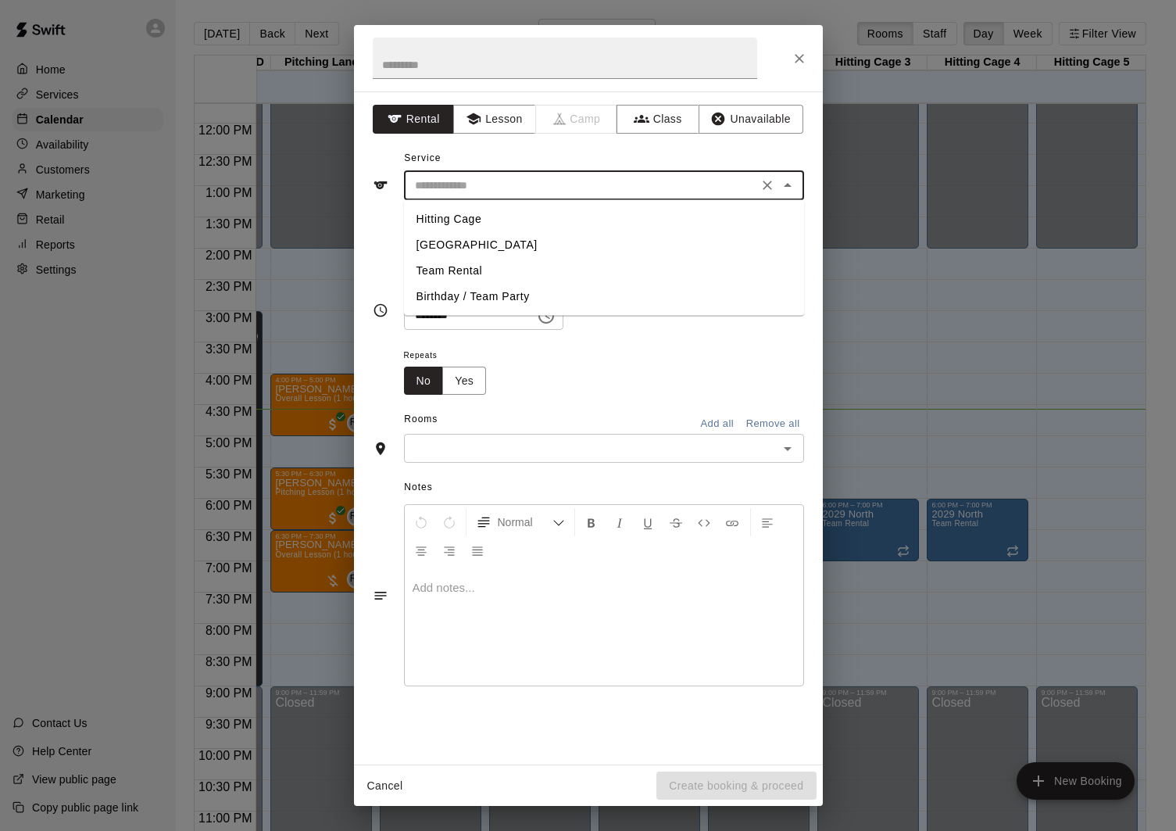
click at [600, 220] on li "Hitting Cage" at bounding box center [604, 219] width 400 height 26
type input "**********"
click at [626, 449] on input "text" at bounding box center [591, 448] width 365 height 20
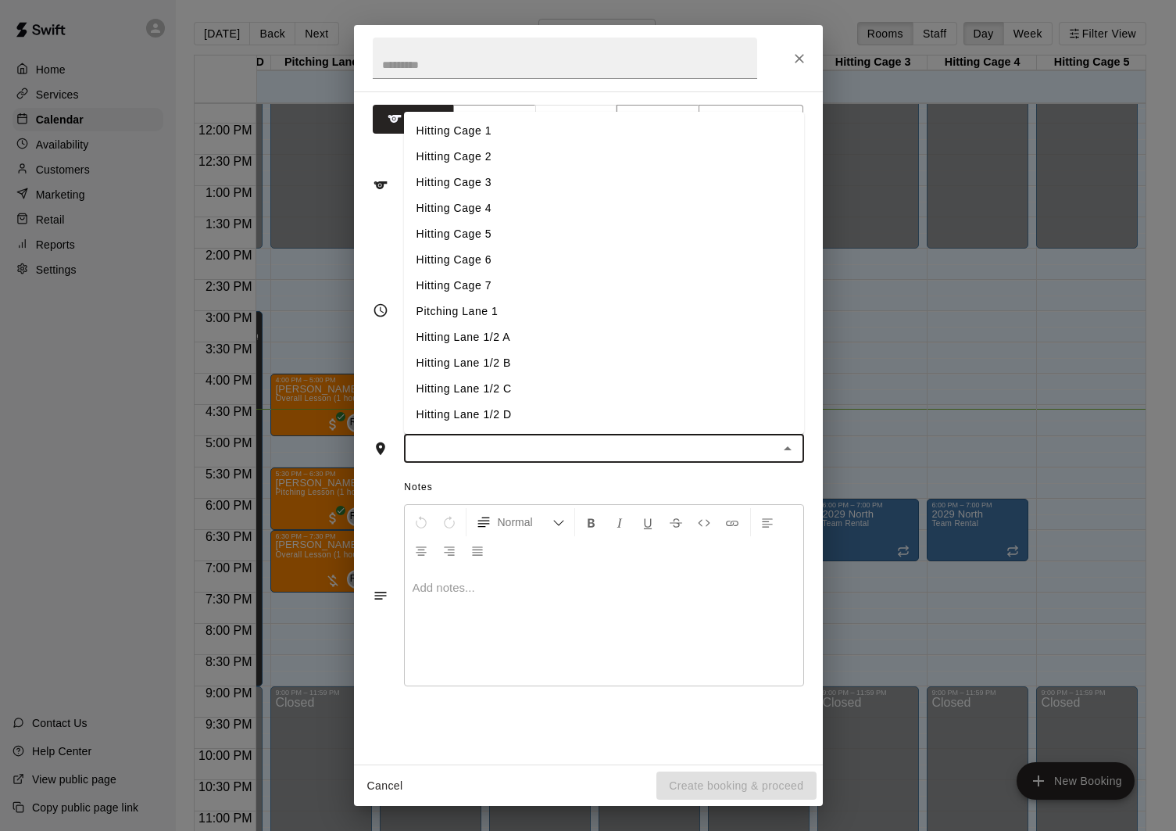
click at [484, 213] on li "Hitting Cage 4" at bounding box center [604, 208] width 400 height 26
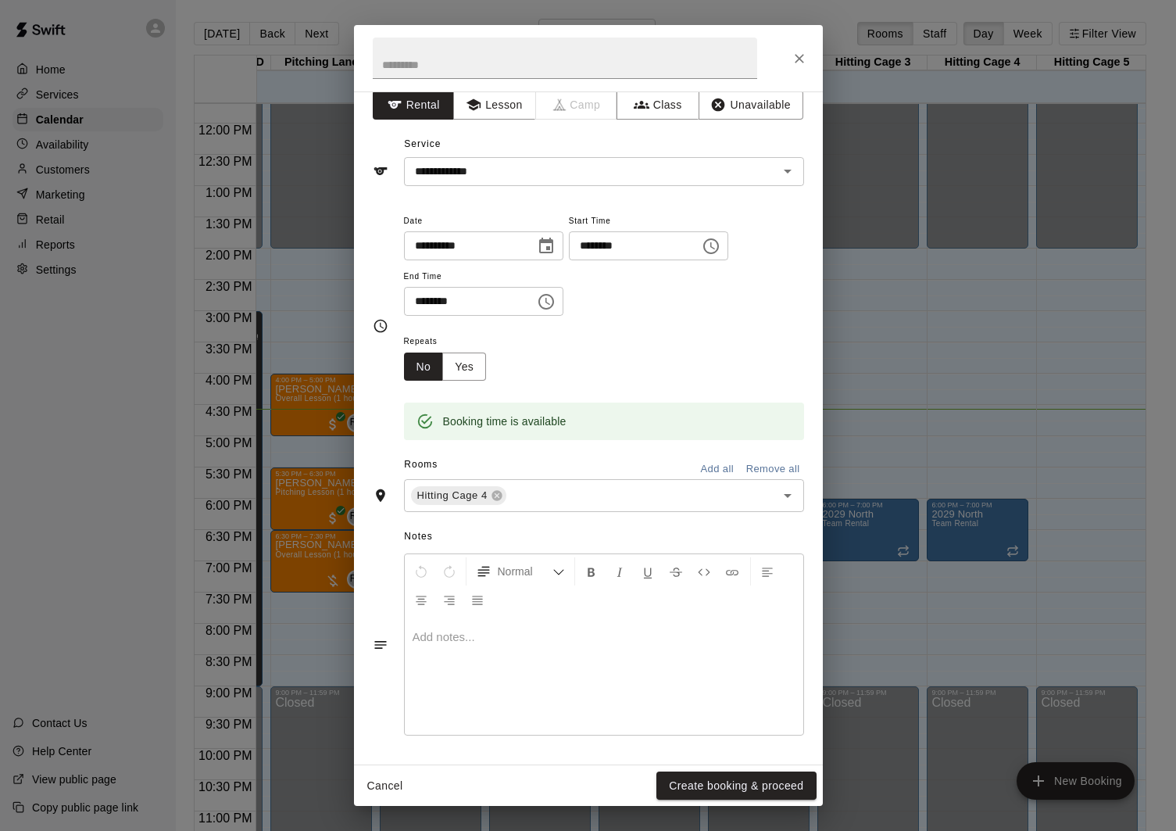
click at [499, 646] on div at bounding box center [604, 675] width 399 height 117
click at [800, 60] on icon "Close" at bounding box center [800, 59] width 16 height 16
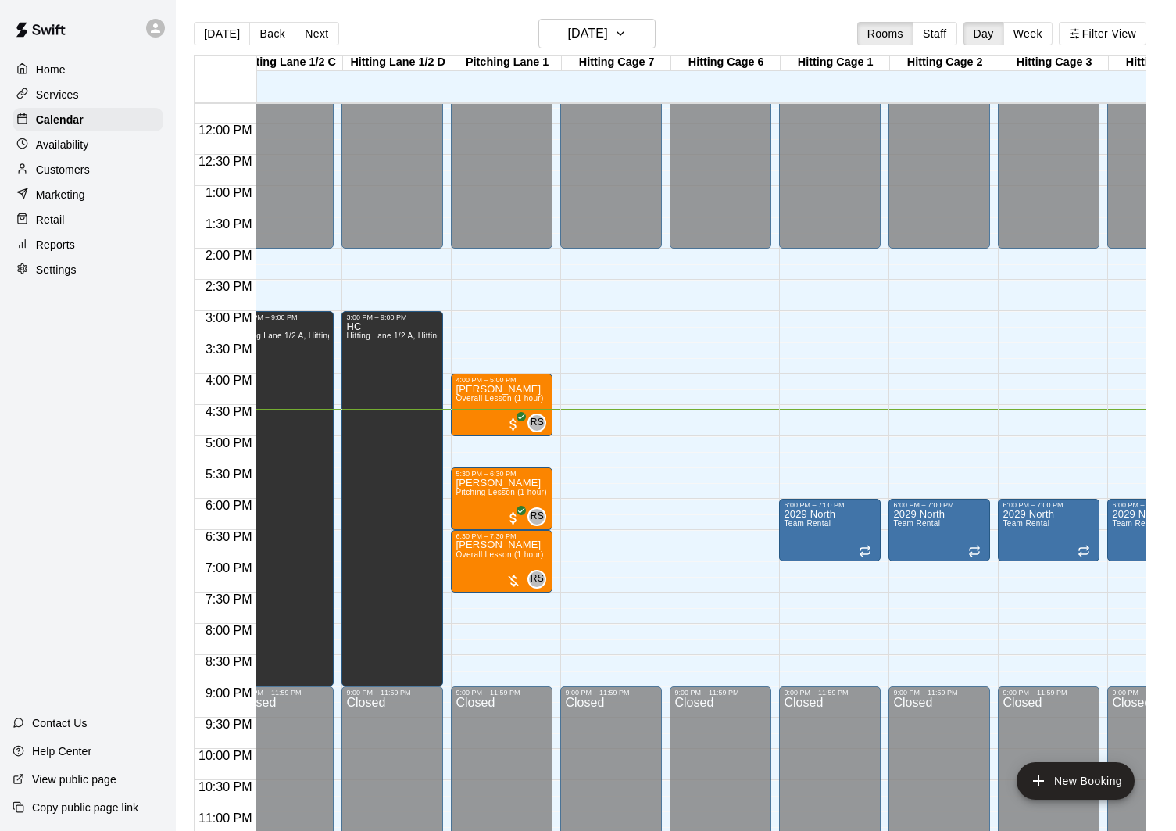
scroll to position [0, 234]
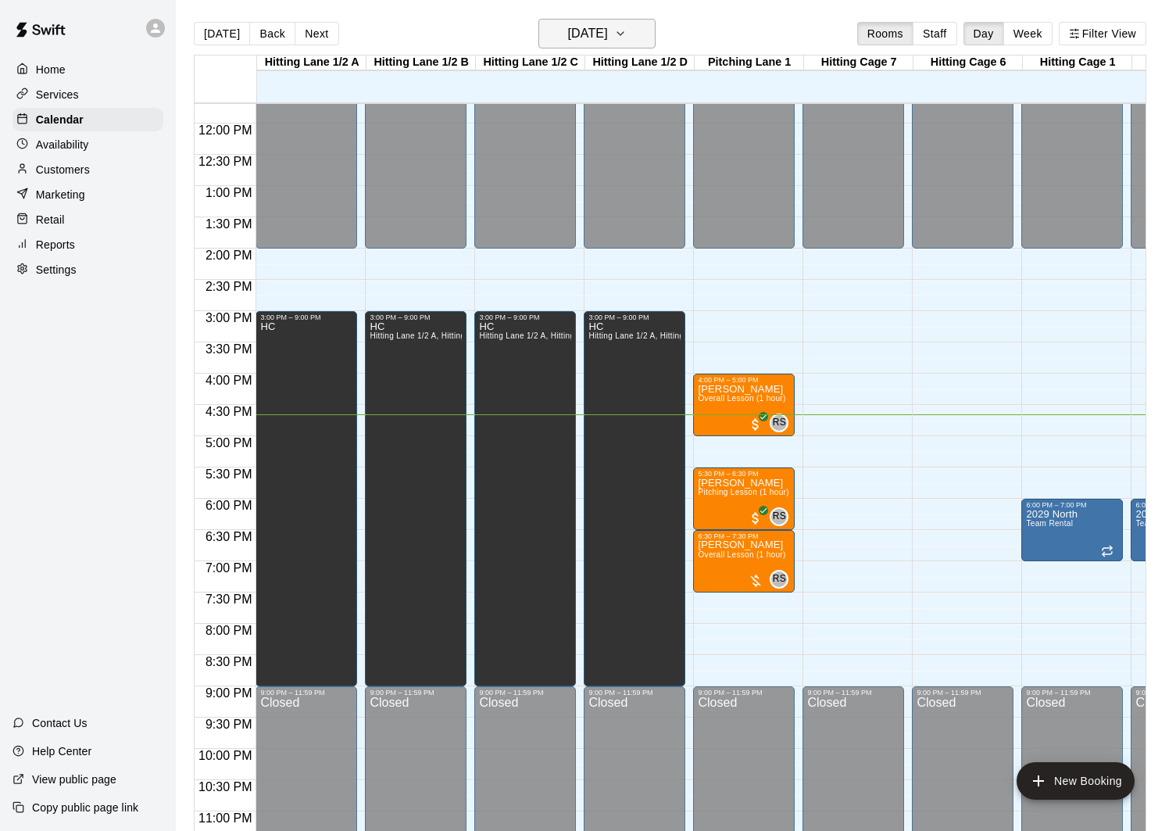
click at [596, 37] on h6 "[DATE]" at bounding box center [588, 34] width 40 height 22
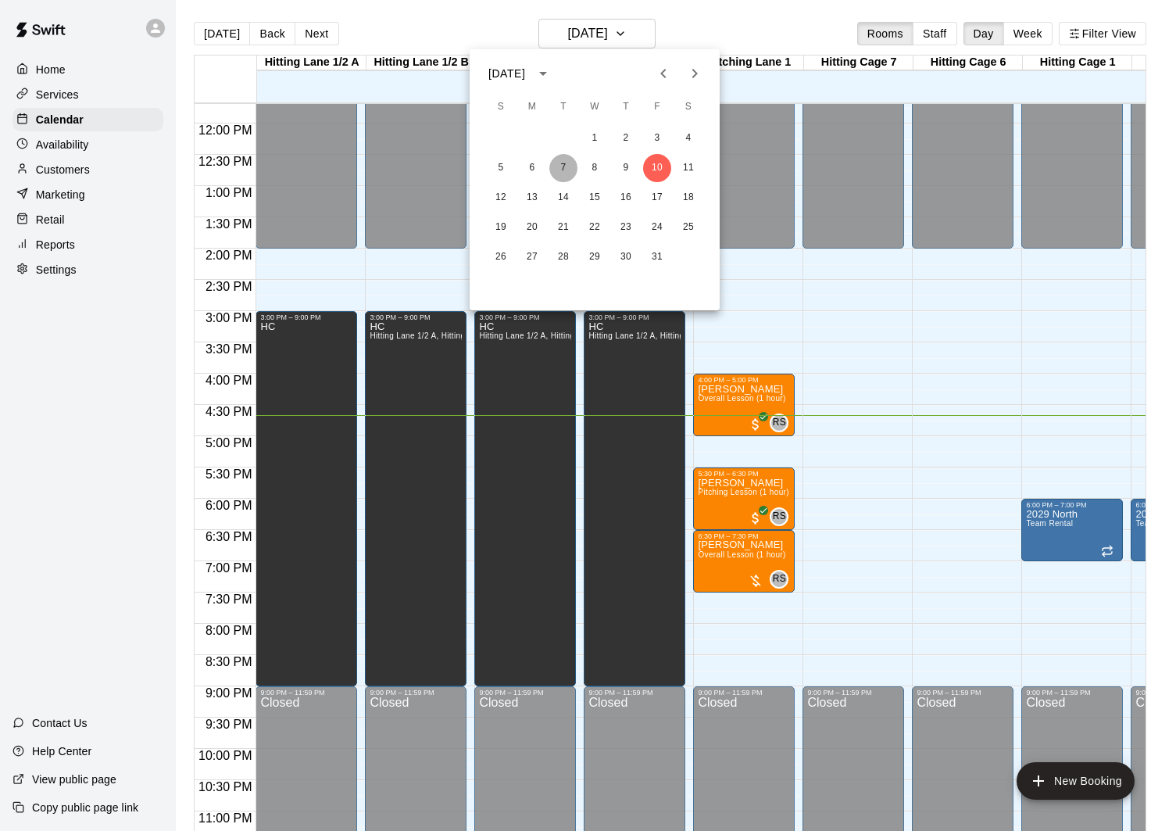
click at [562, 166] on button "7" at bounding box center [563, 168] width 28 height 28
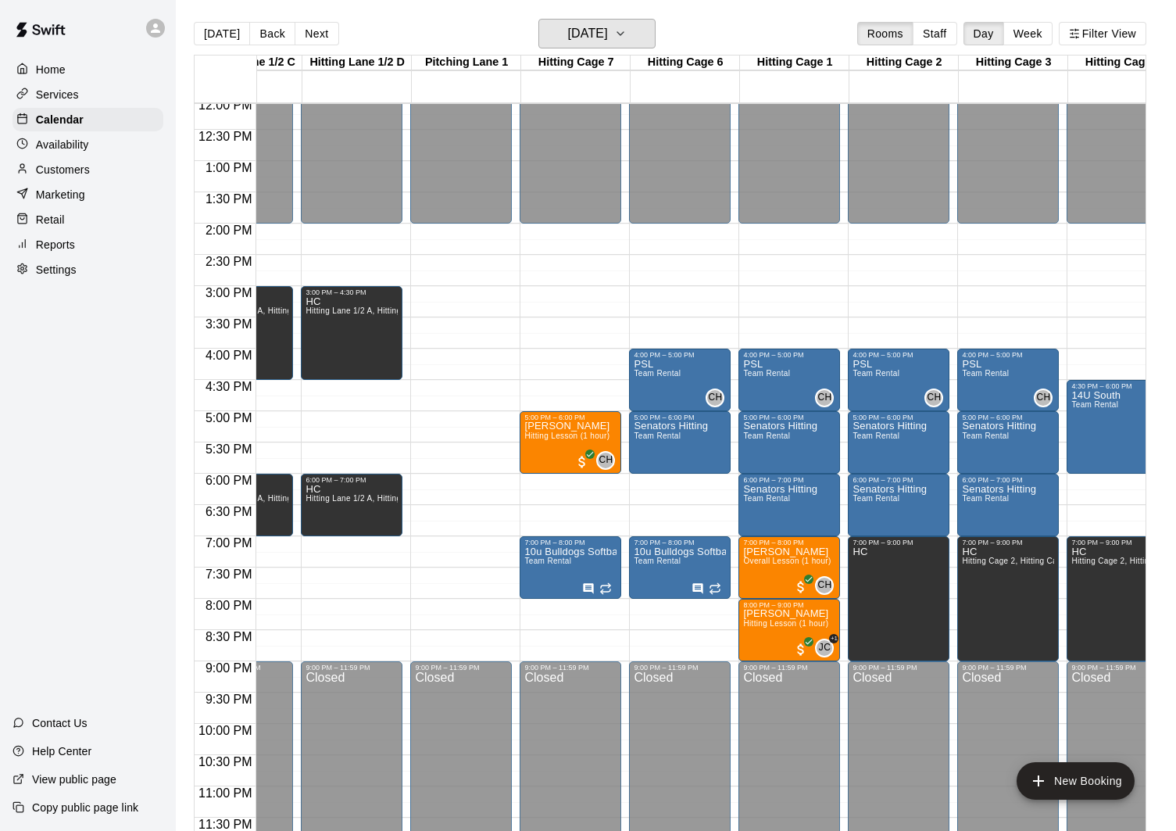
scroll to position [757, 402]
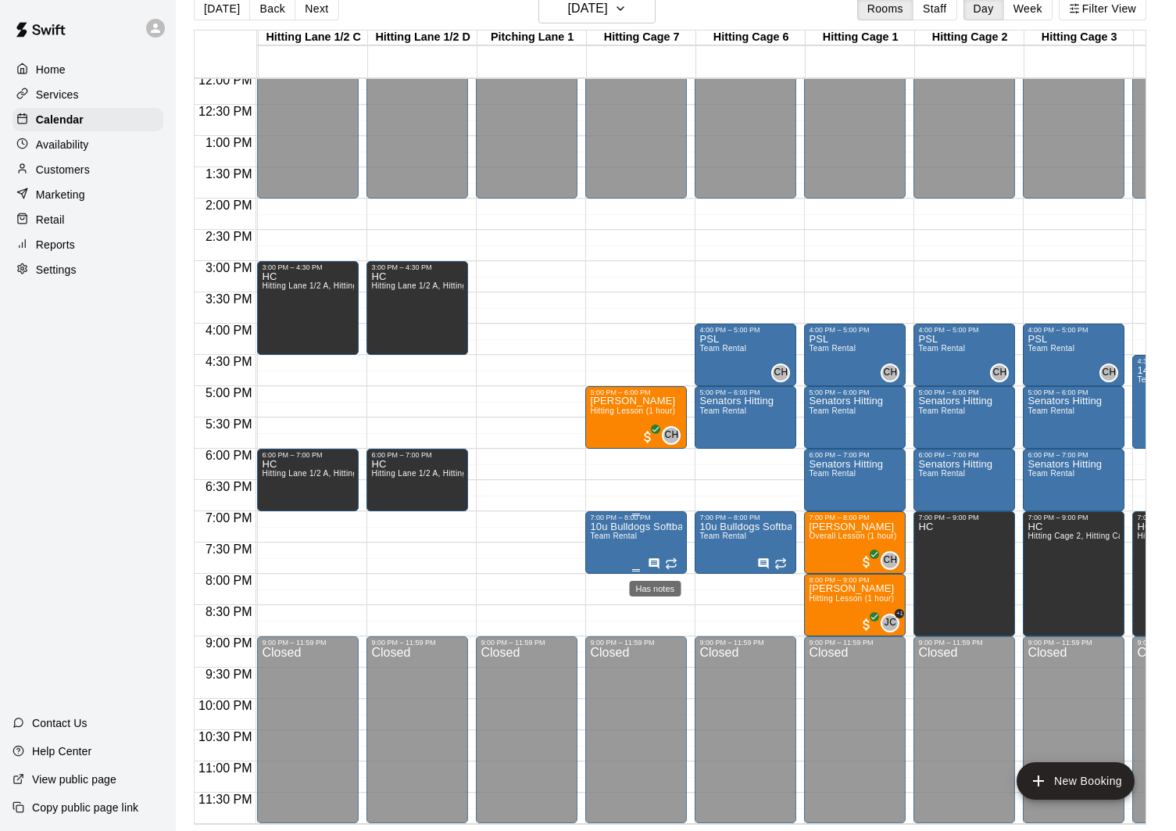
click at [654, 559] on icon "Has notes" at bounding box center [654, 563] width 10 height 10
click at [664, 575] on icon "edit" at bounding box center [666, 574] width 14 height 14
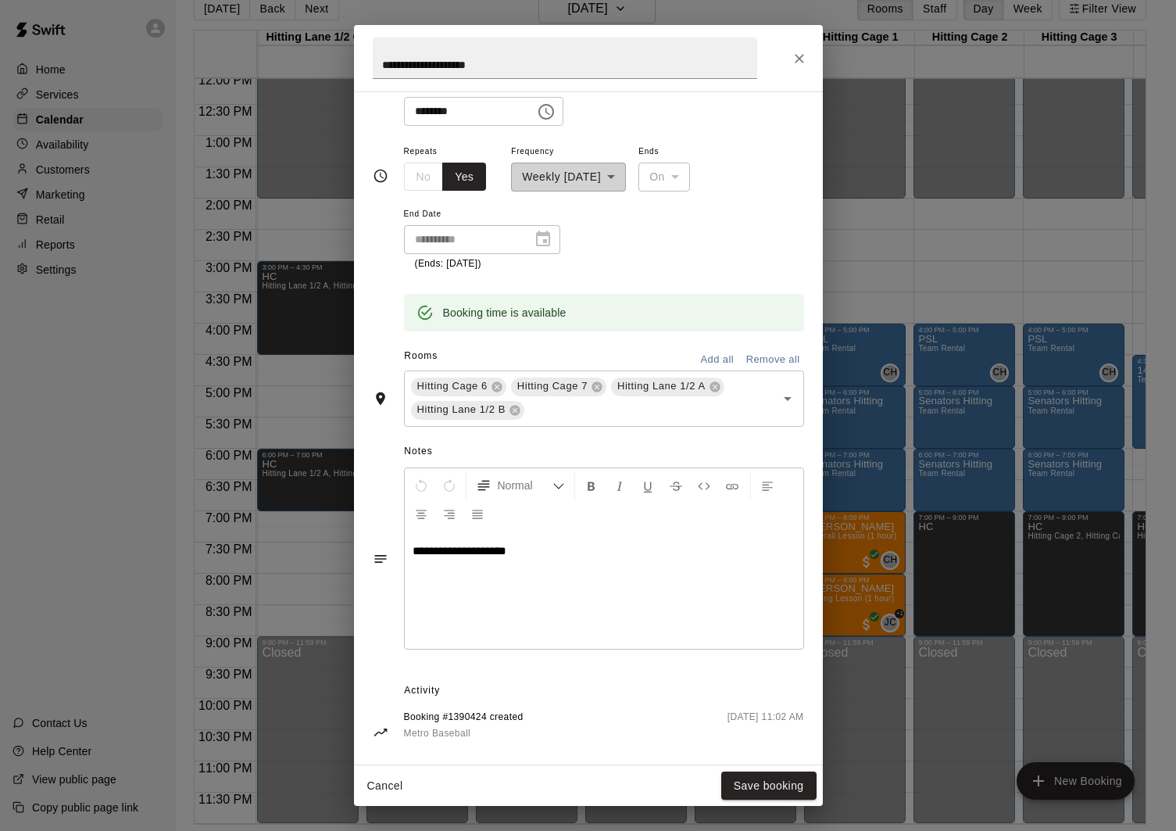
click at [811, 66] on div "**********" at bounding box center [588, 58] width 469 height 66
click at [795, 62] on icon "Close" at bounding box center [800, 59] width 16 height 16
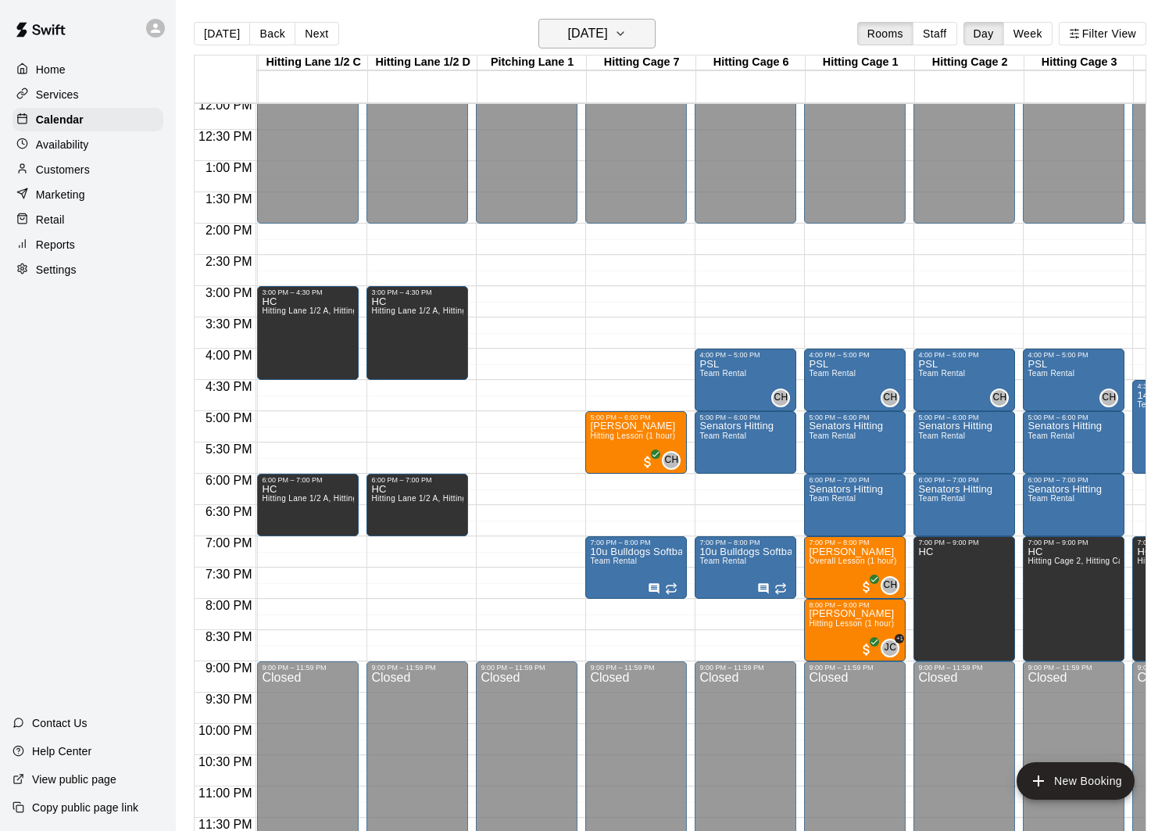
click at [609, 45] on button "[DATE]" at bounding box center [596, 34] width 117 height 30
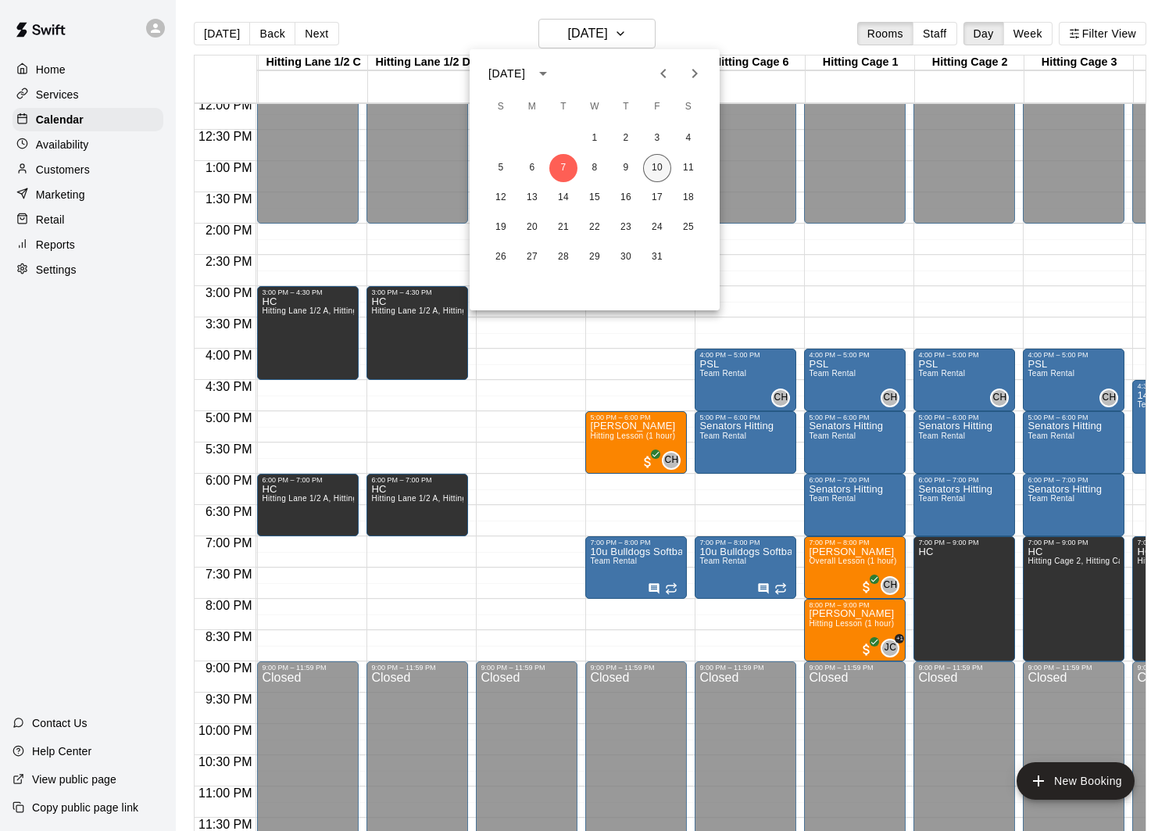
click at [659, 170] on button "10" at bounding box center [657, 168] width 28 height 28
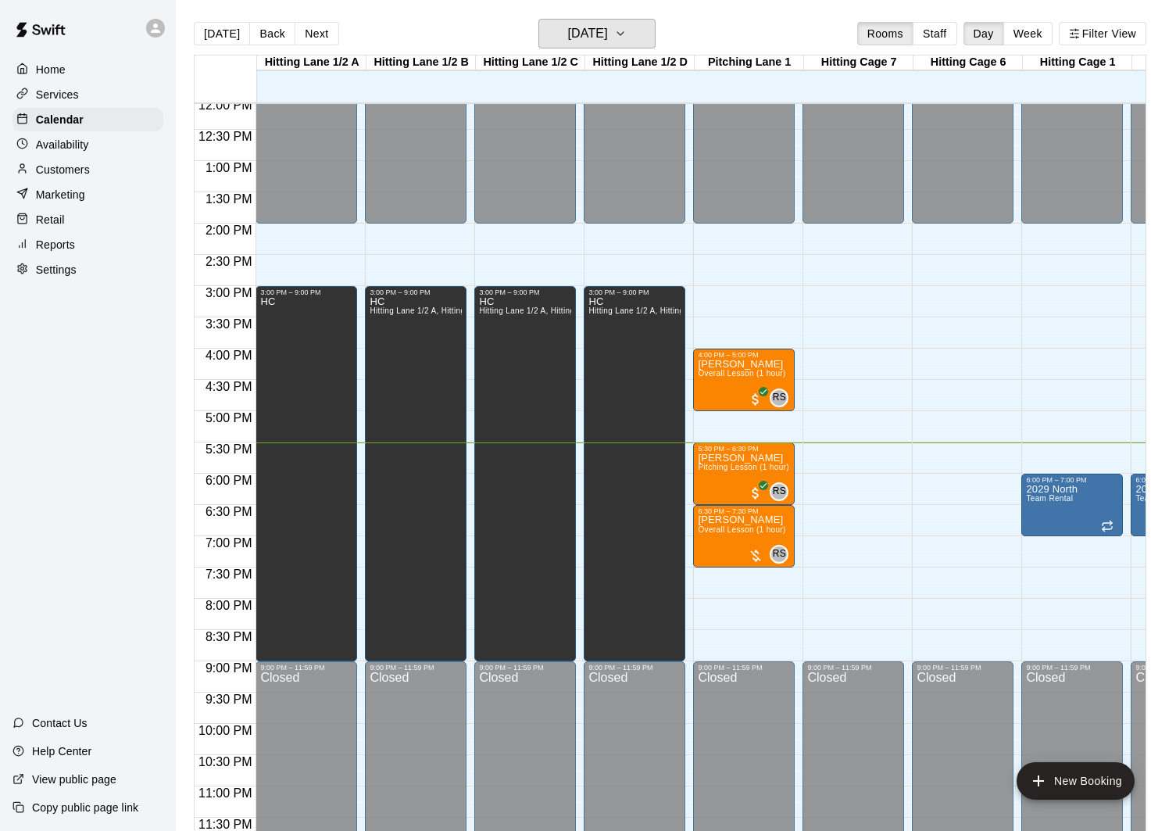
scroll to position [0, 95]
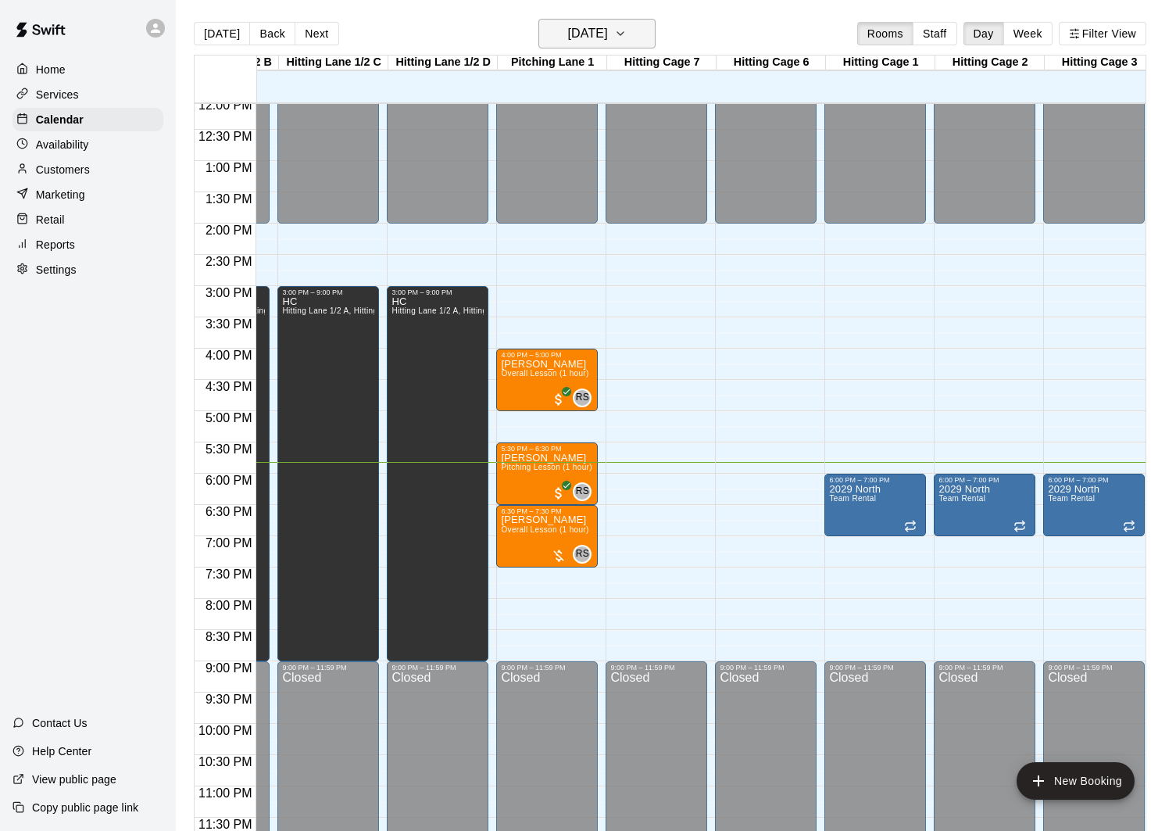
click at [608, 39] on h6 "[DATE]" at bounding box center [588, 34] width 40 height 22
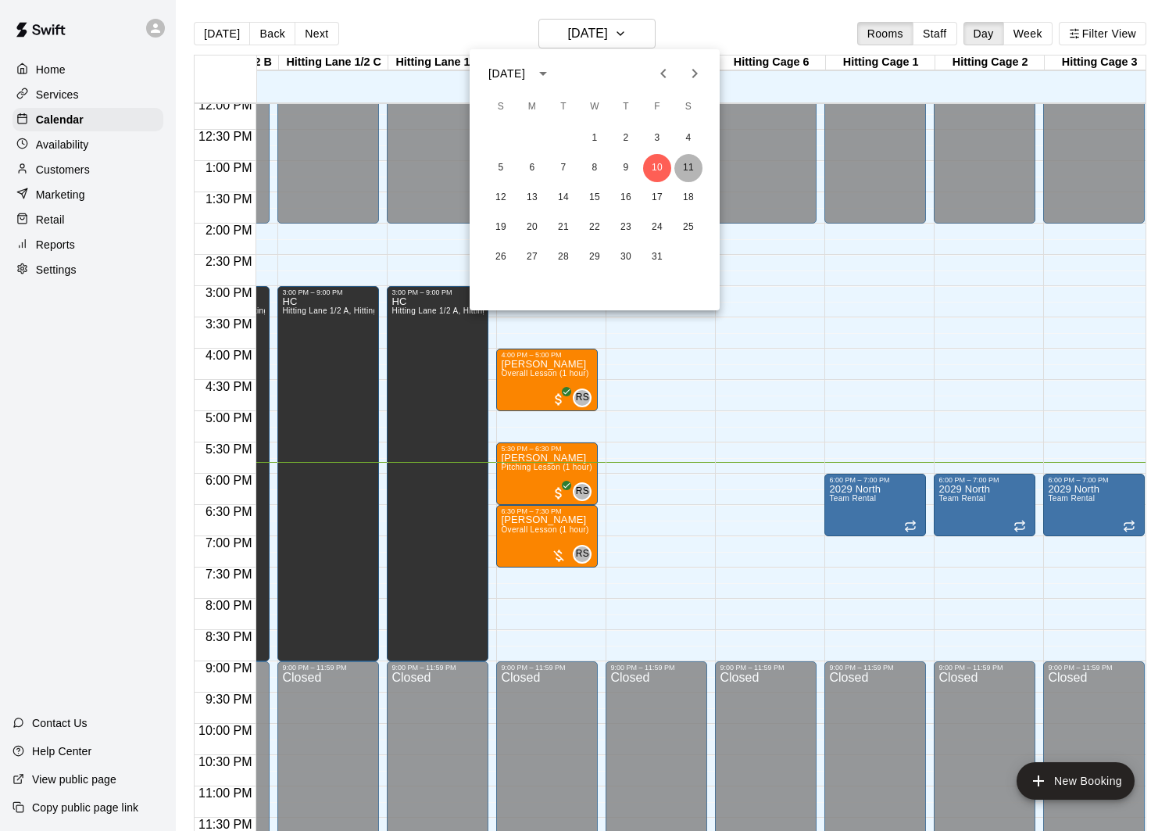
click at [682, 163] on button "11" at bounding box center [688, 168] width 28 height 28
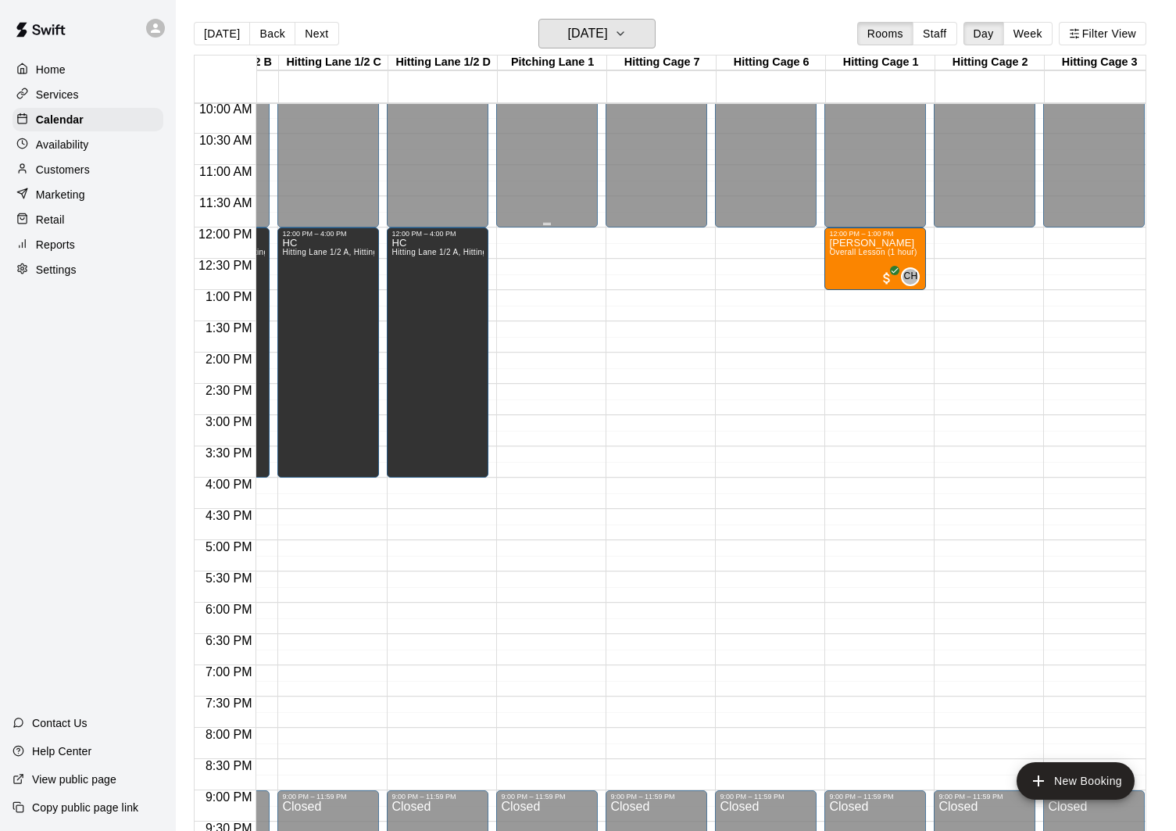
scroll to position [626, 197]
drag, startPoint x: 659, startPoint y: 30, endPoint x: 650, endPoint y: 30, distance: 8.6
click at [659, 30] on div "[DATE] Back [DATE][DATE] Rooms Staff Day Week Filter View" at bounding box center [670, 37] width 953 height 36
click at [649, 30] on button "[DATE]" at bounding box center [596, 34] width 117 height 30
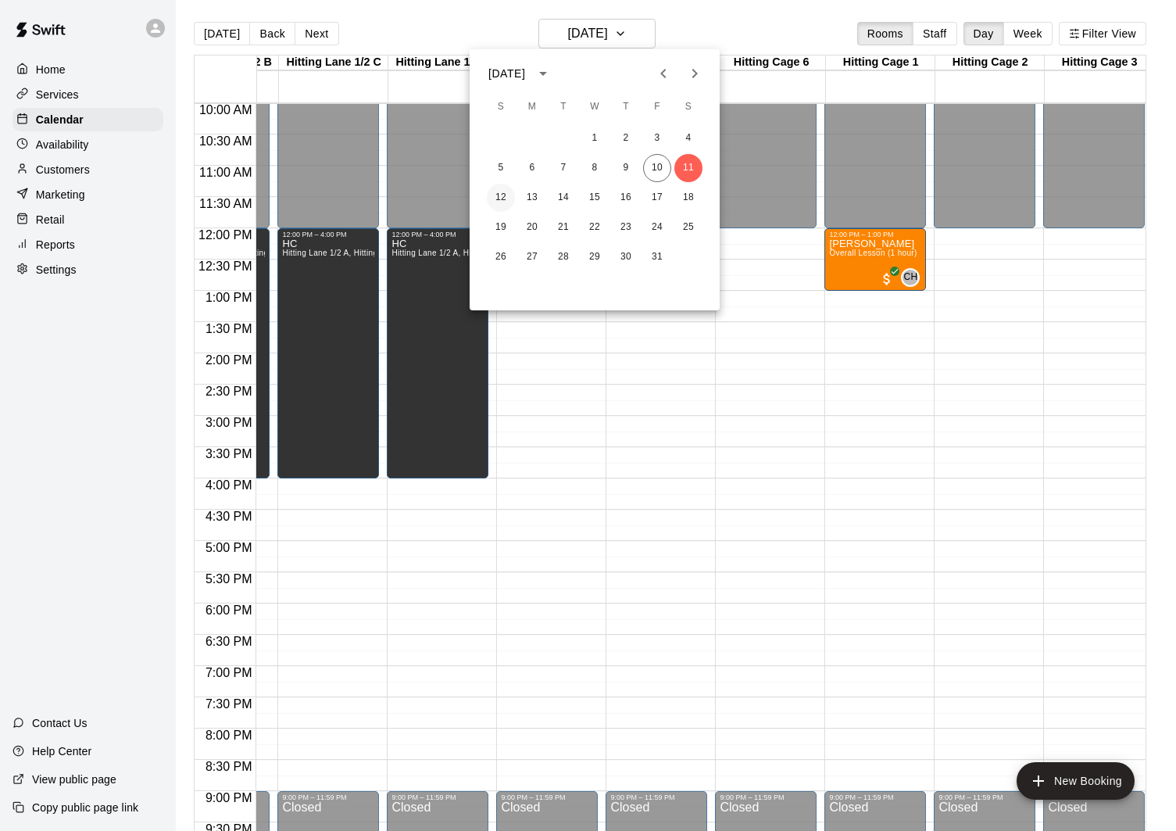
click at [504, 199] on button "12" at bounding box center [501, 198] width 28 height 28
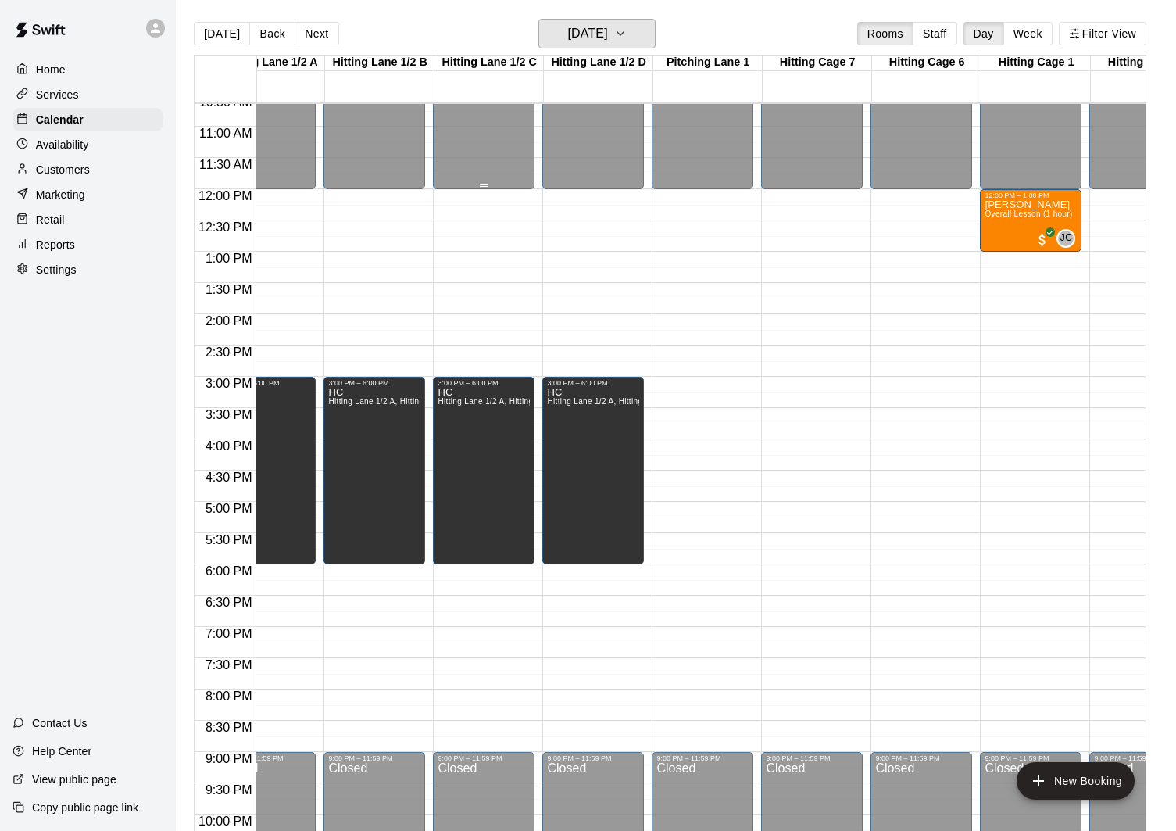
scroll to position [0, 0]
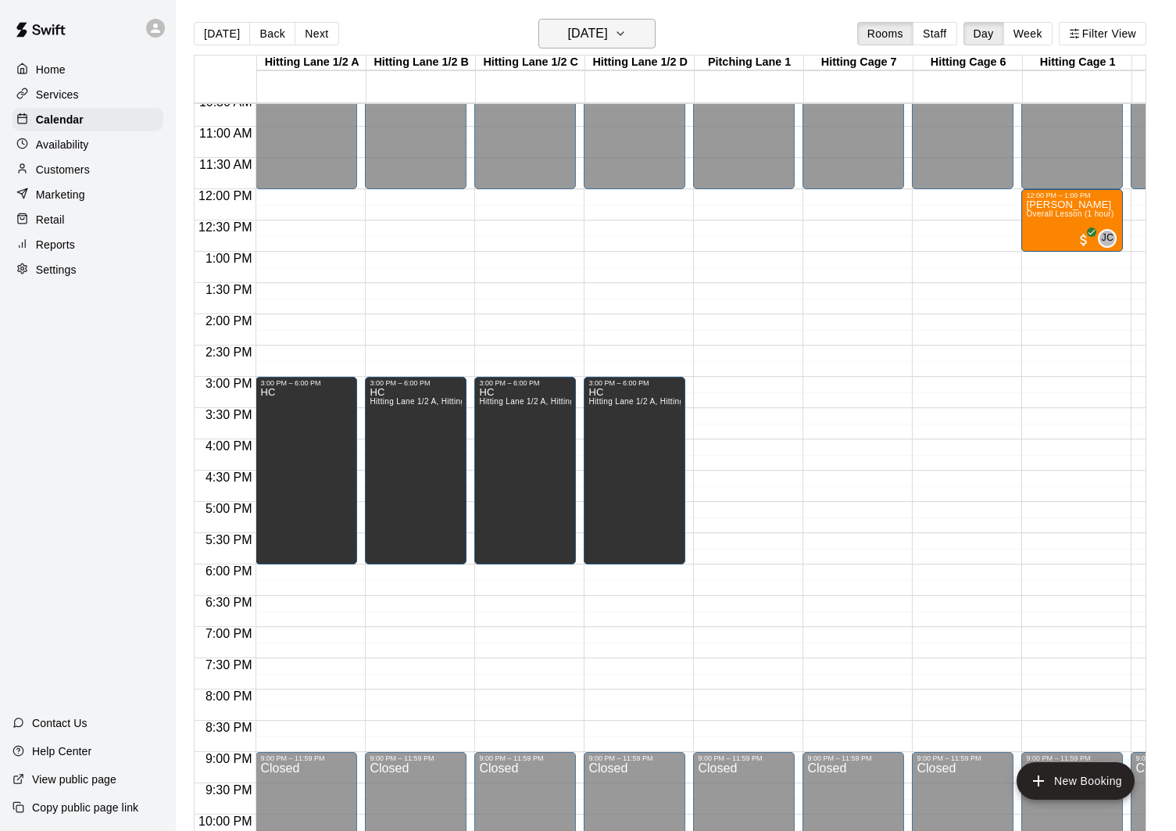
click at [608, 28] on h6 "[DATE]" at bounding box center [588, 34] width 40 height 22
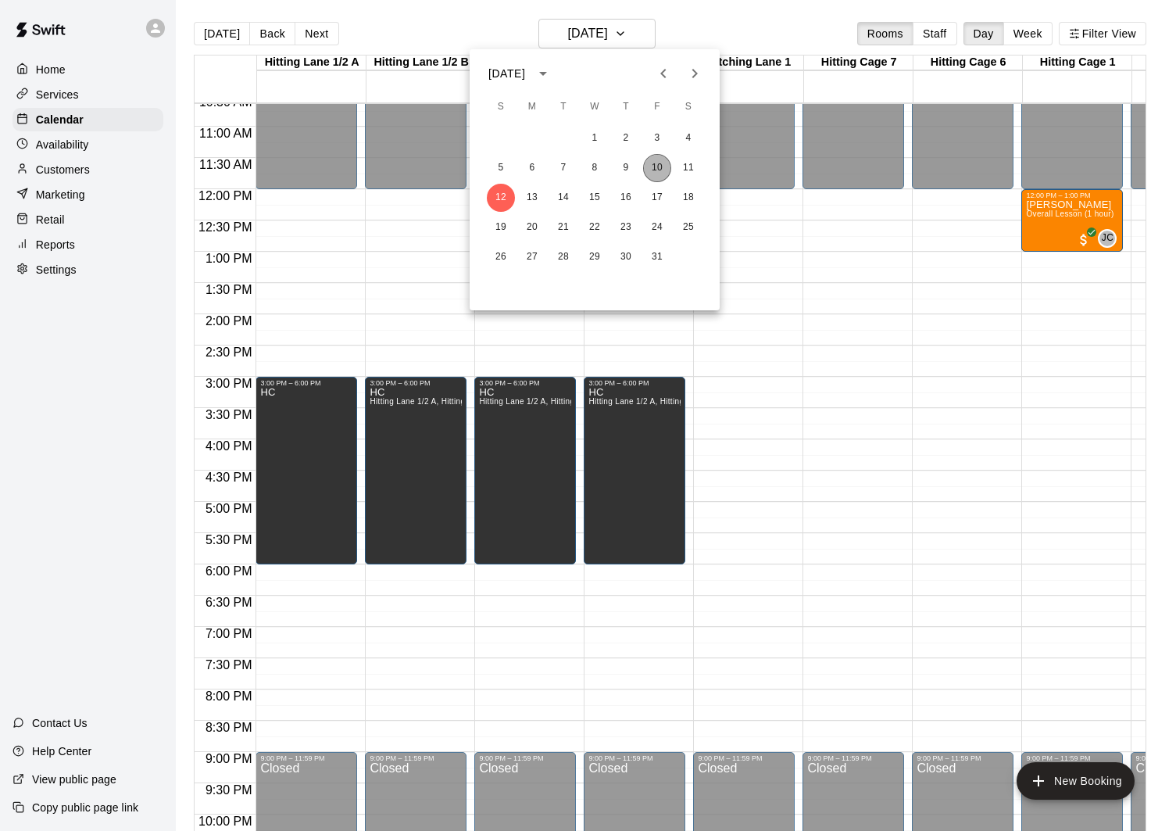
click at [658, 170] on button "10" at bounding box center [657, 168] width 28 height 28
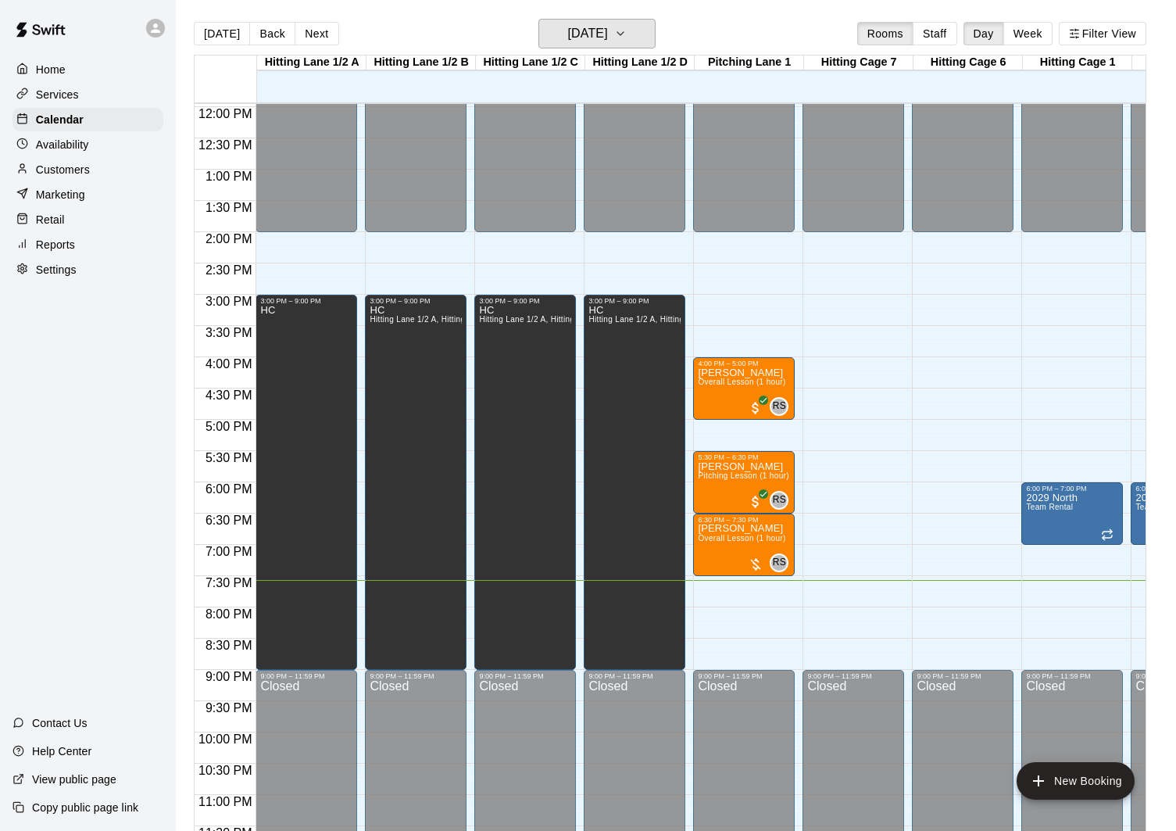
scroll to position [757, 0]
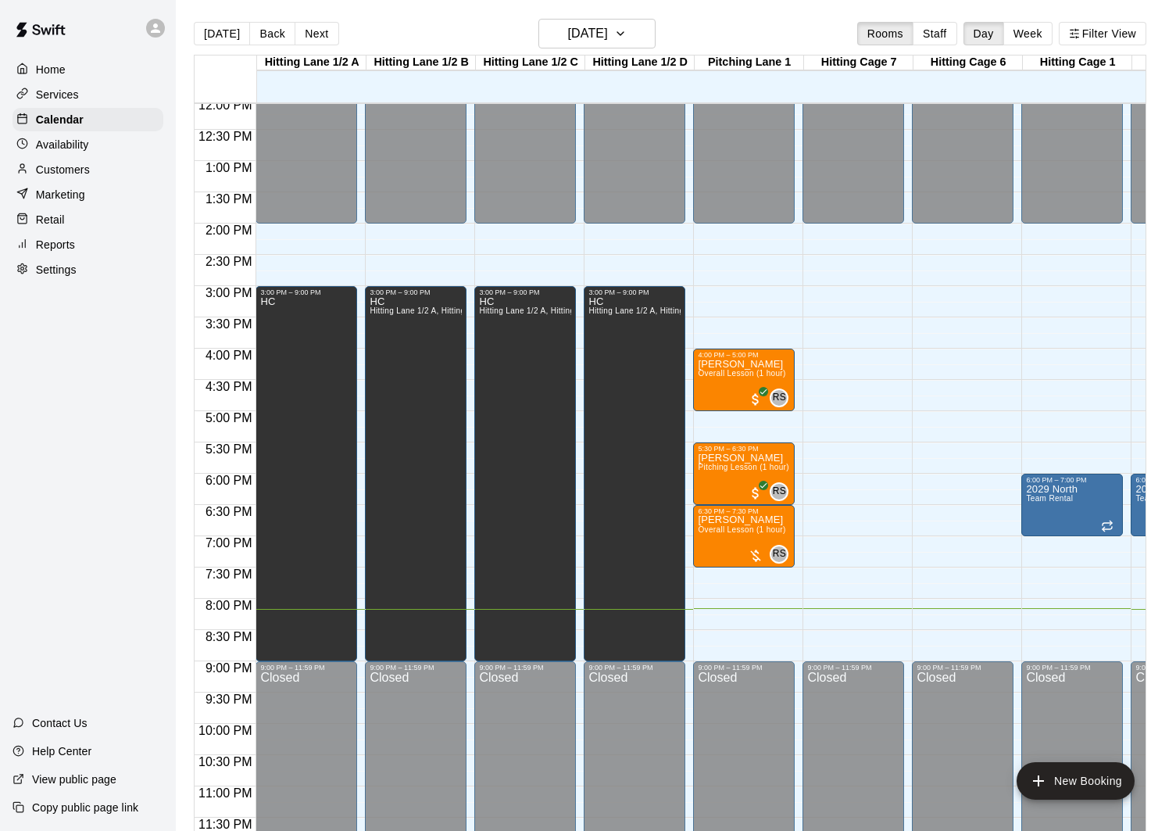
click at [220, 5] on main "[DATE] Back [DATE][DATE] Rooms Staff Day Week Filter View [GEOGRAPHIC_DATA] 1/2…" at bounding box center [676, 428] width 1000 height 856
